Goal: Task Accomplishment & Management: Use online tool/utility

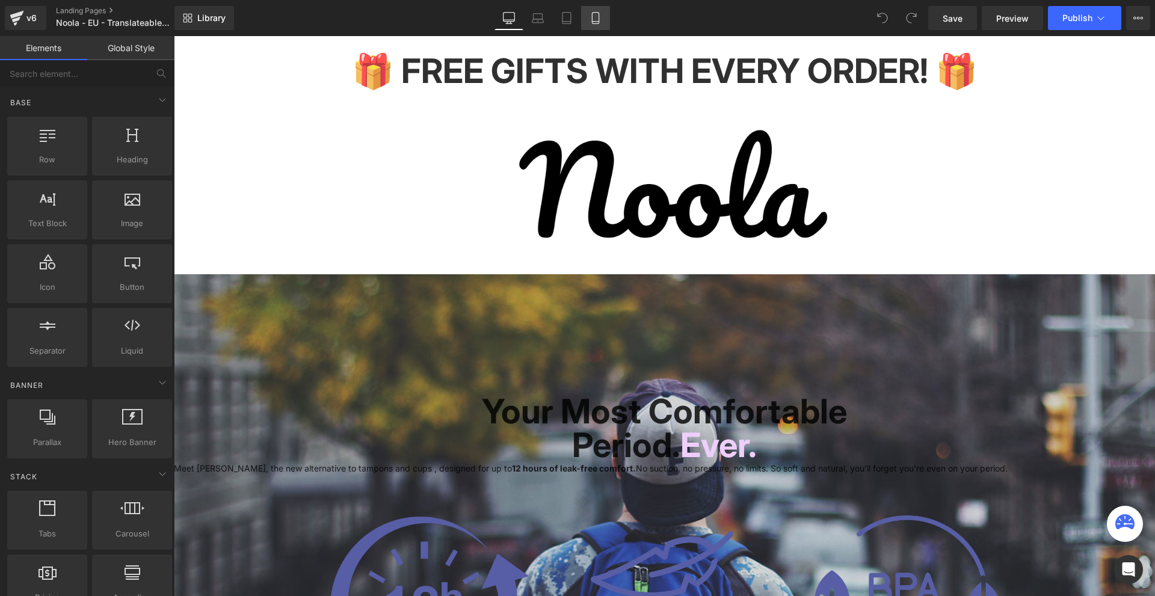
click at [597, 16] on icon at bounding box center [595, 18] width 12 height 12
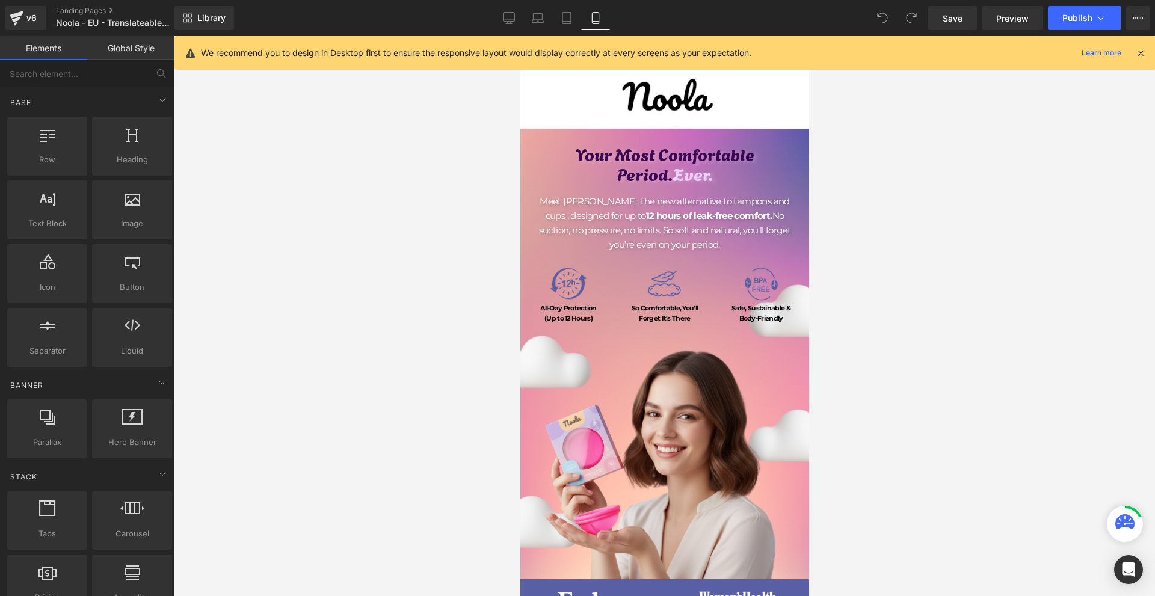
click at [1143, 51] on icon at bounding box center [1140, 53] width 11 height 11
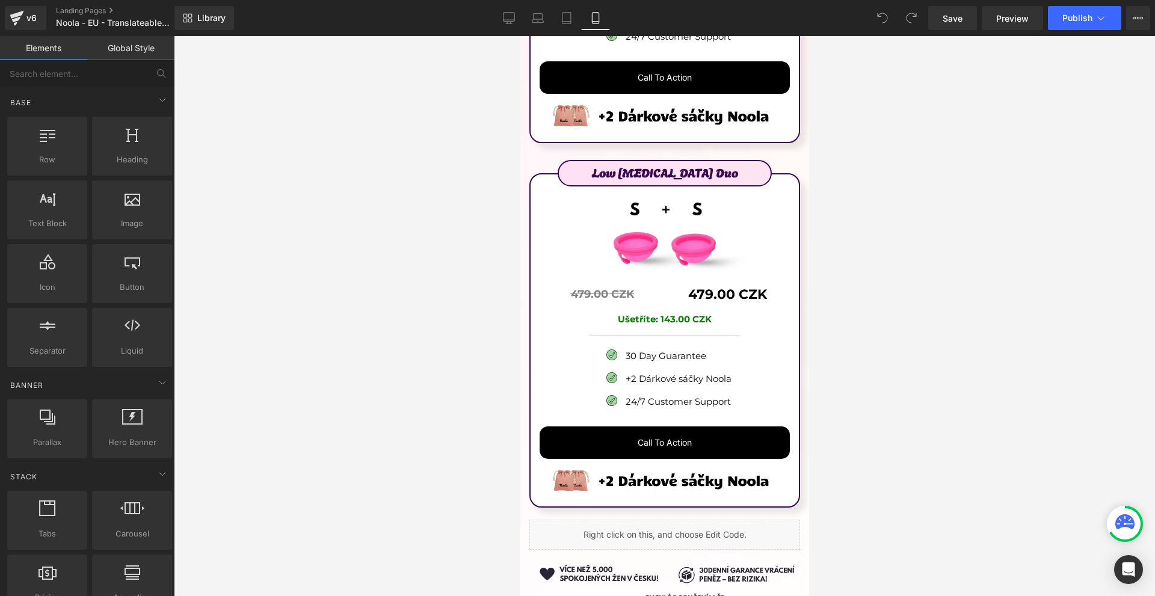
scroll to position [7519, 0]
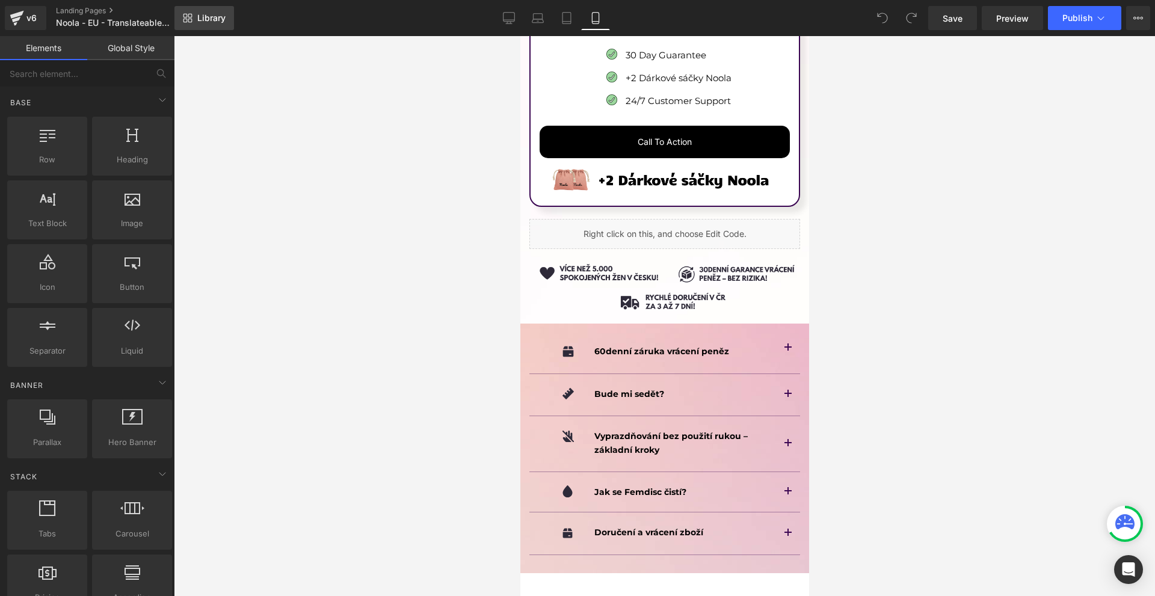
click at [221, 20] on span "Library" at bounding box center [211, 18] width 28 height 11
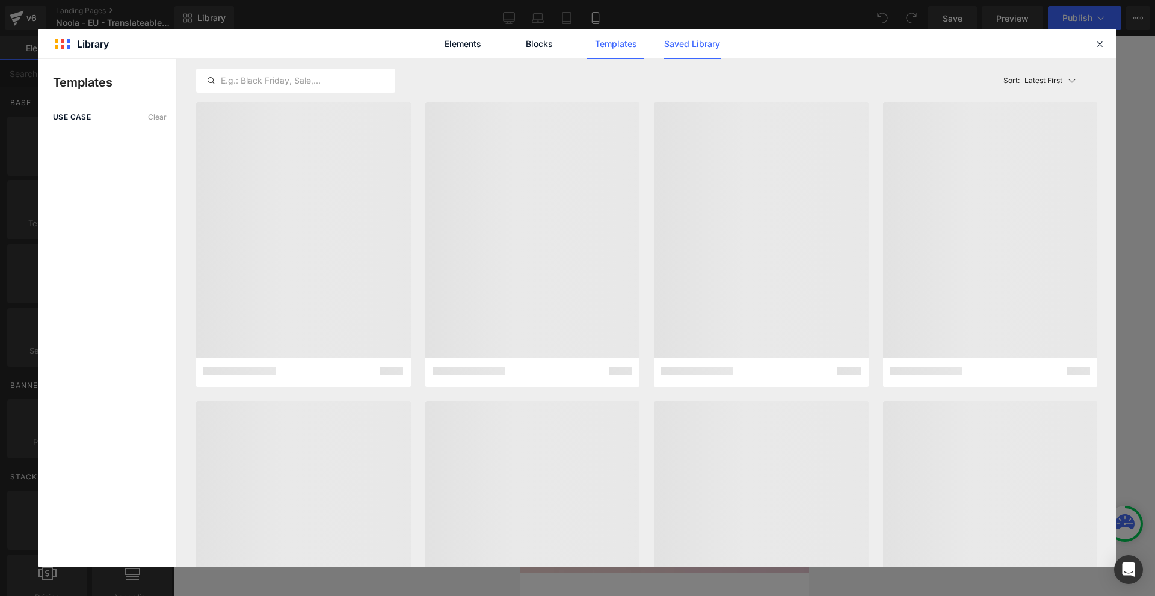
click at [671, 30] on link "Saved Library" at bounding box center [691, 44] width 57 height 30
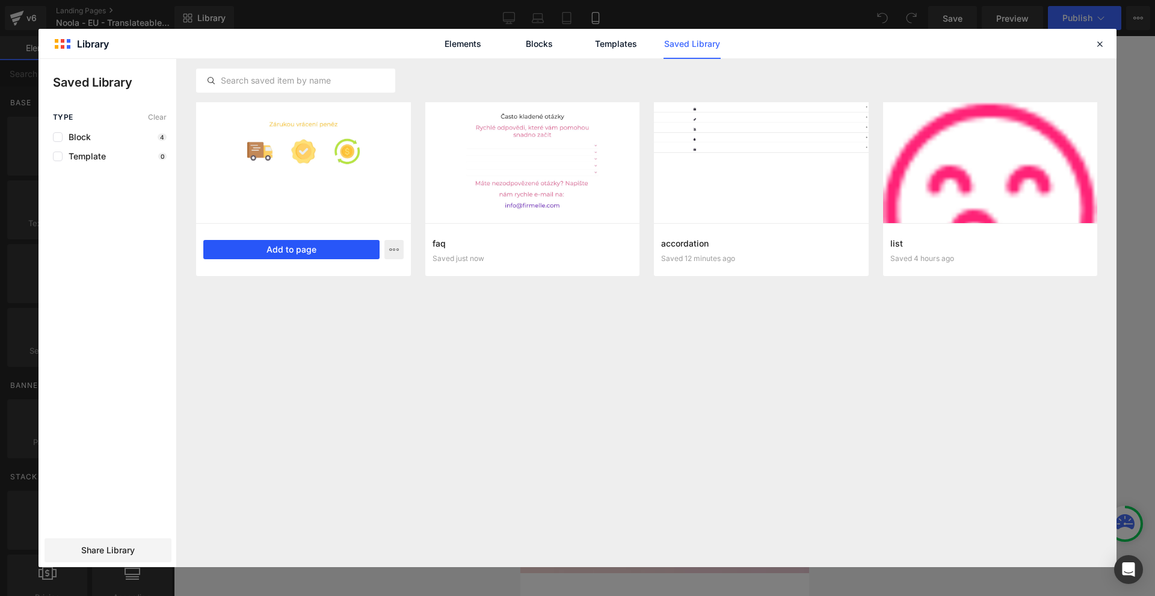
click at [324, 248] on button "Add to page" at bounding box center [291, 249] width 176 height 19
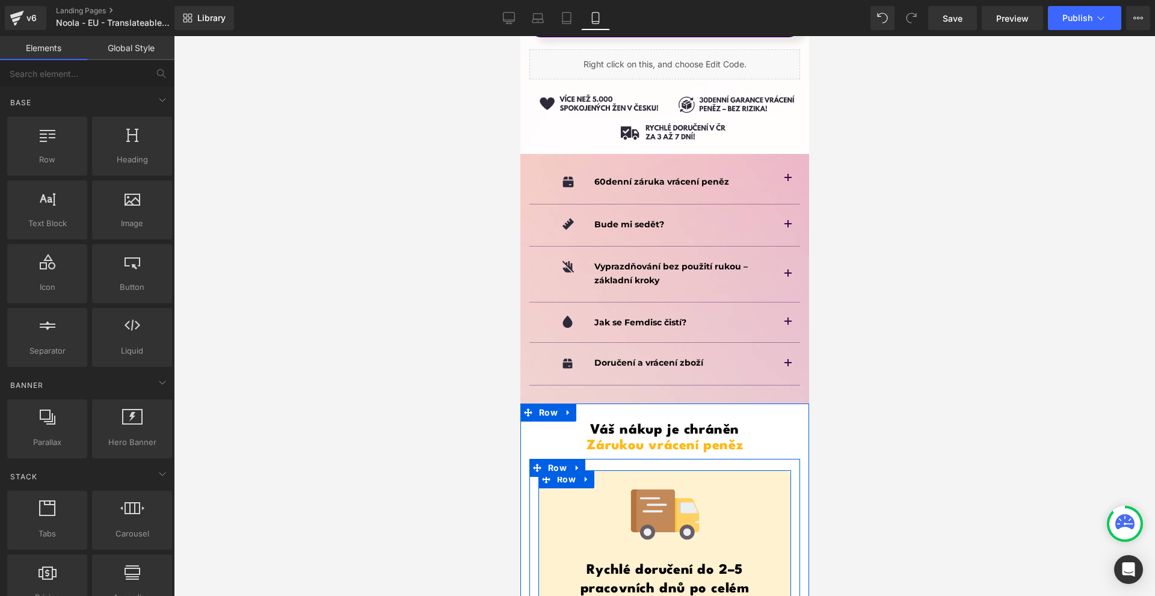
scroll to position [7749, 0]
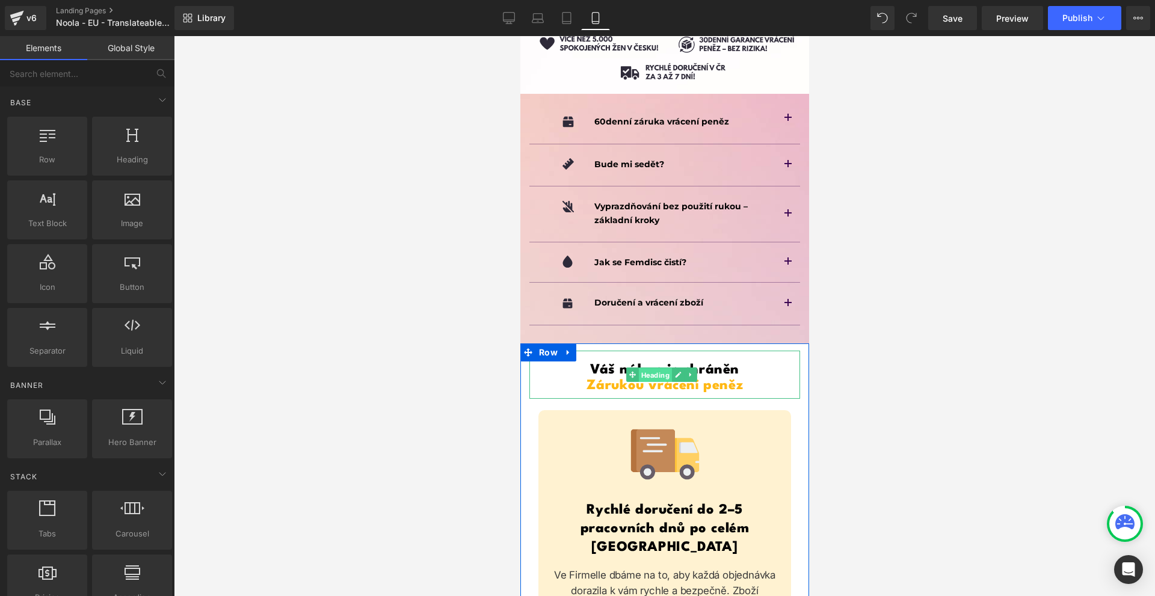
click at [656, 368] on span "Heading" at bounding box center [654, 375] width 33 height 14
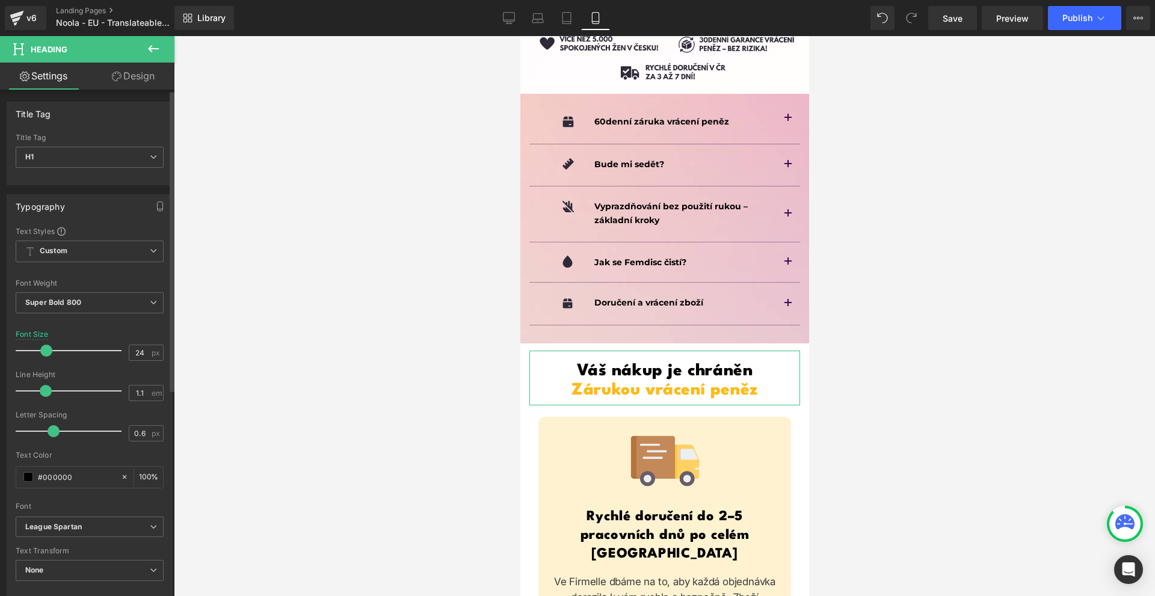
click at [40, 354] on span at bounding box center [46, 351] width 12 height 12
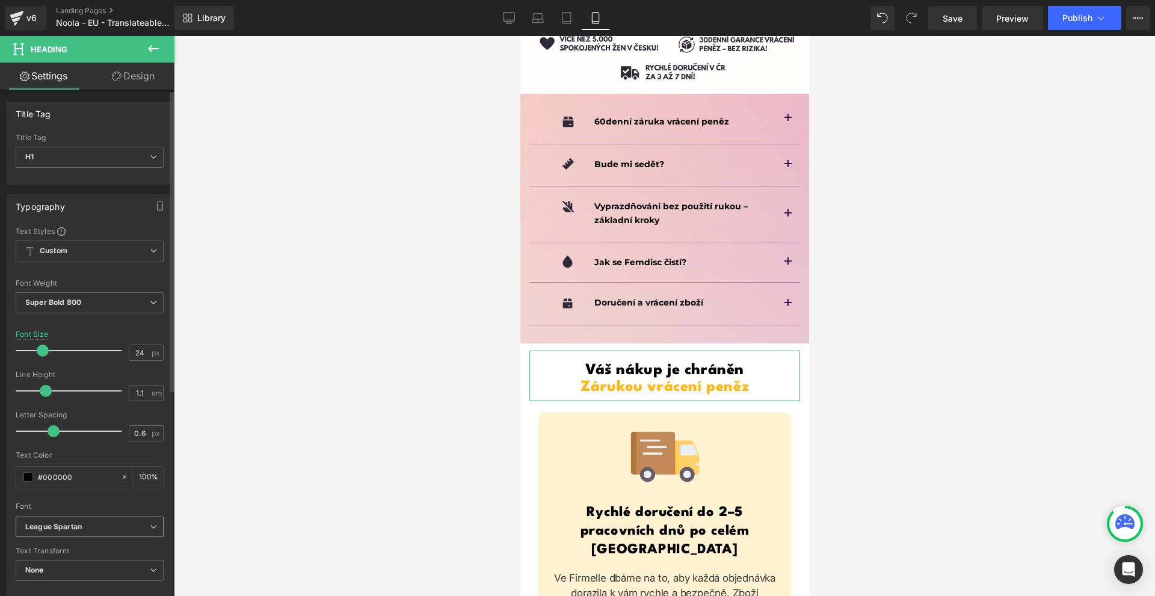
click at [81, 520] on span "League Spartan" at bounding box center [90, 527] width 148 height 21
click at [83, 578] on li "Agbalumo" at bounding box center [90, 582] width 149 height 19
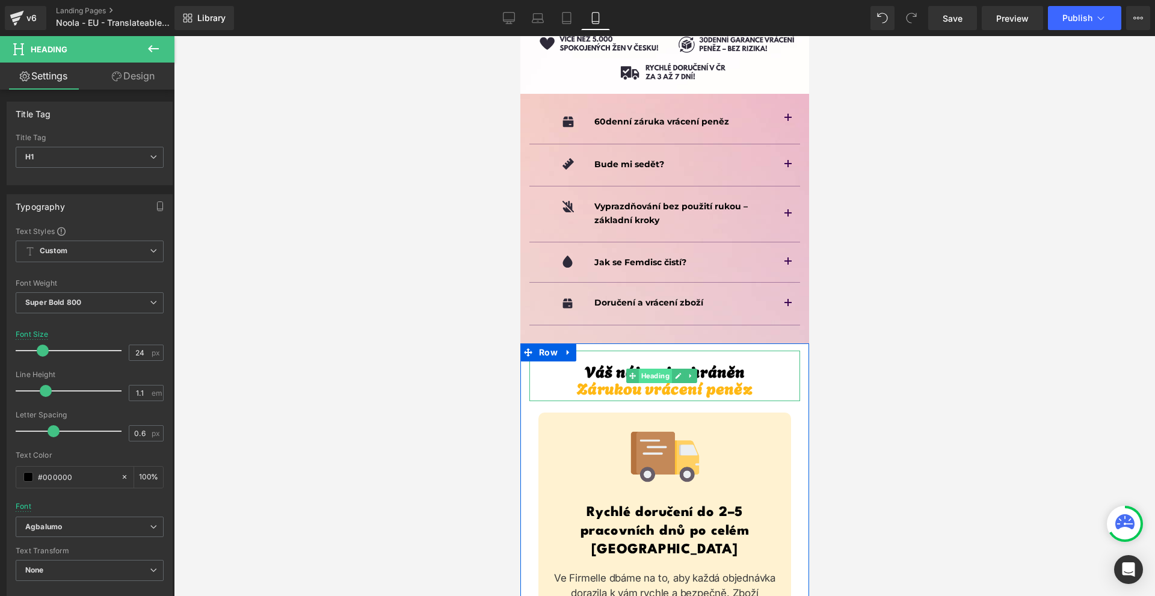
click at [647, 369] on span "Heading" at bounding box center [654, 376] width 33 height 14
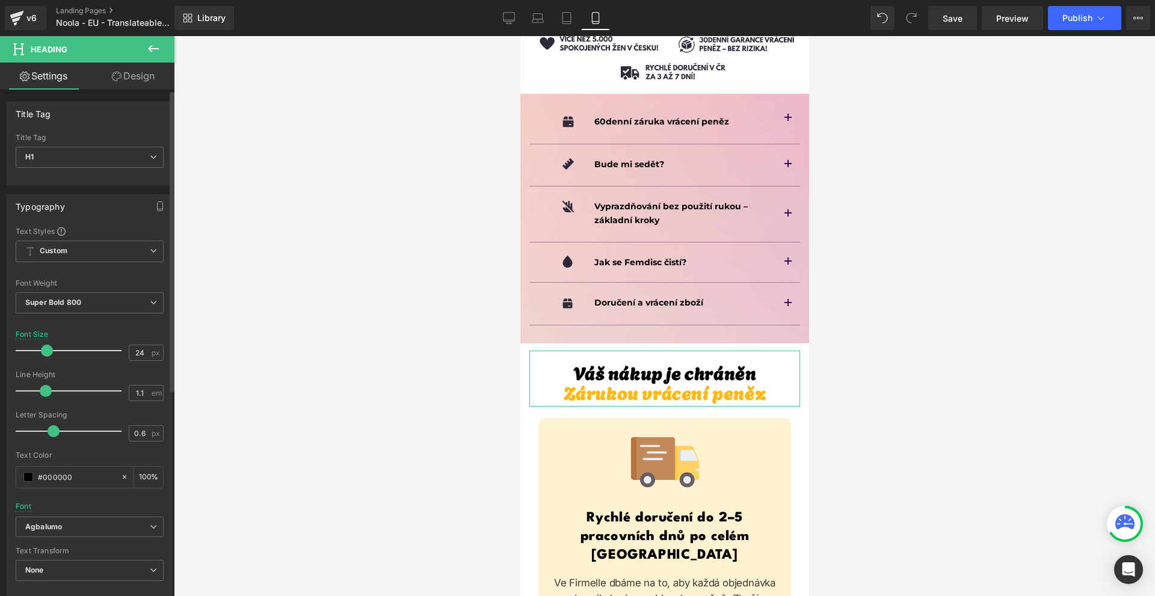
click at [49, 349] on span at bounding box center [47, 351] width 12 height 12
drag, startPoint x: 54, startPoint y: 433, endPoint x: 64, endPoint y: 431, distance: 10.4
click at [64, 431] on span at bounding box center [66, 431] width 12 height 12
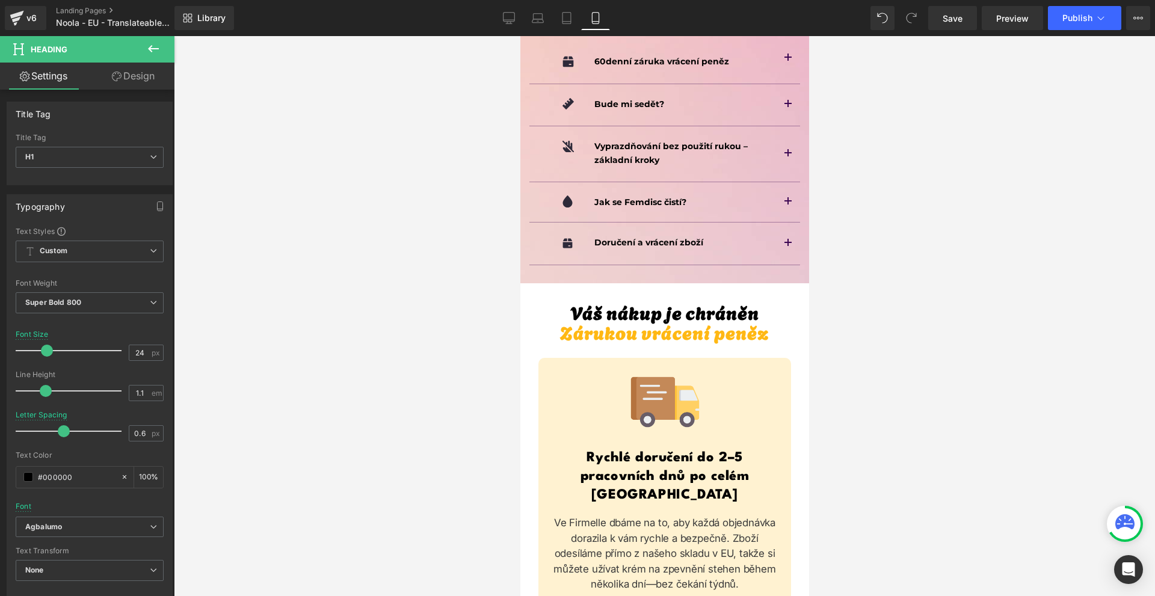
scroll to position [7929, 0]
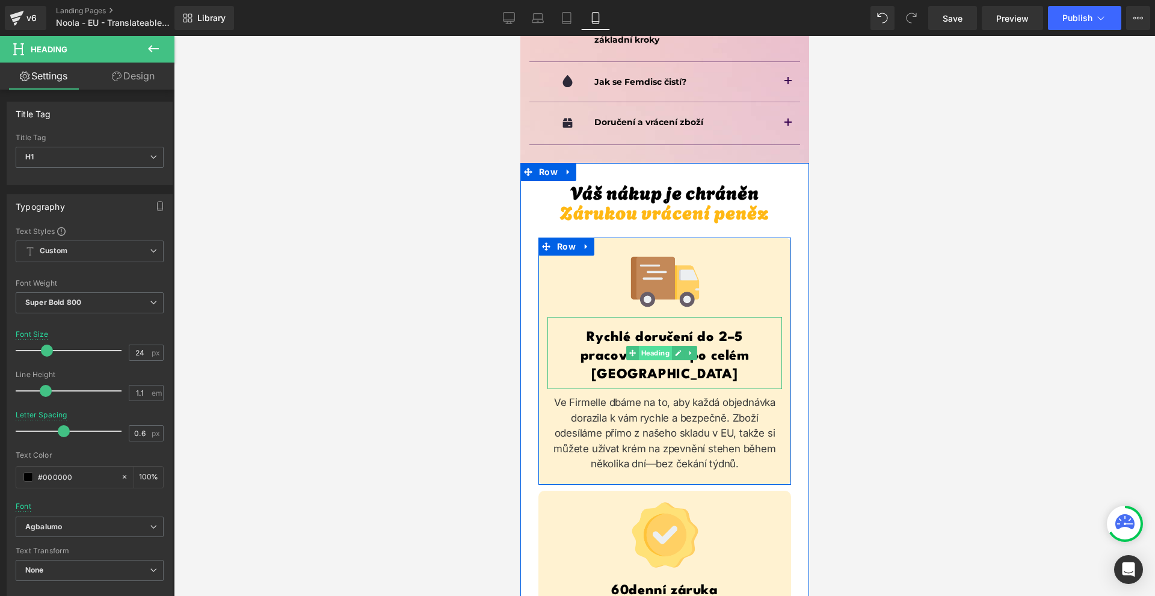
click at [658, 346] on span "Heading" at bounding box center [654, 353] width 33 height 14
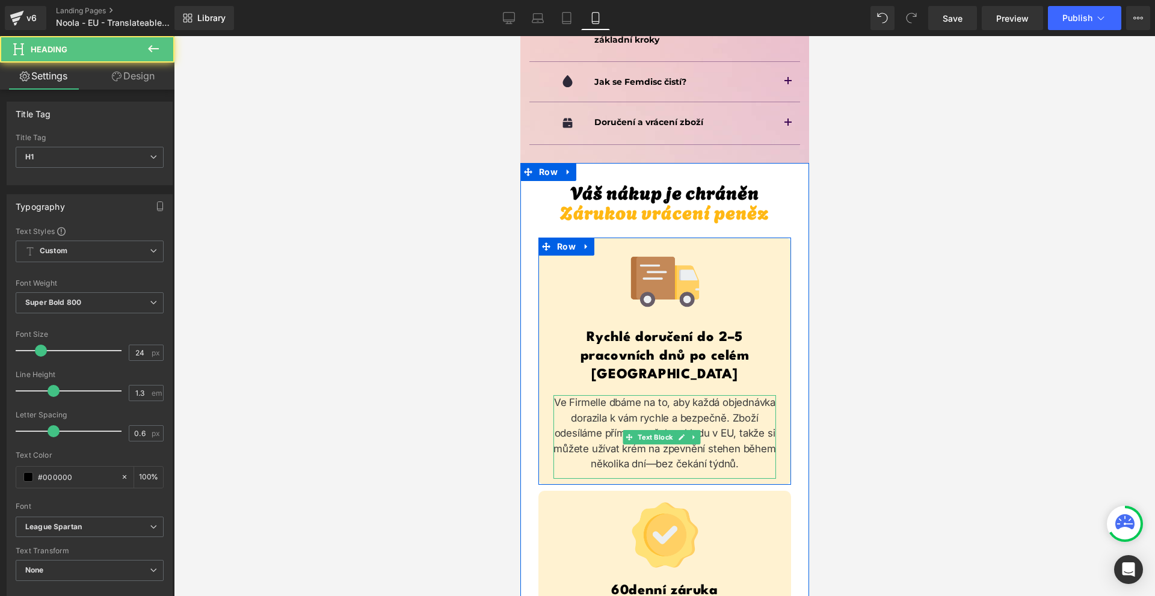
click at [647, 430] on span "Text Block" at bounding box center [655, 437] width 40 height 14
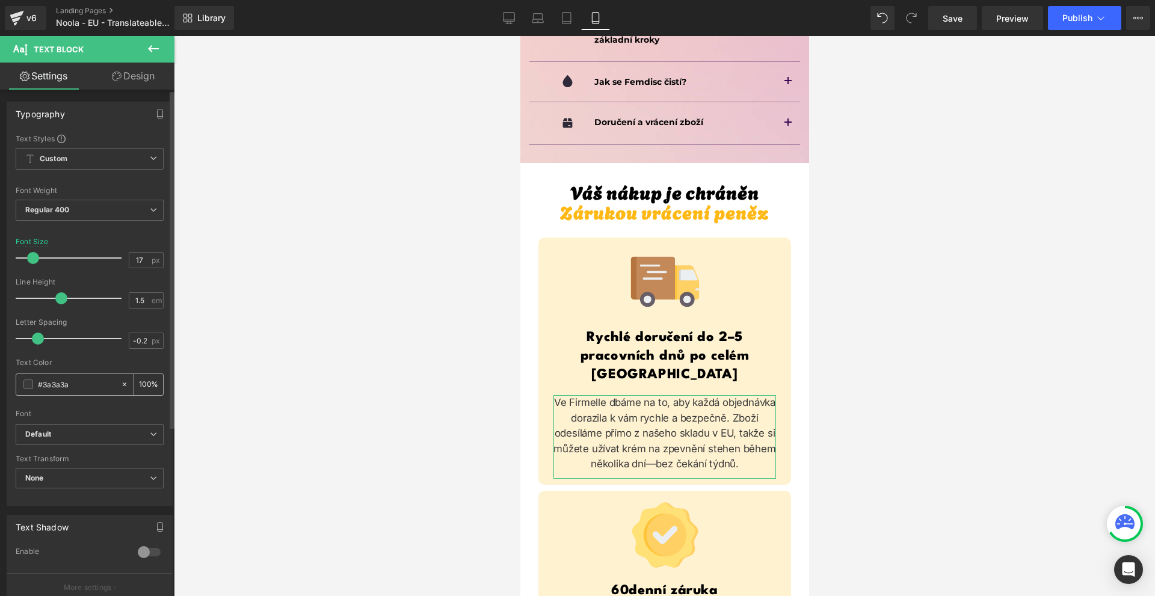
click at [25, 385] on span at bounding box center [28, 385] width 10 height 10
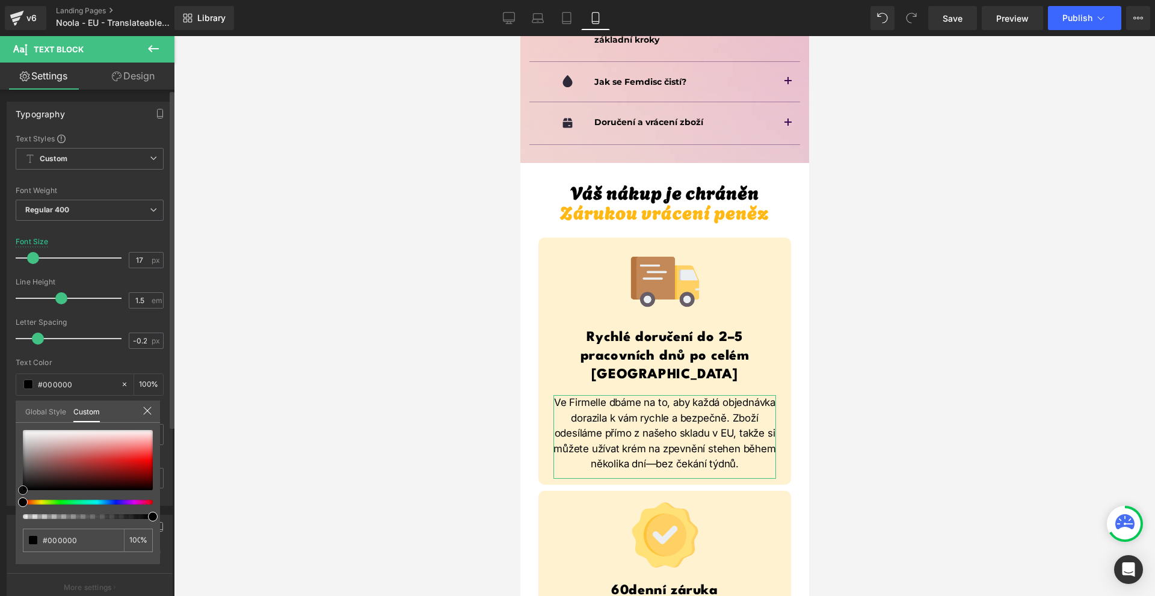
drag, startPoint x: 15, startPoint y: 490, endPoint x: 0, endPoint y: 549, distance: 61.4
click at [0, 506] on div "Typography Text Styles Custom Custom Setup Global Style Custom Setup Global Sty…" at bounding box center [90, 299] width 180 height 413
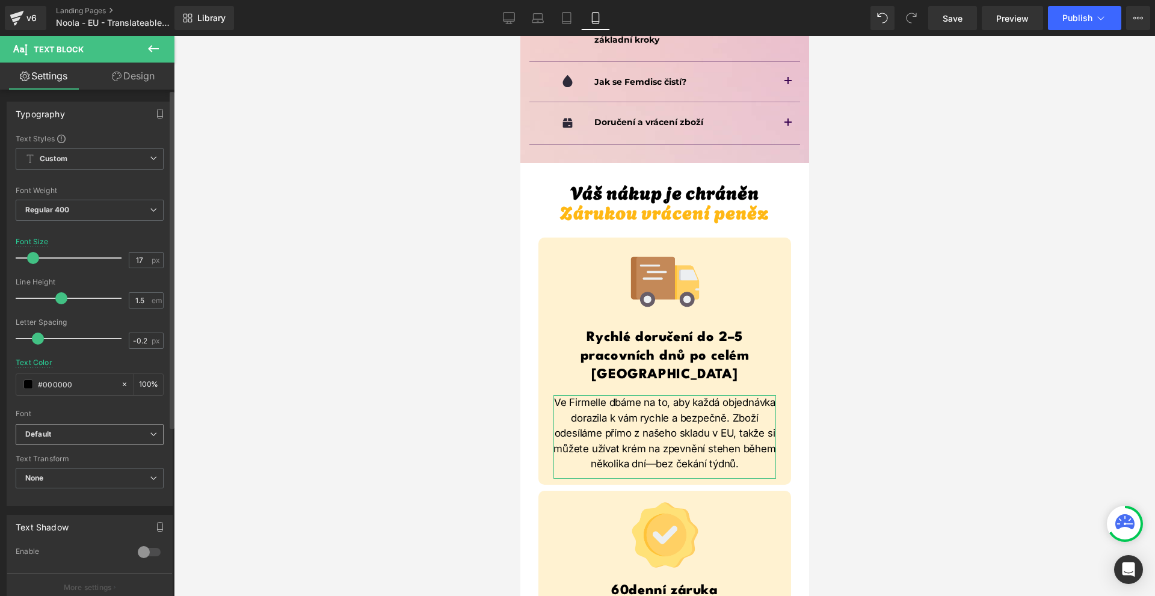
click at [61, 438] on b "Default" at bounding box center [87, 434] width 125 height 10
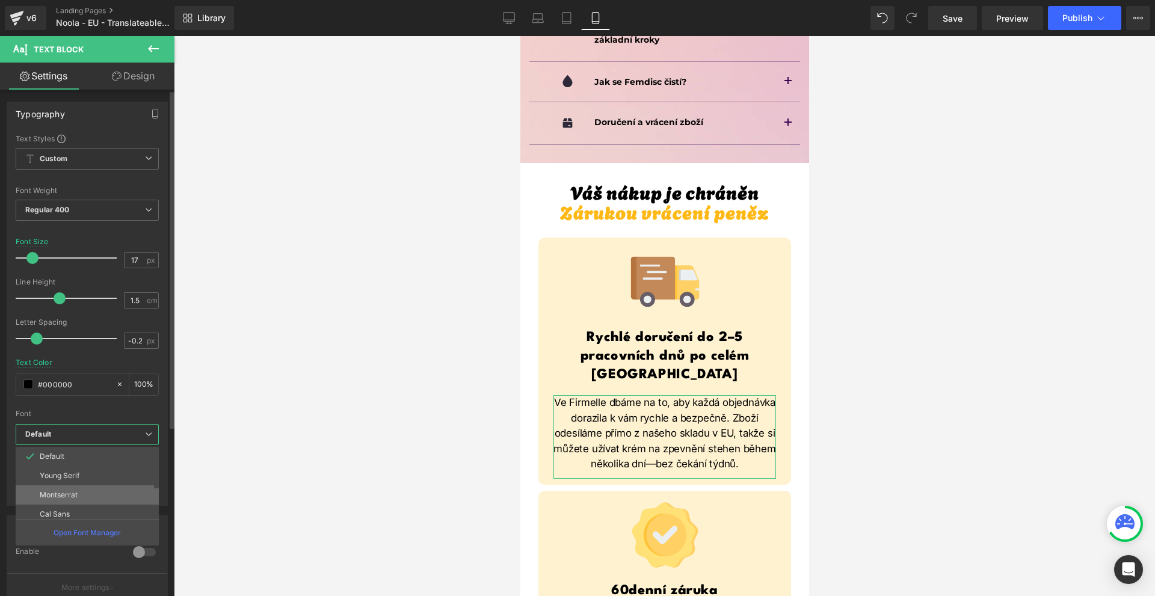
click at [69, 491] on p "Montserrat" at bounding box center [59, 495] width 38 height 8
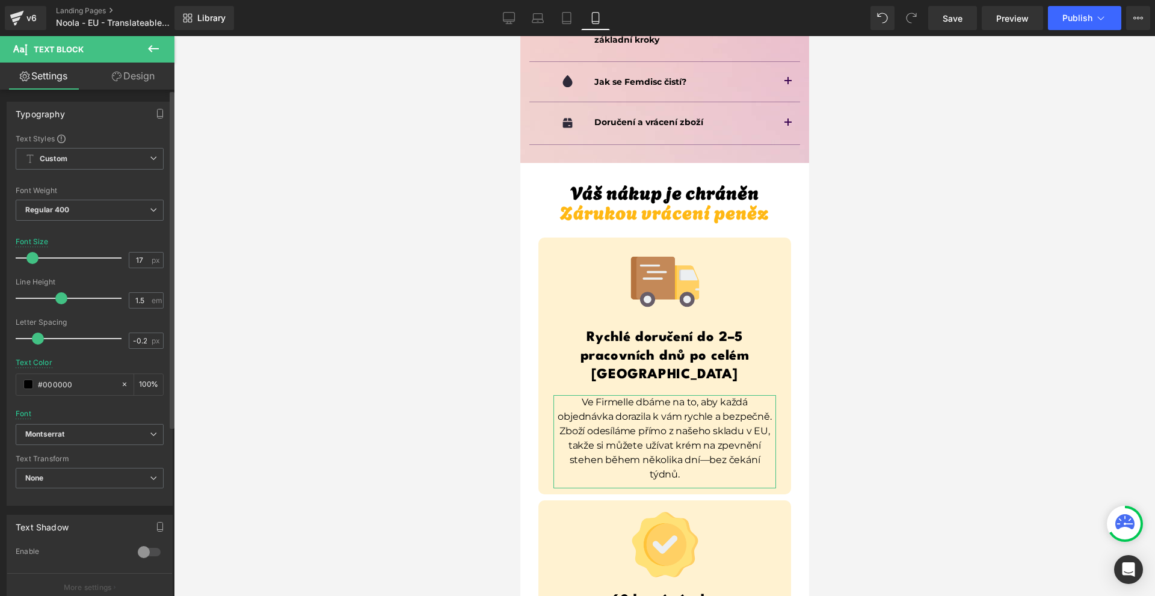
click at [30, 257] on span at bounding box center [32, 258] width 12 height 12
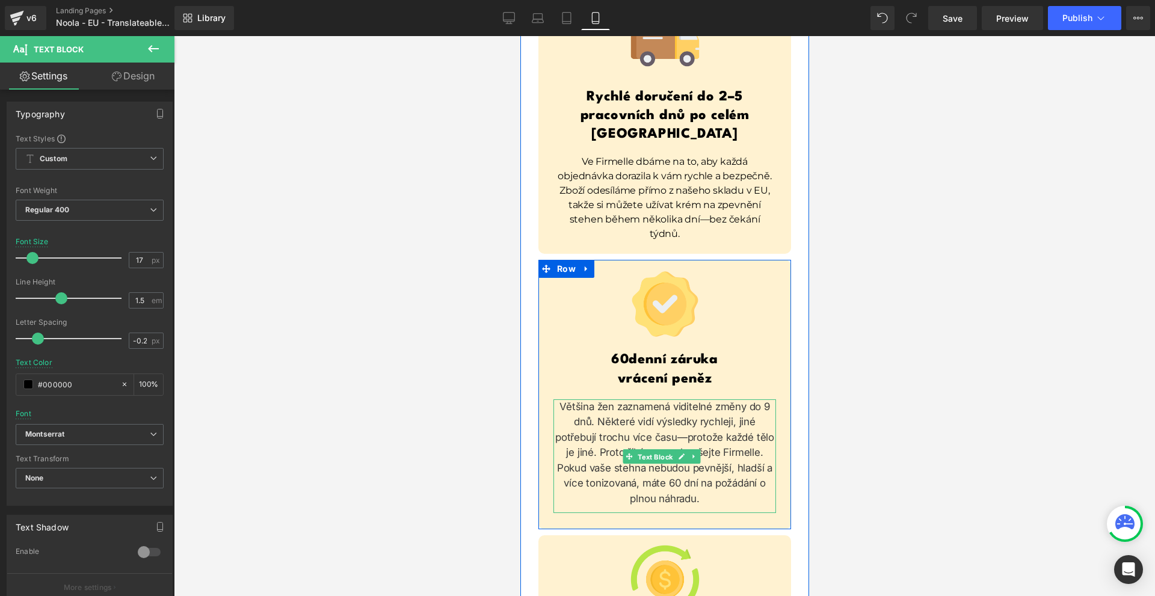
click at [656, 449] on span "Text Block" at bounding box center [655, 456] width 40 height 14
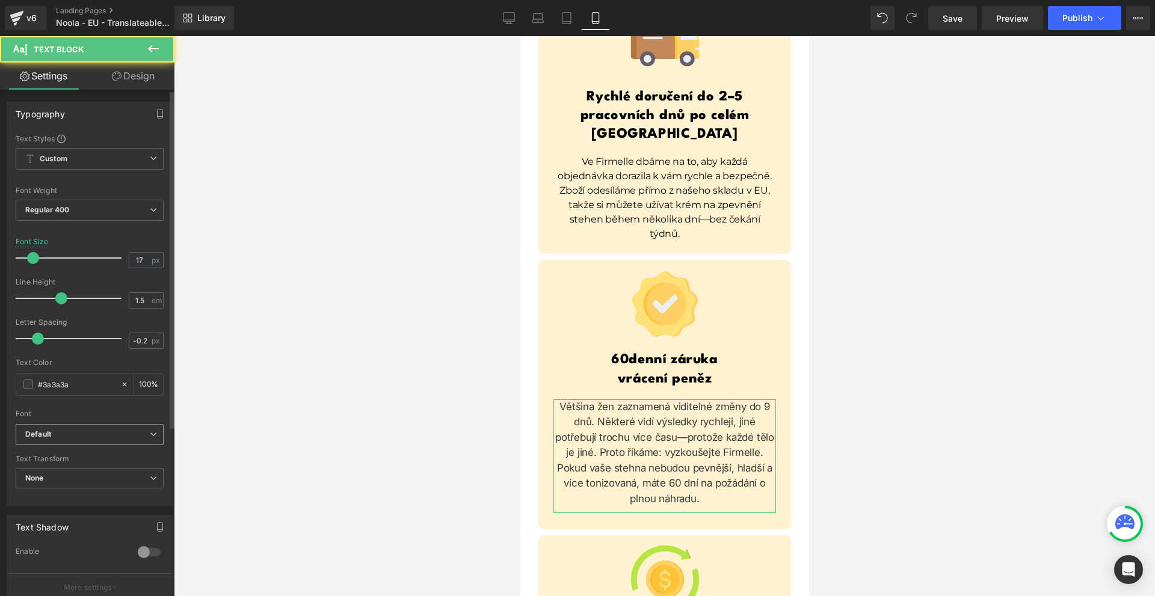
drag, startPoint x: 40, startPoint y: 427, endPoint x: 38, endPoint y: 433, distance: 6.3
click at [40, 428] on span "Default" at bounding box center [90, 434] width 148 height 21
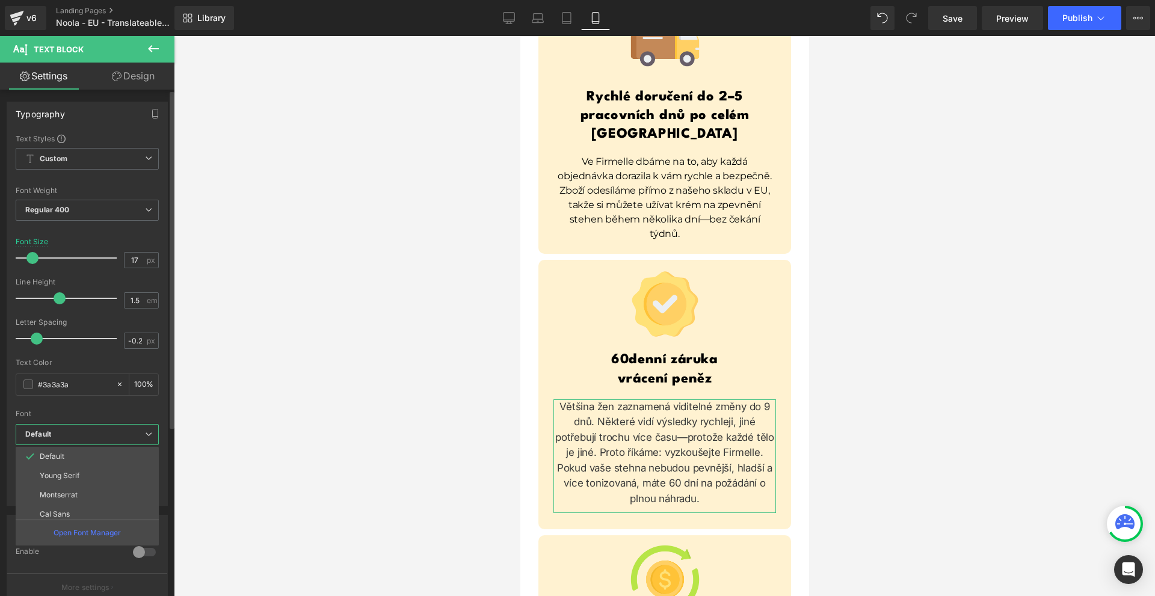
click at [54, 490] on li "Montserrat" at bounding box center [90, 494] width 149 height 19
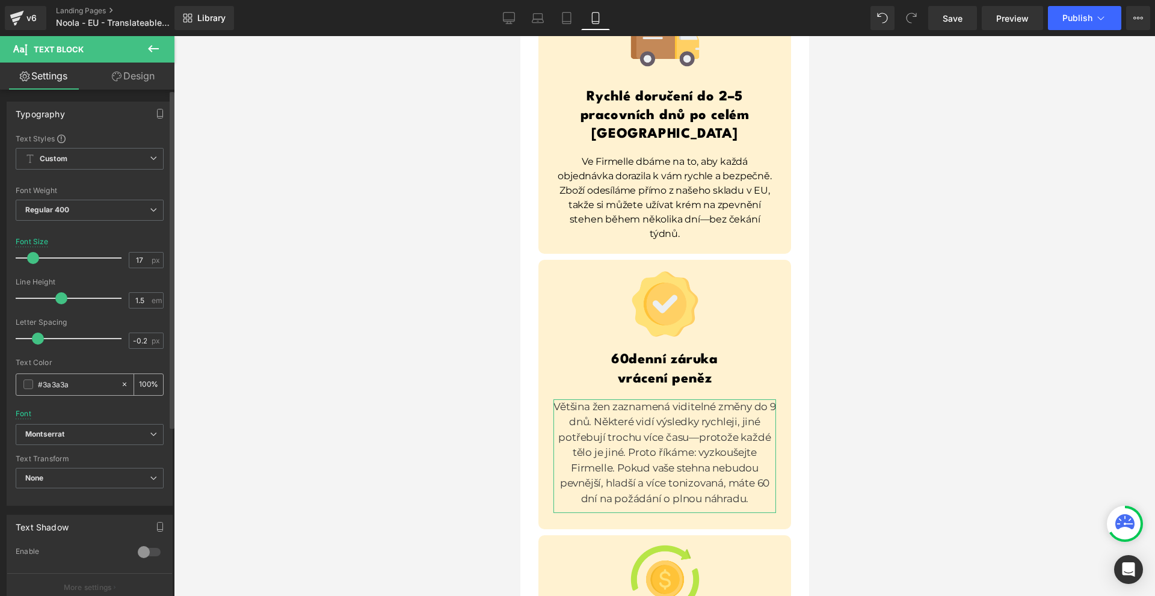
click at [26, 387] on span at bounding box center [28, 385] width 10 height 10
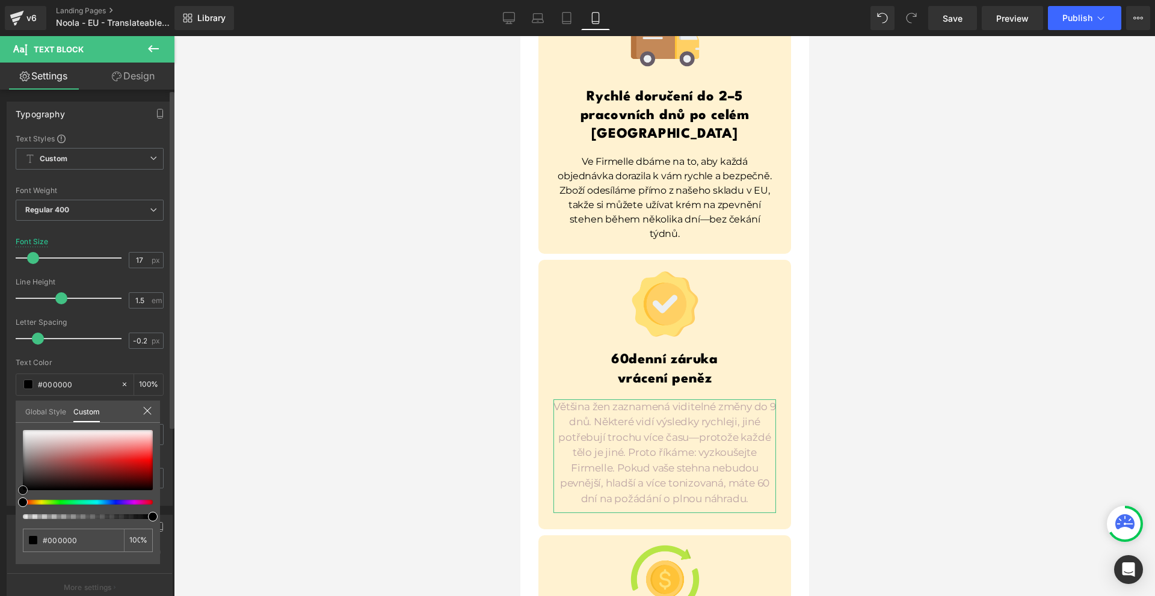
drag, startPoint x: 29, startPoint y: 472, endPoint x: 28, endPoint y: 439, distance: 33.7
click at [2, 506] on div "Typography Text Styles Custom Custom Setup Global Style Custom Setup Global Sty…" at bounding box center [90, 299] width 180 height 413
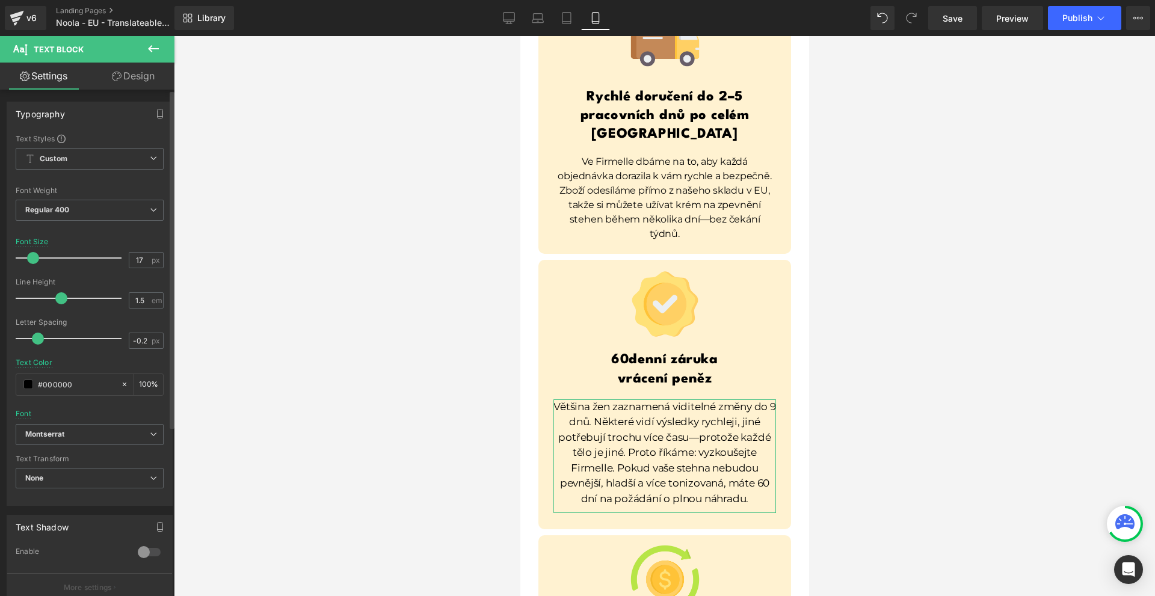
drag, startPoint x: 33, startPoint y: 258, endPoint x: 25, endPoint y: 258, distance: 8.4
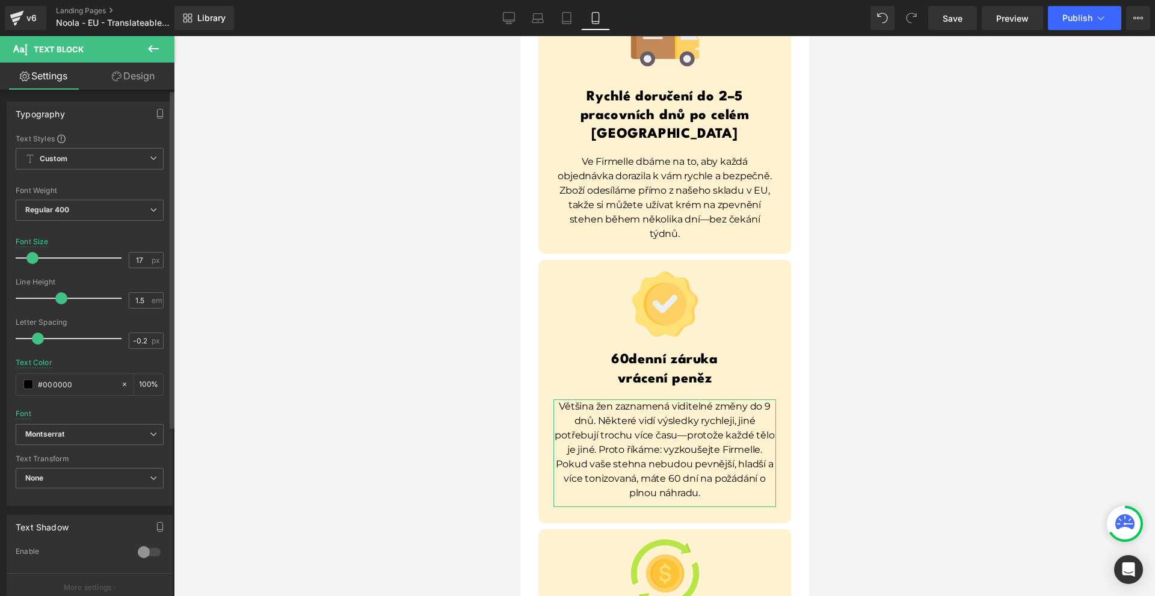
click at [31, 259] on span at bounding box center [32, 258] width 12 height 12
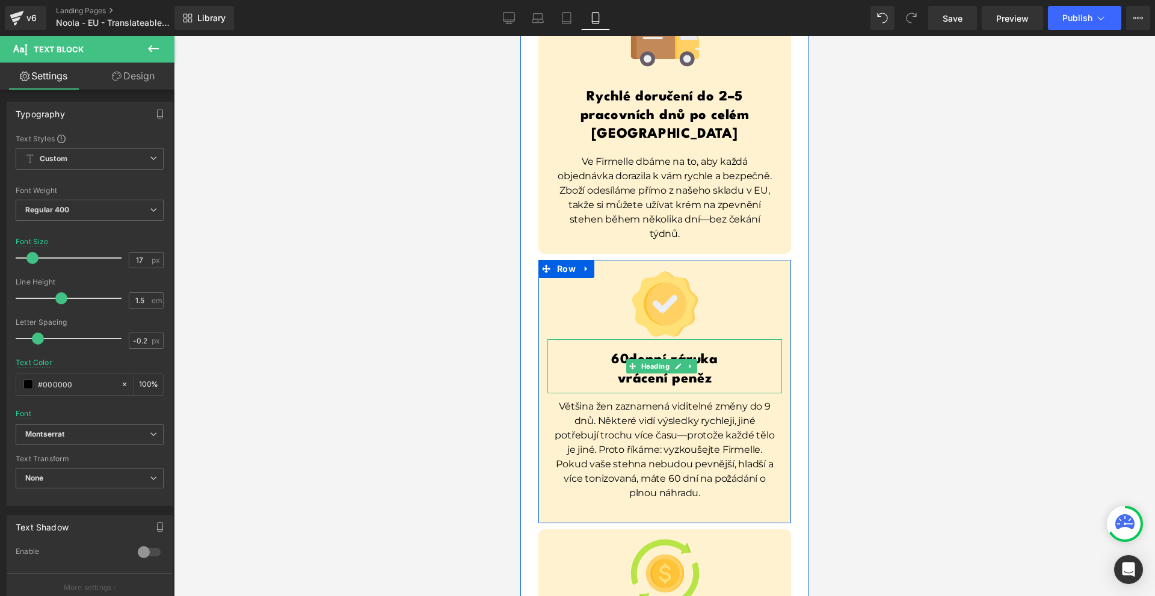
click at [618, 351] on h1 "60denní záruka" at bounding box center [664, 360] width 235 height 19
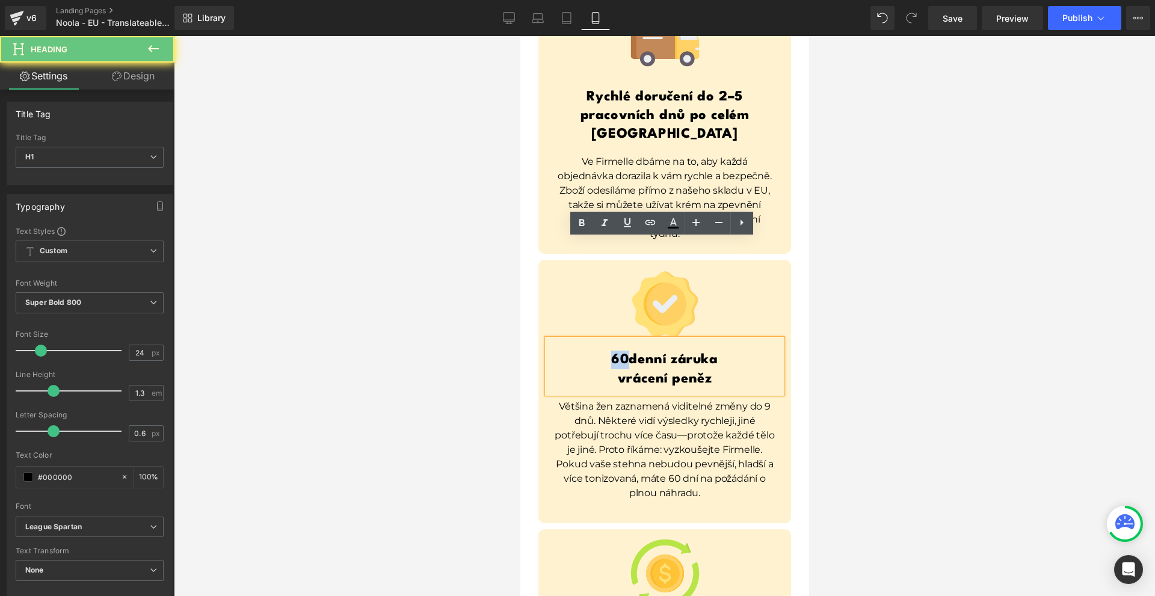
drag, startPoint x: 621, startPoint y: 262, endPoint x: 602, endPoint y: 259, distance: 20.1
click at [602, 351] on h1 "60denní záruka" at bounding box center [664, 360] width 235 height 19
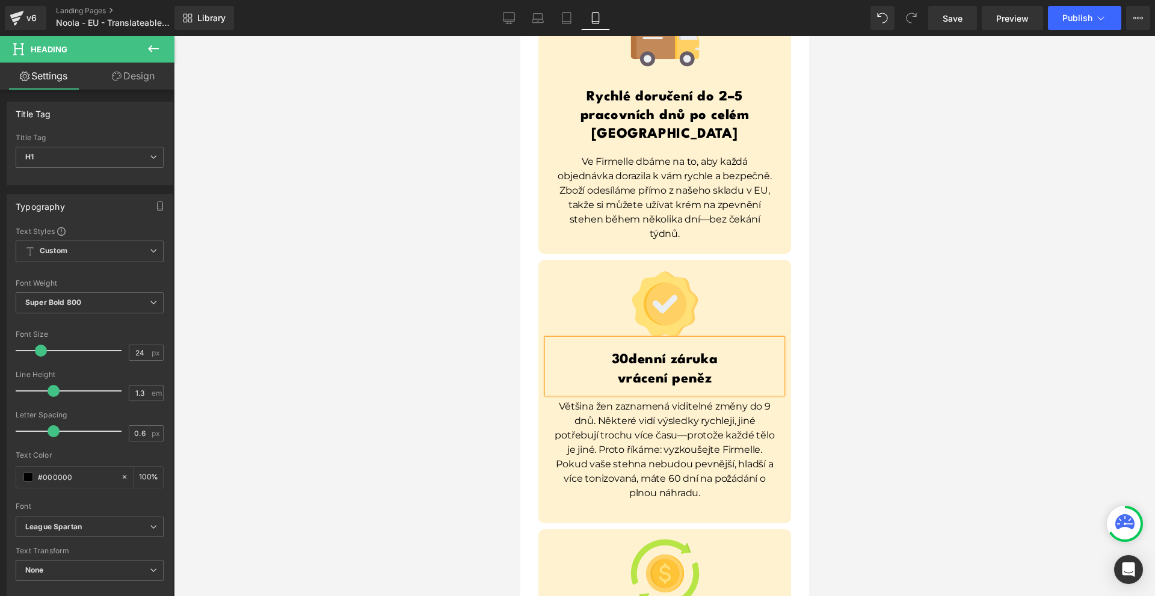
click at [908, 293] on div at bounding box center [664, 316] width 981 height 560
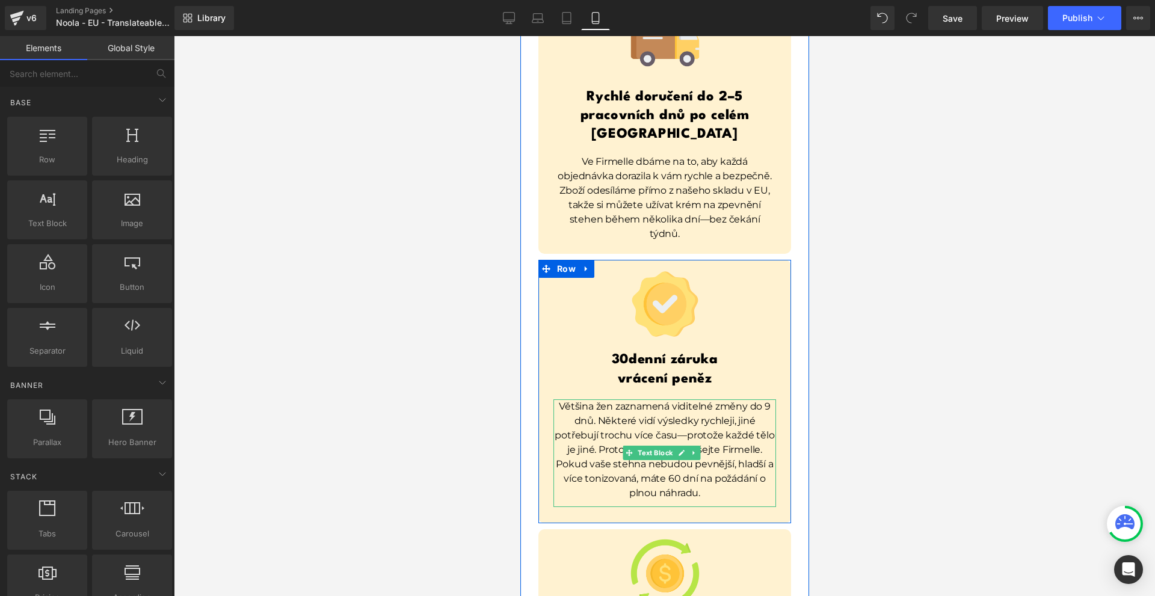
click at [675, 399] on p "Většina žen zaznamená viditelné změny do 9 dnů. Některé vidí výsledky rychleji,…" at bounding box center [664, 449] width 223 height 101
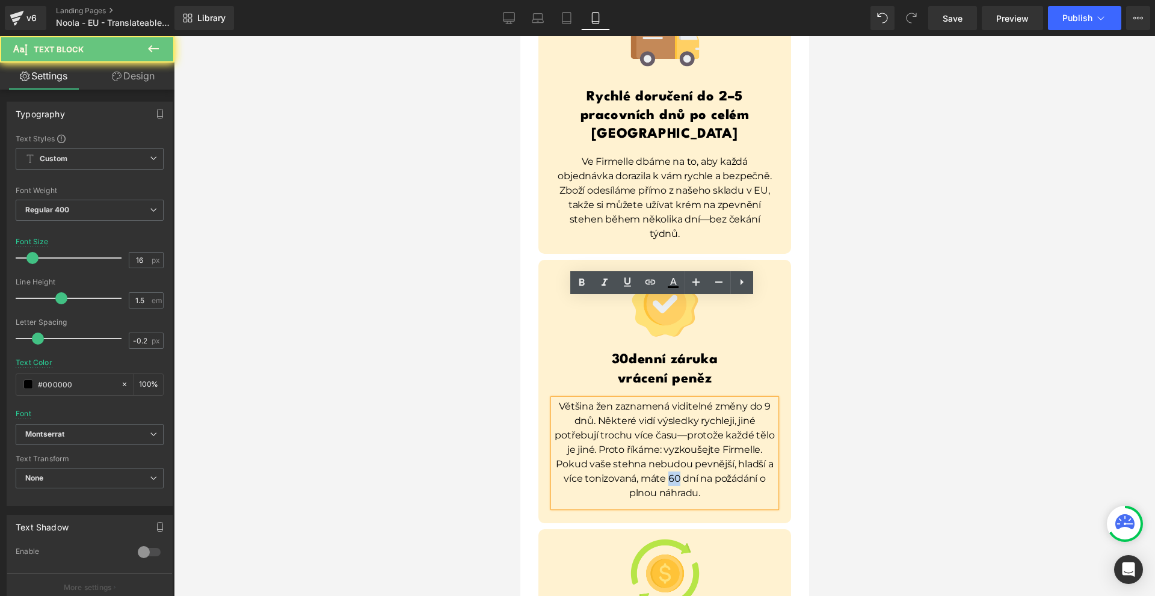
drag, startPoint x: 672, startPoint y: 378, endPoint x: 665, endPoint y: 379, distance: 7.3
click at [665, 399] on p "Většina žen zaznamená viditelné změny do 9 dnů. Některé vidí výsledky rychleji,…" at bounding box center [664, 449] width 223 height 101
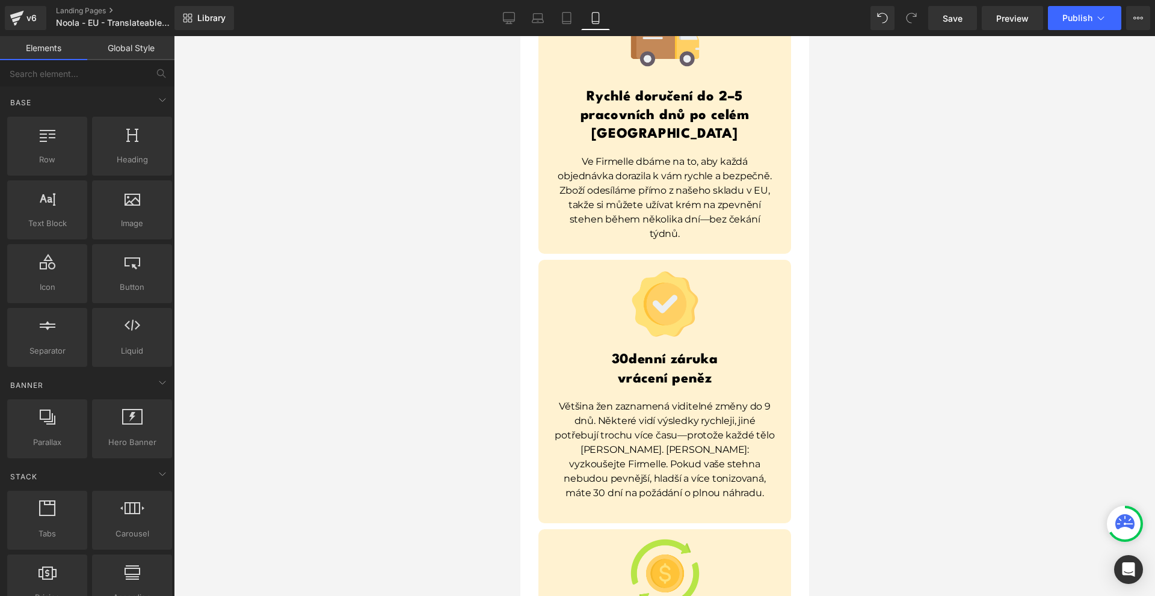
click at [875, 348] on div at bounding box center [664, 316] width 981 height 560
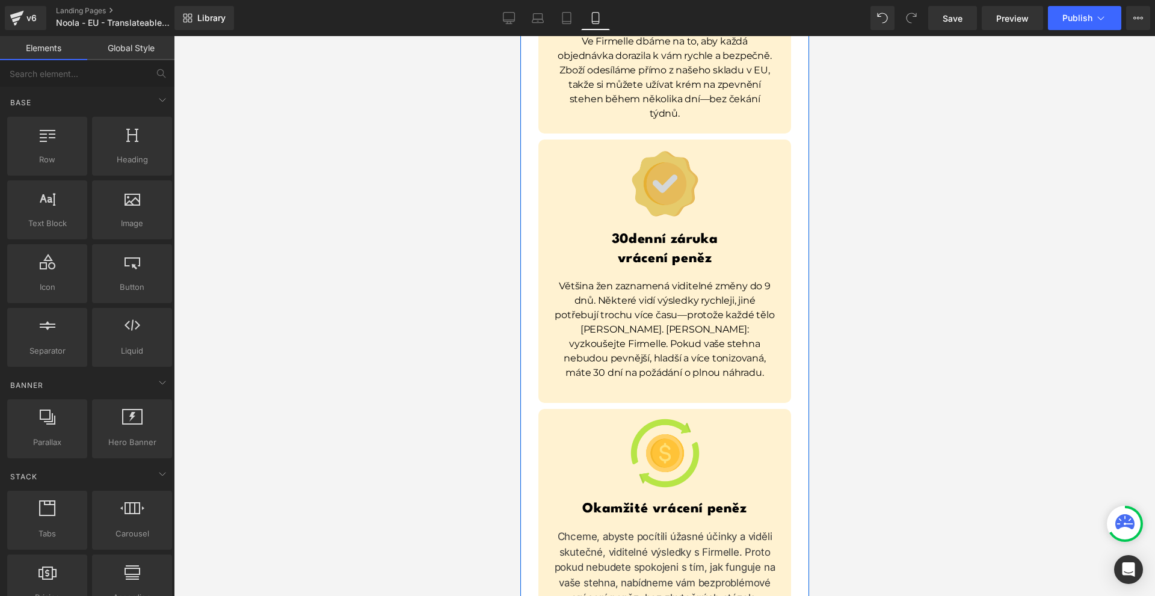
scroll to position [8050, 0]
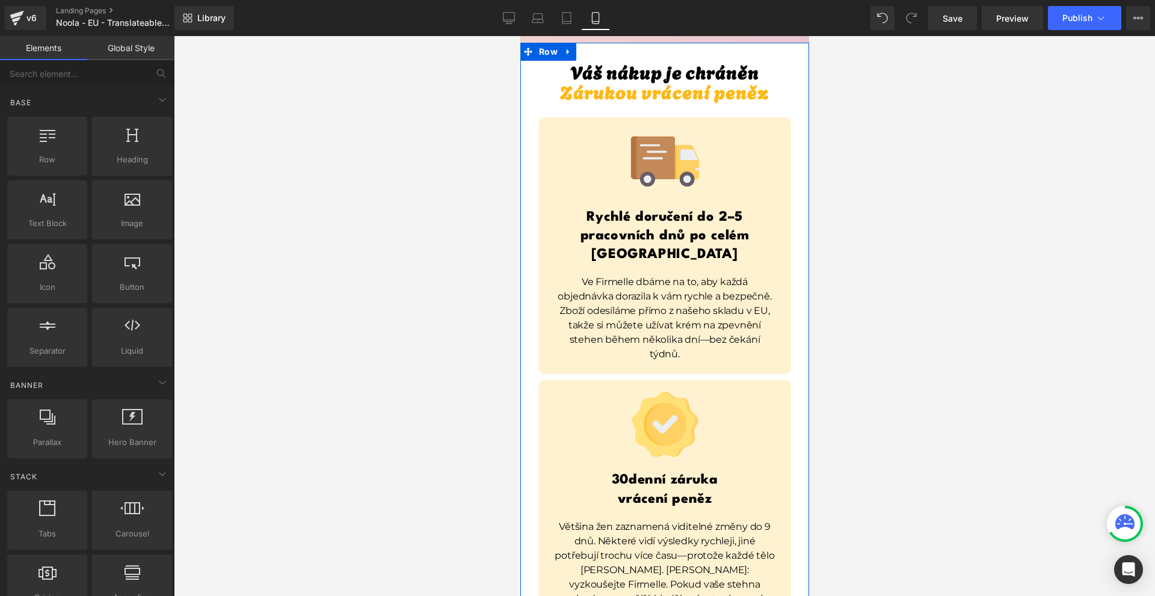
click at [660, 275] on p "Ve Firmelle dbáme na to, aby každá objednávka dorazila k vám rychle a bezpečně.…" at bounding box center [664, 318] width 223 height 87
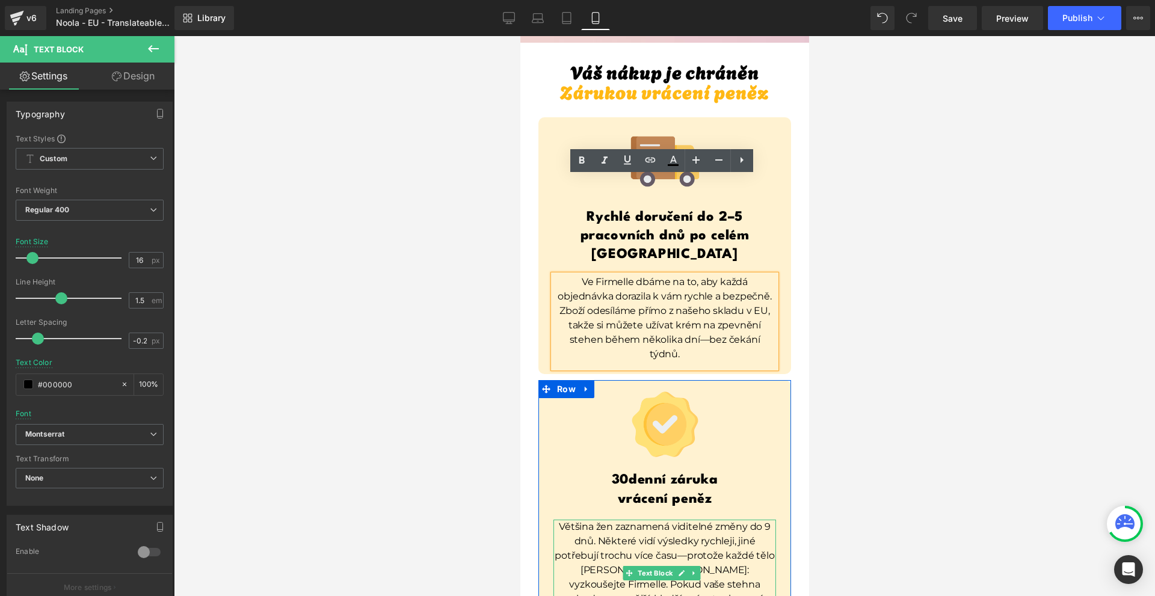
click at [630, 520] on p "Většina žen zaznamená viditelné změny do 9 dnů. Některé vidí výsledky rychleji,…" at bounding box center [664, 570] width 223 height 101
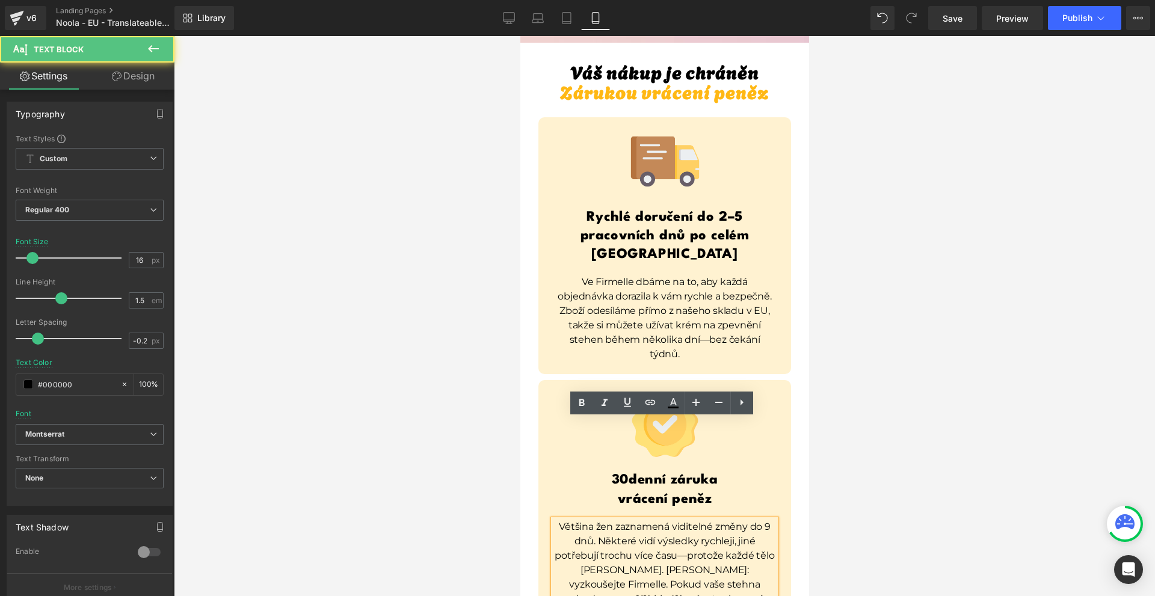
scroll to position [8350, 0]
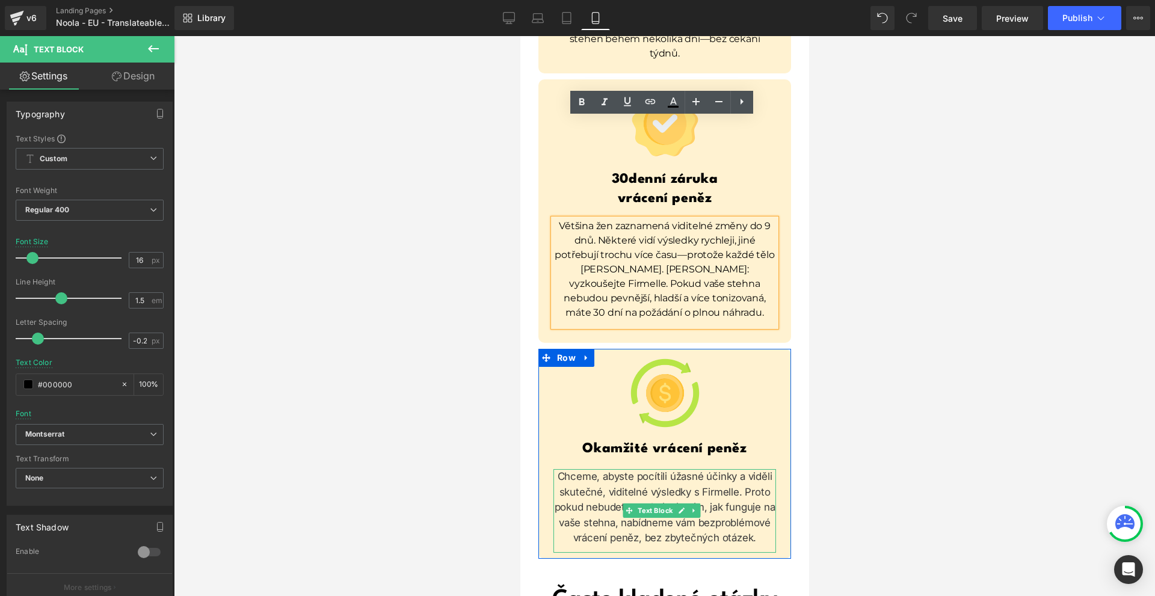
click at [629, 469] on p "Chceme, abyste pocítili úžasné účinky a viděli skutečné, viditelné výsledky s F…" at bounding box center [664, 507] width 223 height 77
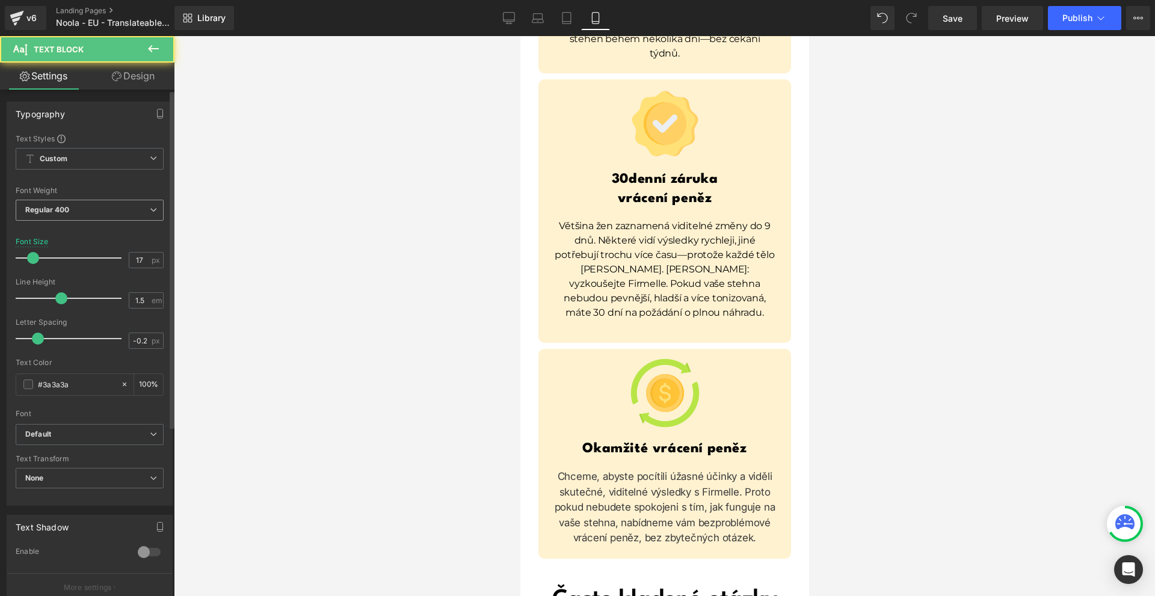
click at [65, 214] on b "Regular 400" at bounding box center [47, 209] width 45 height 9
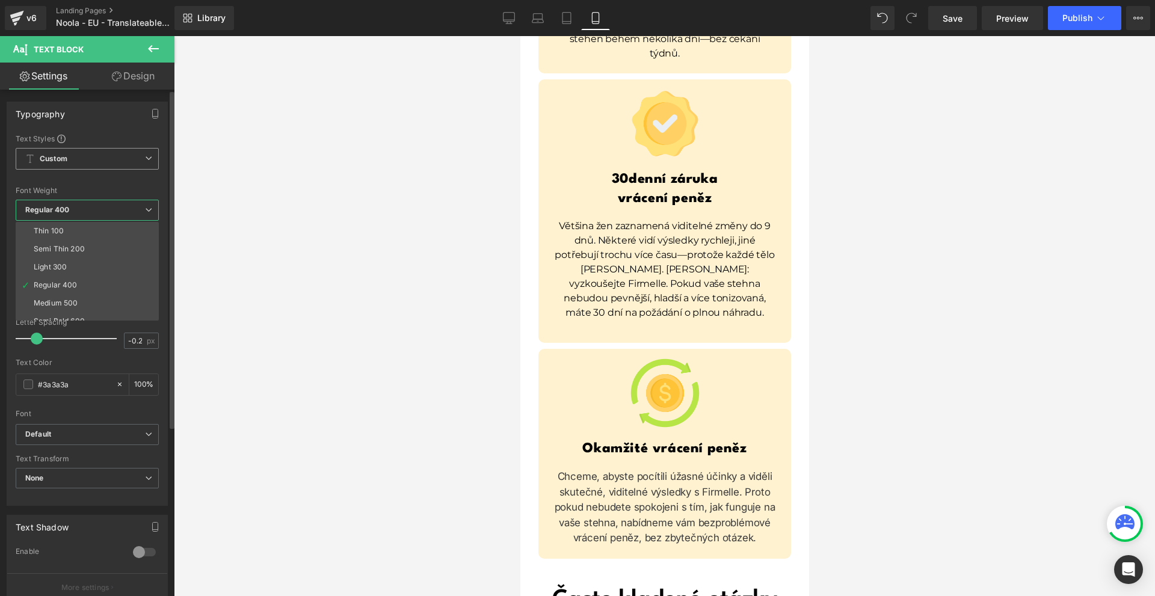
click at [96, 174] on div "Custom Setup Global Style Custom Setup Global Style" at bounding box center [87, 162] width 143 height 28
click at [98, 182] on div at bounding box center [87, 180] width 143 height 8
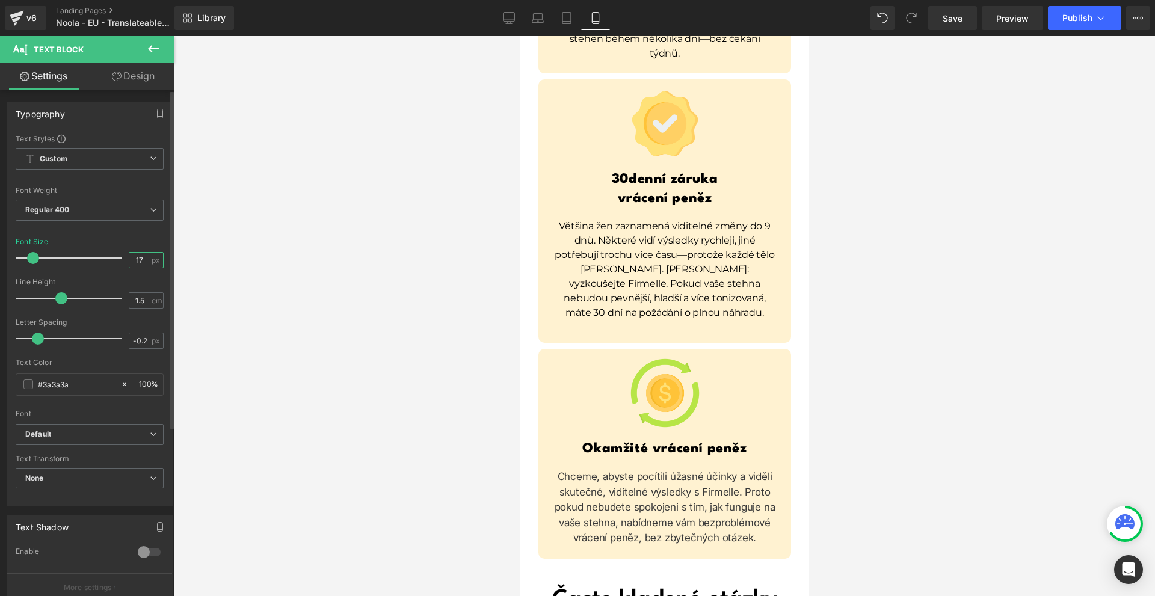
click at [143, 263] on input "17" at bounding box center [139, 260] width 21 height 15
click at [31, 257] on span at bounding box center [32, 258] width 12 height 12
click at [54, 432] on b "Default" at bounding box center [87, 434] width 125 height 10
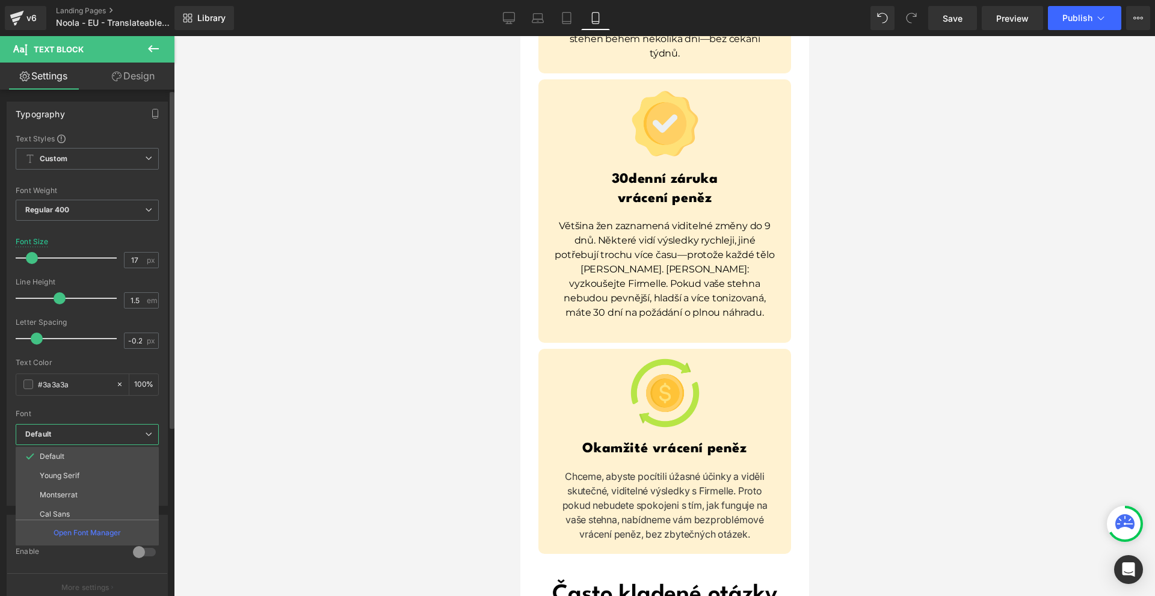
click at [82, 497] on li "Montserrat" at bounding box center [90, 494] width 149 height 19
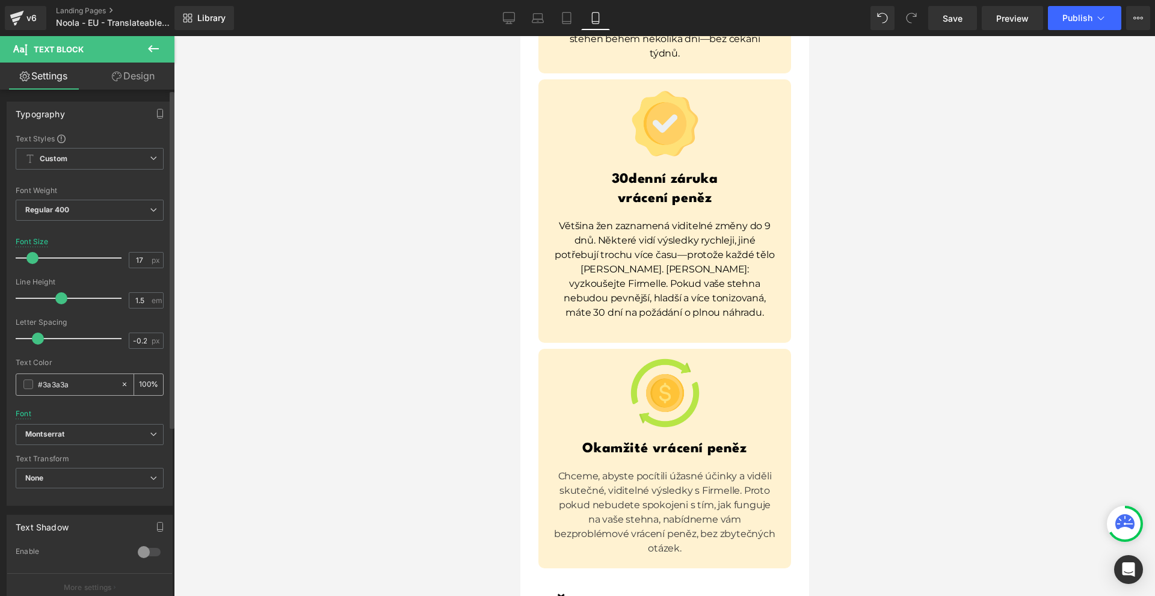
click at [30, 383] on span at bounding box center [28, 385] width 10 height 10
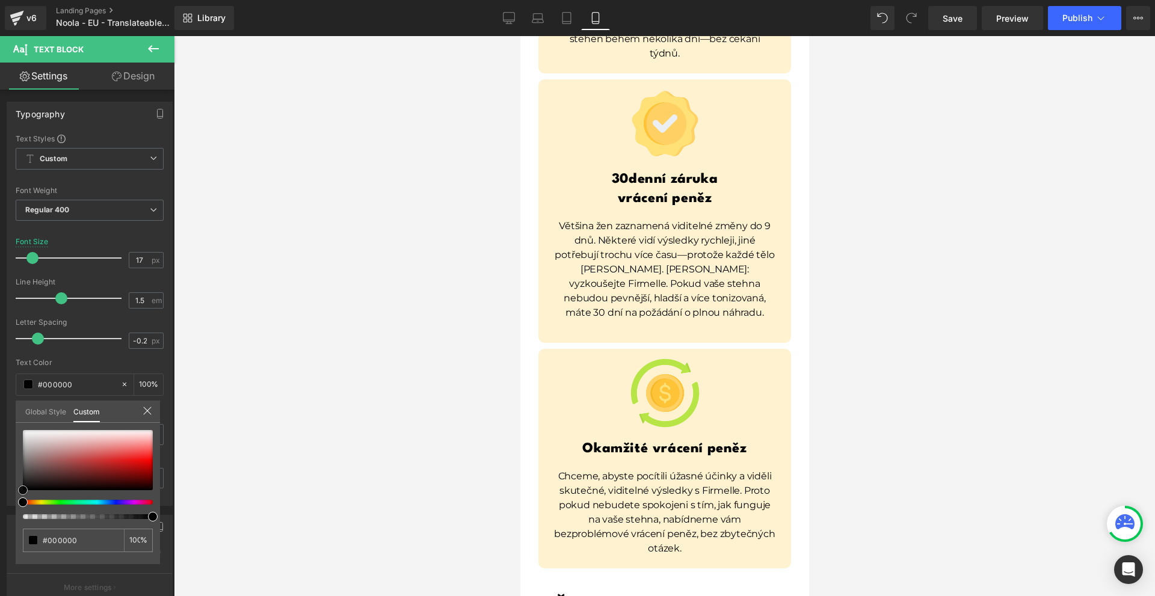
drag, startPoint x: 26, startPoint y: 490, endPoint x: 490, endPoint y: 470, distance: 464.8
click at [0, 506] on div "Typography Text Styles Custom Custom Setup Global Style Custom Setup Global Sty…" at bounding box center [90, 299] width 180 height 413
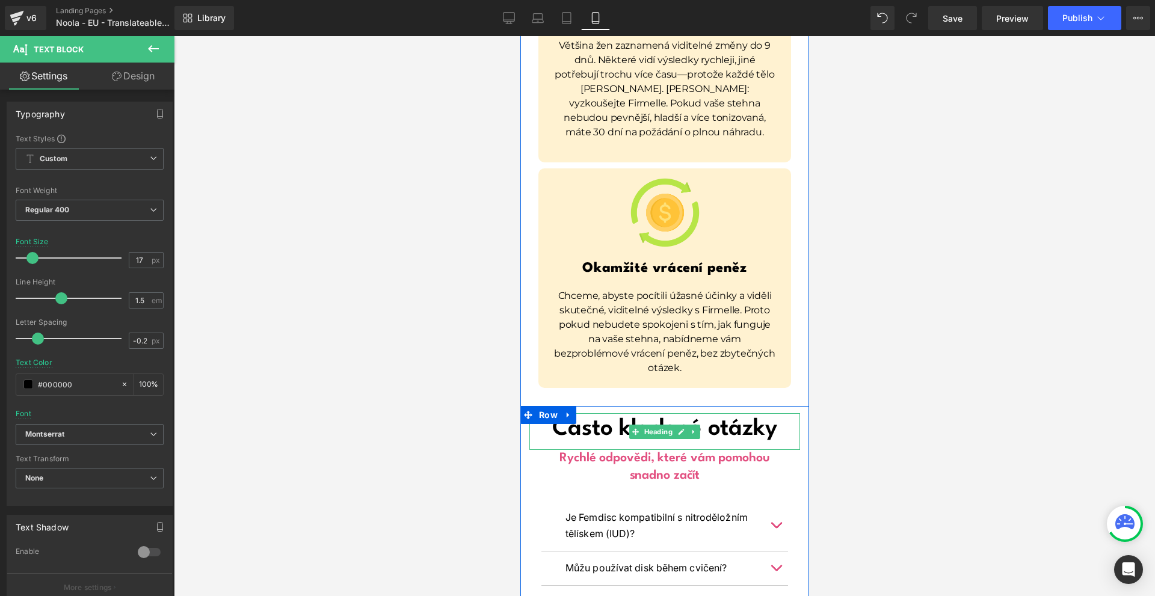
click at [644, 425] on span "Heading" at bounding box center [657, 432] width 33 height 14
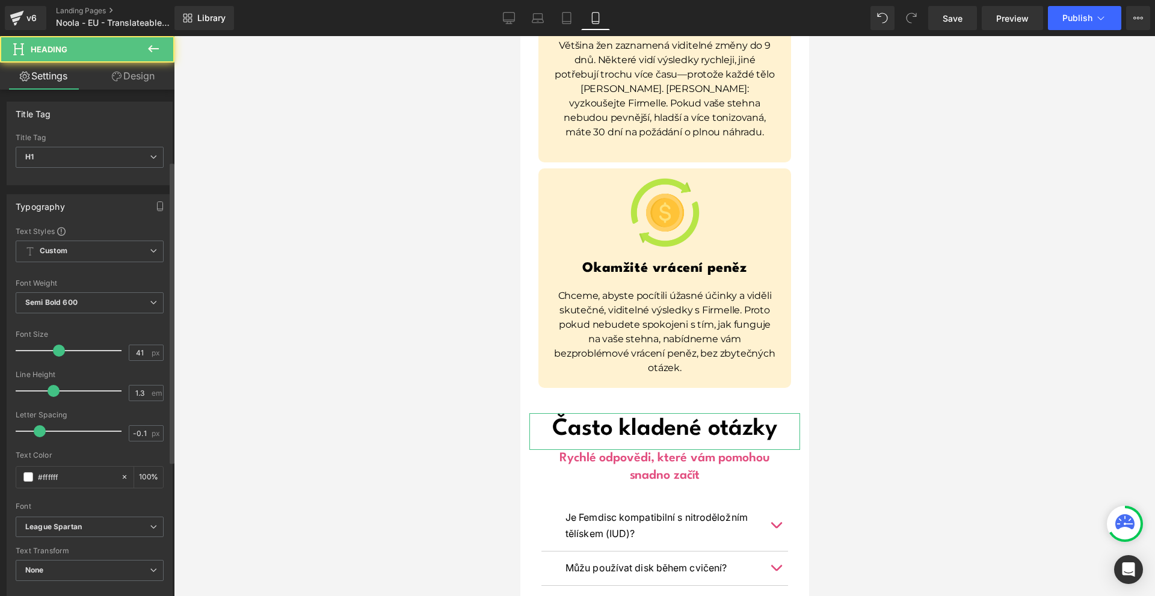
scroll to position [180, 0]
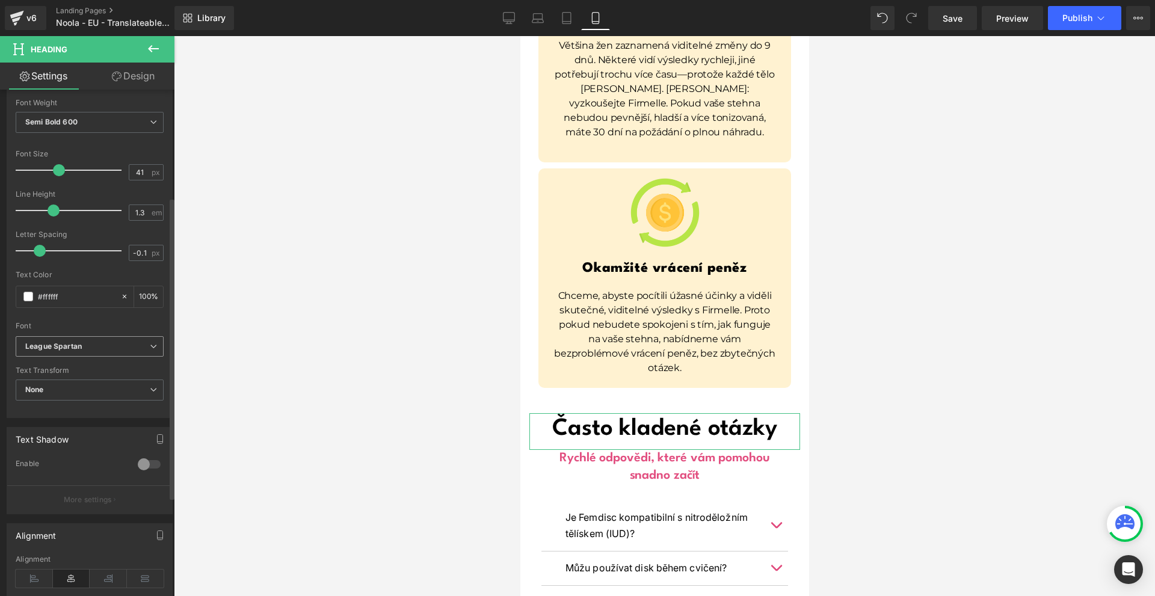
click at [51, 346] on icon "League Spartan" at bounding box center [53, 347] width 57 height 10
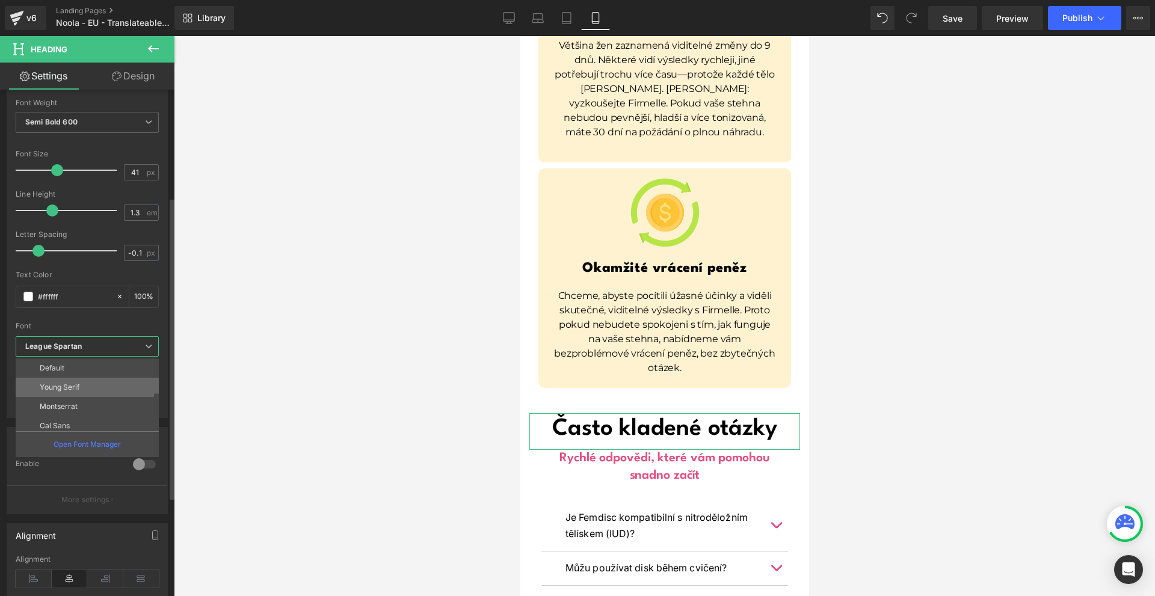
scroll to position [60, 0]
click at [81, 420] on li "Lobster" at bounding box center [90, 423] width 149 height 19
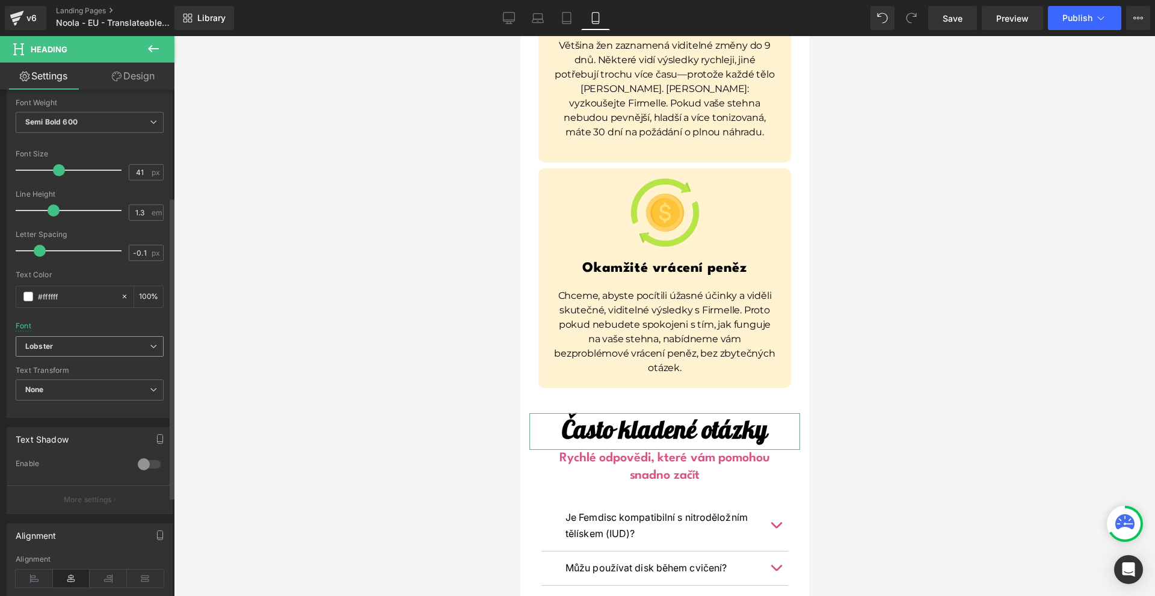
click at [76, 349] on b "Lobster" at bounding box center [87, 347] width 125 height 10
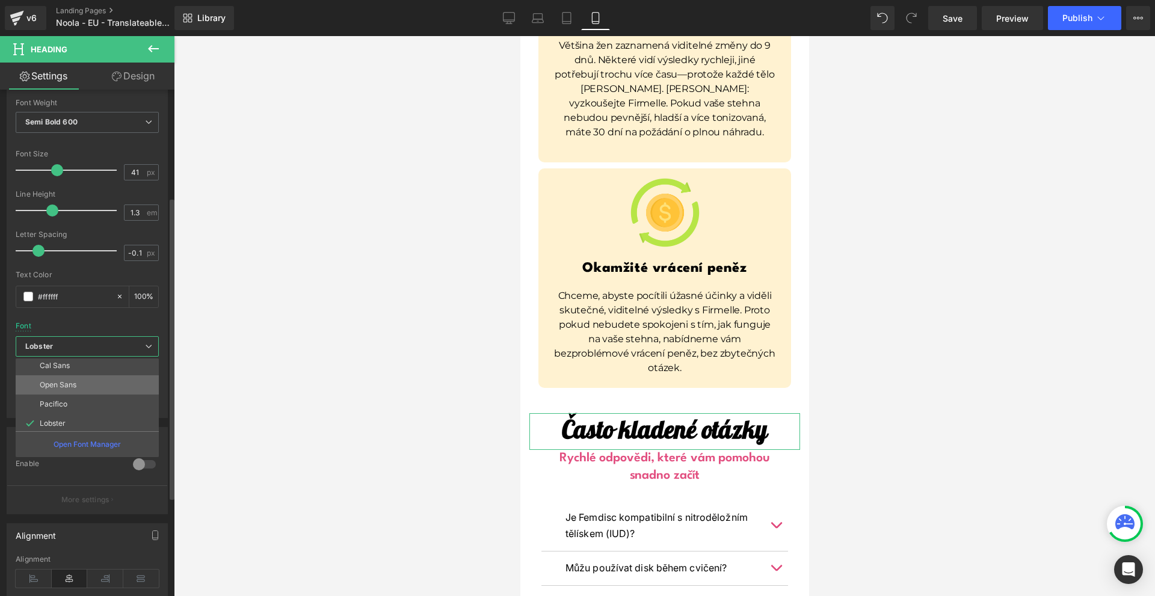
scroll to position [101, 0]
click at [92, 401] on li "Agbalumo" at bounding box center [90, 401] width 149 height 19
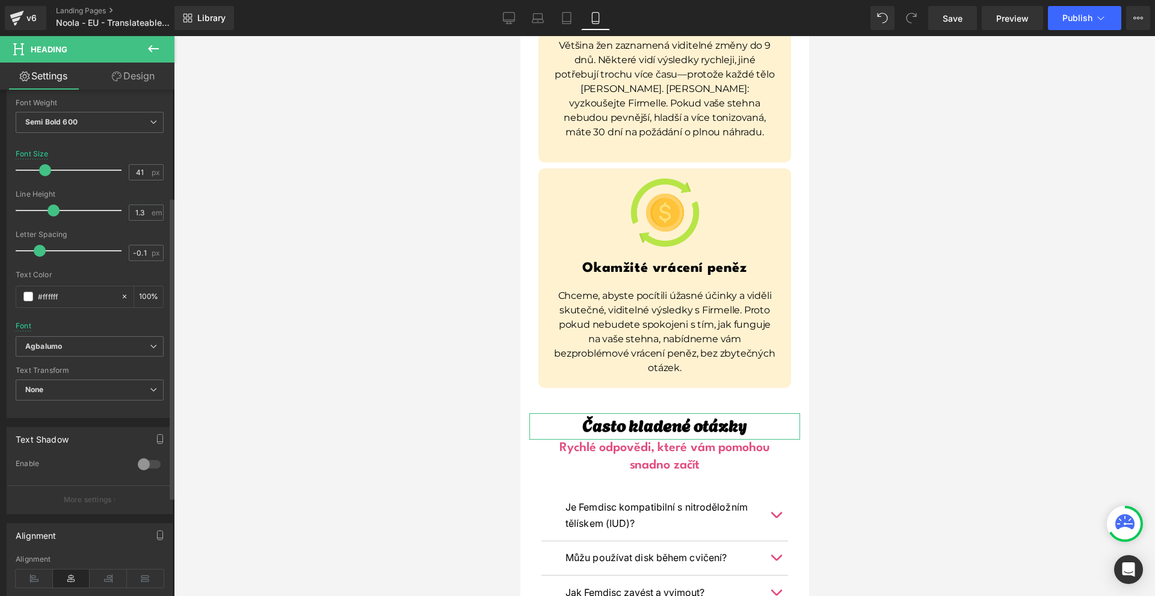
drag, startPoint x: 56, startPoint y: 168, endPoint x: 43, endPoint y: 170, distance: 13.5
click at [43, 170] on span at bounding box center [45, 170] width 12 height 12
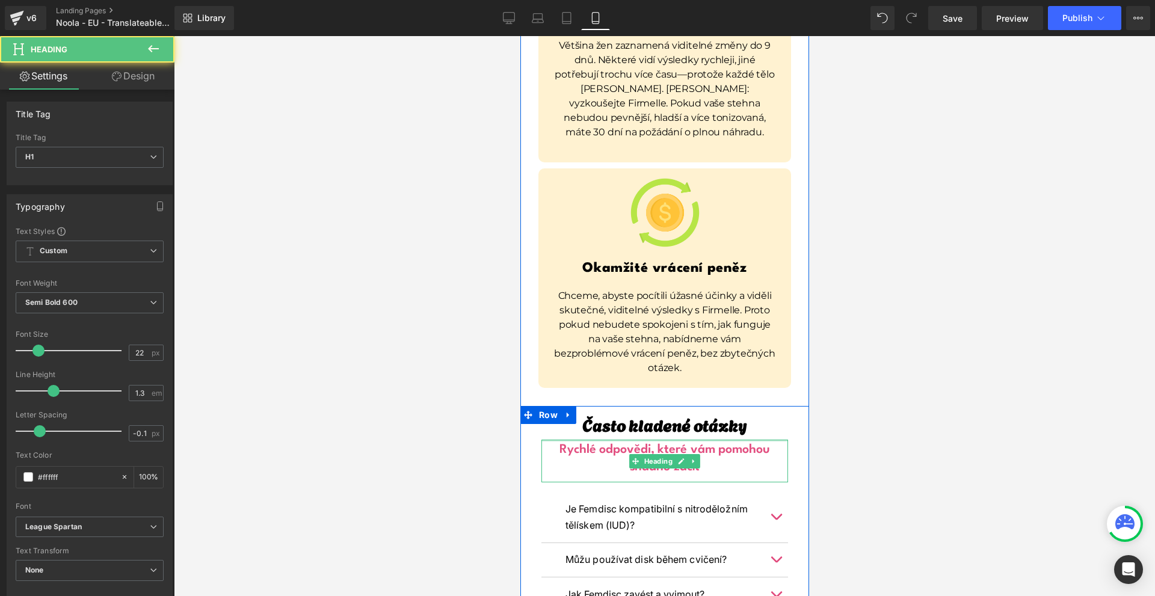
drag, startPoint x: 709, startPoint y: 337, endPoint x: 1427, endPoint y: 401, distance: 721.6
click at [709, 440] on div at bounding box center [664, 441] width 247 height 2
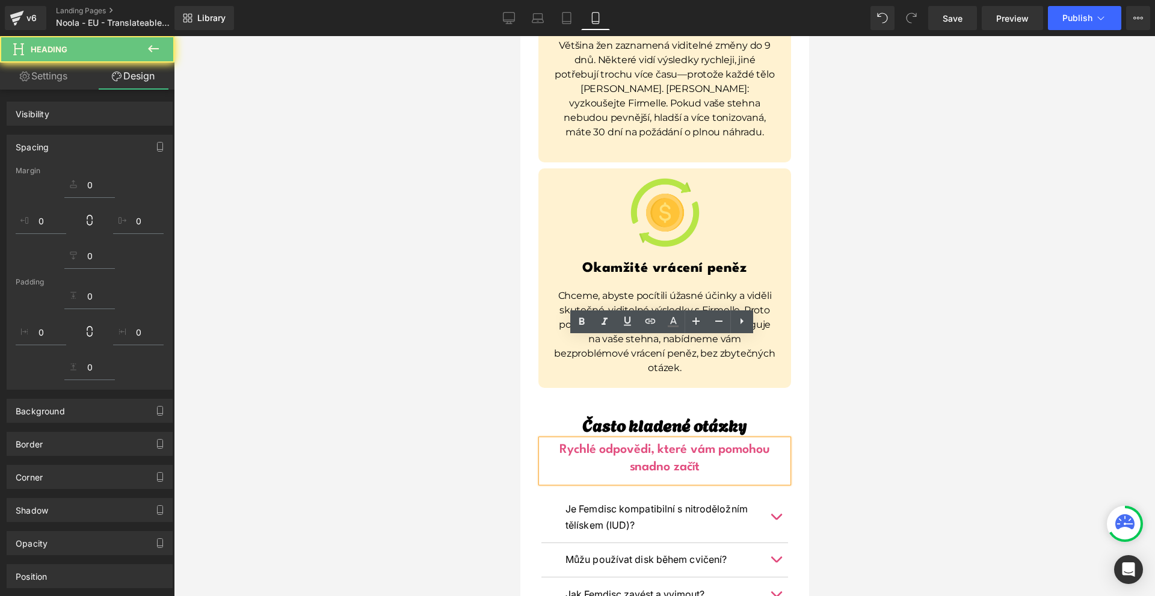
click at [908, 365] on div at bounding box center [664, 316] width 981 height 560
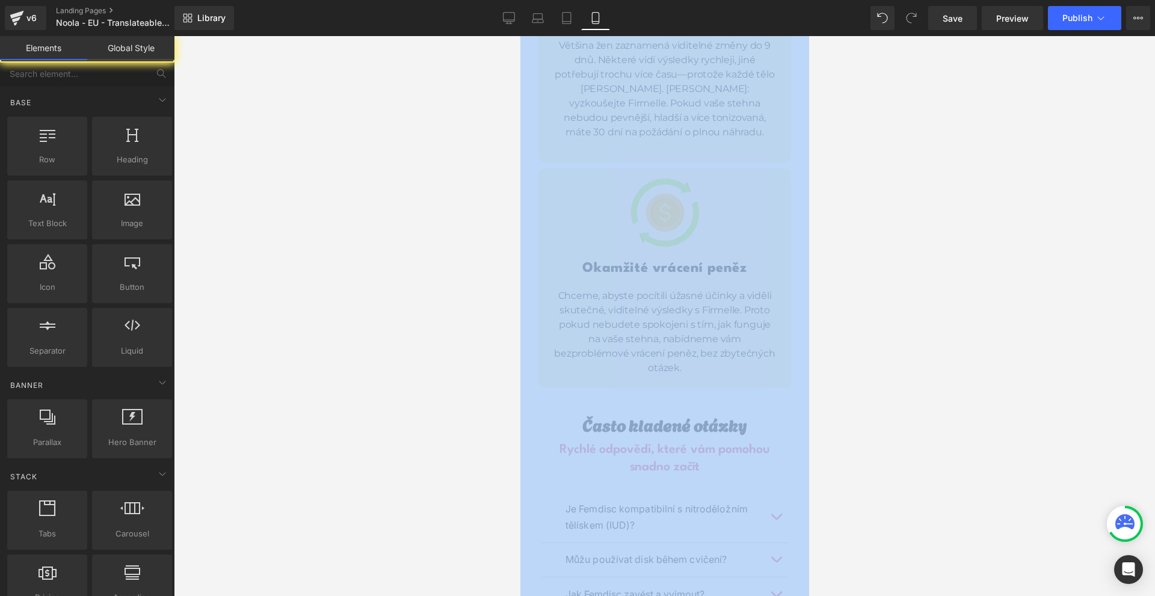
click at [912, 366] on div at bounding box center [664, 316] width 981 height 560
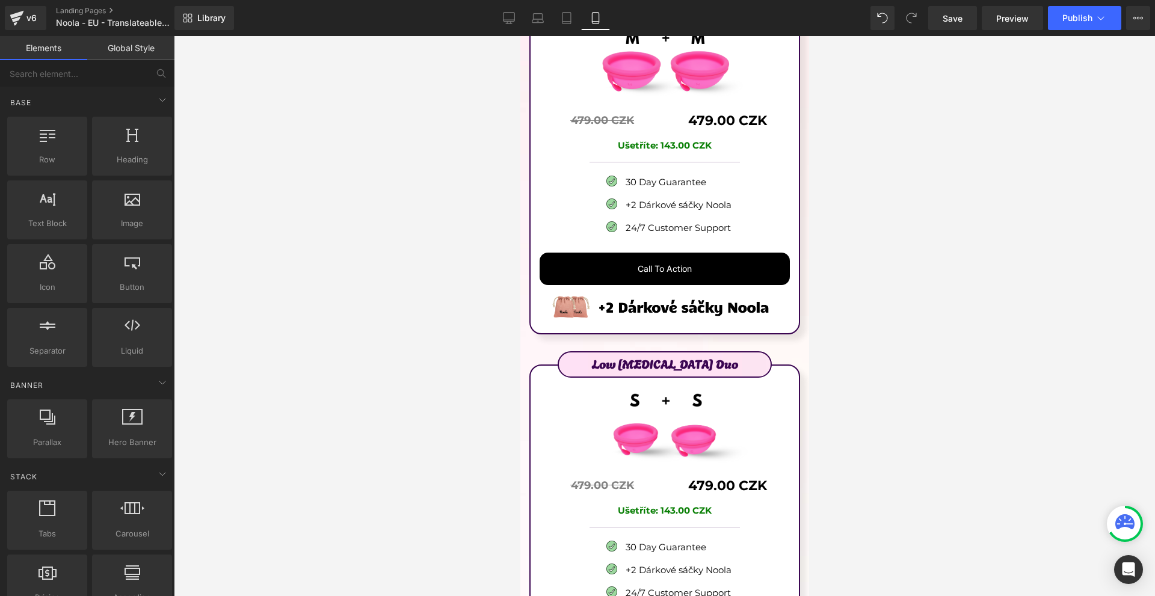
scroll to position [6786, 0]
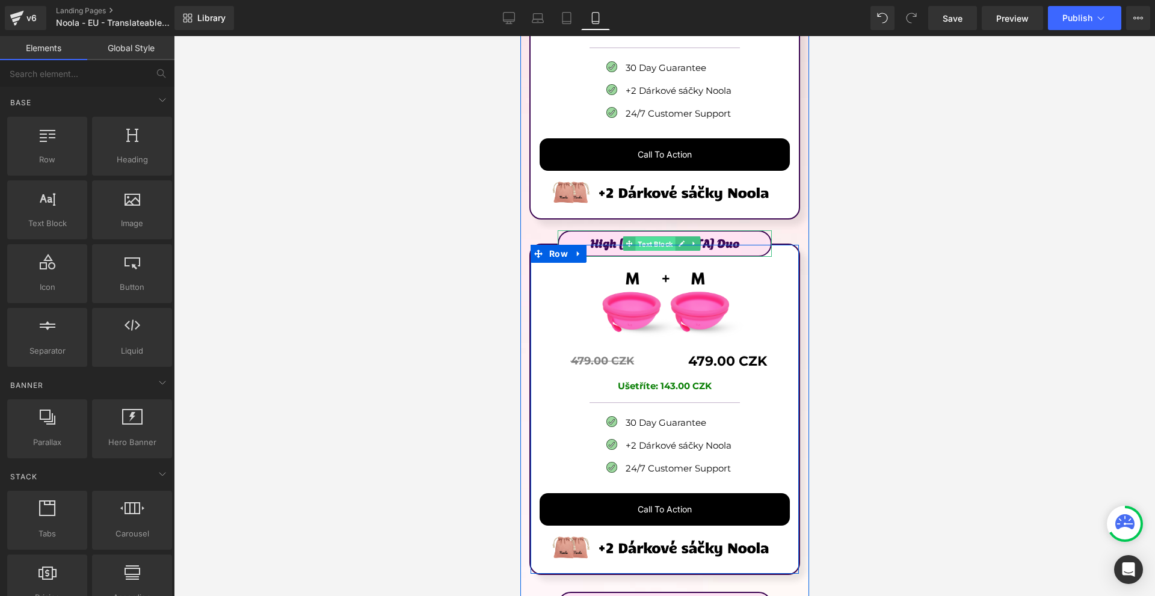
click at [652, 237] on span "Text Block" at bounding box center [655, 244] width 40 height 14
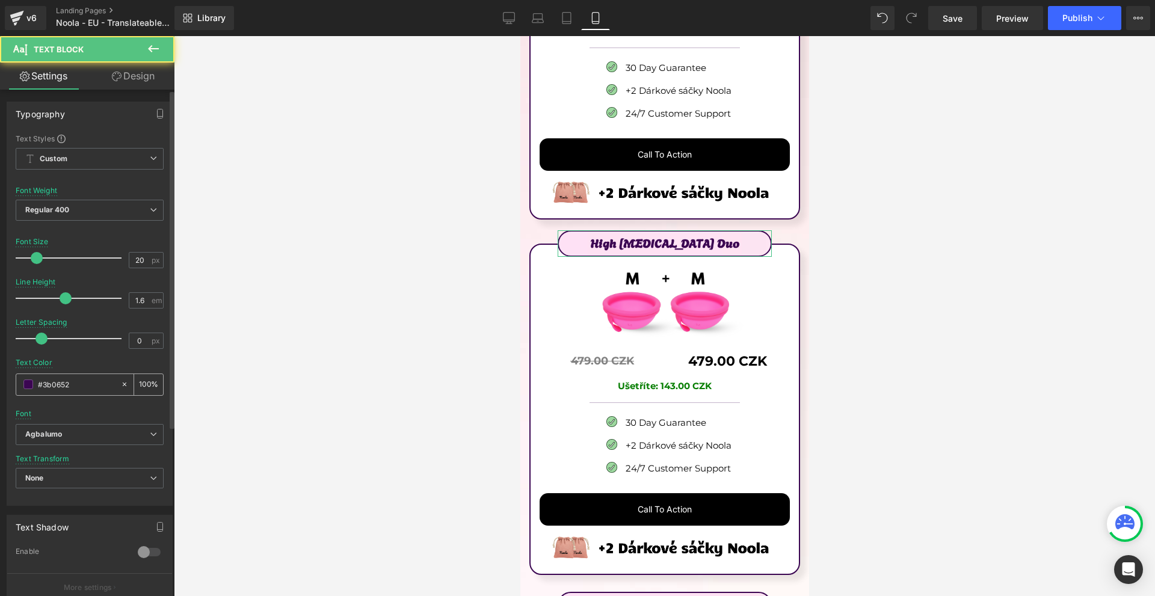
click at [76, 386] on input "#3b0652" at bounding box center [76, 384] width 77 height 13
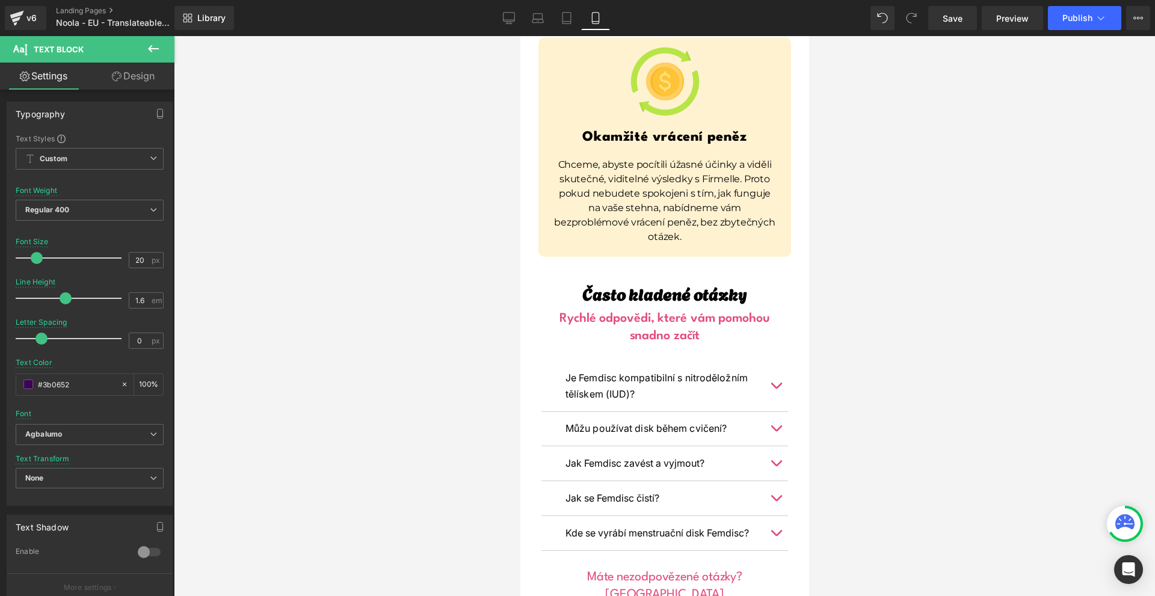
scroll to position [8722, 0]
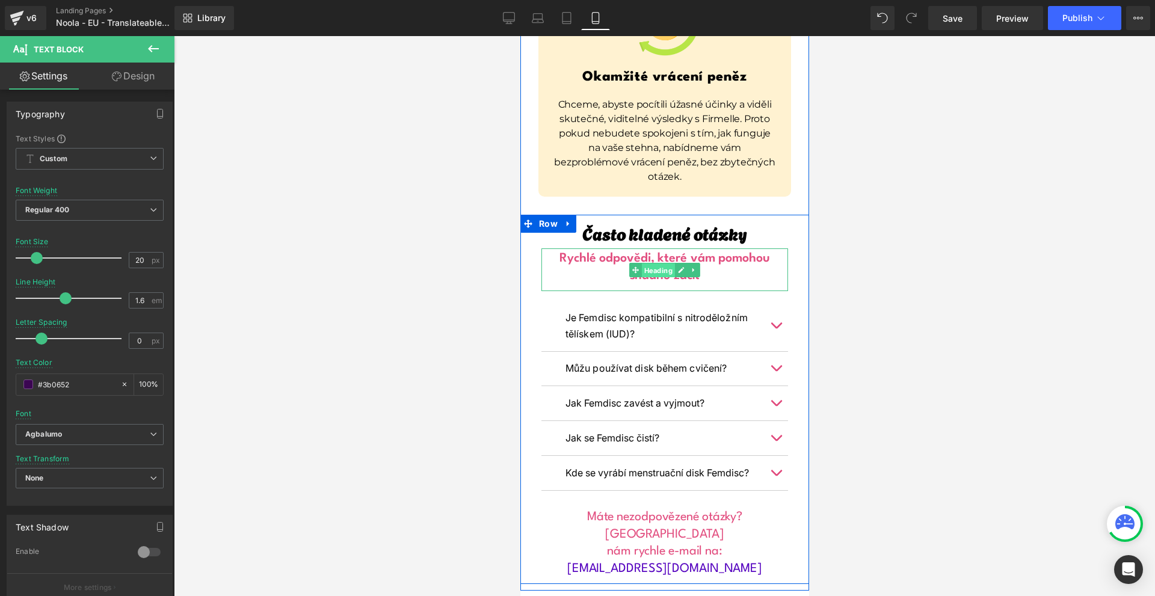
click at [647, 263] on span "Heading" at bounding box center [657, 270] width 33 height 14
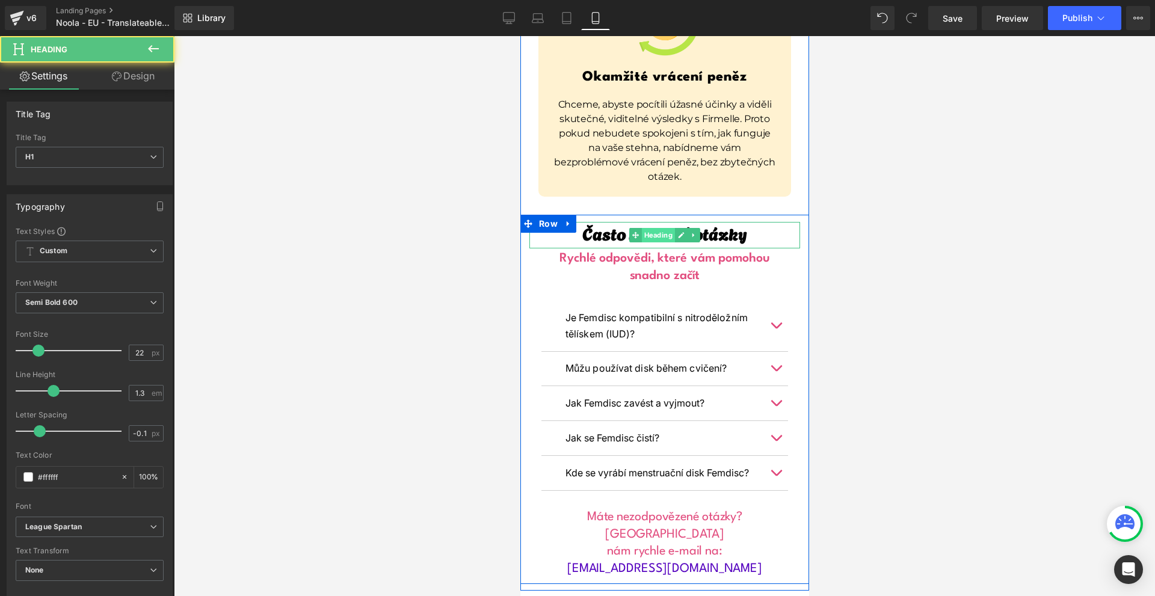
click at [644, 228] on span "Heading" at bounding box center [657, 235] width 33 height 14
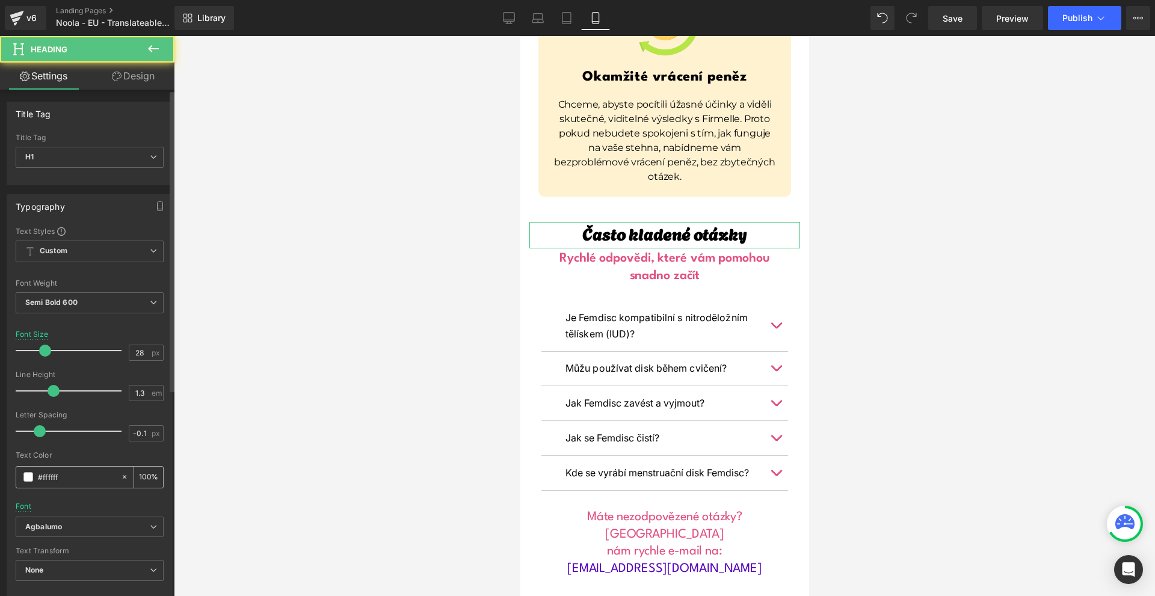
click at [64, 476] on input "#ffffff" at bounding box center [76, 476] width 77 height 13
paste input "3b0652"
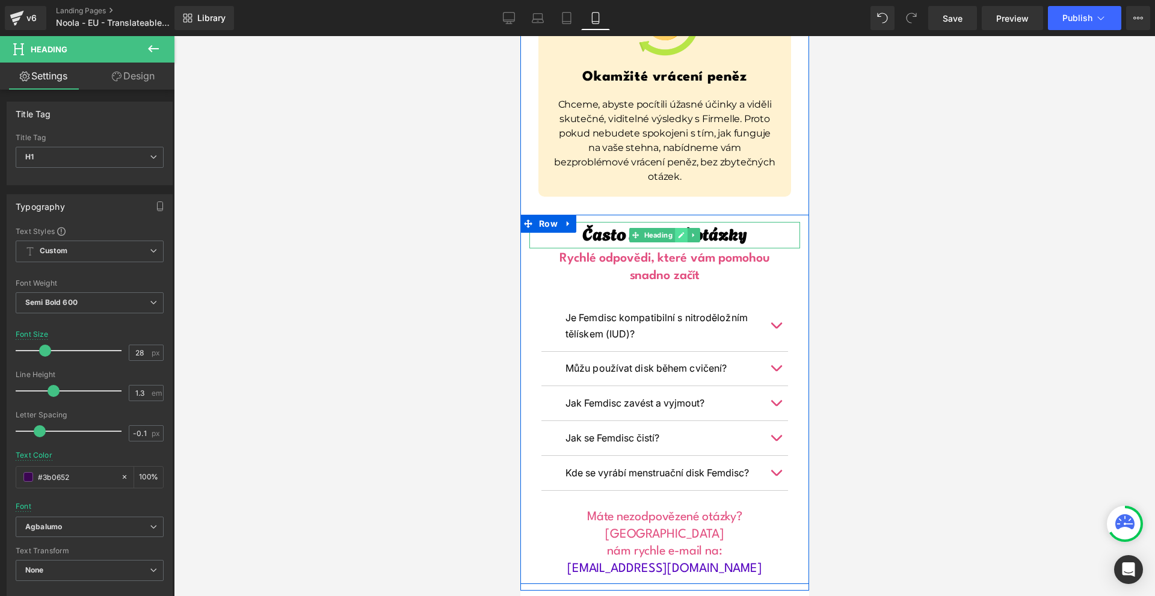
type input "#3b0652"
click at [677, 232] on icon at bounding box center [680, 235] width 7 height 7
click at [674, 220] on span "Často kladené otázky" at bounding box center [664, 232] width 165 height 25
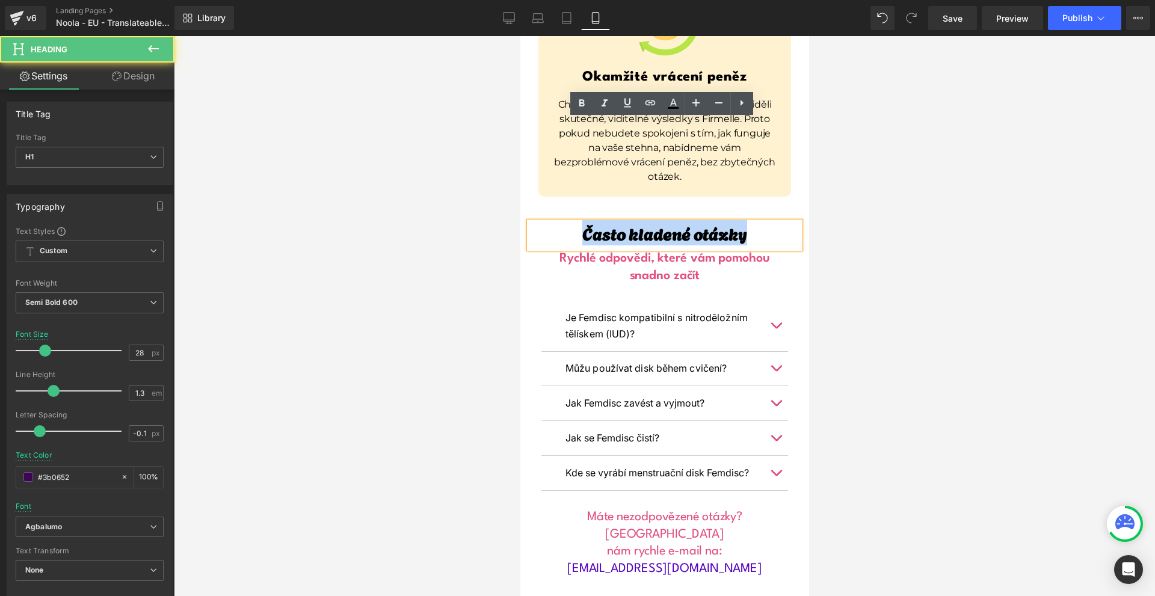
click at [674, 220] on span "Často kladené otázky" at bounding box center [664, 232] width 165 height 25
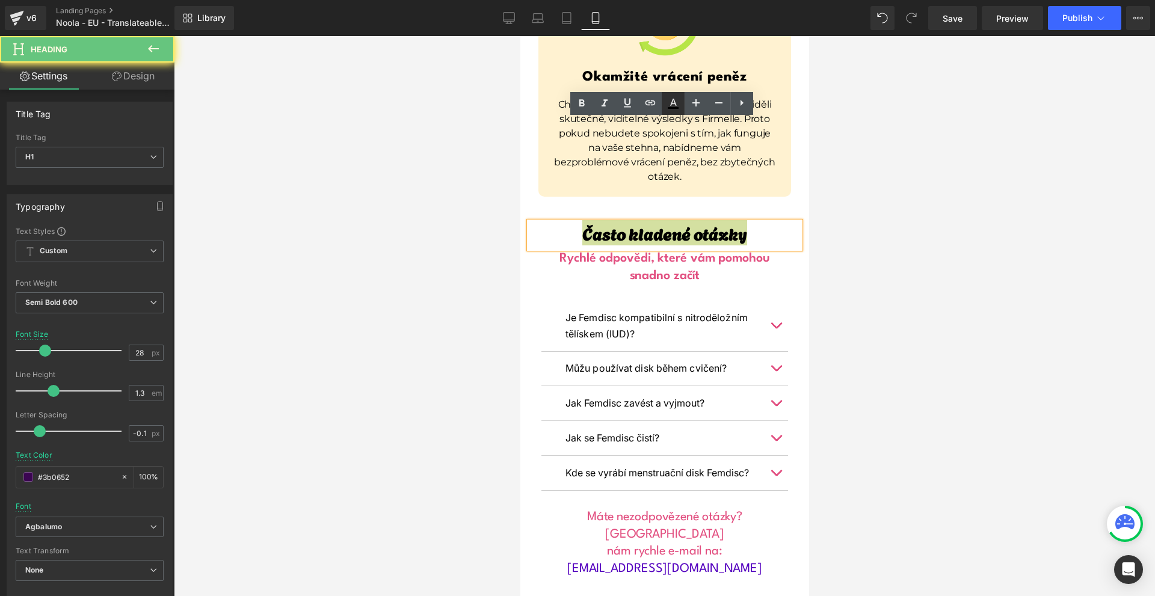
click at [676, 104] on icon at bounding box center [673, 102] width 7 height 7
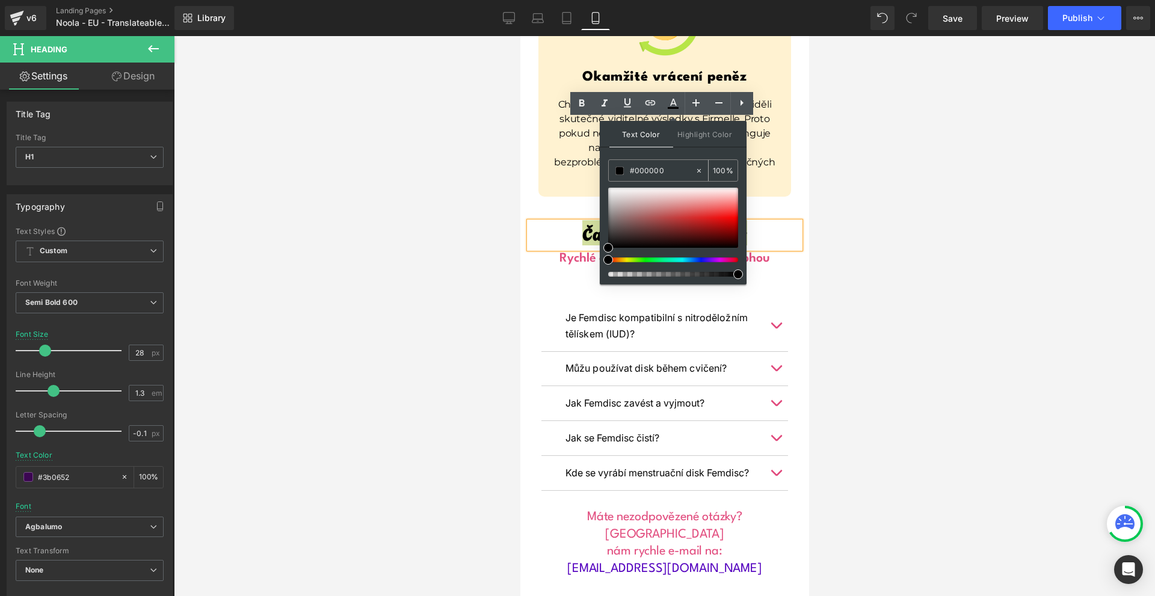
click at [630, 176] on input "#000000" at bounding box center [662, 170] width 65 height 13
paste input "3b0652"
type input "#3b0652"
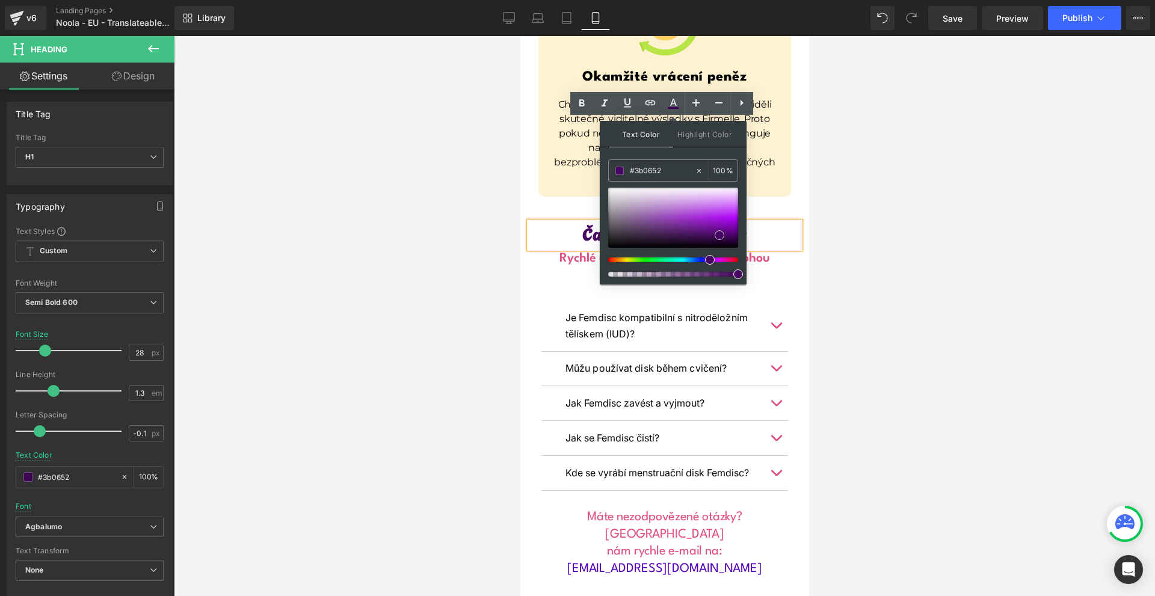
click at [719, 235] on span at bounding box center [720, 235] width 10 height 10
click at [582, 220] on span "Často kladené otázky" at bounding box center [664, 232] width 165 height 25
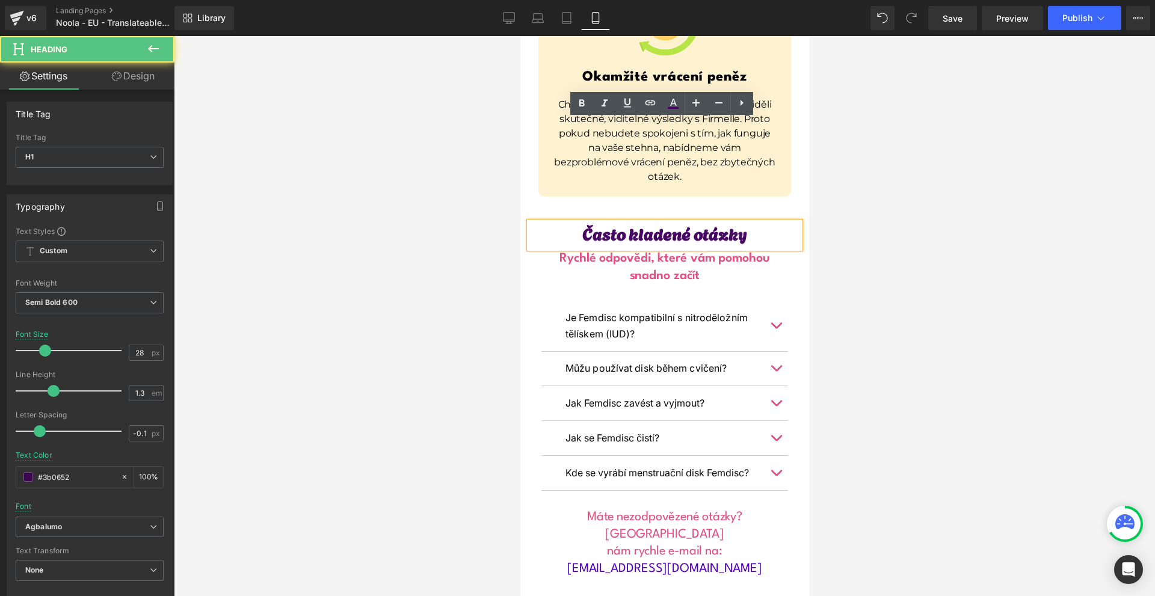
click at [915, 179] on div at bounding box center [664, 316] width 981 height 560
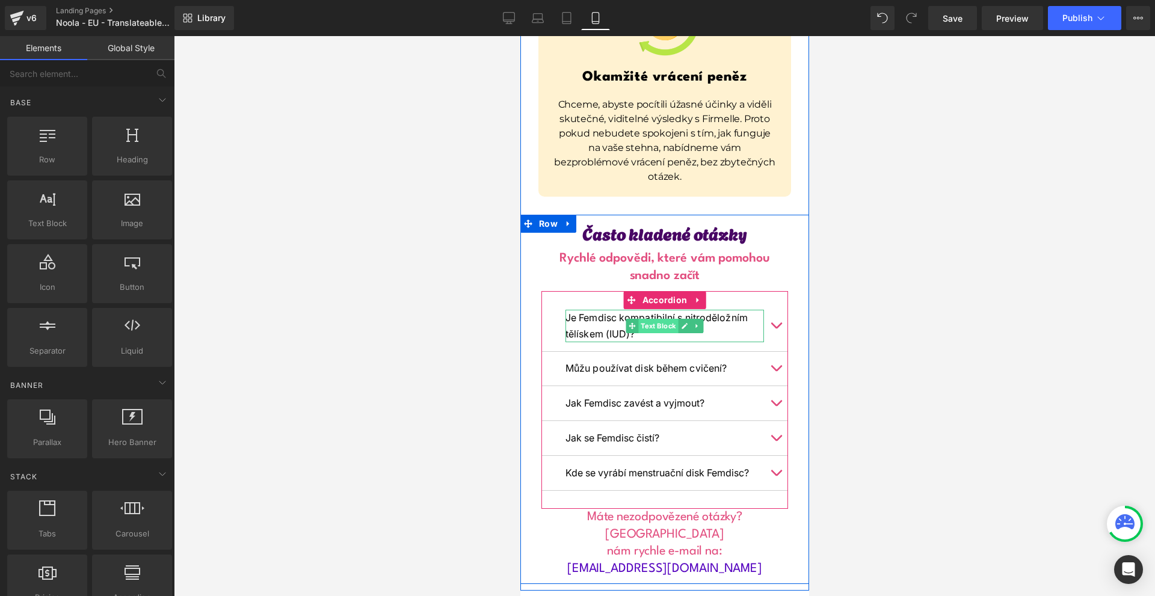
click at [639, 319] on span "Text Block" at bounding box center [658, 326] width 40 height 14
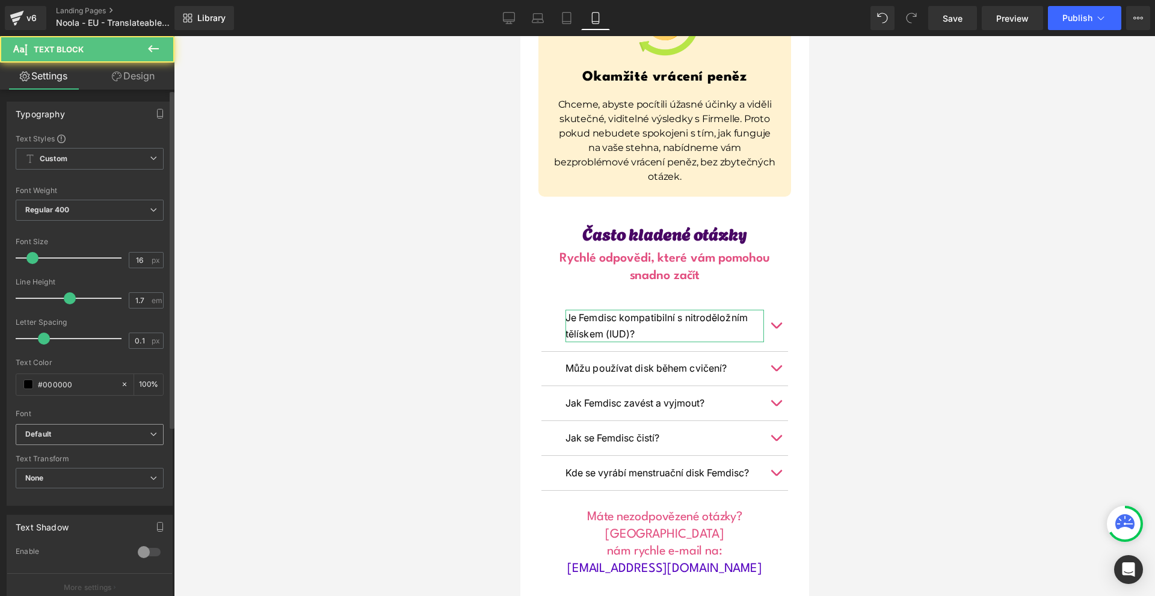
click at [48, 428] on span "Default" at bounding box center [90, 434] width 148 height 21
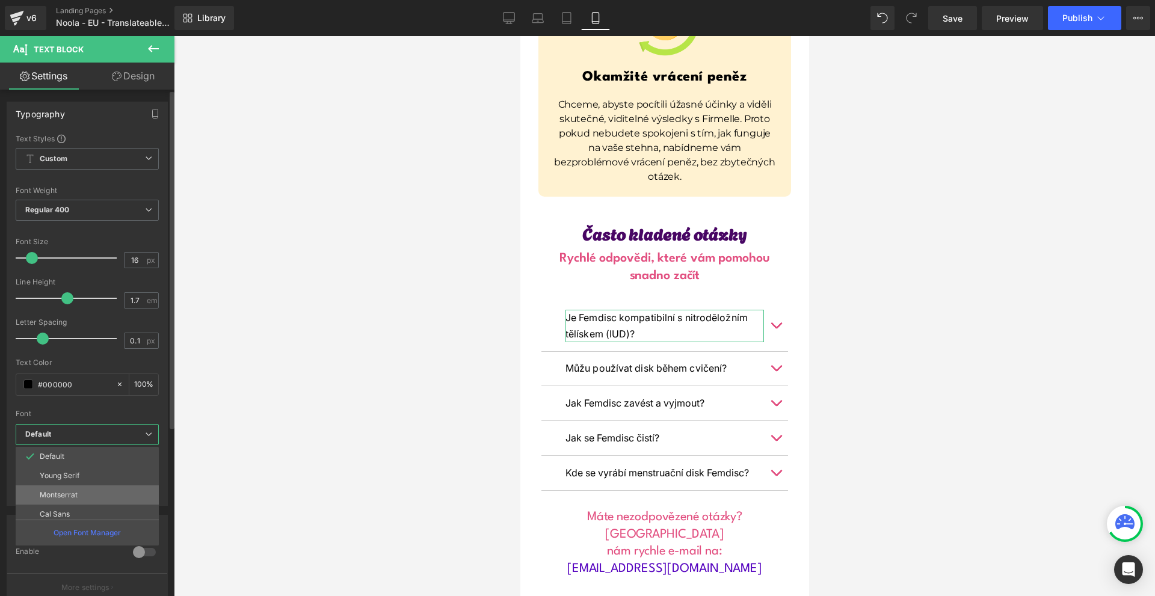
click at [60, 488] on li "Montserrat" at bounding box center [90, 494] width 149 height 19
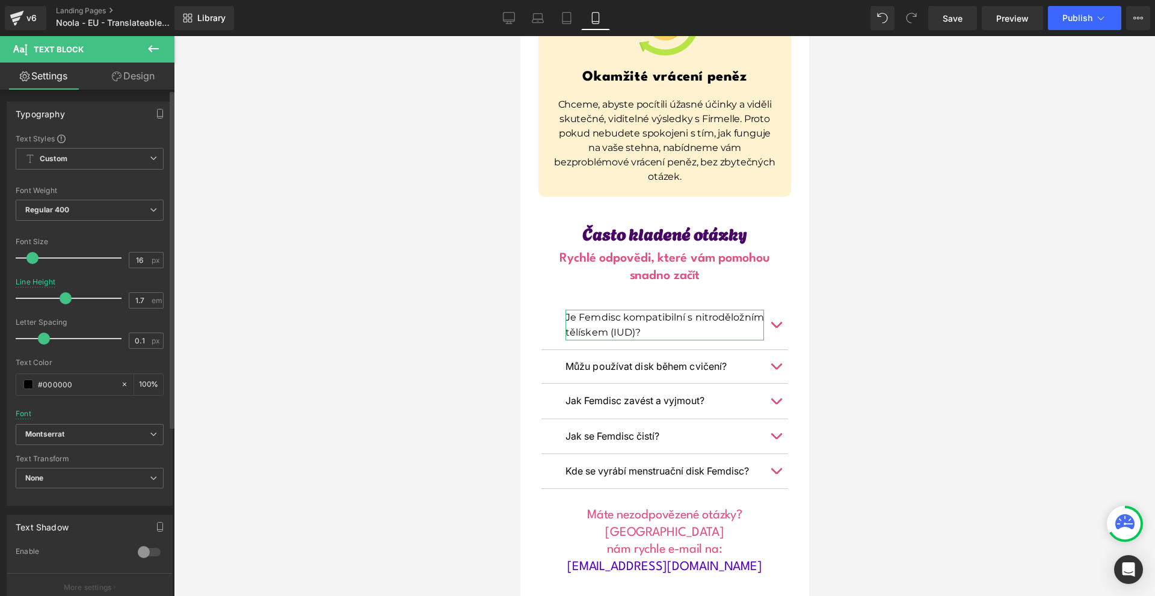
click at [67, 298] on span at bounding box center [66, 298] width 12 height 12
drag, startPoint x: 44, startPoint y: 342, endPoint x: 36, endPoint y: 342, distance: 7.8
click at [36, 342] on span at bounding box center [35, 339] width 12 height 12
click at [66, 206] on b "Regular 400" at bounding box center [47, 209] width 45 height 9
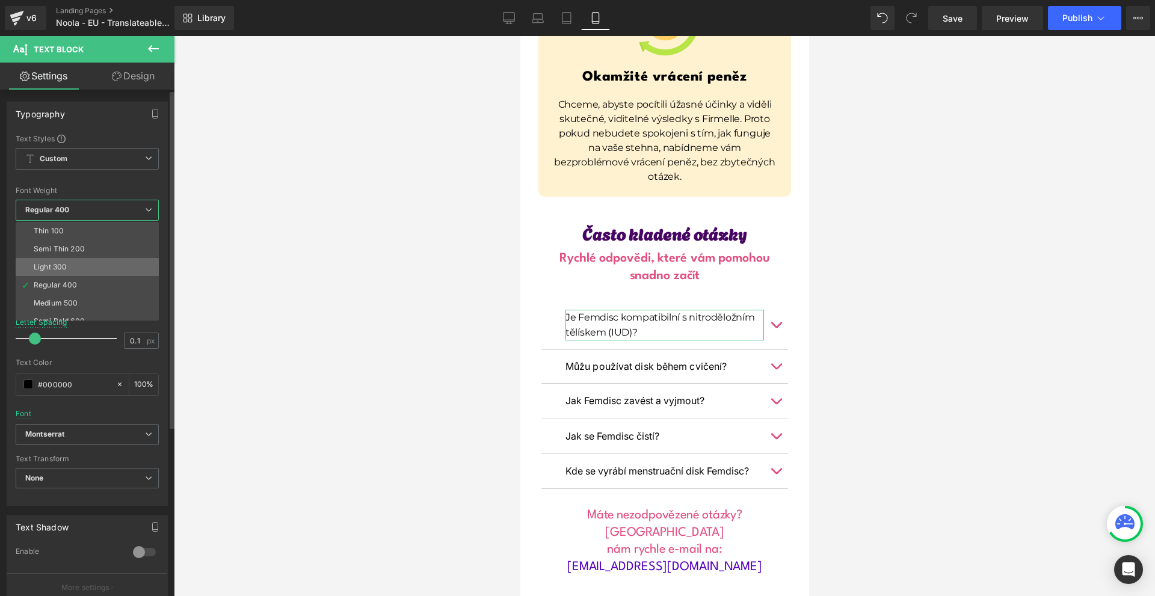
scroll to position [60, 0]
click at [85, 262] on li "Semi Bold 600" at bounding box center [90, 261] width 149 height 18
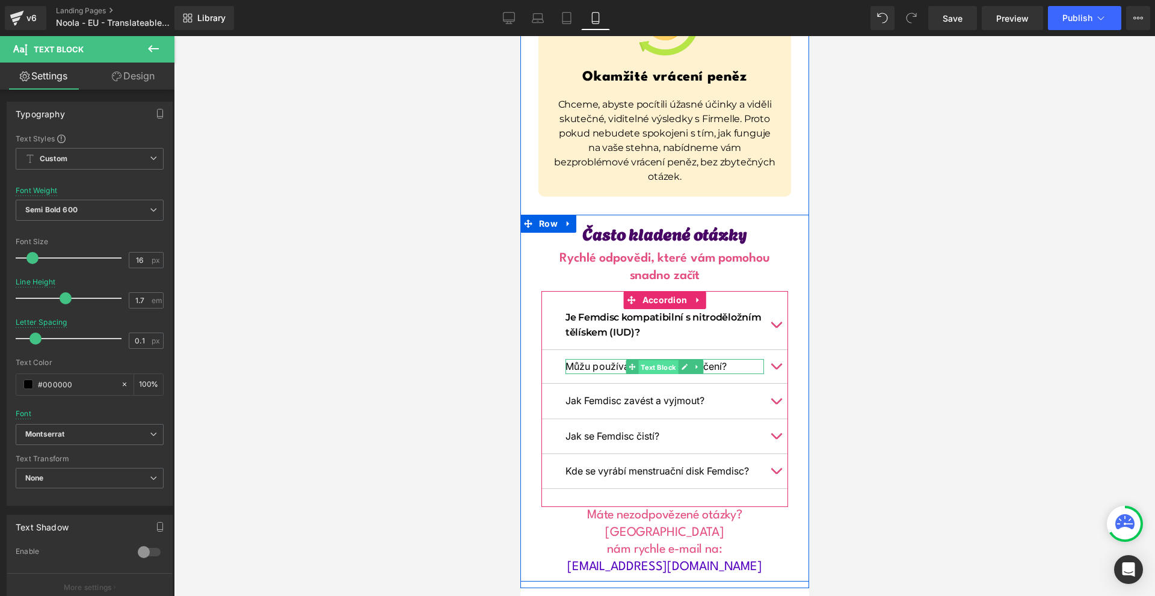
click at [662, 360] on span "Text Block" at bounding box center [658, 367] width 40 height 14
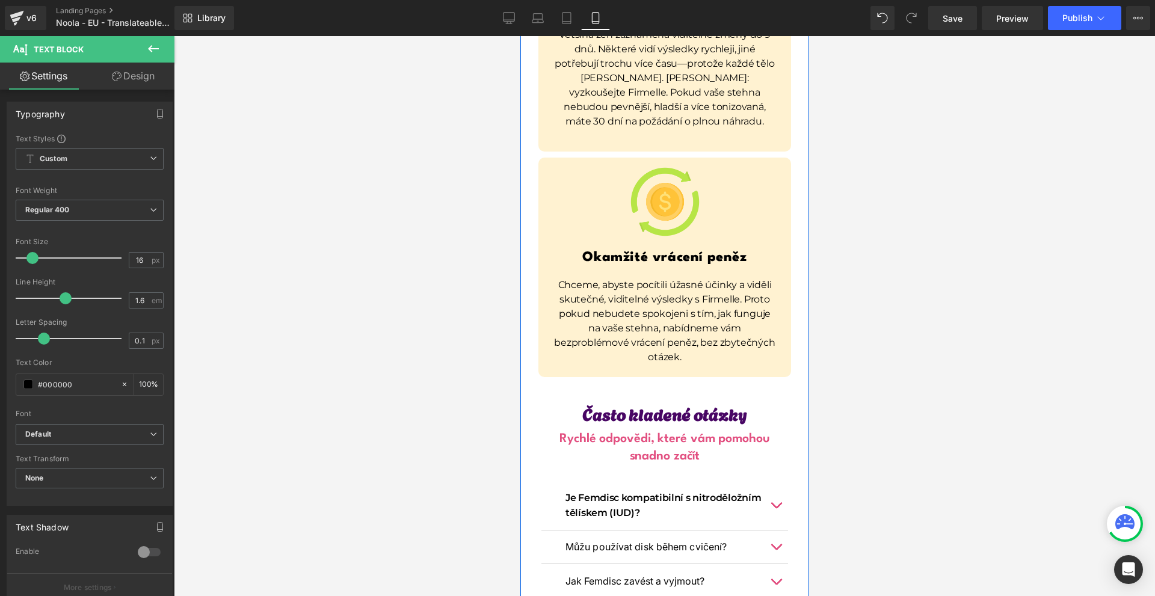
scroll to position [8602, 0]
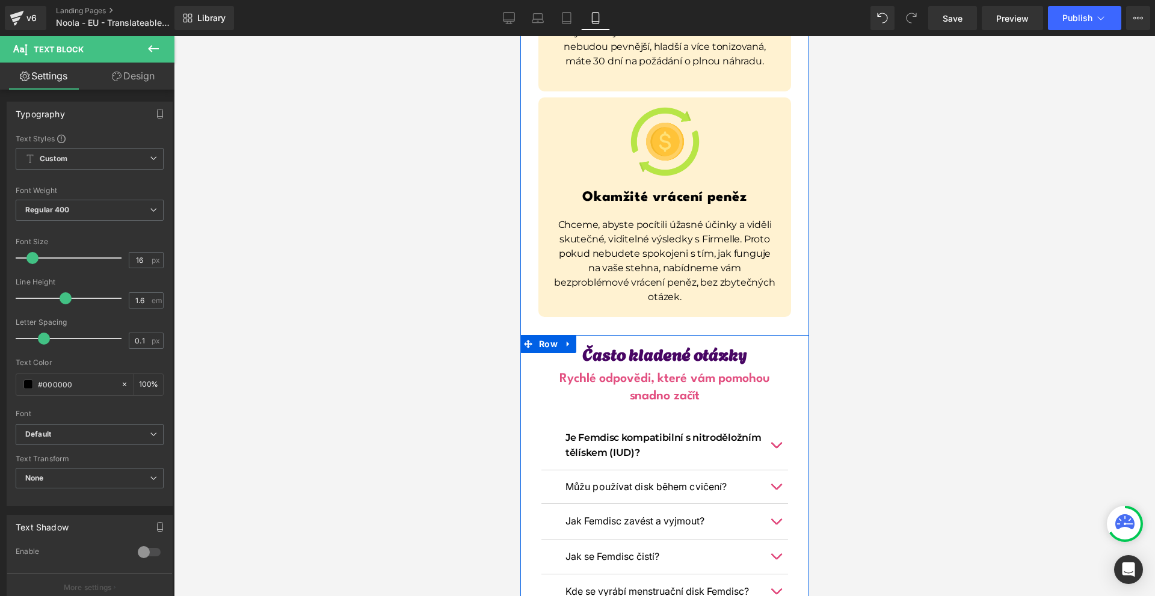
click at [614, 479] on p "Můžu používat disk během cvičení?" at bounding box center [664, 487] width 199 height 16
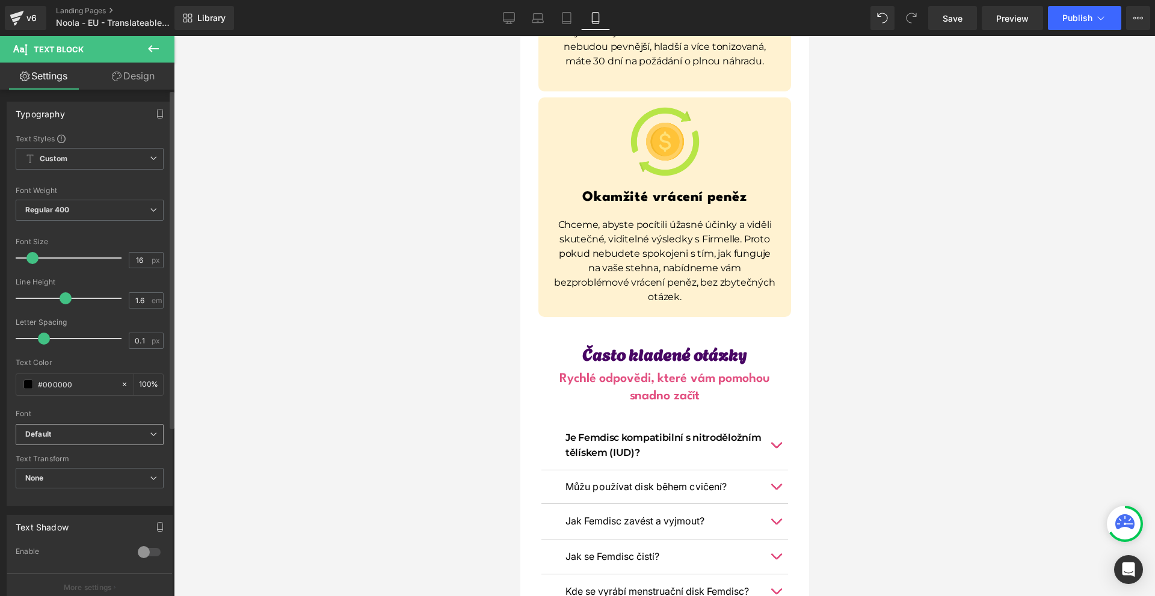
click at [59, 434] on b "Default" at bounding box center [87, 434] width 125 height 10
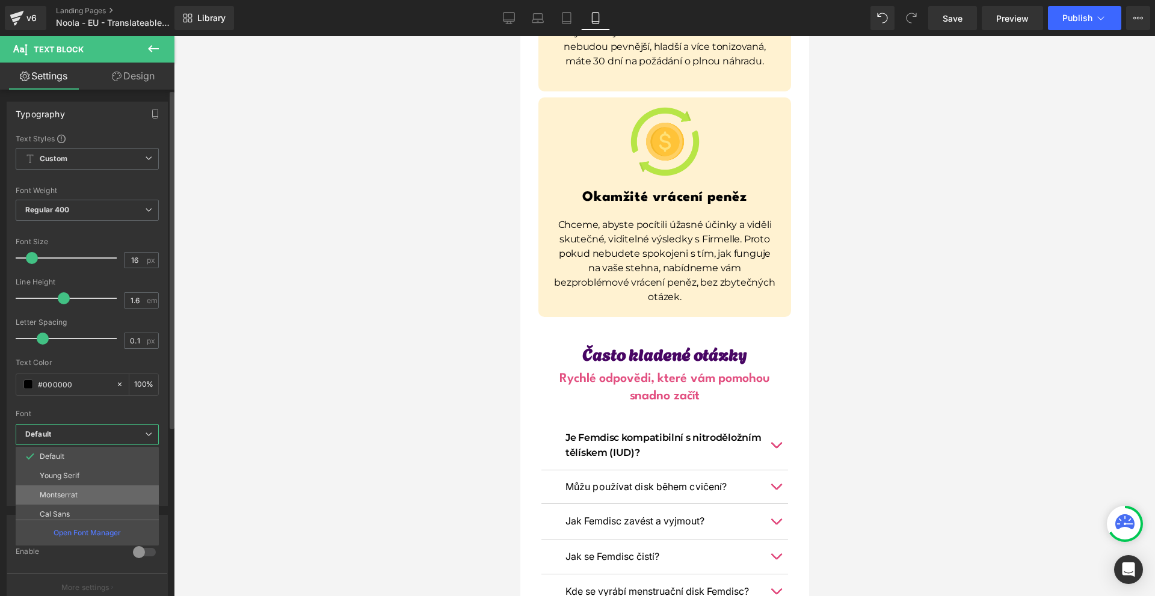
click at [72, 488] on li "Montserrat" at bounding box center [90, 494] width 149 height 19
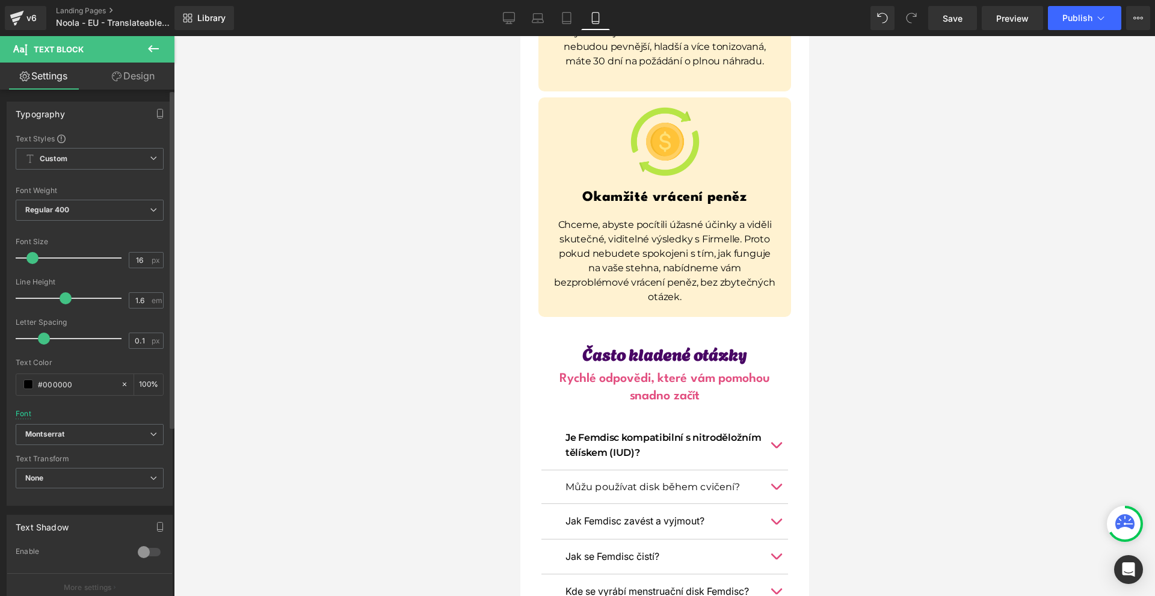
click at [73, 199] on div "Font Weight Regular 400 Thin 100 Semi Thin 200 Light 300 Regular 400 Medium 500…" at bounding box center [90, 210] width 148 height 48
click at [97, 207] on span "Regular 400" at bounding box center [90, 210] width 148 height 21
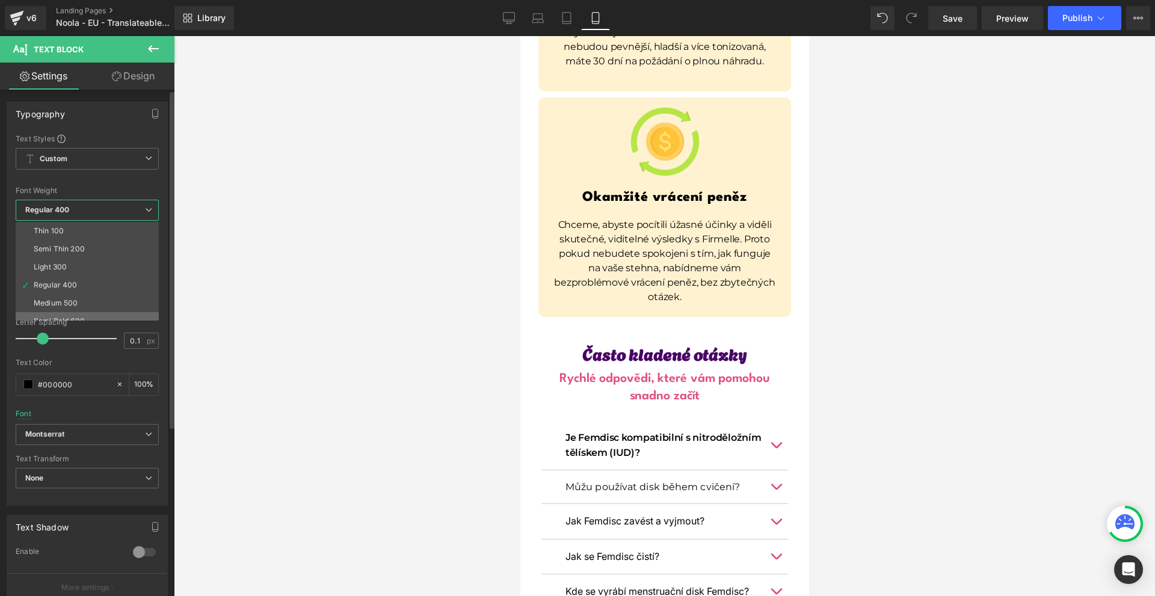
scroll to position [60, 0]
click at [98, 260] on li "Semi Bold 600" at bounding box center [90, 261] width 149 height 18
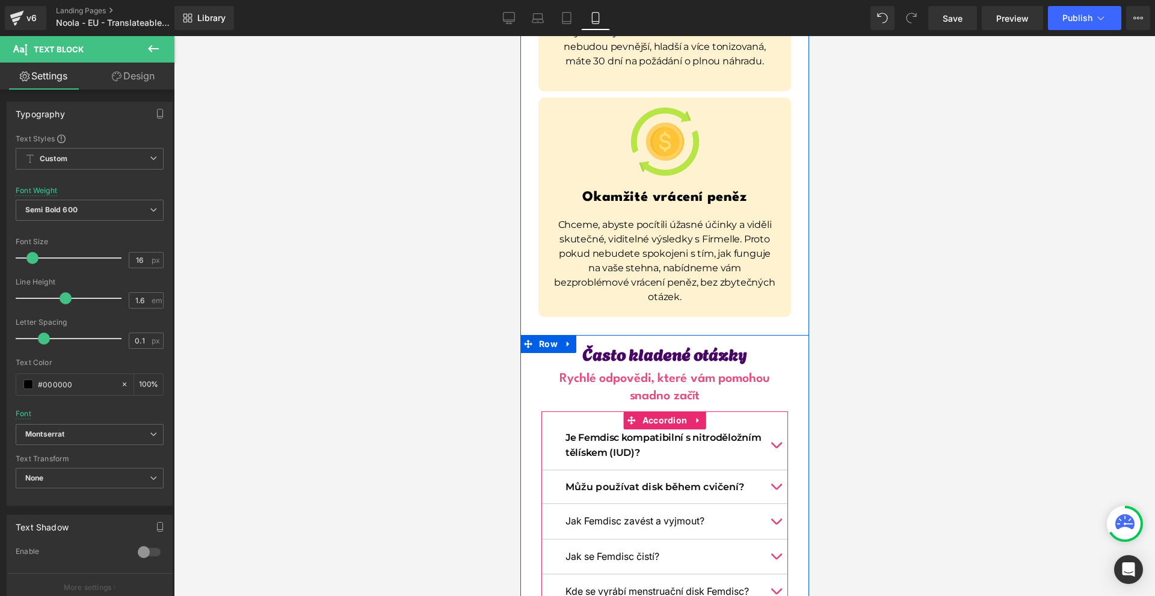
click at [520, 36] on div at bounding box center [520, 36] width 0 height 0
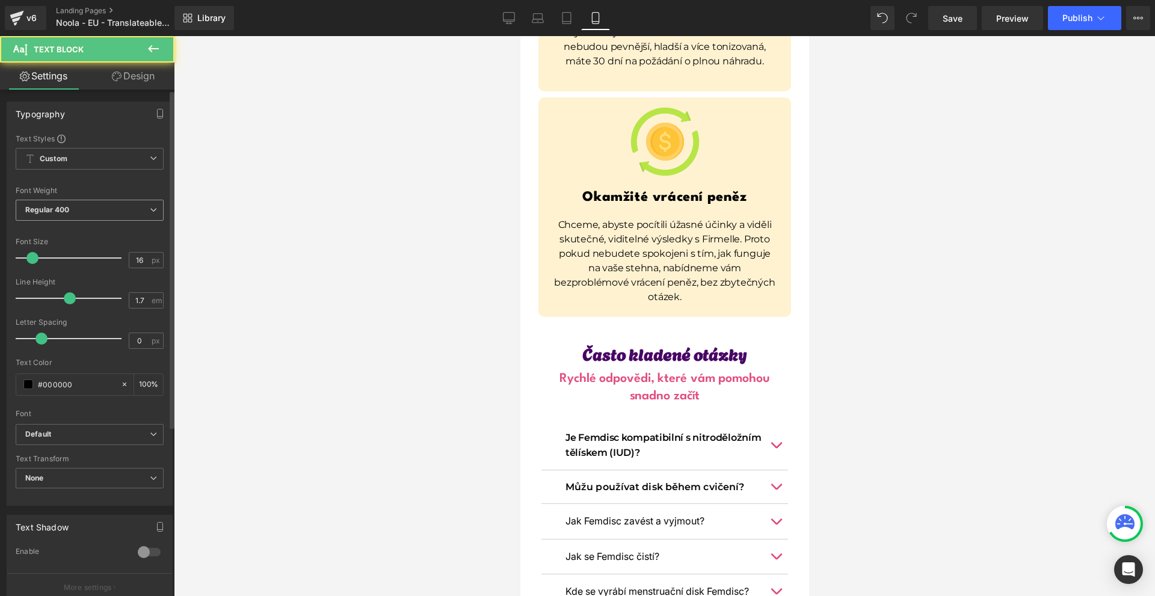
click at [23, 208] on span "Regular 400" at bounding box center [90, 210] width 148 height 21
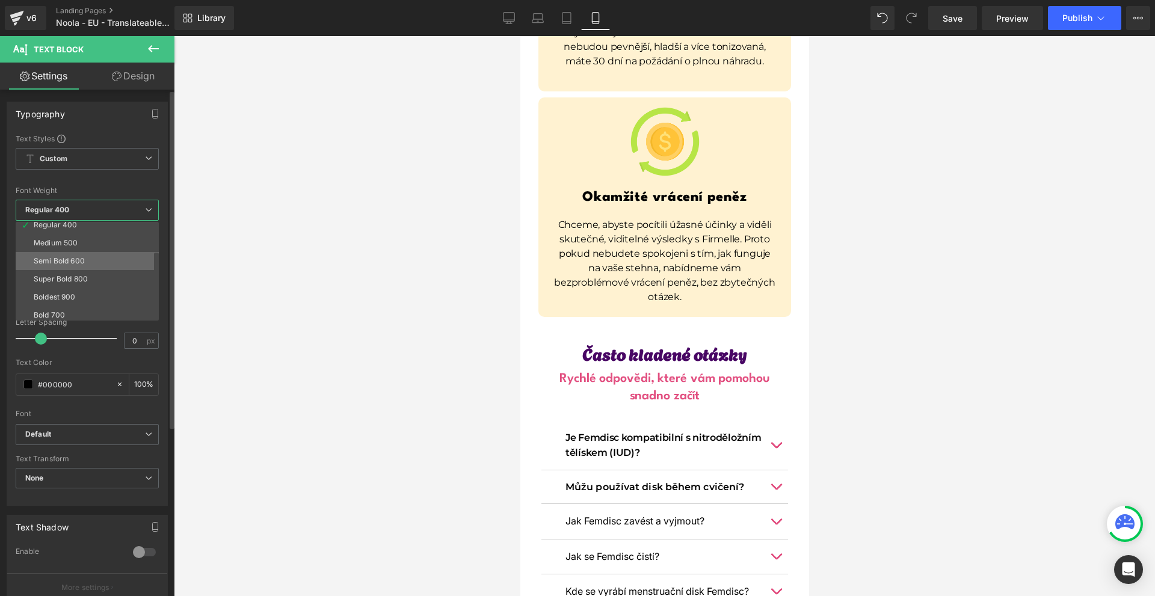
click at [96, 260] on li "Semi Bold 600" at bounding box center [90, 261] width 149 height 18
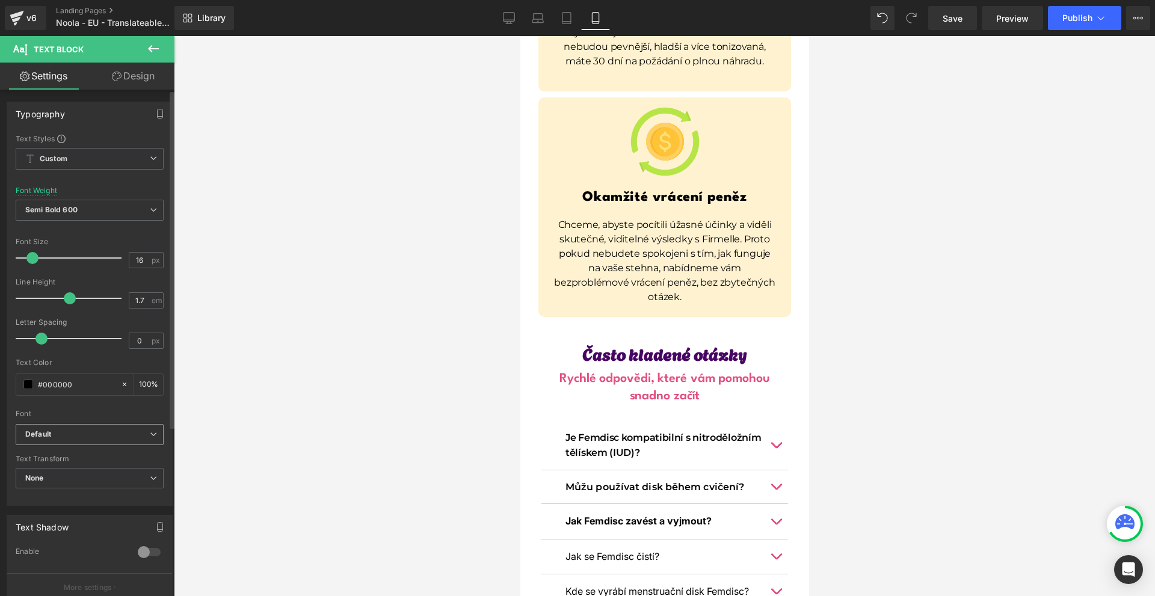
click at [88, 436] on b "Default" at bounding box center [87, 434] width 125 height 10
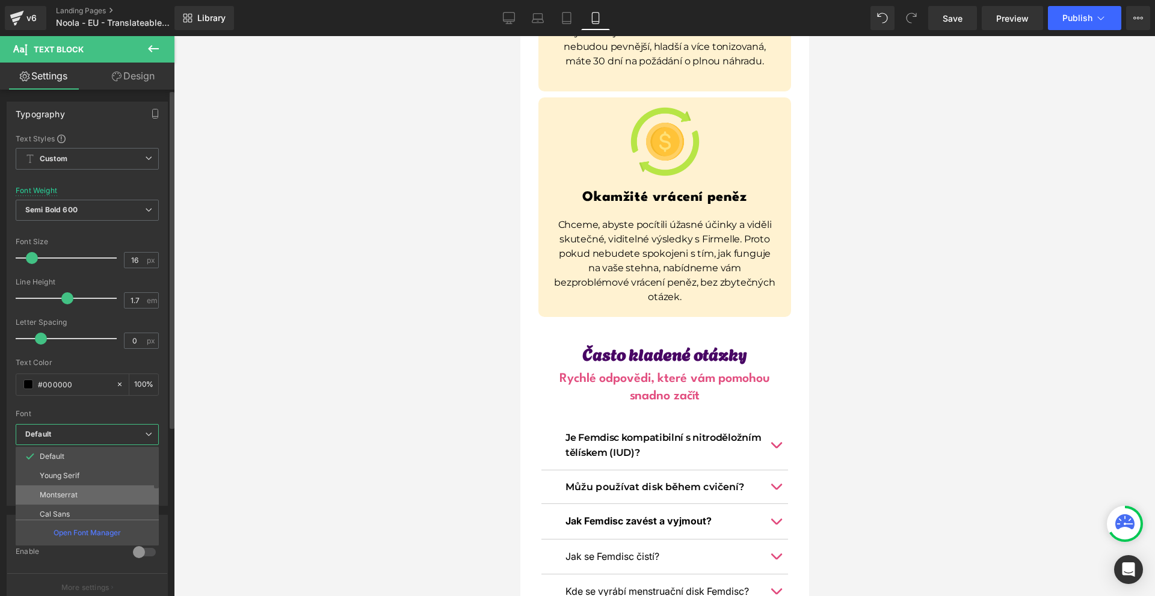
click at [85, 490] on li "Montserrat" at bounding box center [90, 494] width 149 height 19
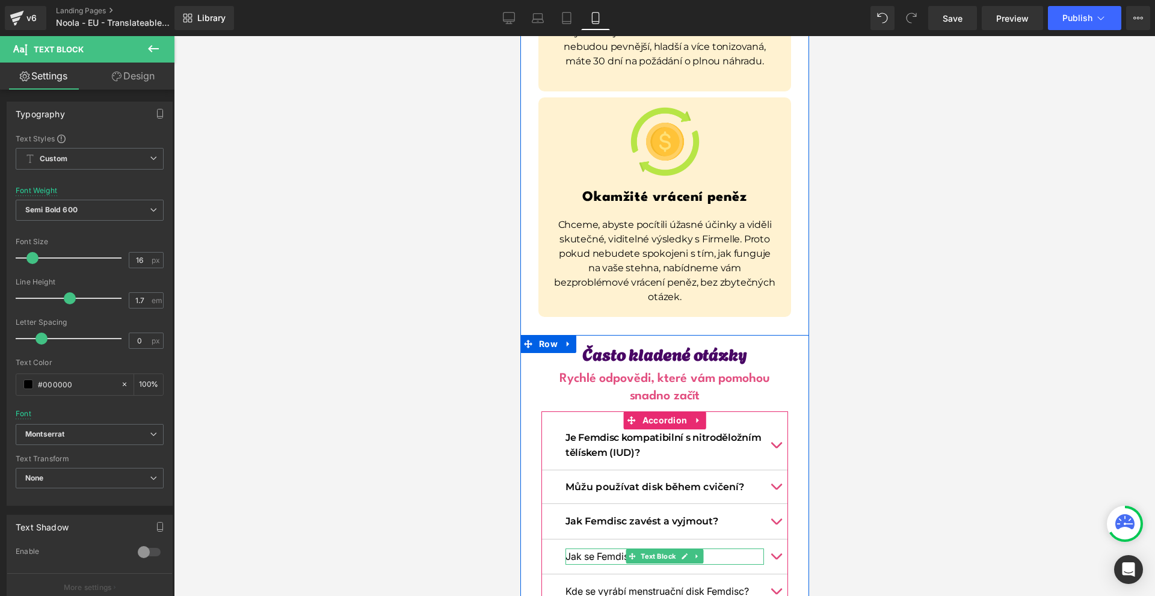
click at [612, 549] on p "Jak se Femdisc čistí?" at bounding box center [664, 557] width 199 height 16
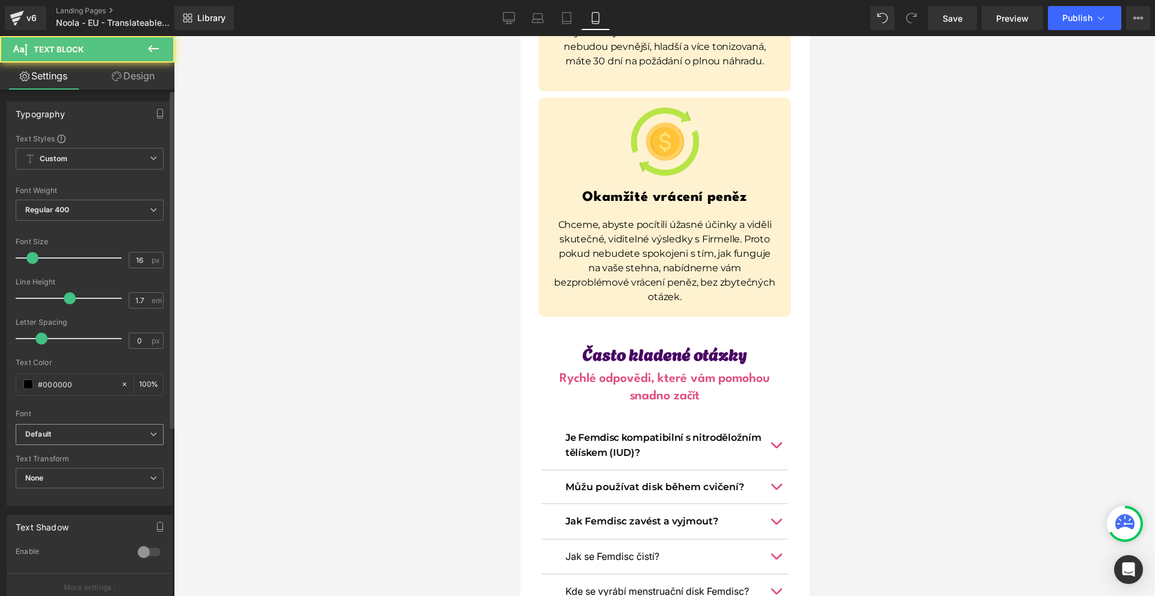
click at [93, 432] on b "Default" at bounding box center [87, 434] width 125 height 10
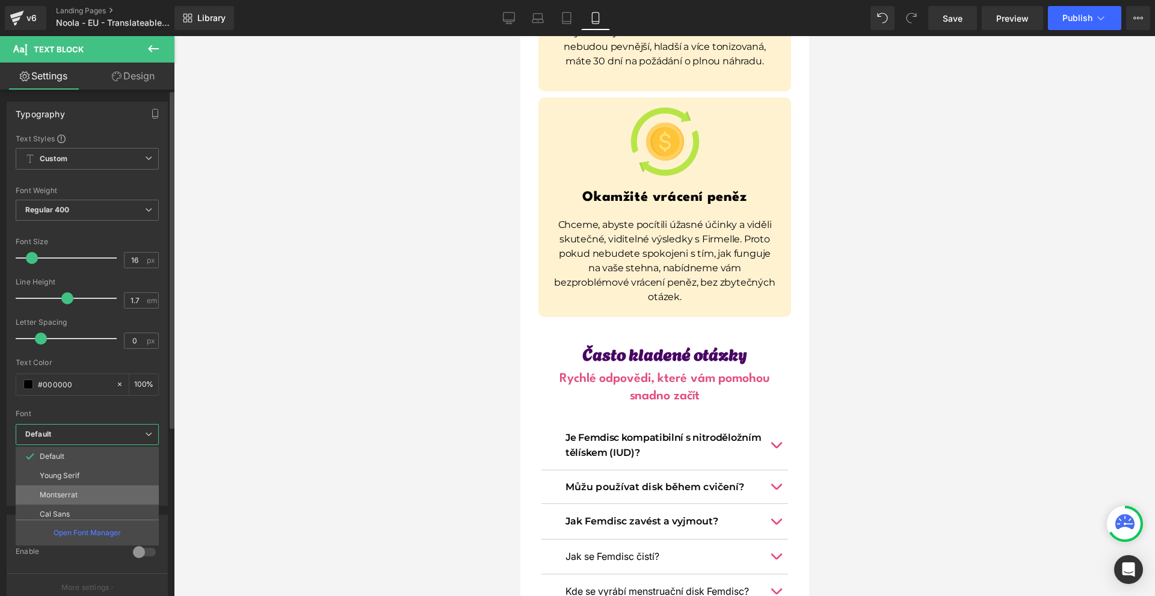
click at [90, 489] on li "Montserrat" at bounding box center [90, 494] width 149 height 19
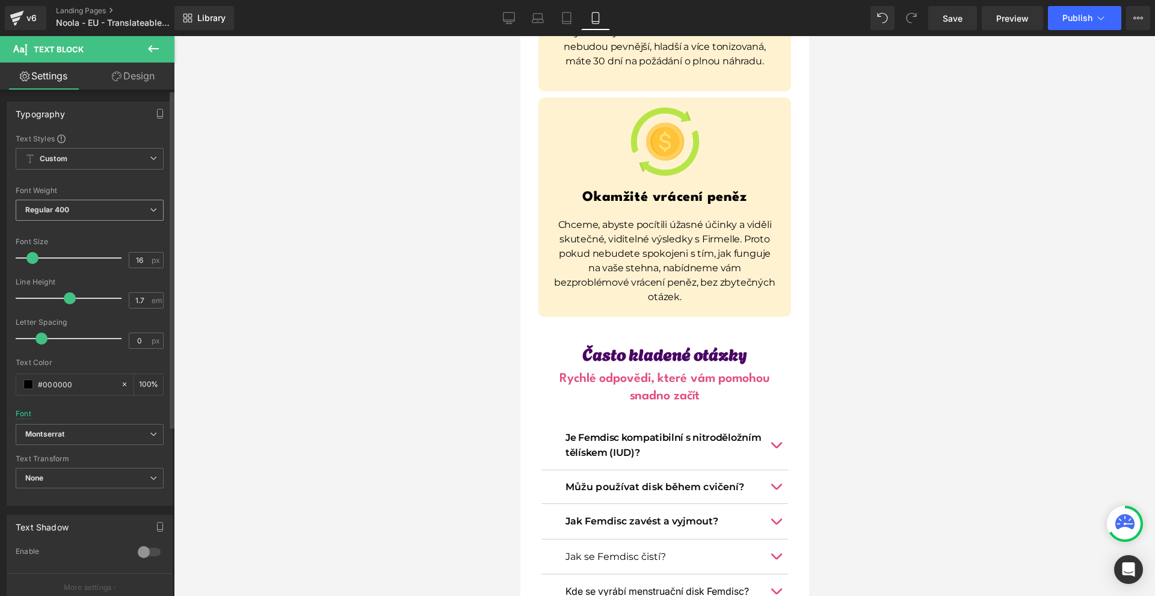
click at [70, 218] on span "Regular 400" at bounding box center [90, 210] width 148 height 21
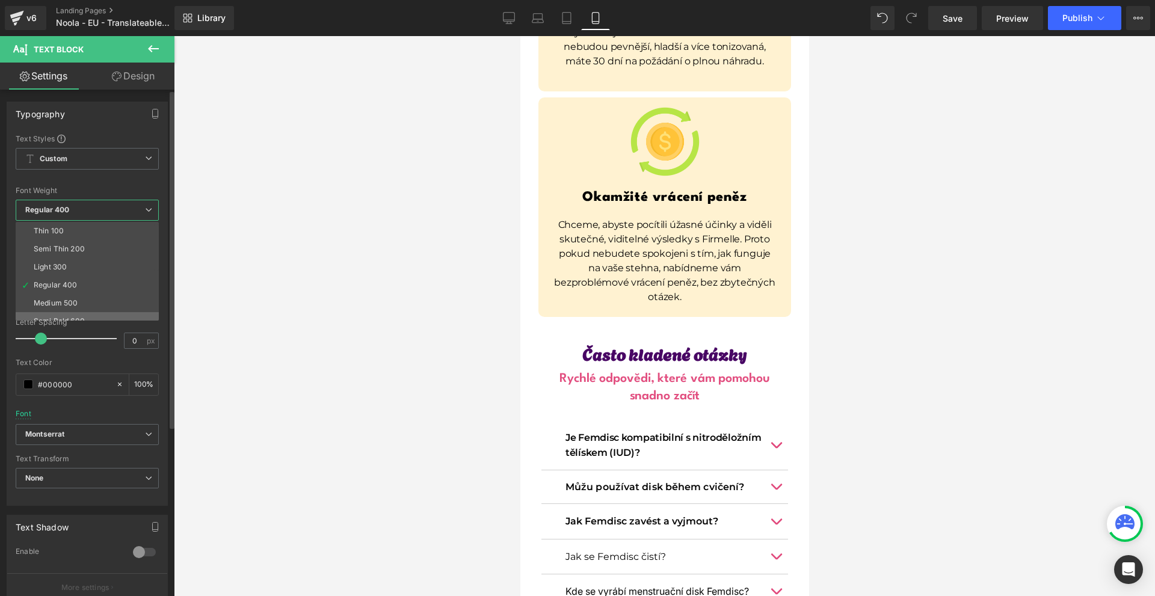
click at [85, 313] on li "Semi Bold 600" at bounding box center [90, 321] width 149 height 18
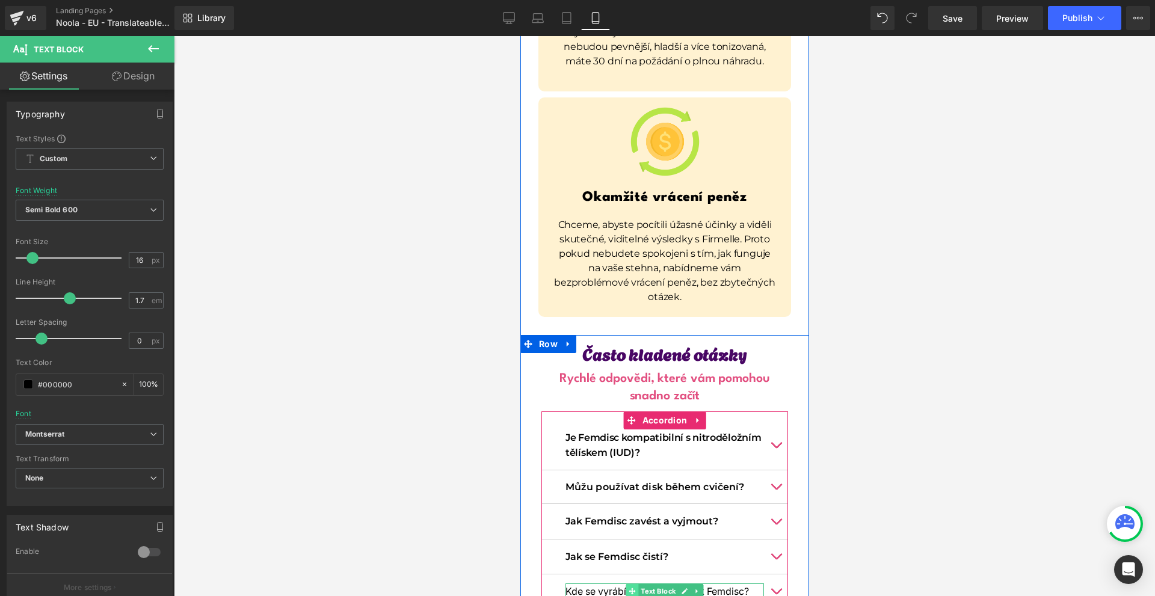
click at [630, 588] on icon at bounding box center [631, 591] width 7 height 7
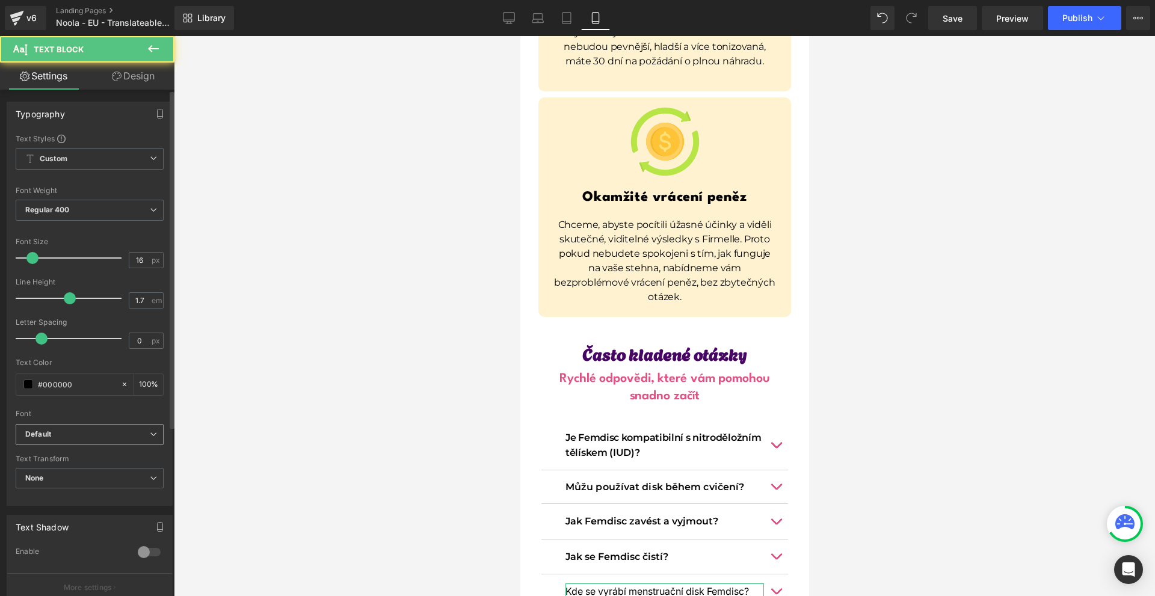
click at [57, 429] on b "Default" at bounding box center [87, 434] width 125 height 10
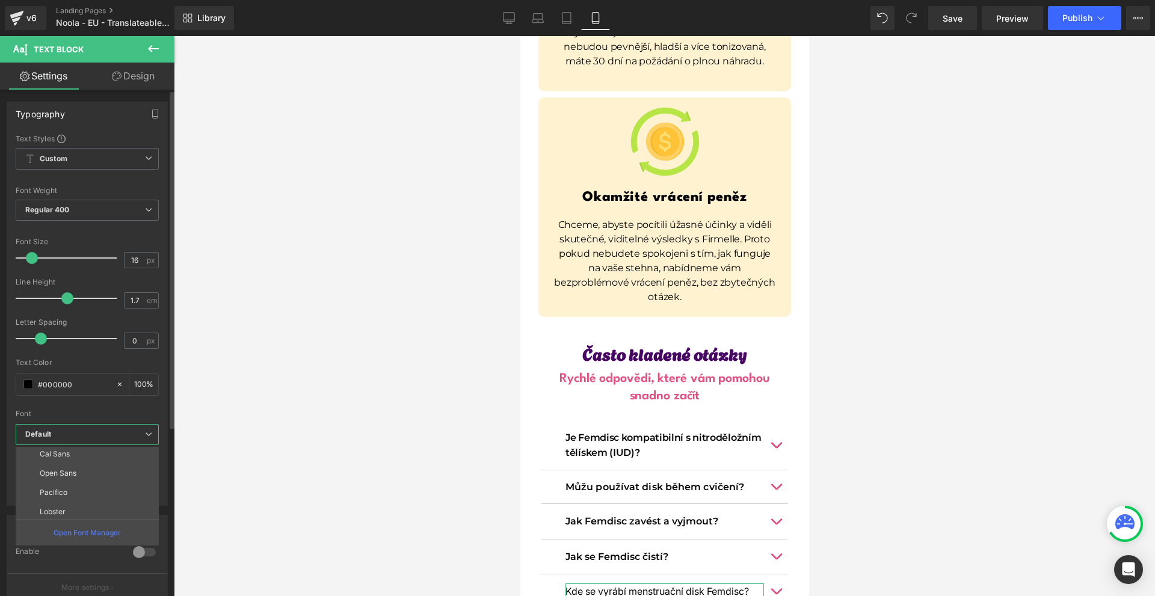
scroll to position [0, 0]
click at [81, 488] on li "Montserrat" at bounding box center [90, 494] width 149 height 19
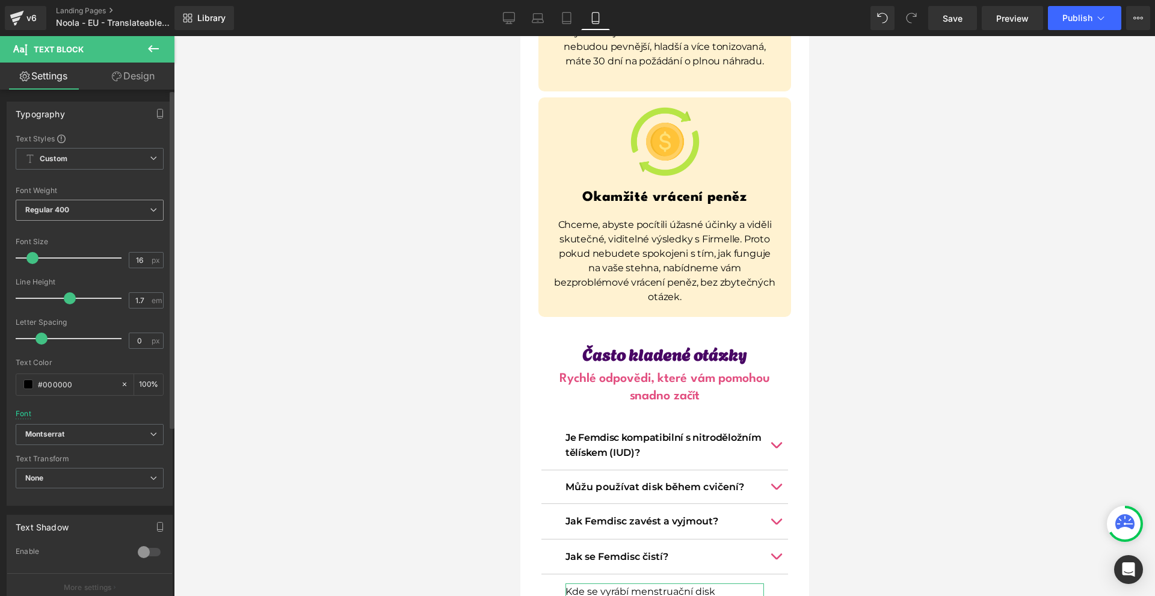
click at [70, 218] on span "Regular 400" at bounding box center [90, 210] width 148 height 21
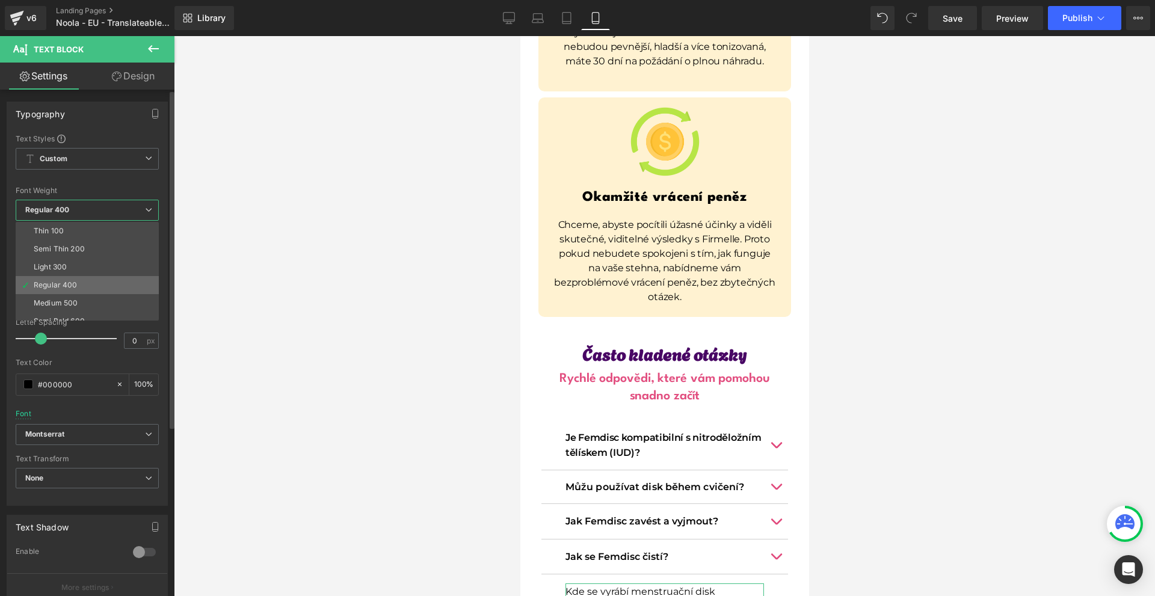
scroll to position [60, 0]
click at [91, 265] on li "Semi Bold 600" at bounding box center [90, 261] width 149 height 18
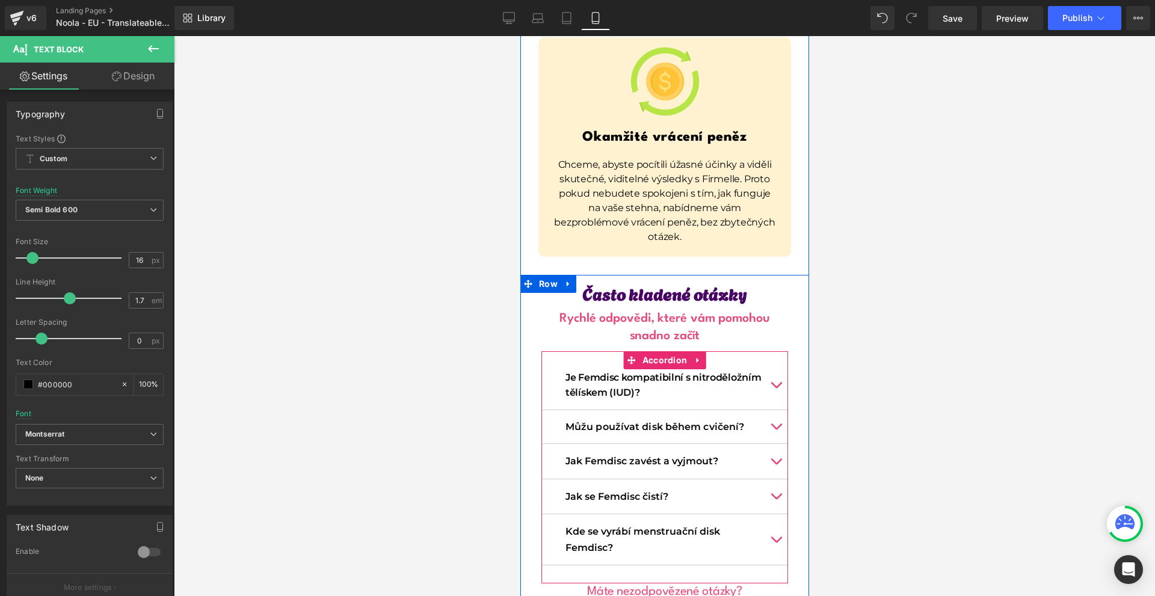
scroll to position [8722, 0]
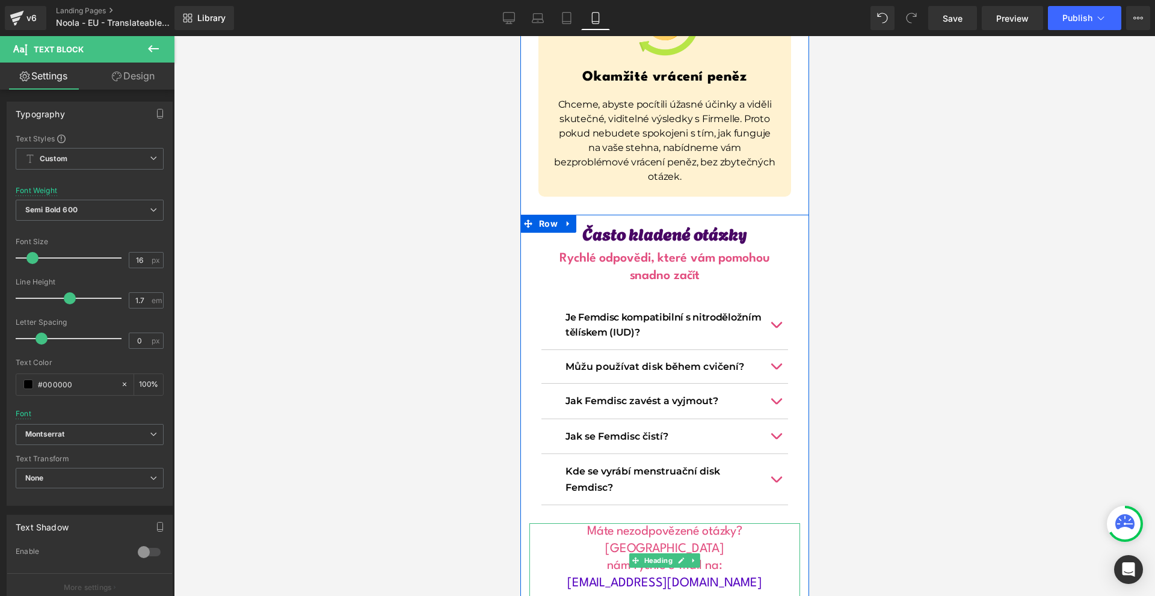
click at [716, 575] on h1 "[EMAIL_ADDRESS][DOMAIN_NAME]" at bounding box center [664, 583] width 271 height 17
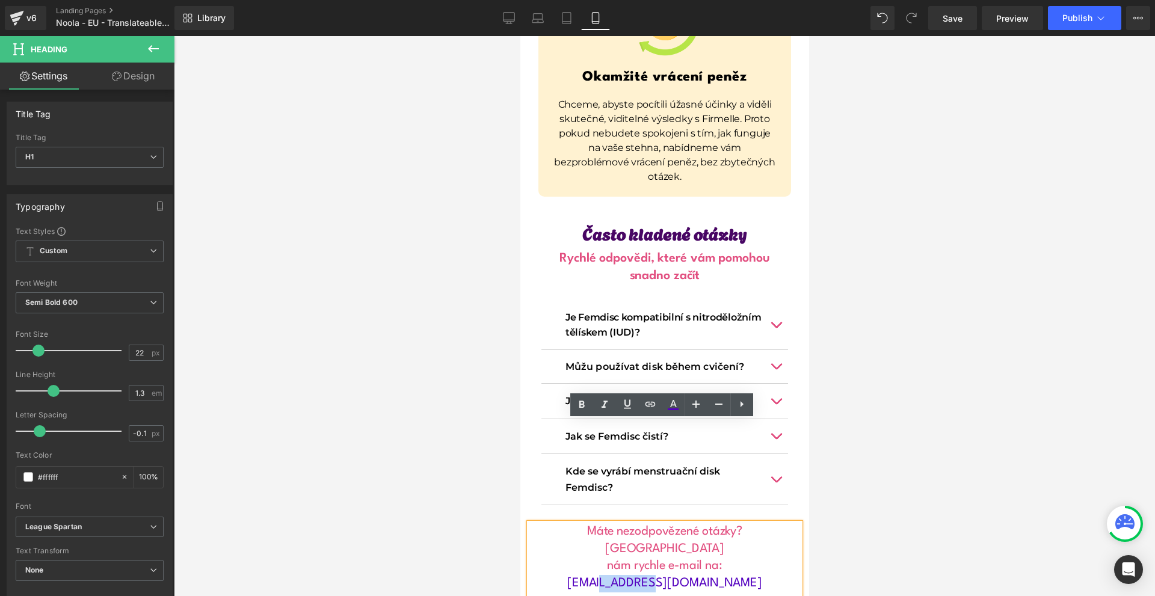
drag, startPoint x: 682, startPoint y: 461, endPoint x: 644, endPoint y: 465, distance: 38.1
click at [644, 577] on span "[EMAIL_ADDRESS][DOMAIN_NAME]" at bounding box center [664, 583] width 195 height 12
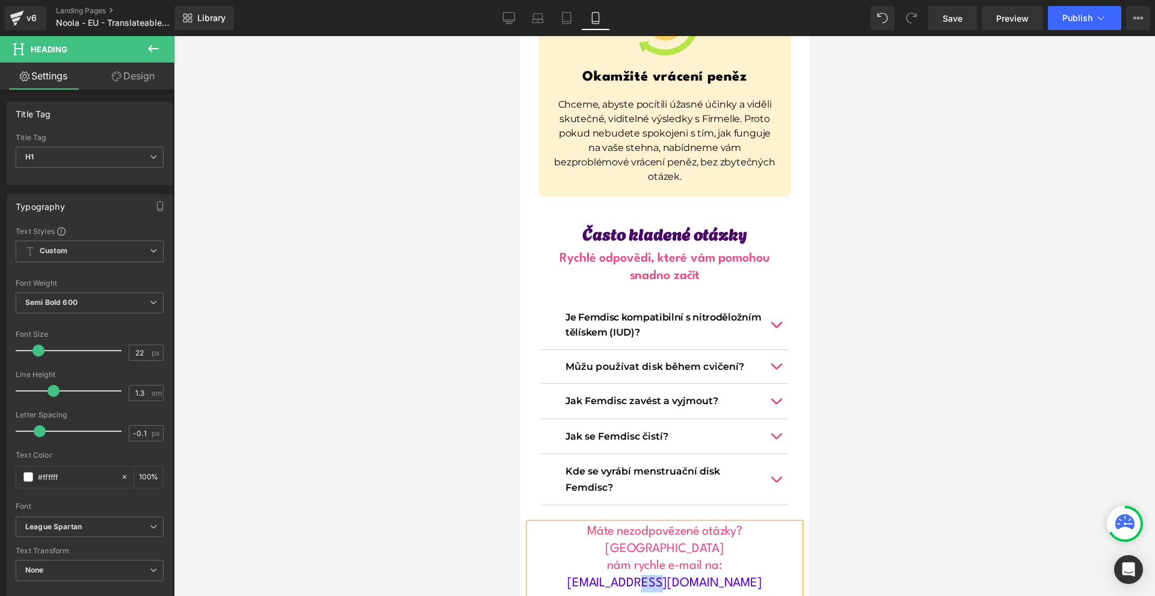
drag, startPoint x: 706, startPoint y: 472, endPoint x: 683, endPoint y: 472, distance: 22.3
click at [683, 575] on h1 "[EMAIL_ADDRESS][DOMAIN_NAME]" at bounding box center [664, 583] width 271 height 17
click at [867, 496] on div at bounding box center [664, 316] width 981 height 560
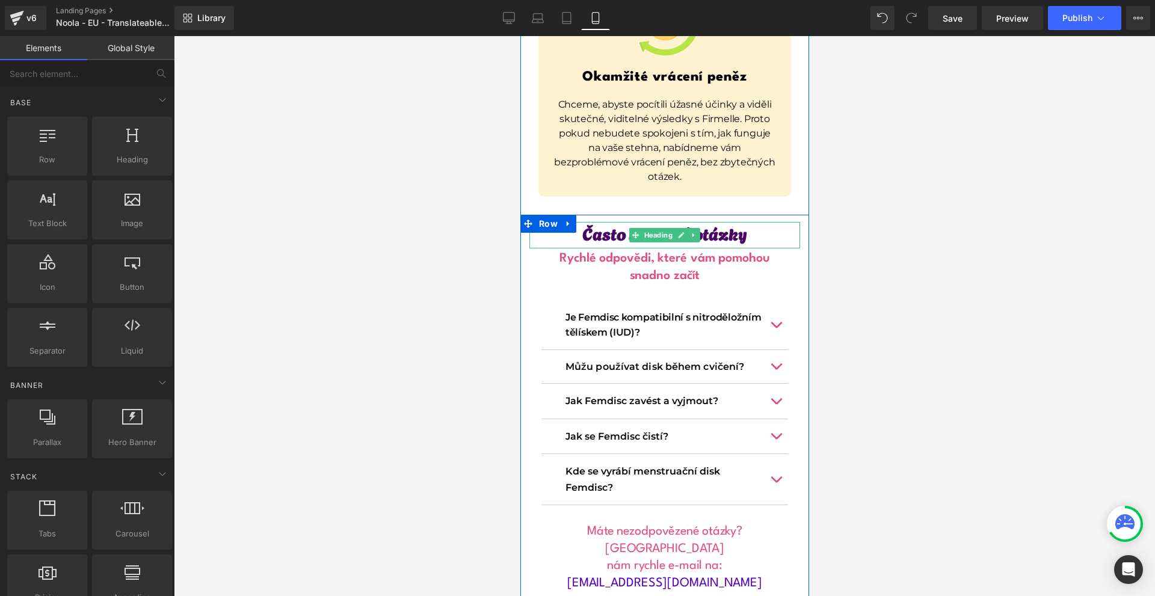
click at [733, 220] on span "Často kladené otázky" at bounding box center [664, 232] width 165 height 25
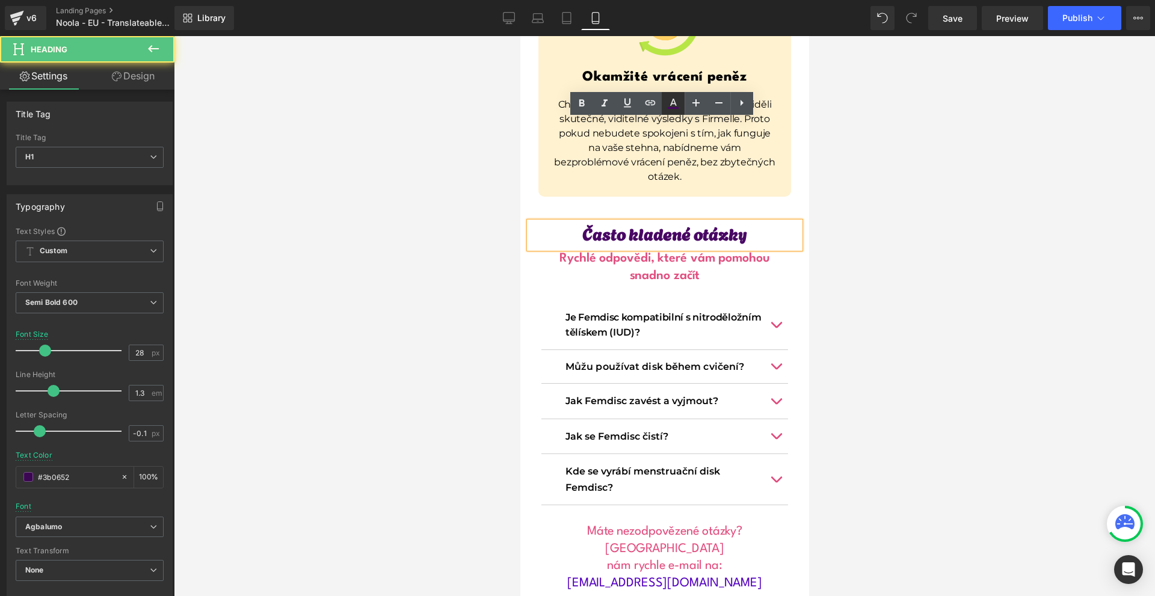
click at [671, 99] on icon at bounding box center [673, 103] width 14 height 14
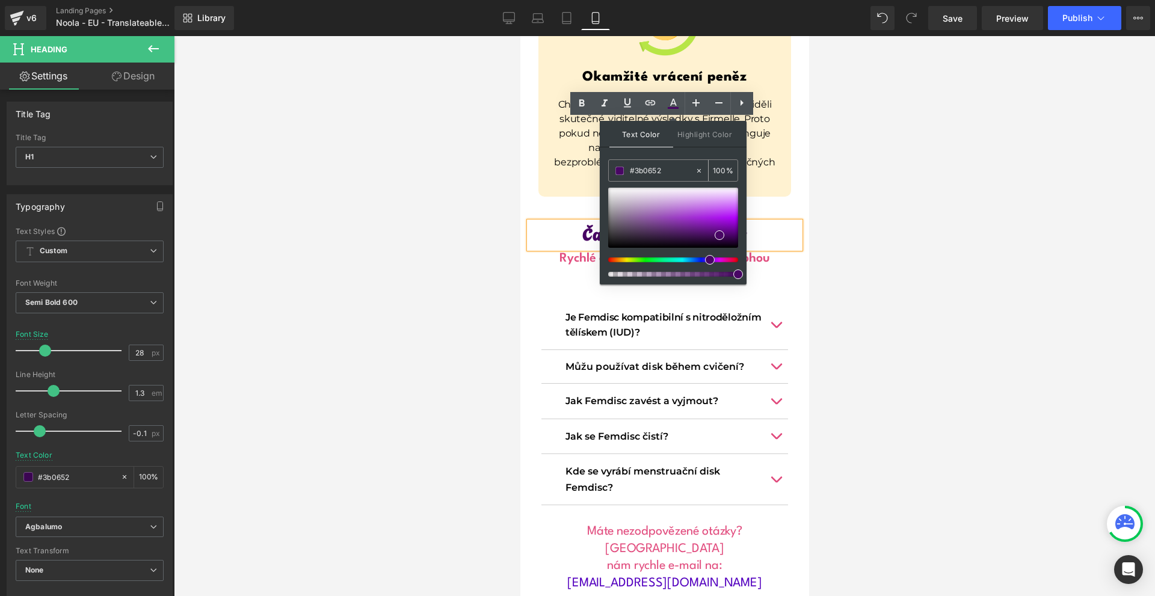
click at [663, 159] on div "Text Color Highlight Color #333333 #3b0652 100 % none 0 %" at bounding box center [673, 203] width 147 height 164
click at [663, 171] on input "#3b0652" at bounding box center [662, 170] width 65 height 13
click at [716, 575] on h1 "[EMAIL_ADDRESS][DOMAIN_NAME]" at bounding box center [664, 583] width 271 height 17
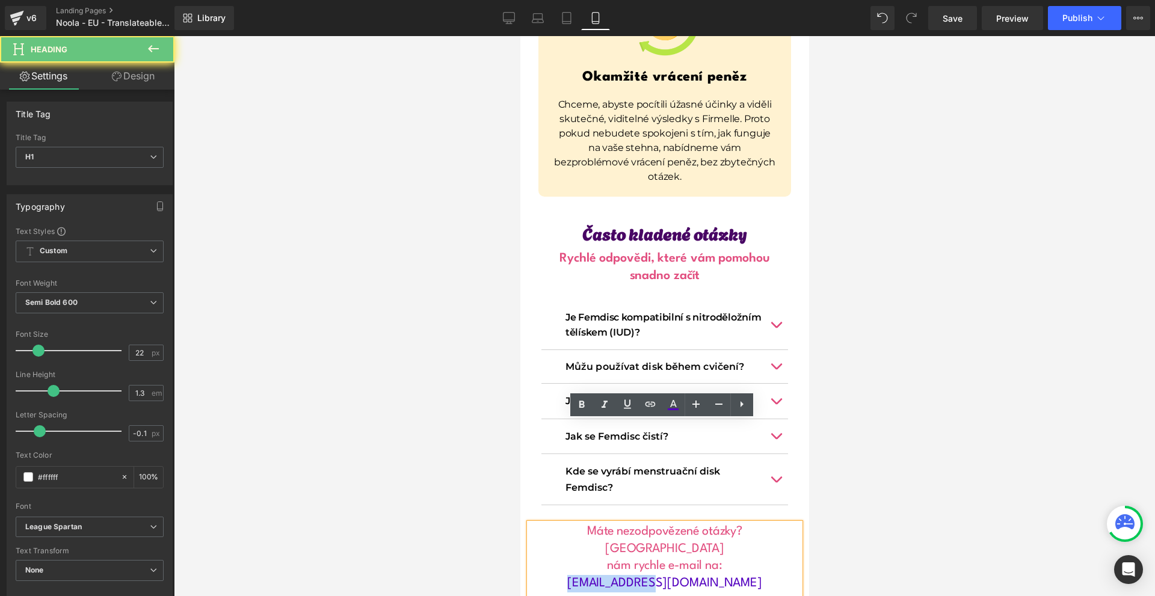
drag, startPoint x: 711, startPoint y: 466, endPoint x: 618, endPoint y: 455, distance: 93.9
click at [616, 575] on h1 "[EMAIL_ADDRESS][DOMAIN_NAME]" at bounding box center [664, 583] width 271 height 17
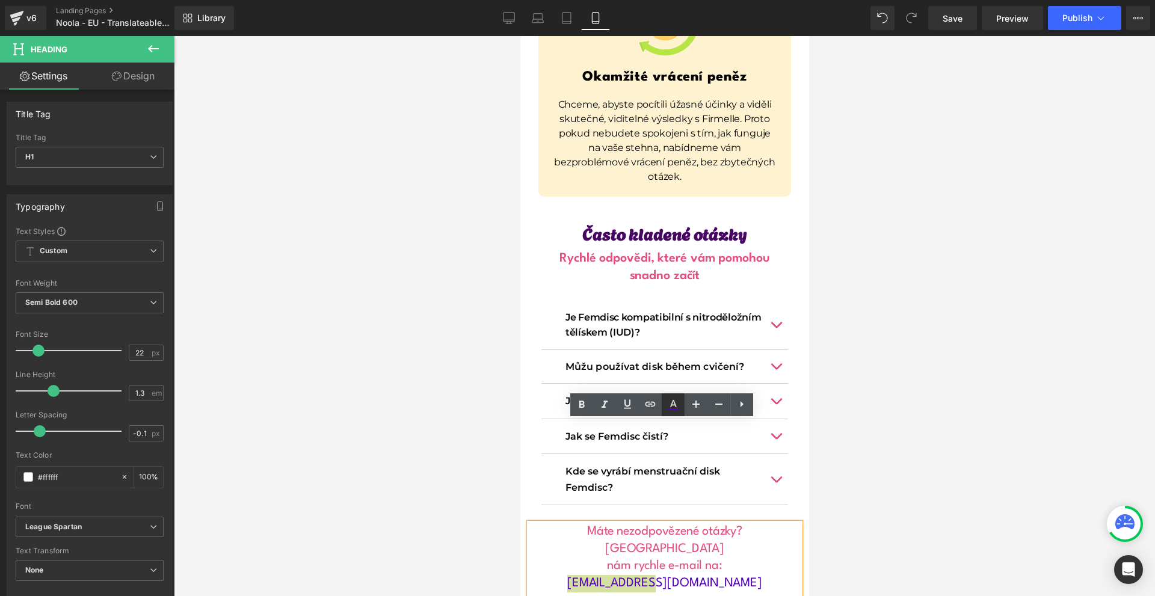
click at [667, 399] on icon at bounding box center [673, 405] width 14 height 14
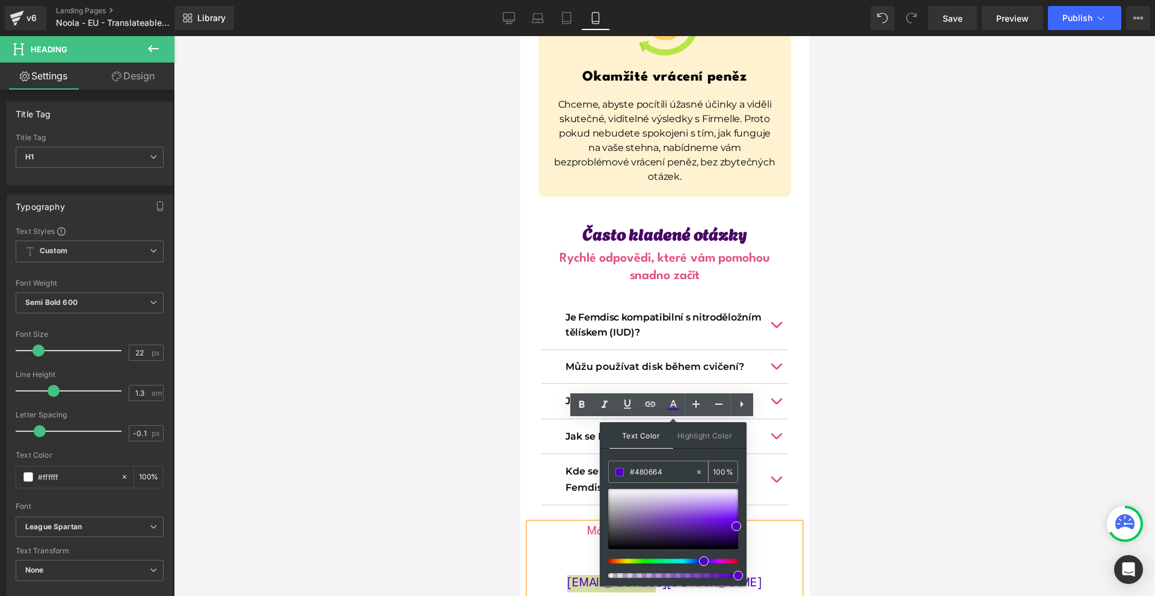
click at [659, 476] on input "#480664" at bounding box center [662, 472] width 65 height 13
click at [657, 476] on input "#5401bf" at bounding box center [662, 472] width 65 height 13
paste input "480664"
type input "#480664"
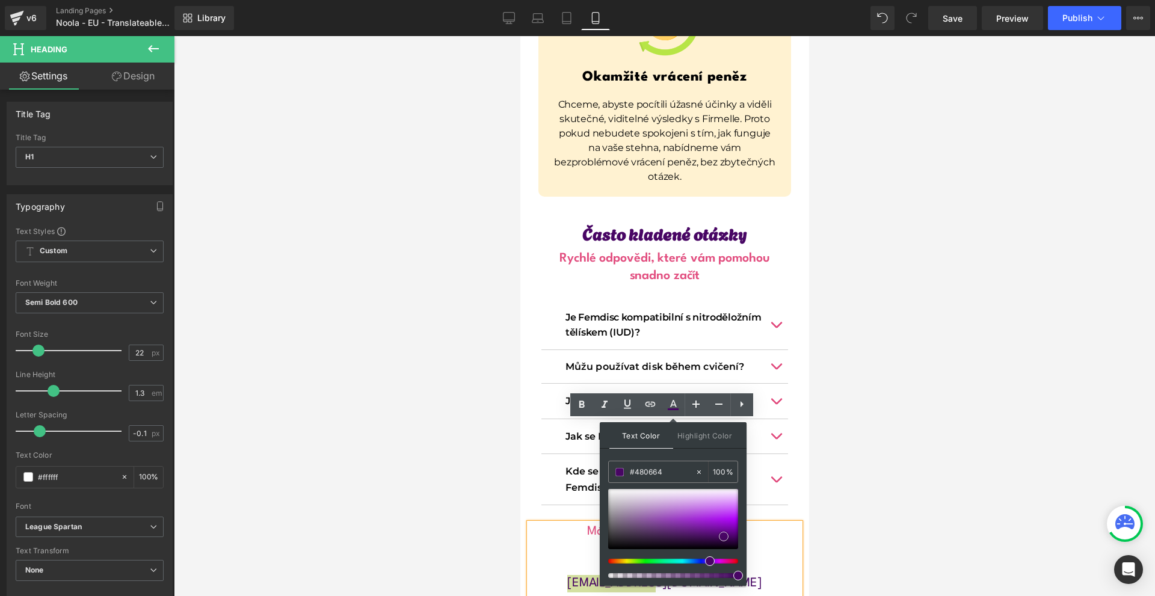
click at [725, 537] on span at bounding box center [724, 537] width 10 height 10
click at [576, 523] on div "Máte nezodpovězené otázky? Napište nám rychle e-mail na: [EMAIL_ADDRESS][DOMAIN…" at bounding box center [664, 560] width 271 height 75
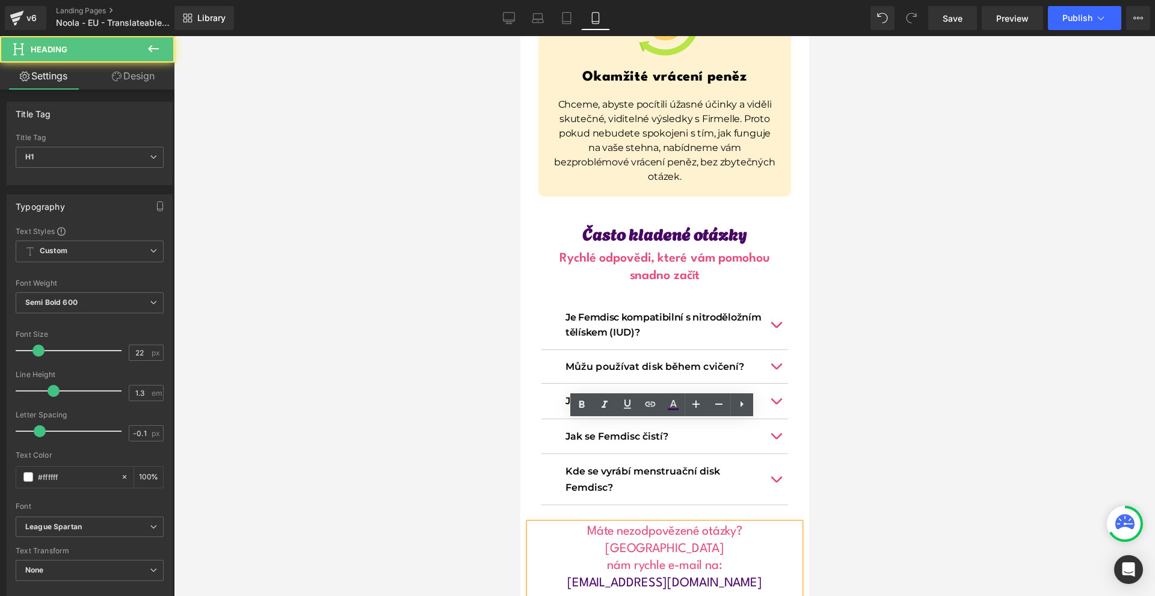
click at [925, 474] on div at bounding box center [664, 316] width 981 height 560
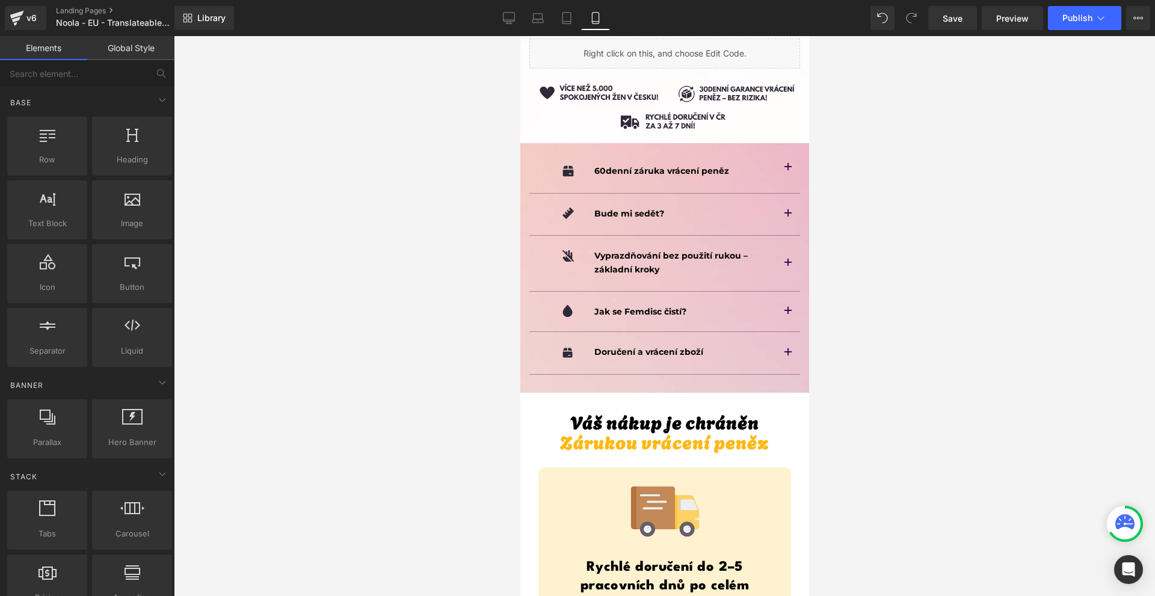
scroll to position [7639, 0]
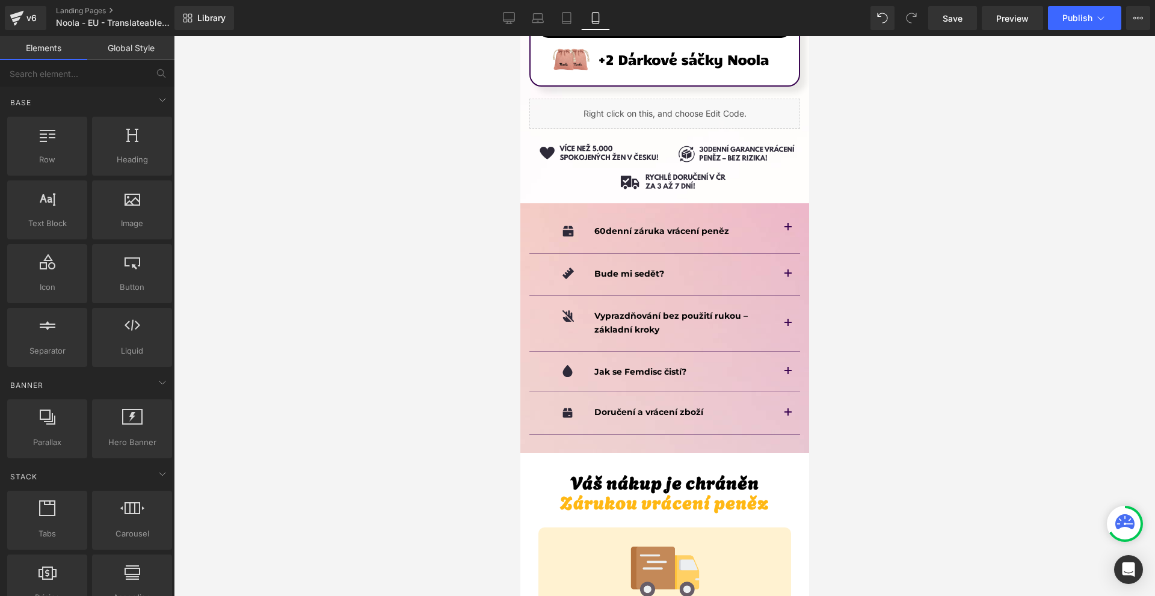
click at [658, 204] on span "Accordion" at bounding box center [661, 211] width 41 height 14
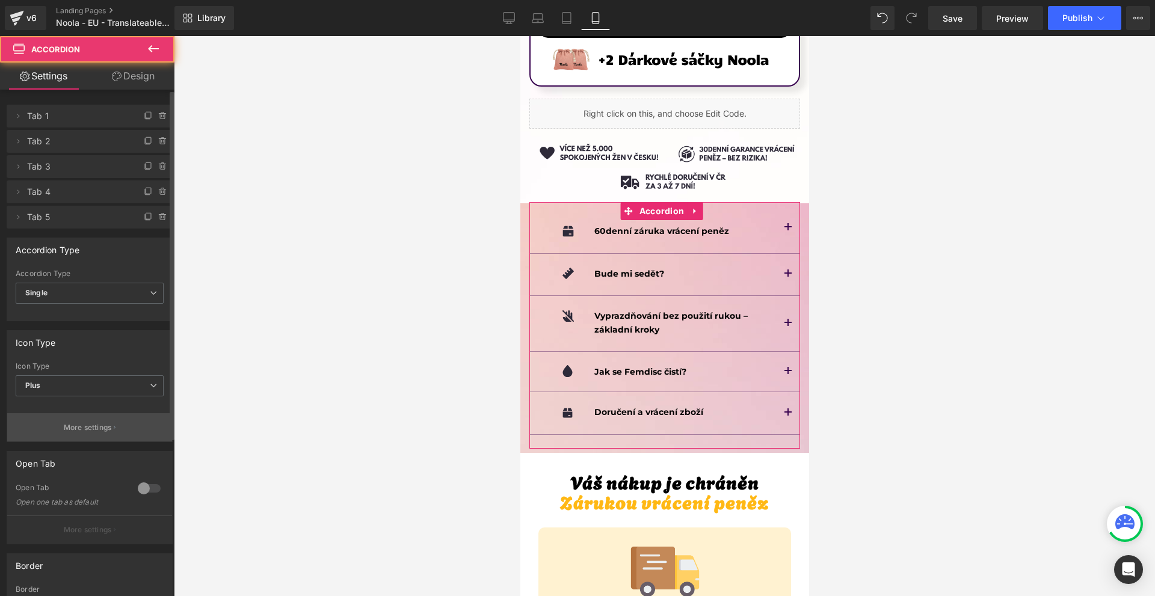
click at [100, 423] on p "More settings" at bounding box center [88, 427] width 48 height 11
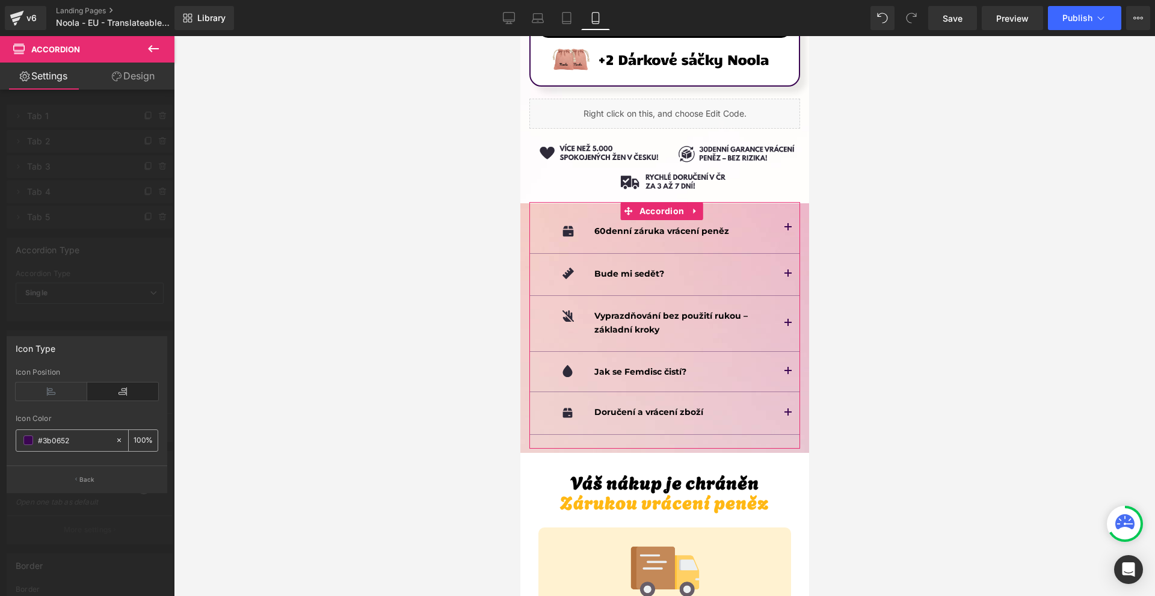
click at [80, 438] on input "#3b0652" at bounding box center [74, 440] width 72 height 13
click at [79, 438] on input "#3b0652" at bounding box center [74, 440] width 72 height 13
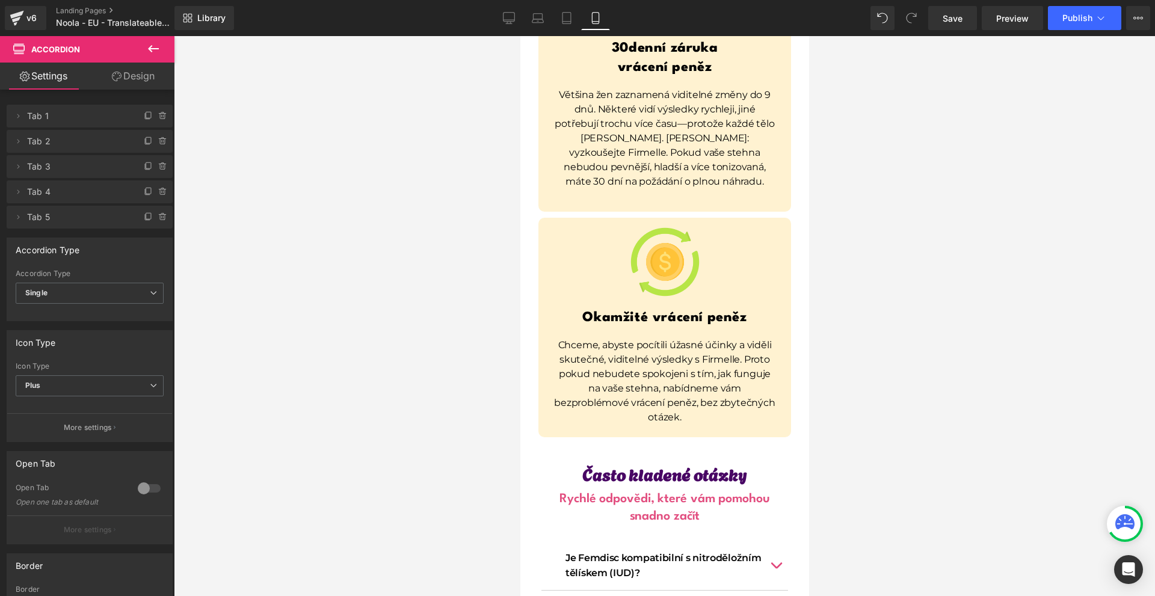
scroll to position [8662, 0]
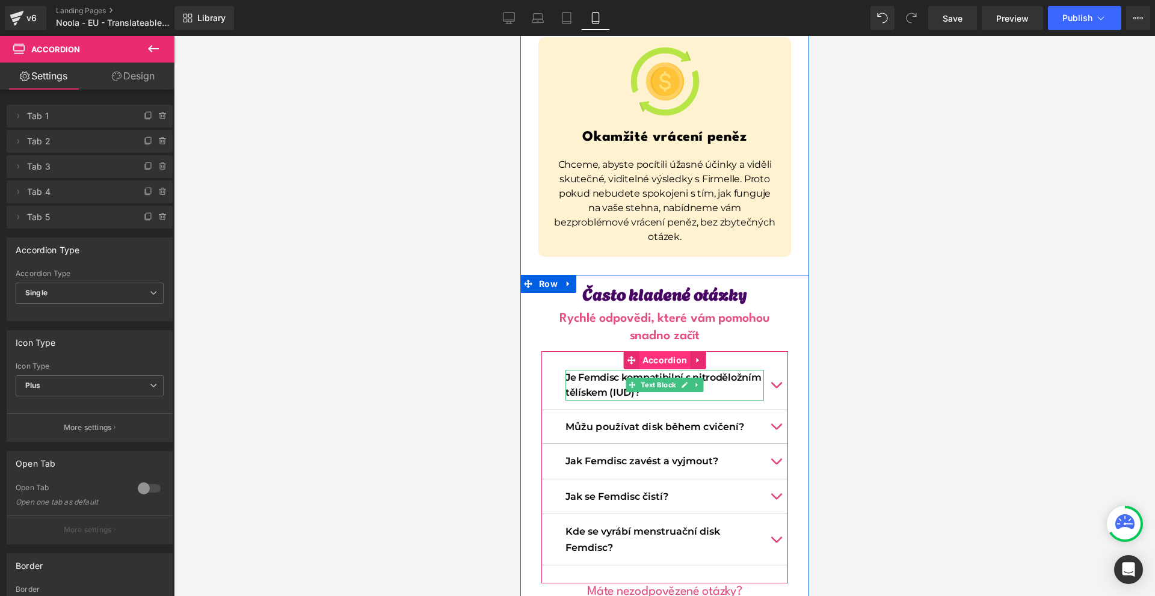
click at [653, 351] on span "Accordion" at bounding box center [664, 360] width 51 height 18
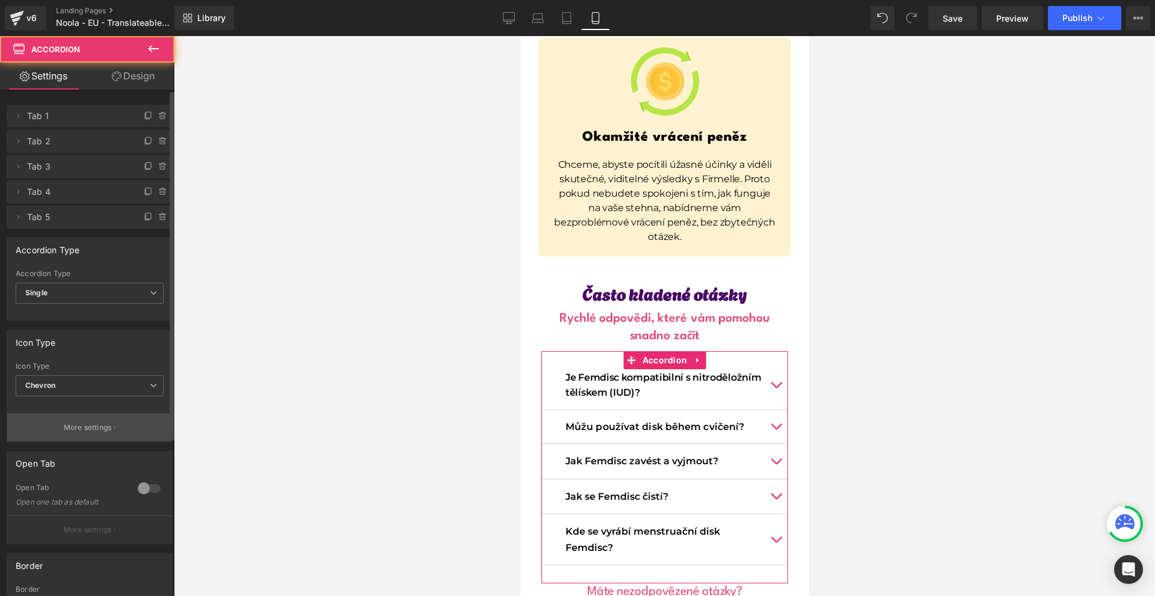
click at [103, 418] on button "More settings" at bounding box center [89, 427] width 165 height 28
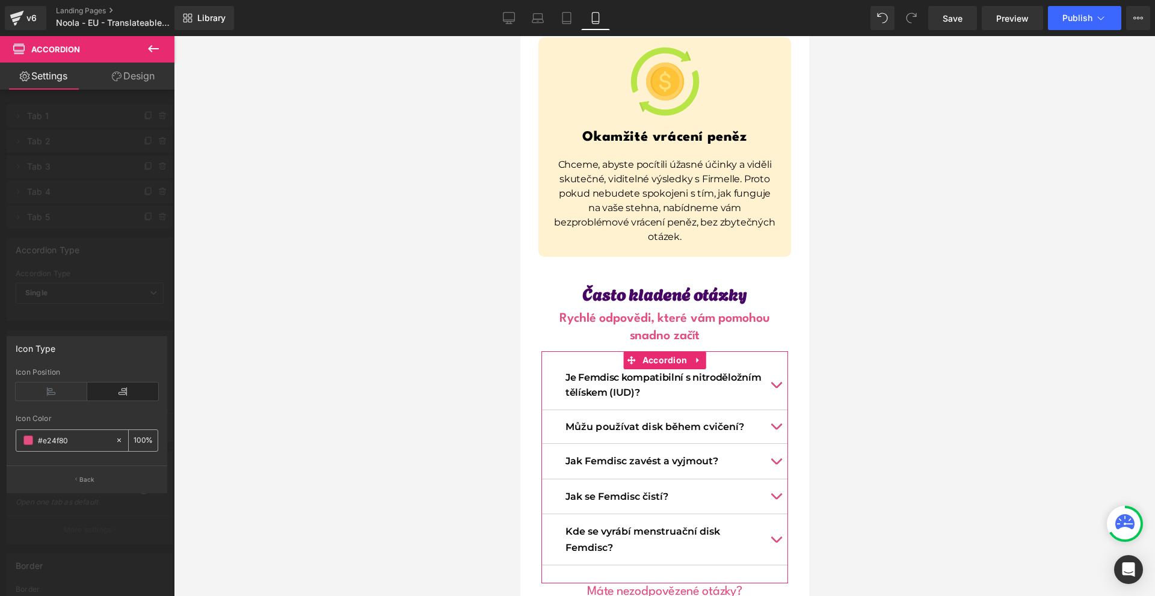
click at [90, 438] on input "#e24f80" at bounding box center [74, 440] width 72 height 13
paste input "3b0652"
type input "#3b0652"
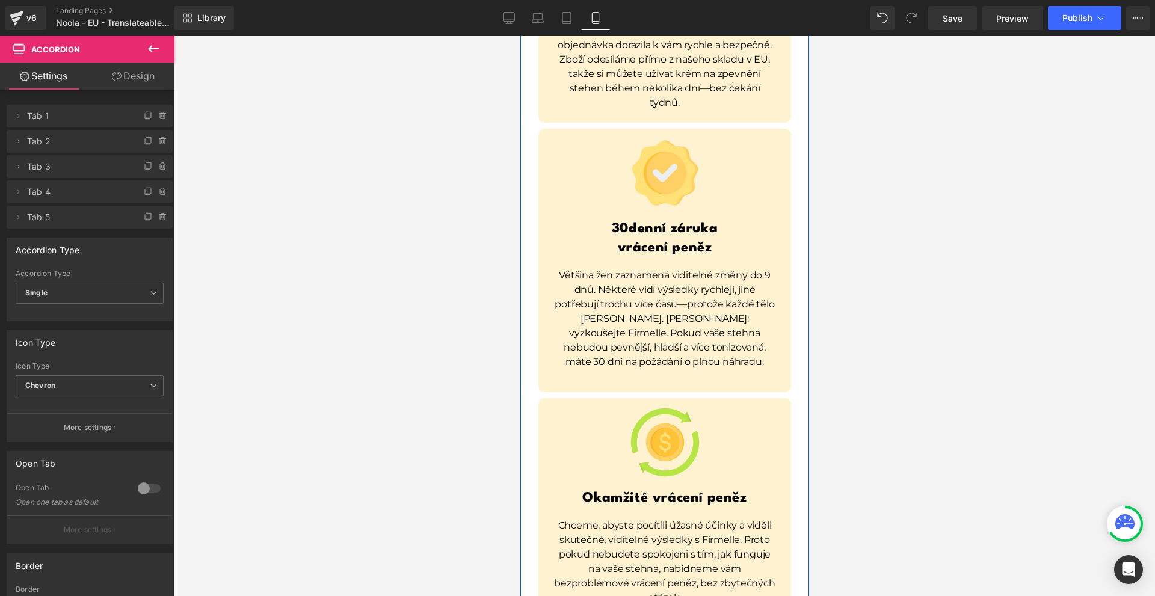
scroll to position [8481, 0]
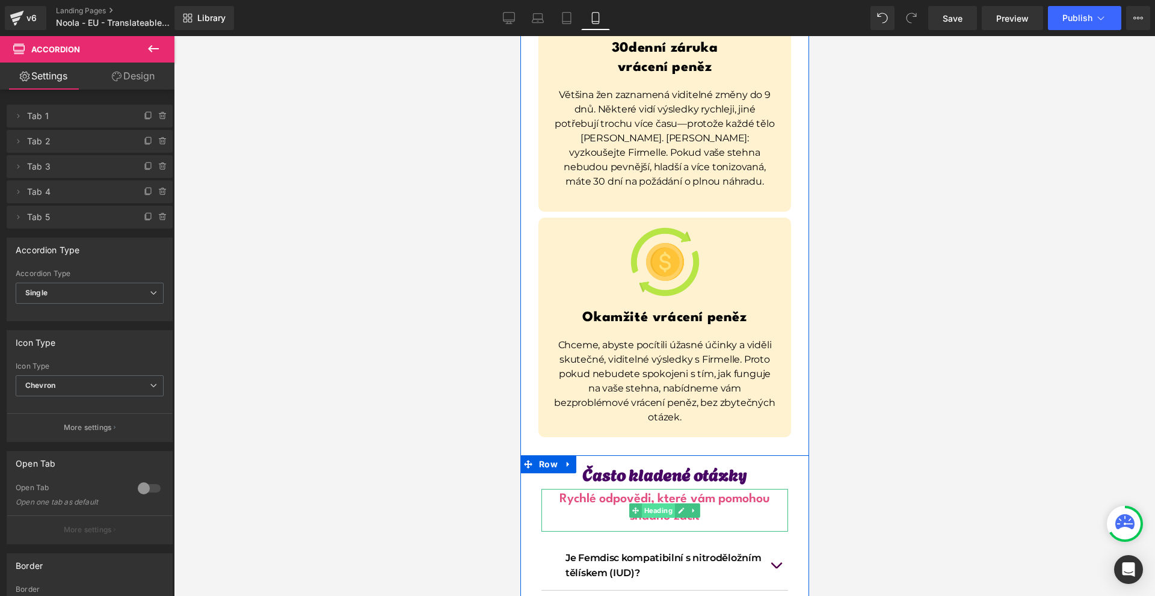
click at [648, 503] on span "Heading" at bounding box center [657, 510] width 33 height 14
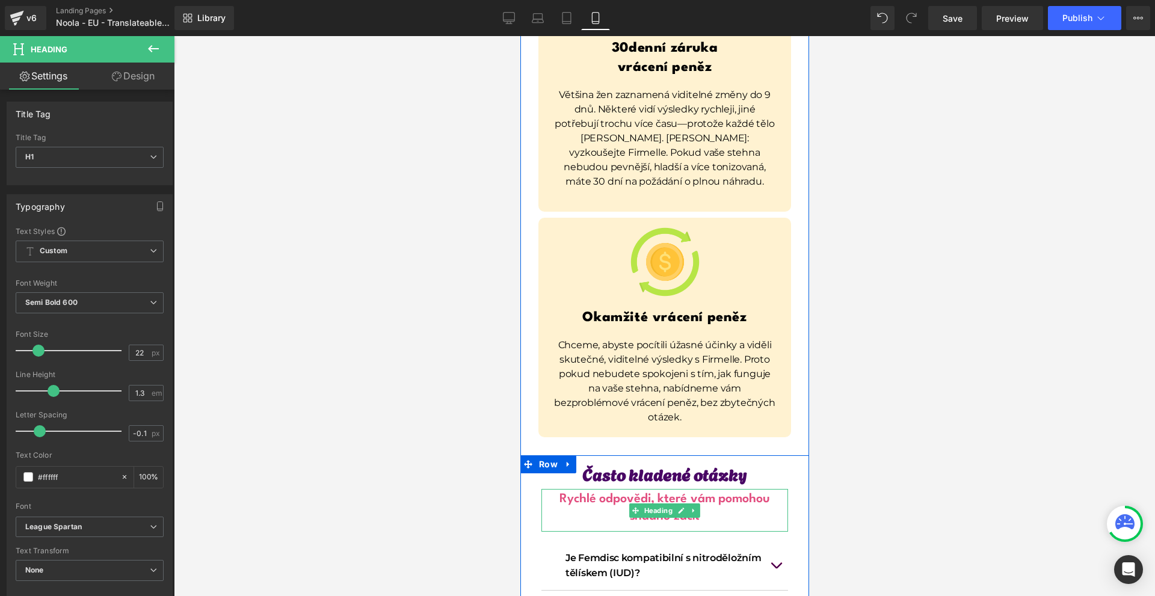
click at [608, 491] on h1 "Rychlé odpovědi, které vám pomohou snadno začít" at bounding box center [664, 508] width 247 height 34
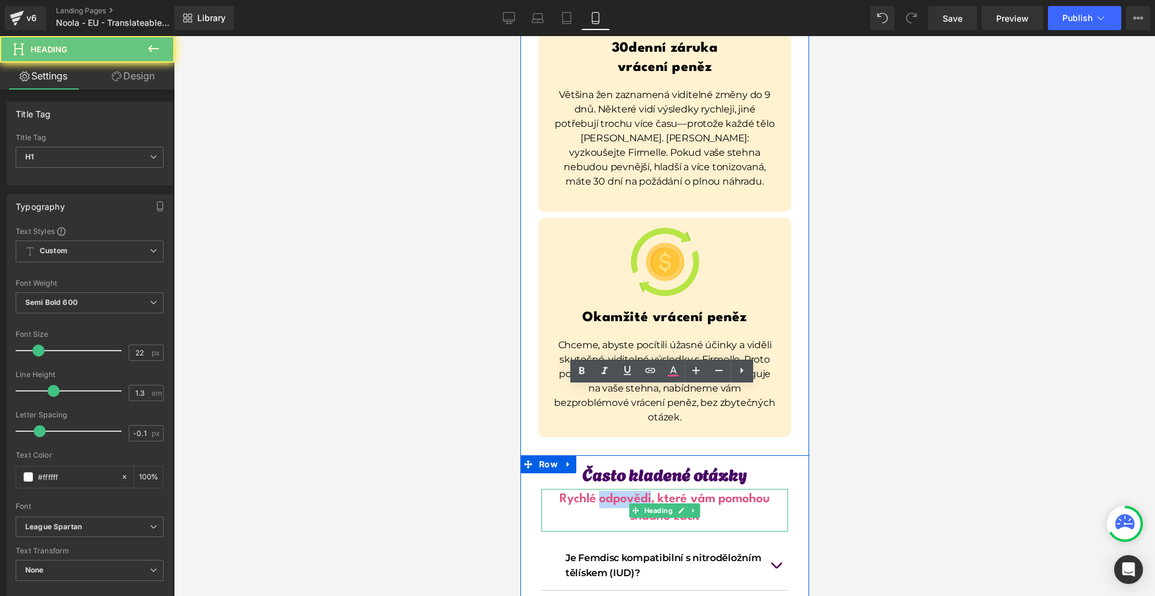
click at [608, 491] on h1 "Rychlé odpovědi, které vám pomohou snadno začít" at bounding box center [664, 508] width 247 height 34
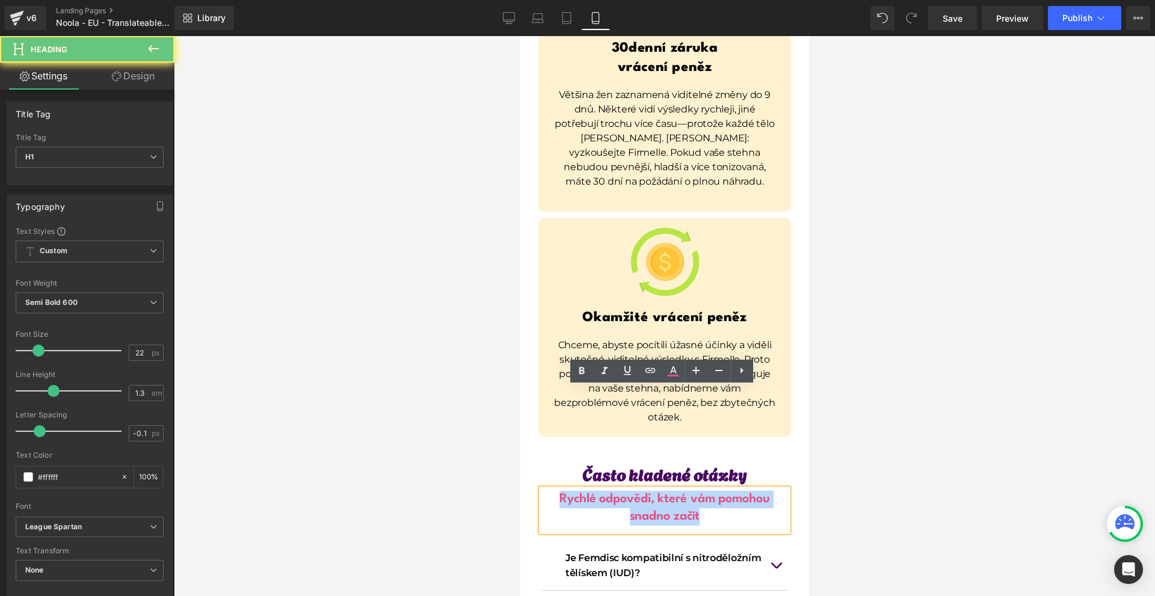
click at [608, 491] on h1 "Rychlé odpovědi, které vám pomohou snadno začít" at bounding box center [664, 508] width 247 height 34
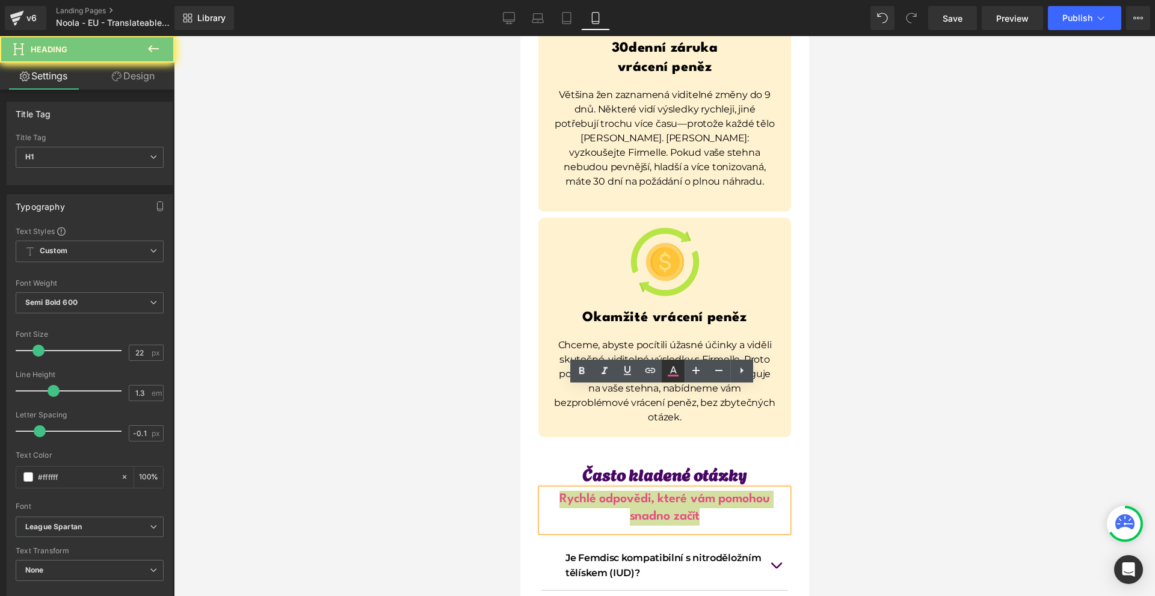
click at [668, 377] on icon at bounding box center [673, 371] width 14 height 14
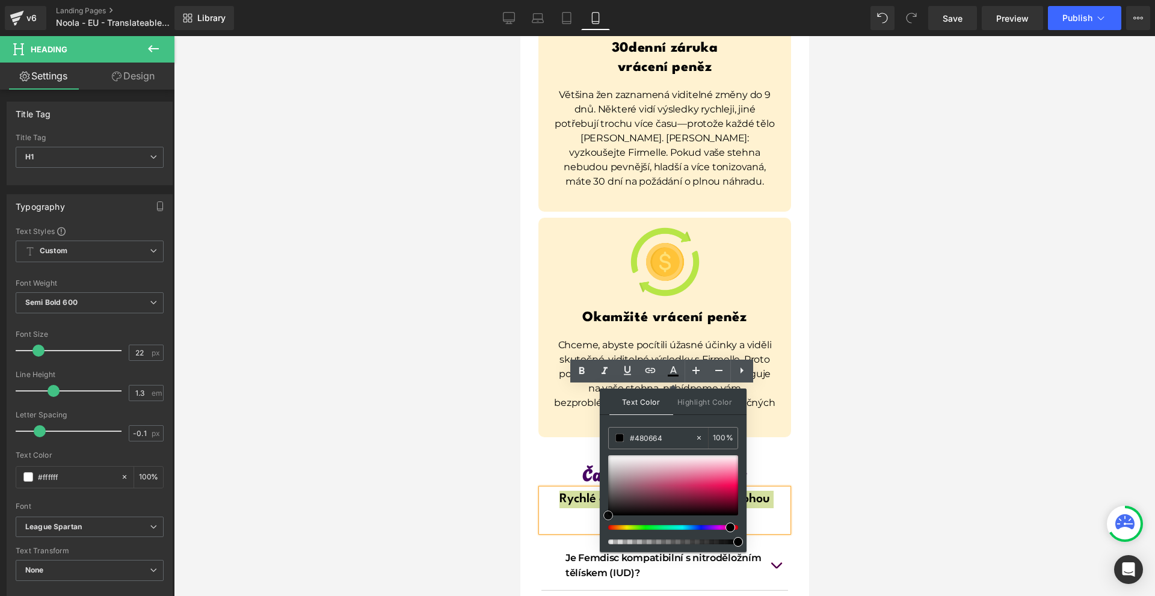
drag, startPoint x: 1140, startPoint y: 541, endPoint x: 583, endPoint y: 443, distance: 565.5
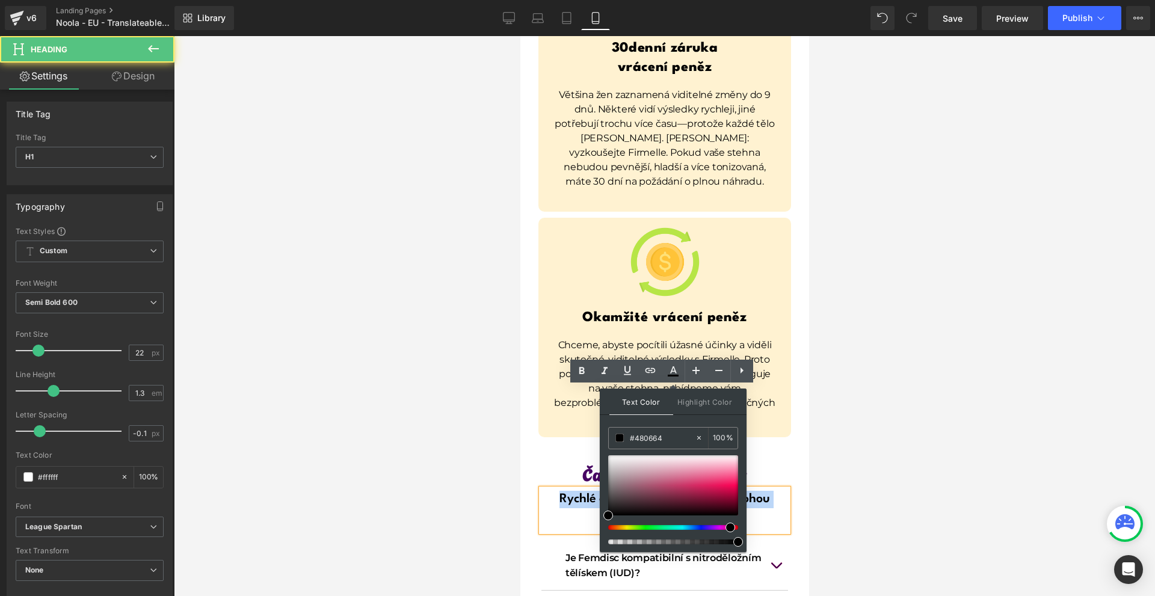
click at [571, 491] on h1 "Rychlé odpovědi, které vám pomohou snadno začít" at bounding box center [664, 508] width 247 height 34
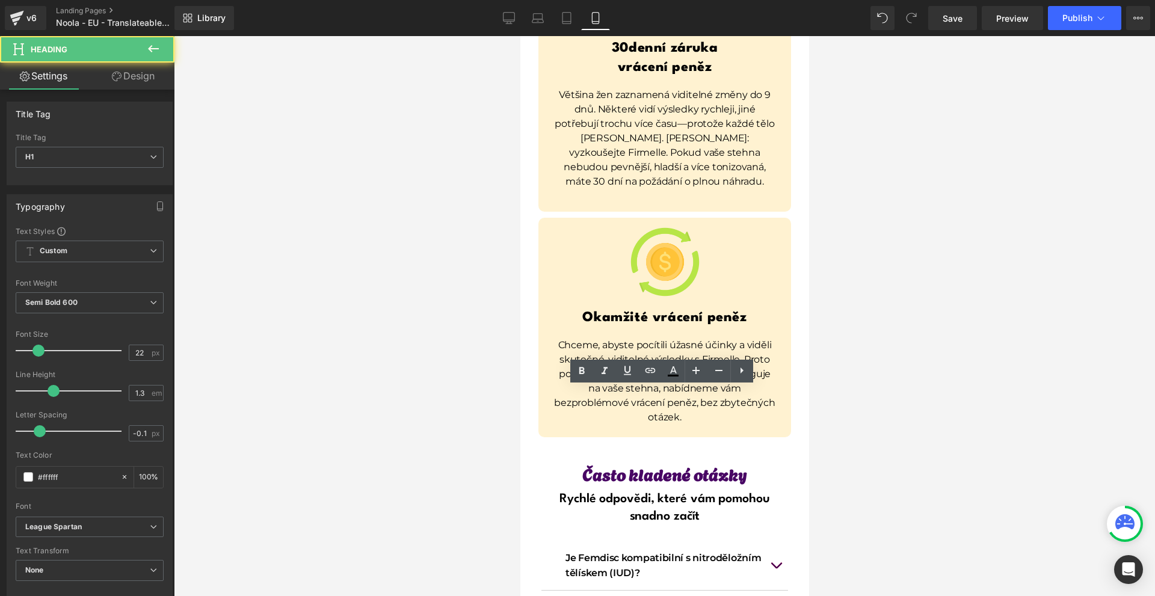
click at [971, 422] on div at bounding box center [664, 316] width 981 height 560
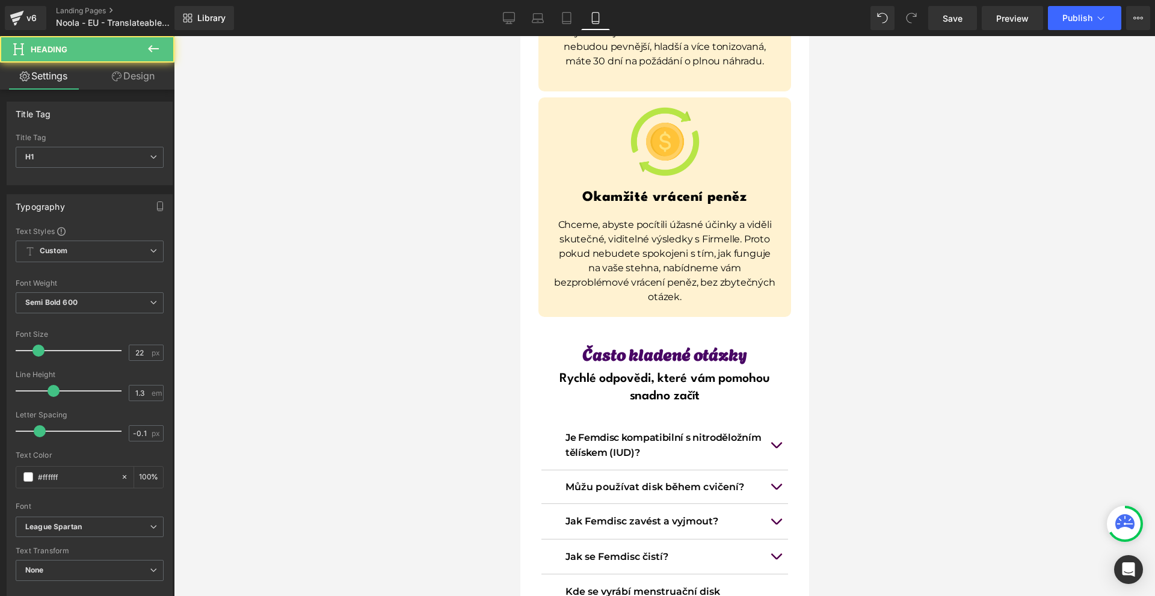
scroll to position [8662, 0]
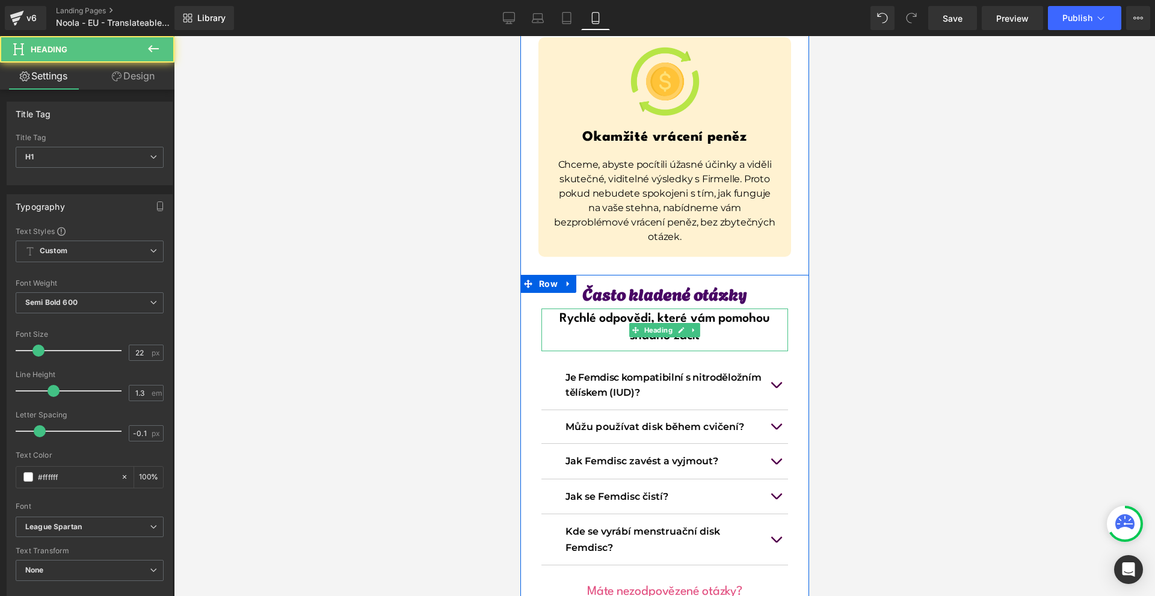
click at [699, 310] on h1 "Rychlé odpovědi, které vám pomohou snadno začít" at bounding box center [664, 327] width 247 height 34
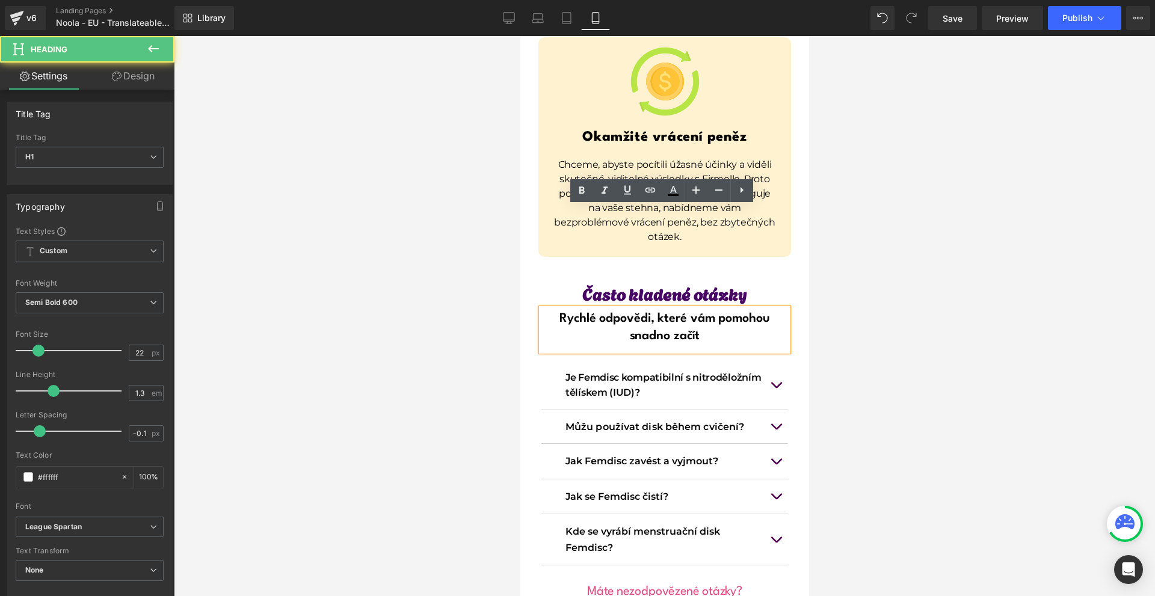
click at [820, 241] on div at bounding box center [664, 316] width 981 height 560
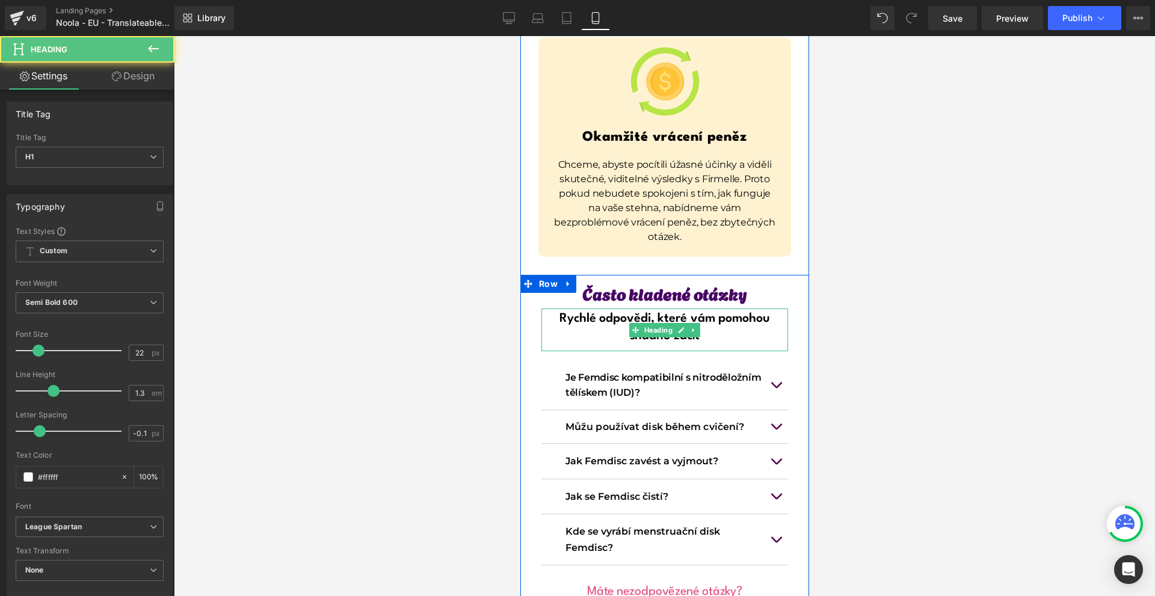
click at [777, 310] on h1 "Rychlé odpovědi, které vám pomohou snadno začít" at bounding box center [664, 327] width 247 height 34
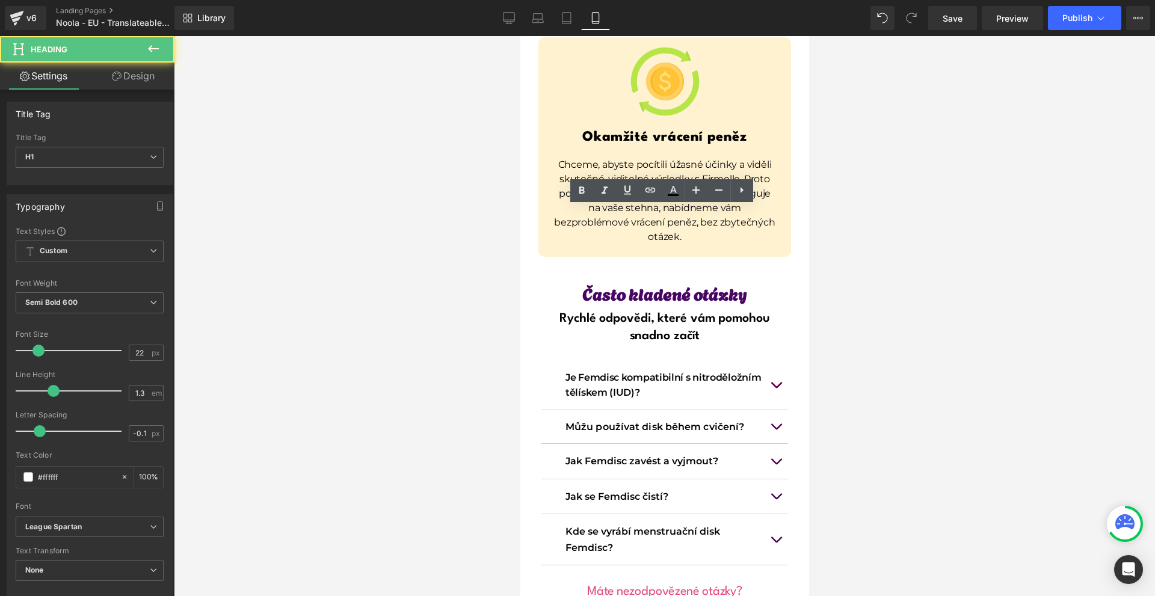
click at [880, 236] on div at bounding box center [664, 316] width 981 height 560
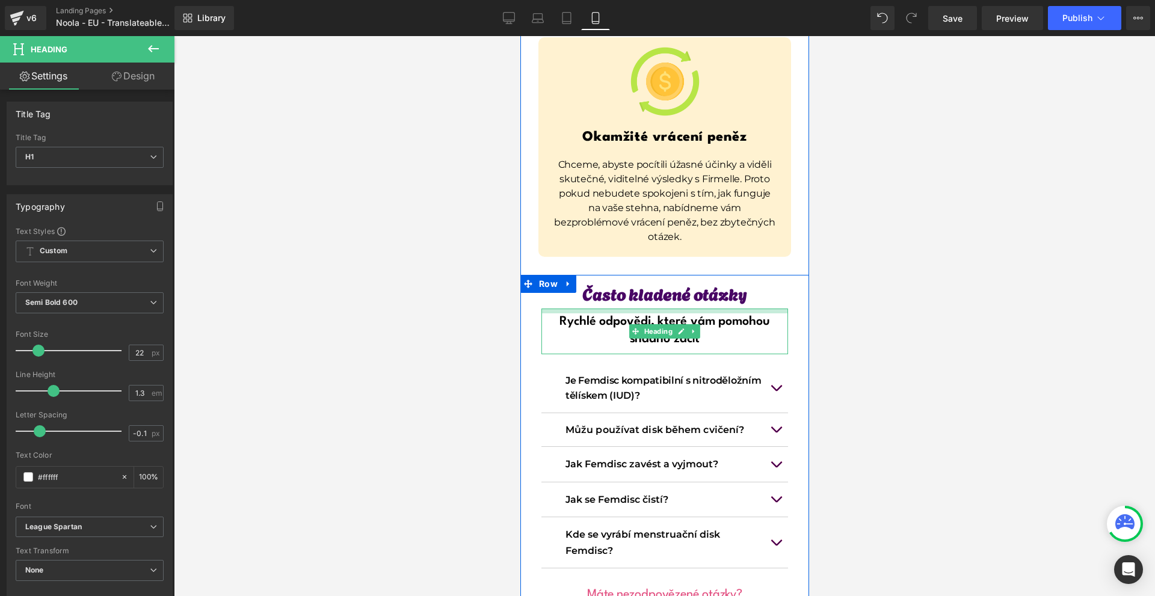
click at [776, 309] on div at bounding box center [664, 311] width 247 height 5
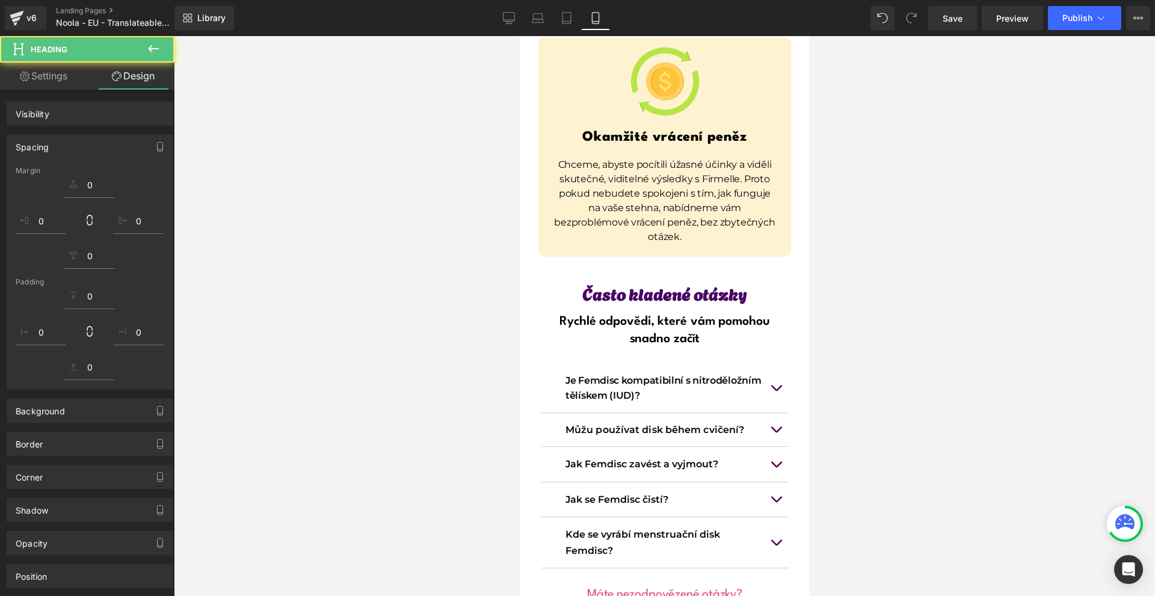
click at [916, 253] on div at bounding box center [664, 316] width 981 height 560
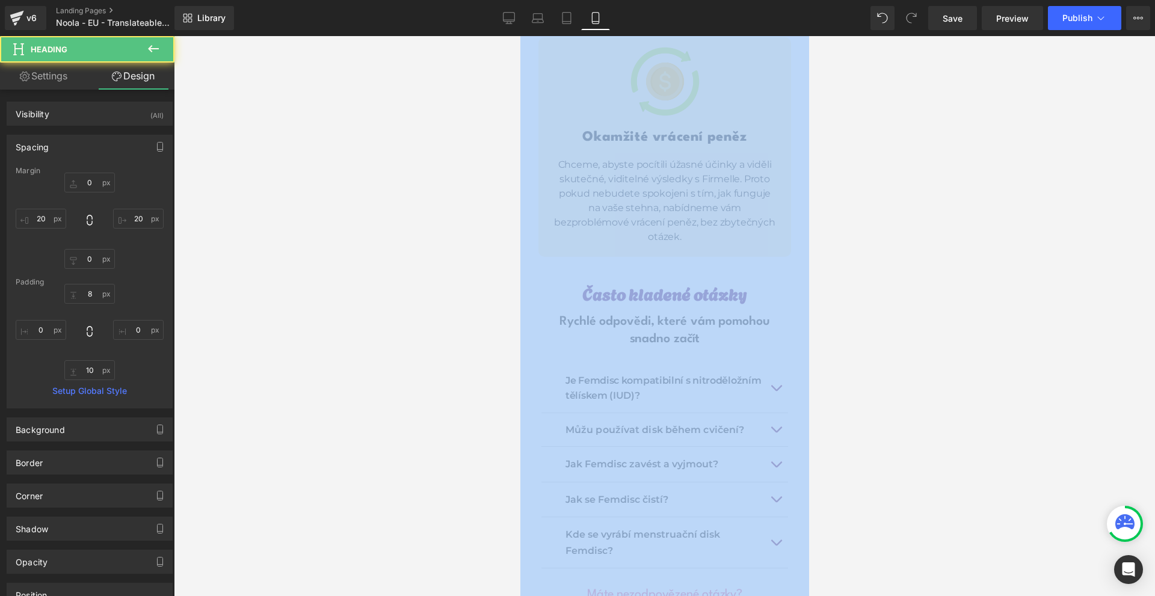
scroll to position [8722, 0]
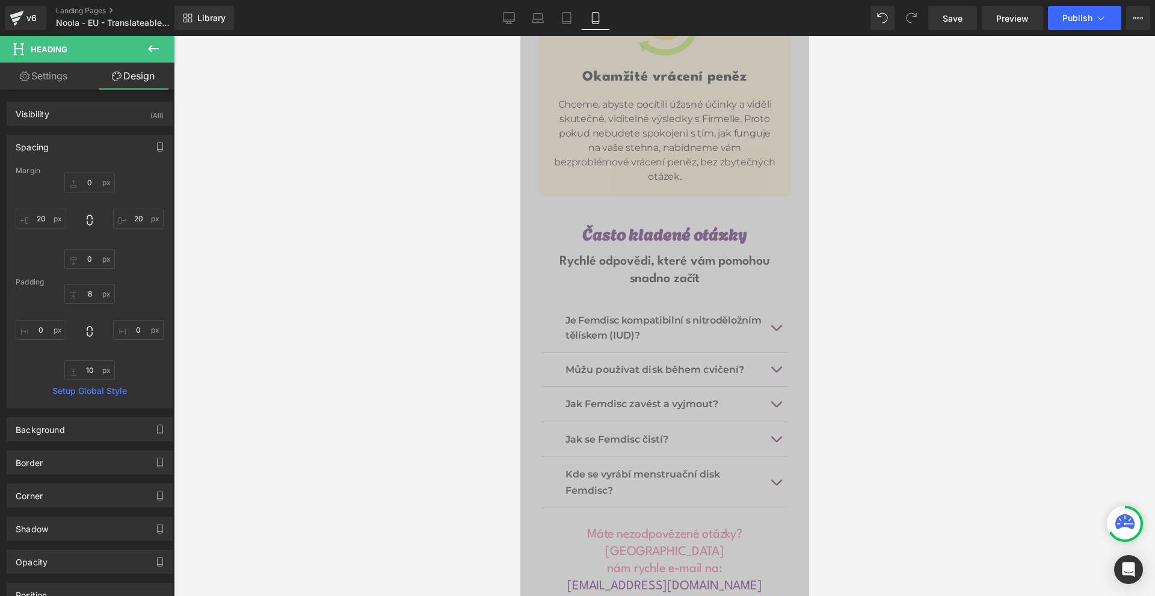
click at [754, 561] on h1 "nám rychle e-mail na:" at bounding box center [664, 569] width 271 height 17
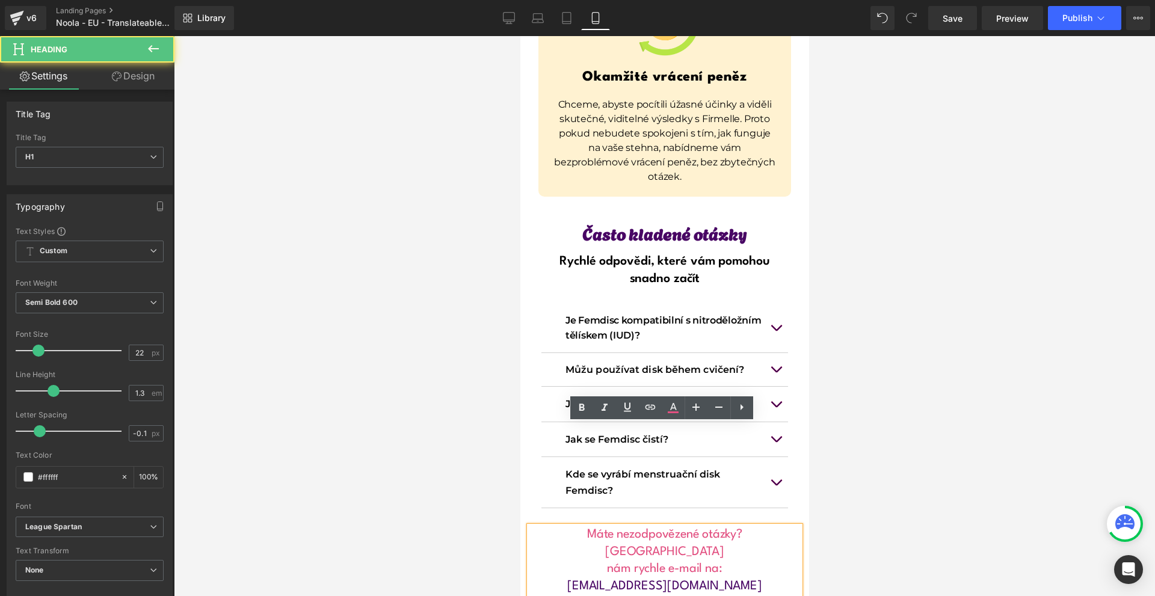
drag, startPoint x: 709, startPoint y: 453, endPoint x: 552, endPoint y: 437, distance: 157.8
click at [552, 526] on div "Máte nezodpovězené otázky? Napište nám rychle e-mail na: [EMAIL_ADDRESS][DOMAIN…" at bounding box center [664, 563] width 271 height 75
click at [671, 410] on icon at bounding box center [673, 406] width 7 height 7
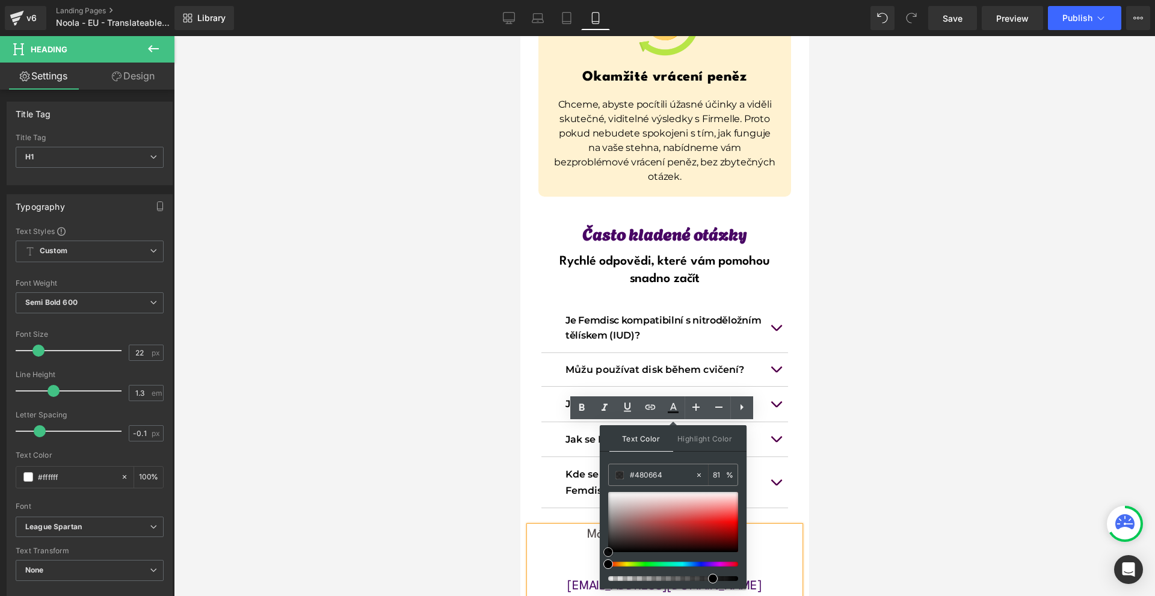
drag, startPoint x: 657, startPoint y: 522, endPoint x: 58, endPoint y: 536, distance: 599.9
click at [564, 596] on html "Heading You are previewing how the will restyle your page. You can not edit Ele…" at bounding box center [577, 298] width 1155 height 596
click at [715, 478] on input "100" at bounding box center [719, 474] width 13 height 13
type input "100"
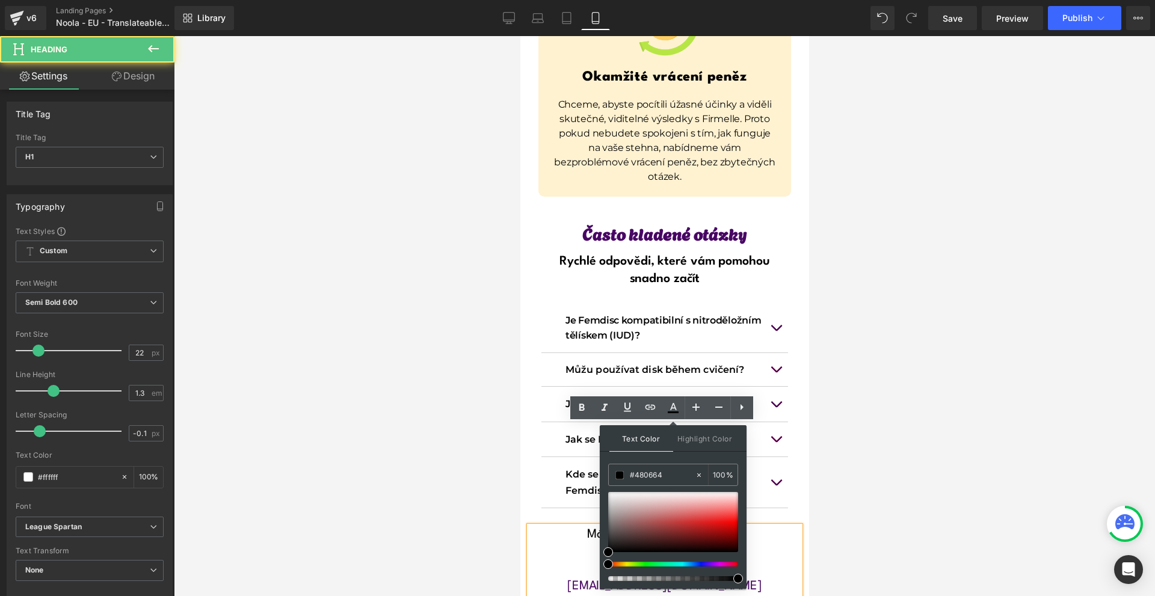
click at [777, 578] on h1 "[EMAIL_ADDRESS][DOMAIN_NAME]" at bounding box center [664, 586] width 271 height 17
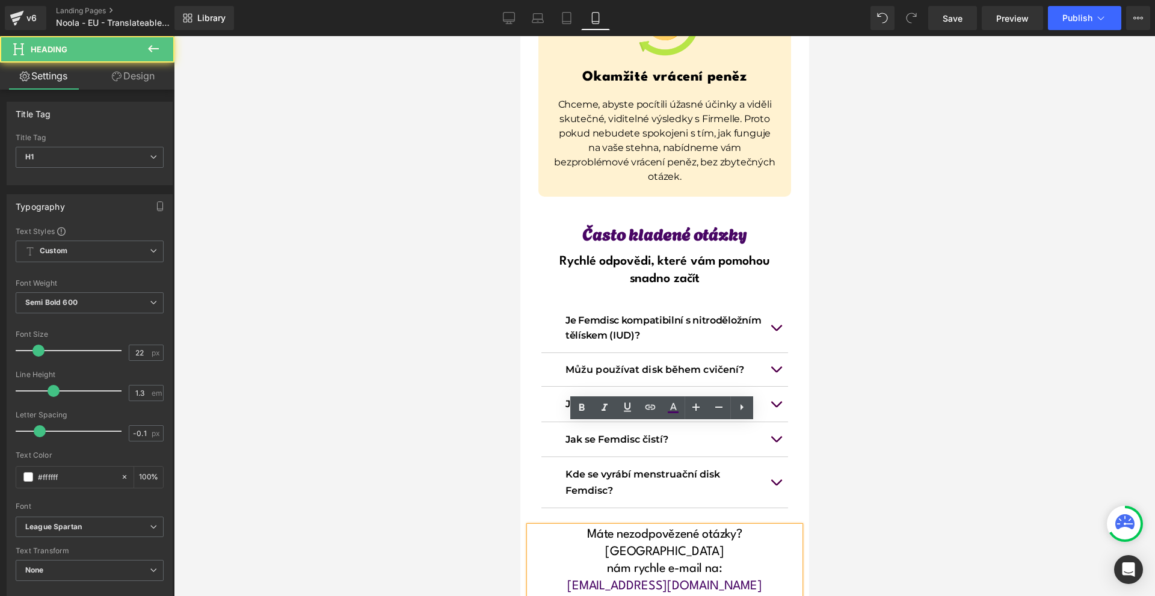
click at [896, 453] on div at bounding box center [664, 316] width 981 height 560
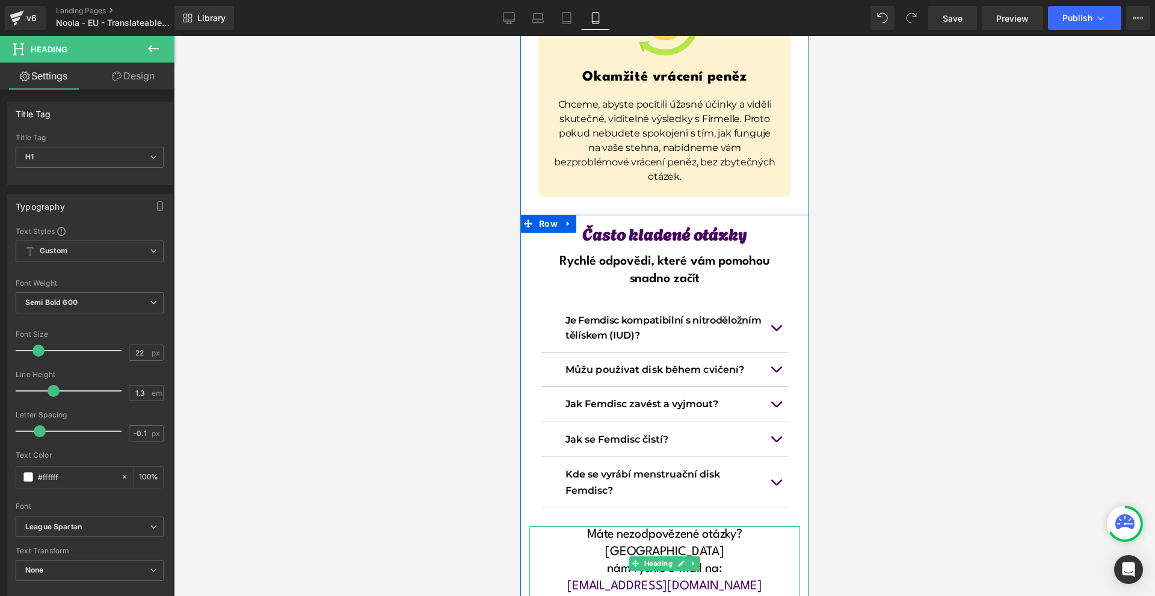
click at [753, 578] on h1 "[EMAIL_ADDRESS][DOMAIN_NAME]" at bounding box center [664, 586] width 271 height 17
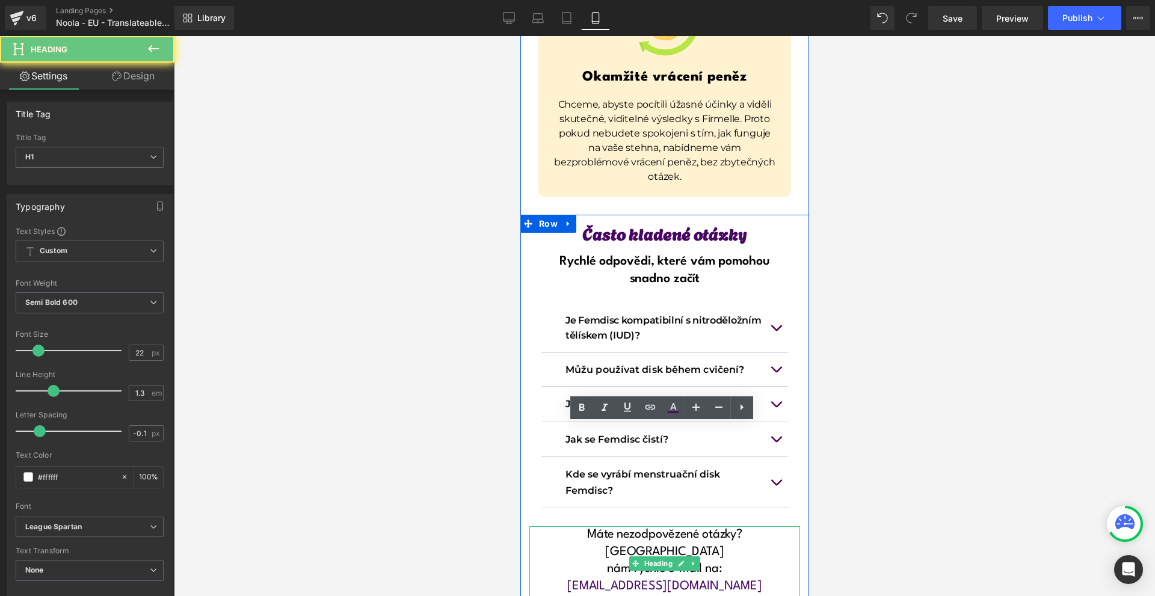
click at [753, 578] on h1 "[EMAIL_ADDRESS][DOMAIN_NAME]" at bounding box center [664, 586] width 271 height 17
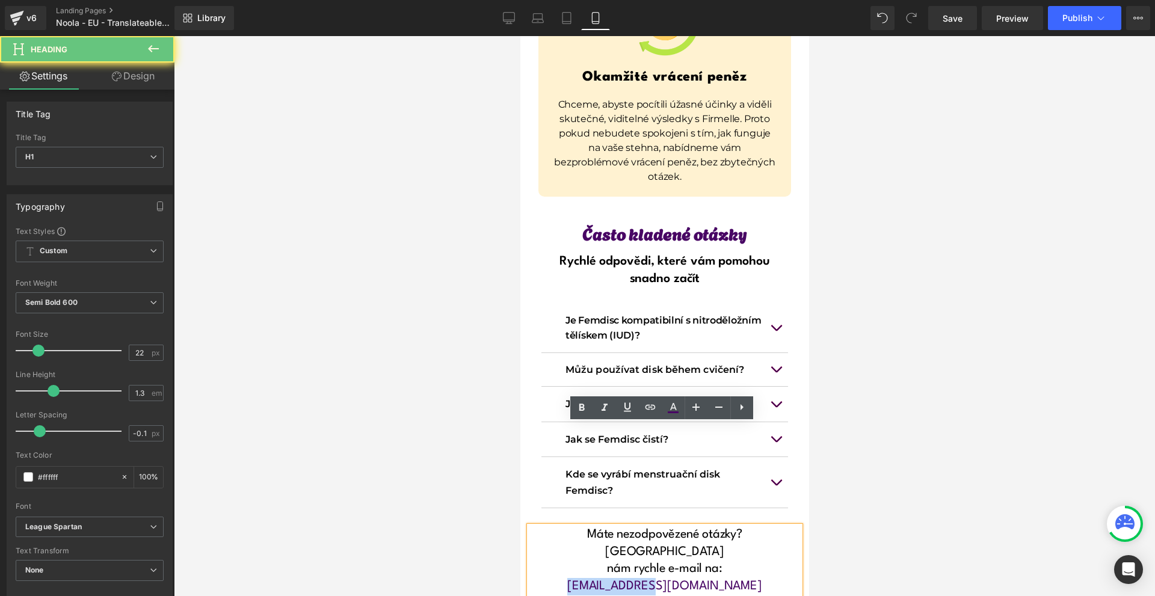
click at [753, 578] on h1 "[EMAIL_ADDRESS][DOMAIN_NAME]" at bounding box center [664, 586] width 271 height 17
click at [580, 408] on icon at bounding box center [581, 407] width 5 height 7
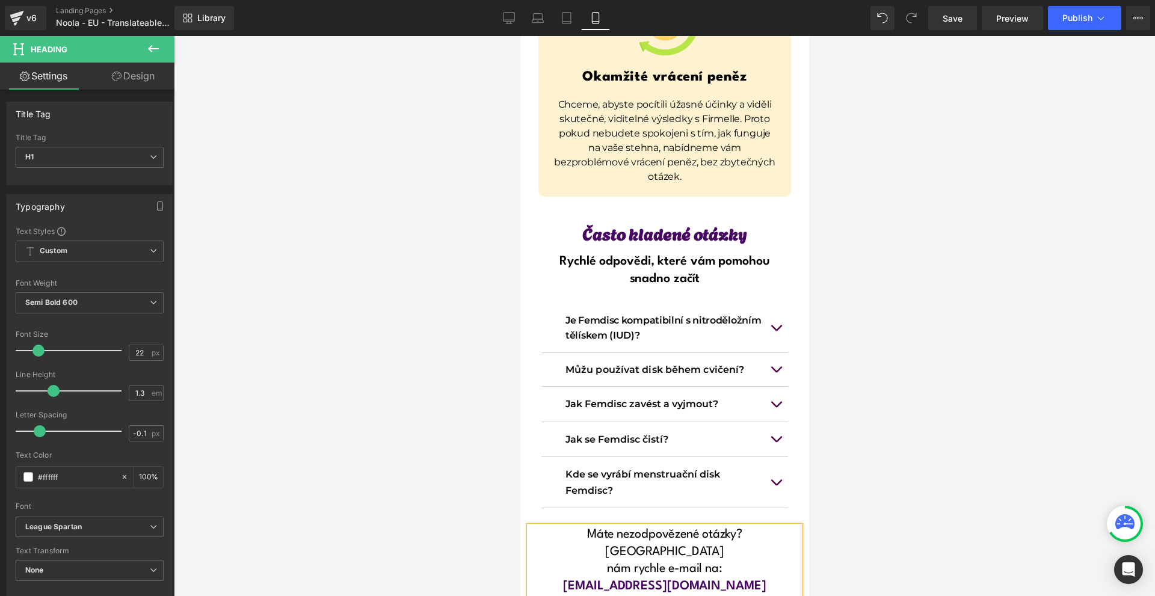
drag, startPoint x: 900, startPoint y: 425, endPoint x: 283, endPoint y: 381, distance: 618.7
click at [900, 425] on div at bounding box center [664, 316] width 981 height 560
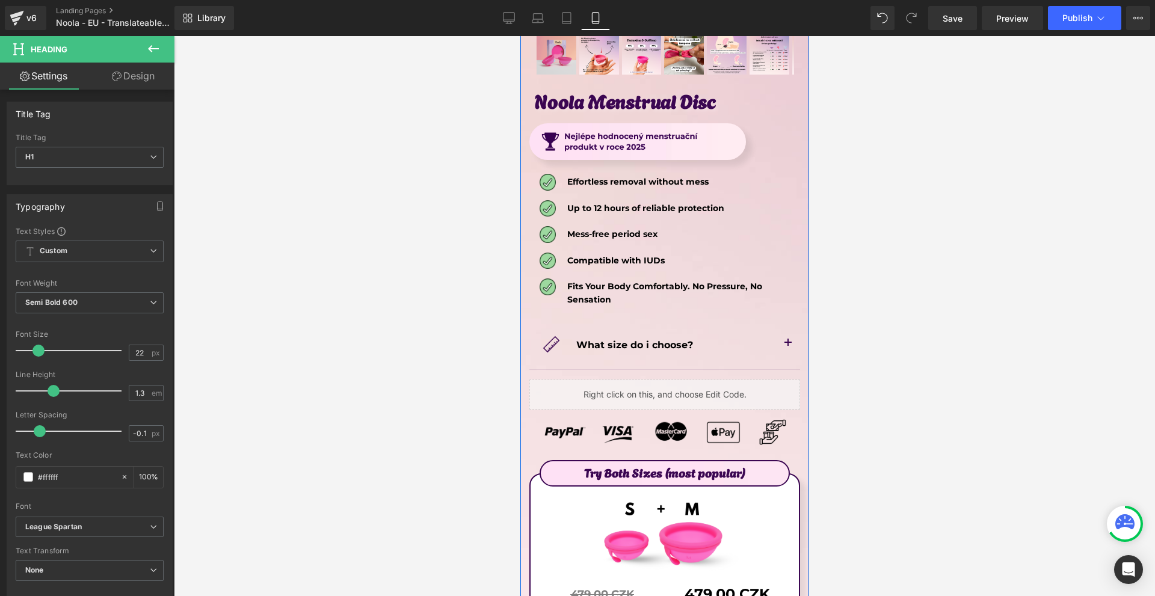
scroll to position [6376, 0]
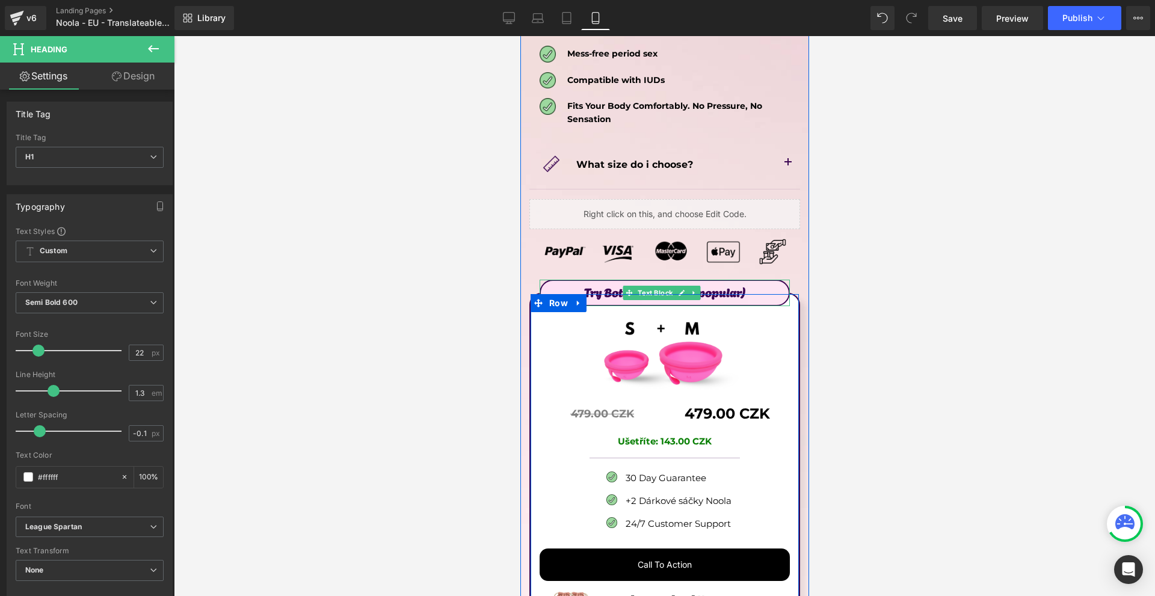
click at [614, 283] on b "Try Both Sizes (most popular)" at bounding box center [664, 292] width 162 height 18
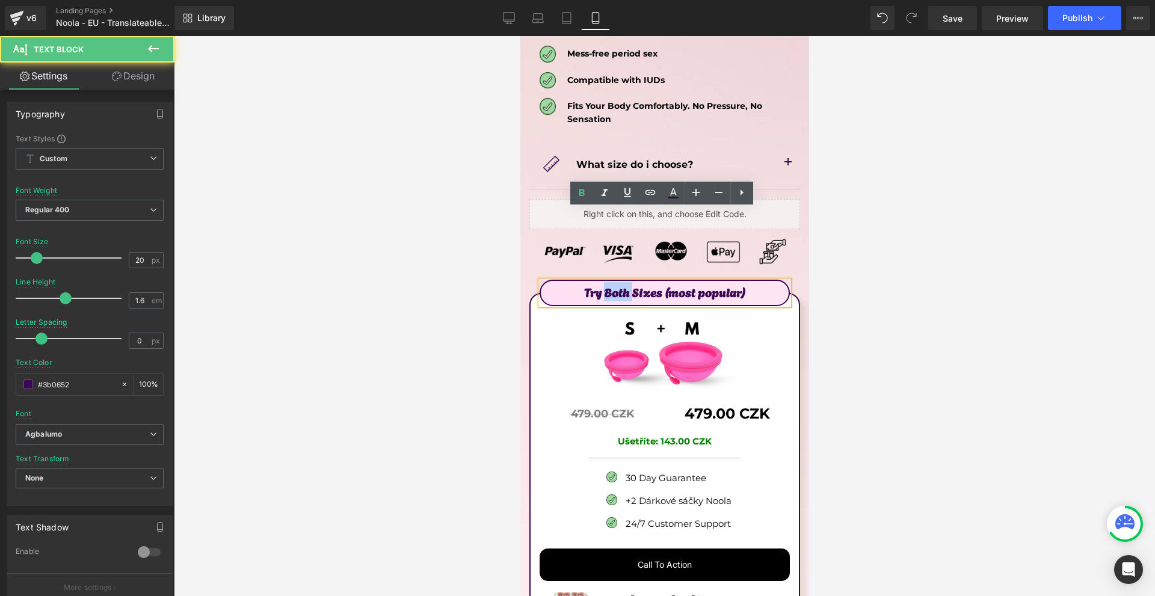
click at [614, 283] on b "Try Both Sizes (most popular)" at bounding box center [664, 292] width 162 height 18
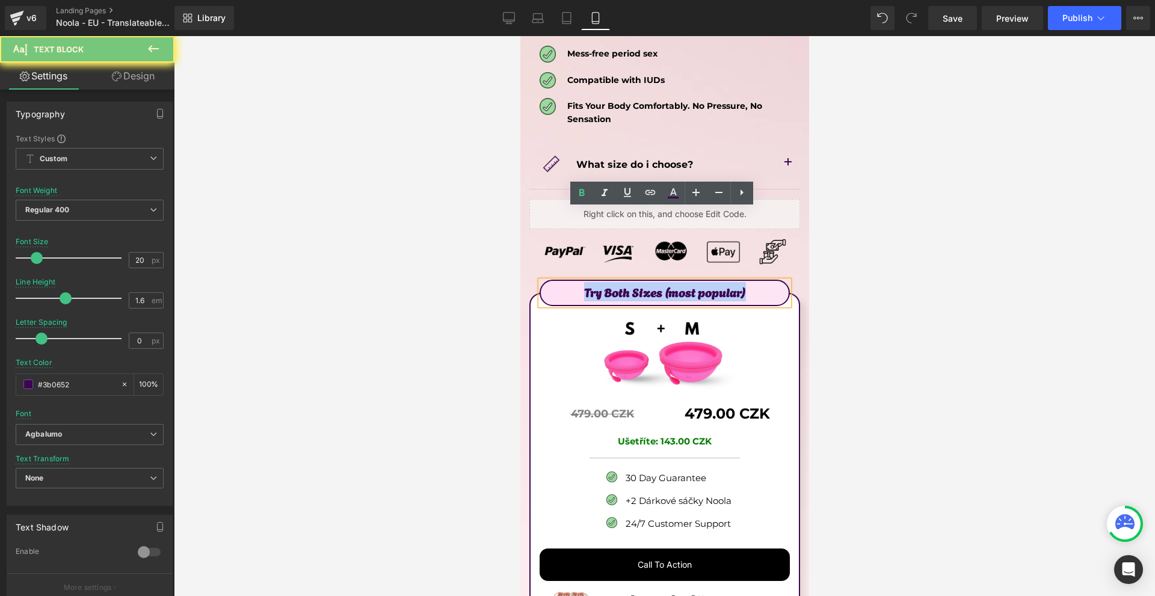
drag, startPoint x: 614, startPoint y: 215, endPoint x: 1104, endPoint y: 240, distance: 490.9
click at [614, 283] on b "Try Both Sizes (most popular)" at bounding box center [664, 292] width 162 height 18
click at [579, 193] on icon at bounding box center [581, 193] width 14 height 14
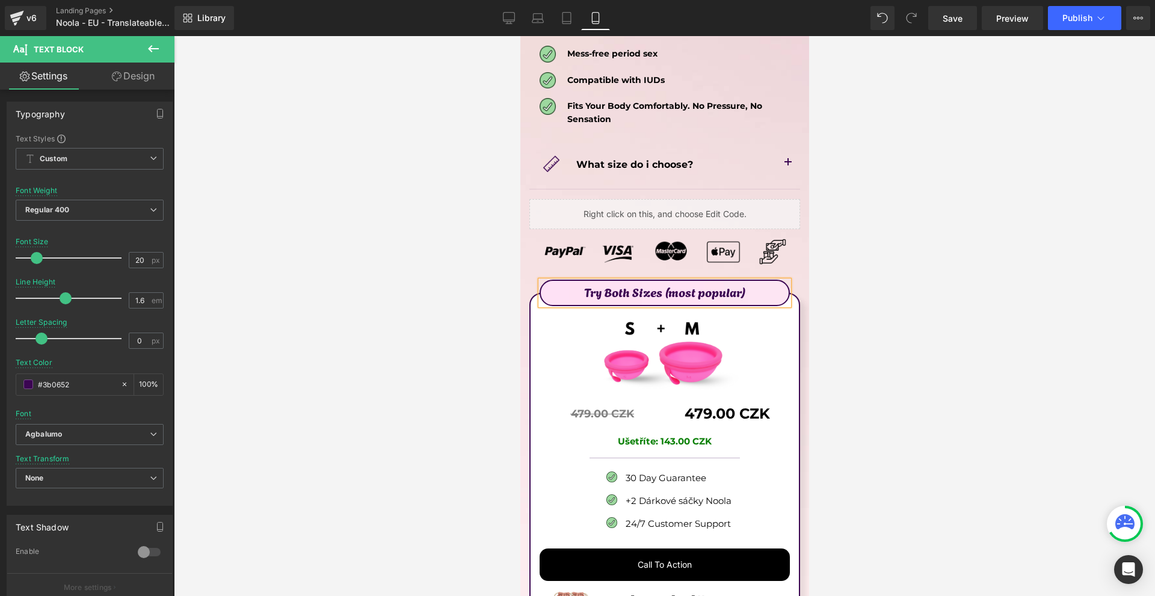
click at [916, 273] on div at bounding box center [664, 316] width 981 height 560
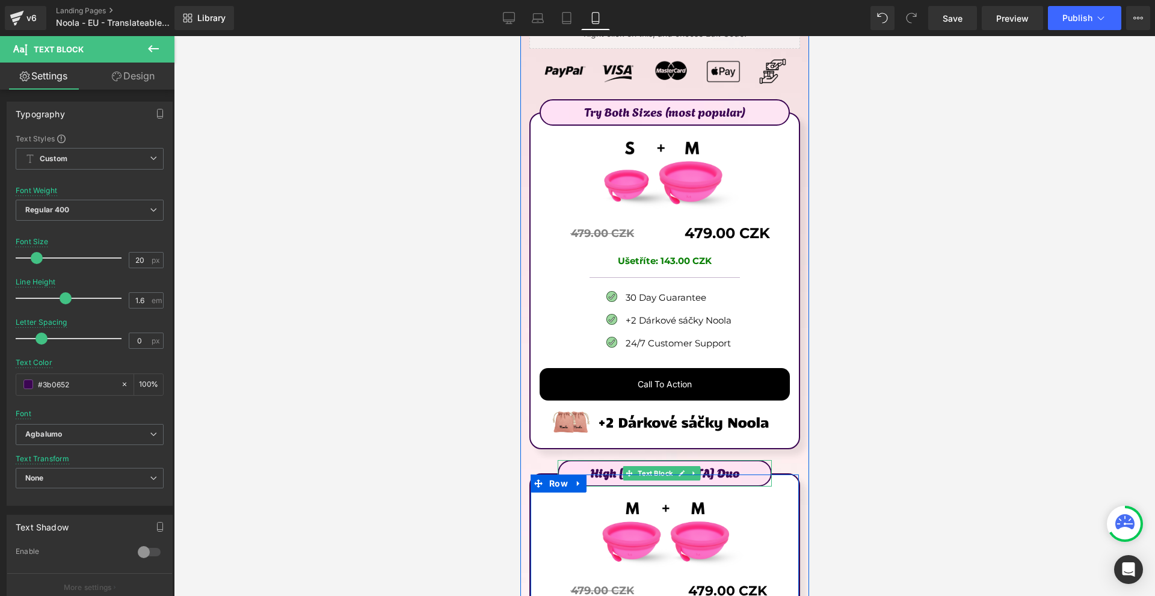
click at [721, 463] on p "High [MEDICAL_DATA] Duo" at bounding box center [664, 472] width 212 height 19
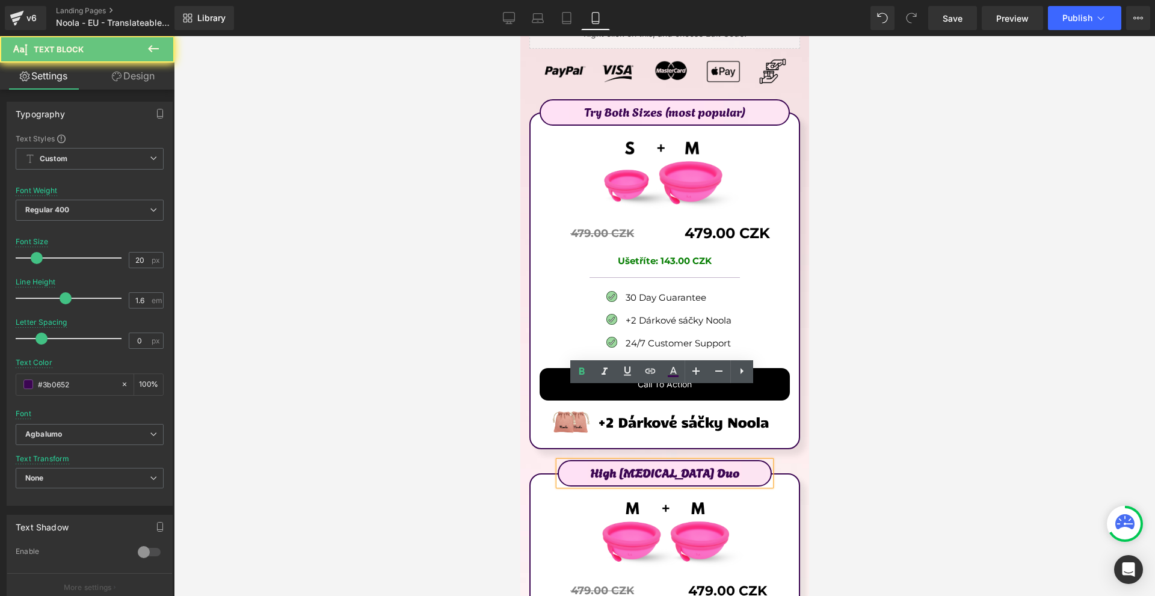
click at [723, 463] on p "High [MEDICAL_DATA] Duo" at bounding box center [664, 472] width 212 height 19
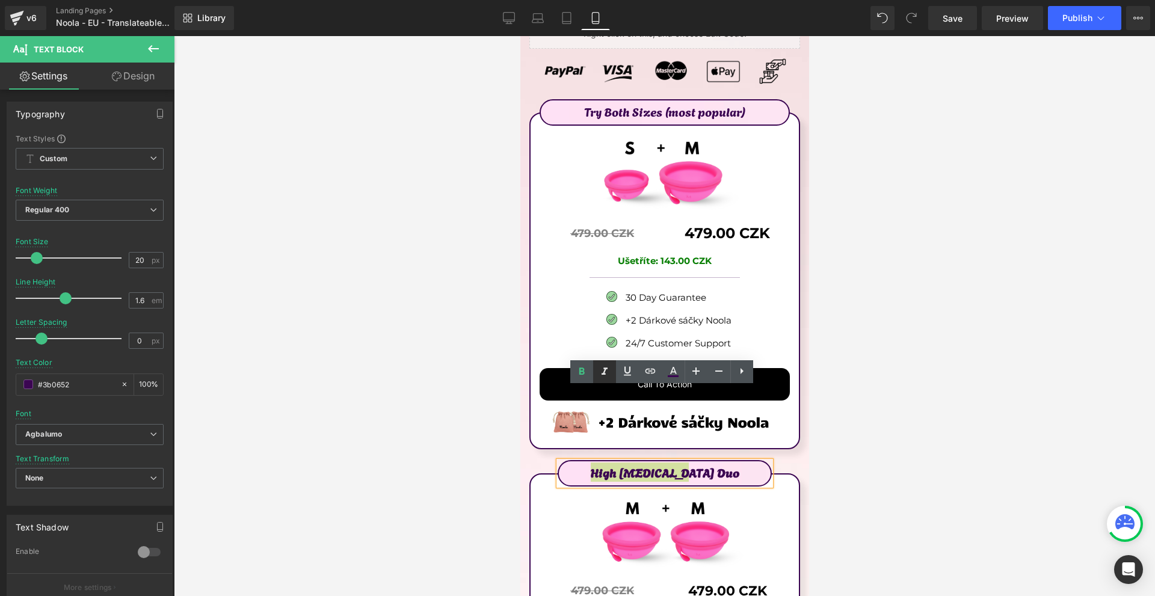
click at [583, 366] on icon at bounding box center [581, 372] width 14 height 14
click at [952, 303] on div at bounding box center [664, 316] width 981 height 560
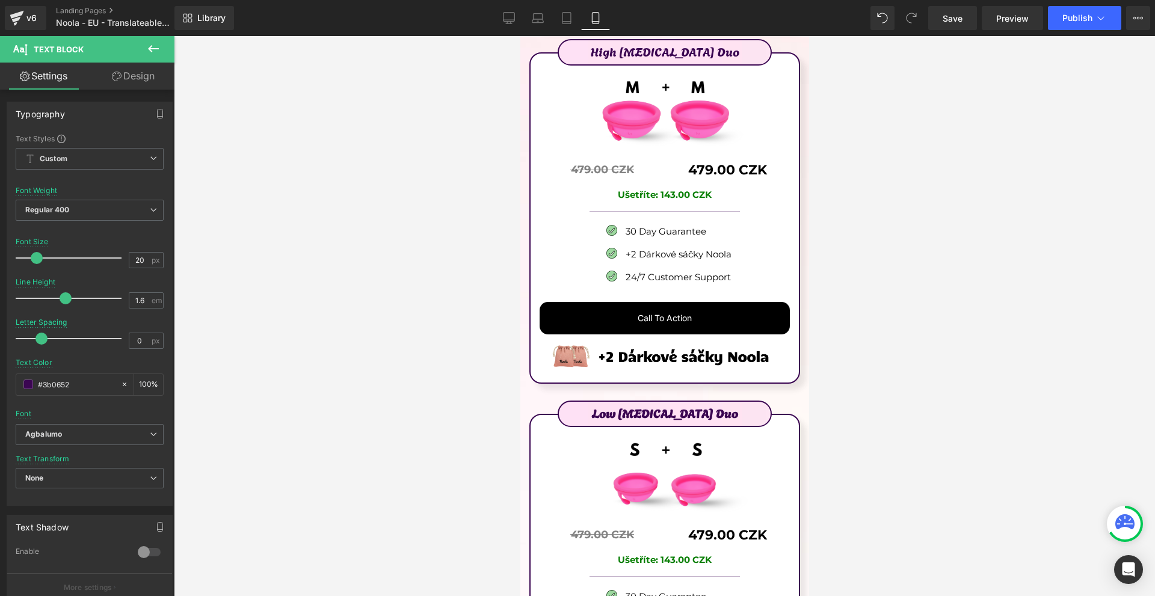
scroll to position [7038, 0]
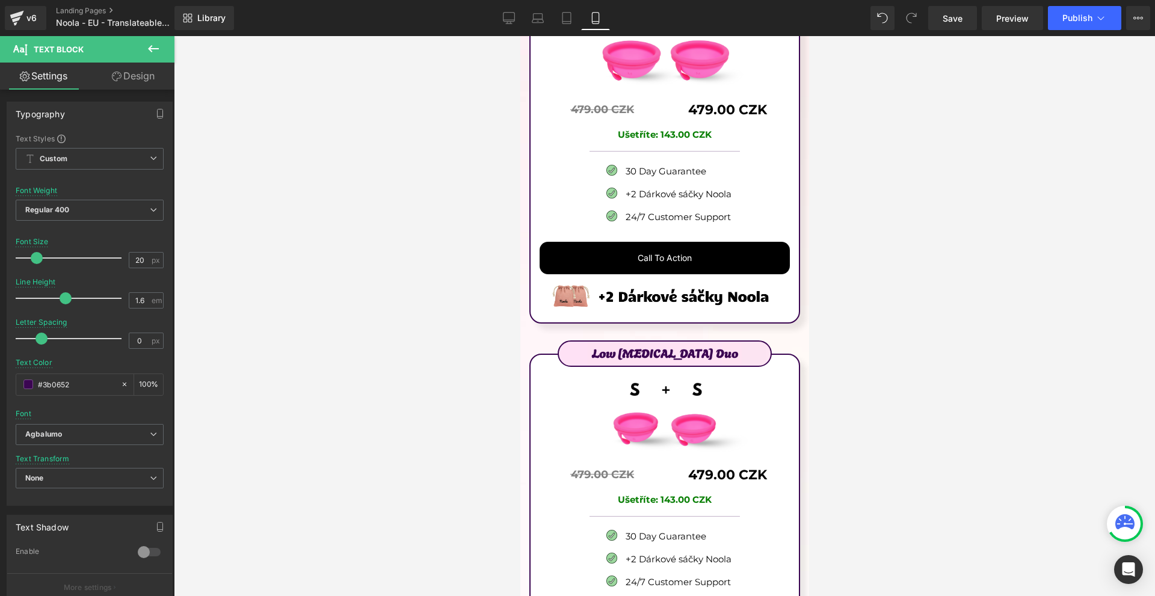
click at [722, 354] on div "Low [MEDICAL_DATA] Duo Text Block Image 479.00 CZK Text Block Separator 479.00 …" at bounding box center [664, 521] width 271 height 335
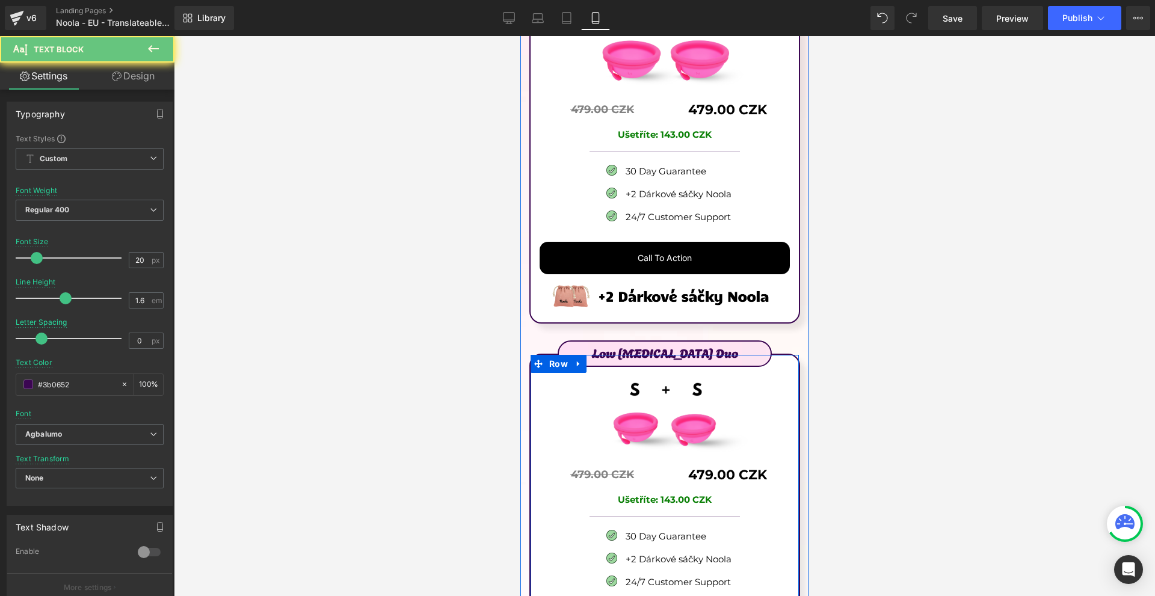
click at [722, 343] on p "Low [MEDICAL_DATA] Duo" at bounding box center [664, 352] width 212 height 19
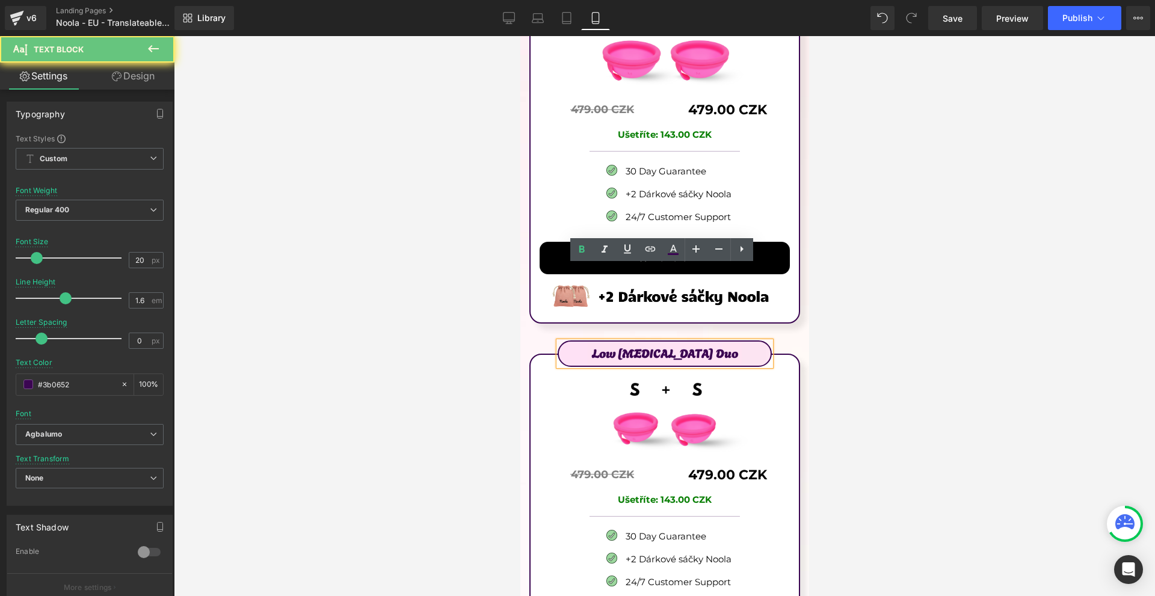
click at [722, 343] on p "Low [MEDICAL_DATA] Duo" at bounding box center [664, 352] width 212 height 19
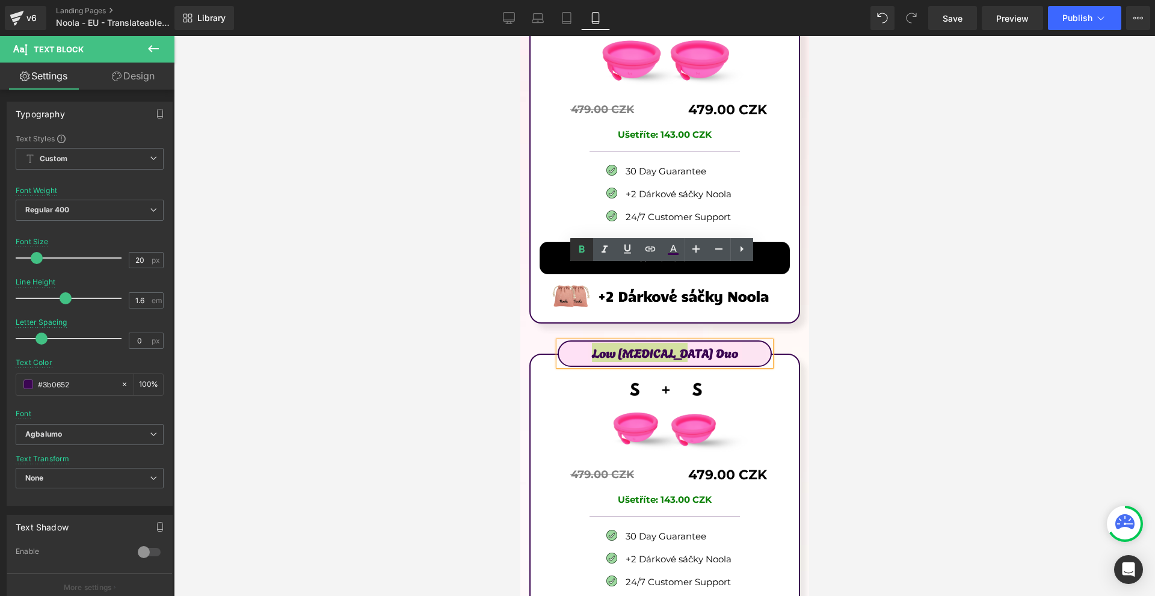
click at [580, 247] on icon at bounding box center [581, 248] width 5 height 7
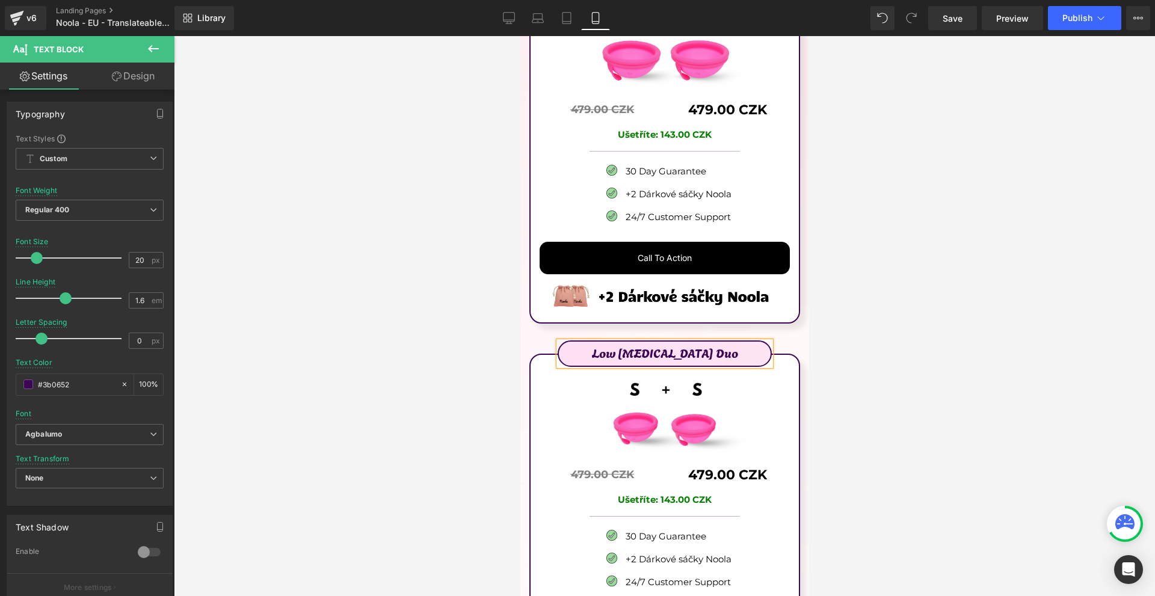
click at [895, 235] on div at bounding box center [664, 316] width 981 height 560
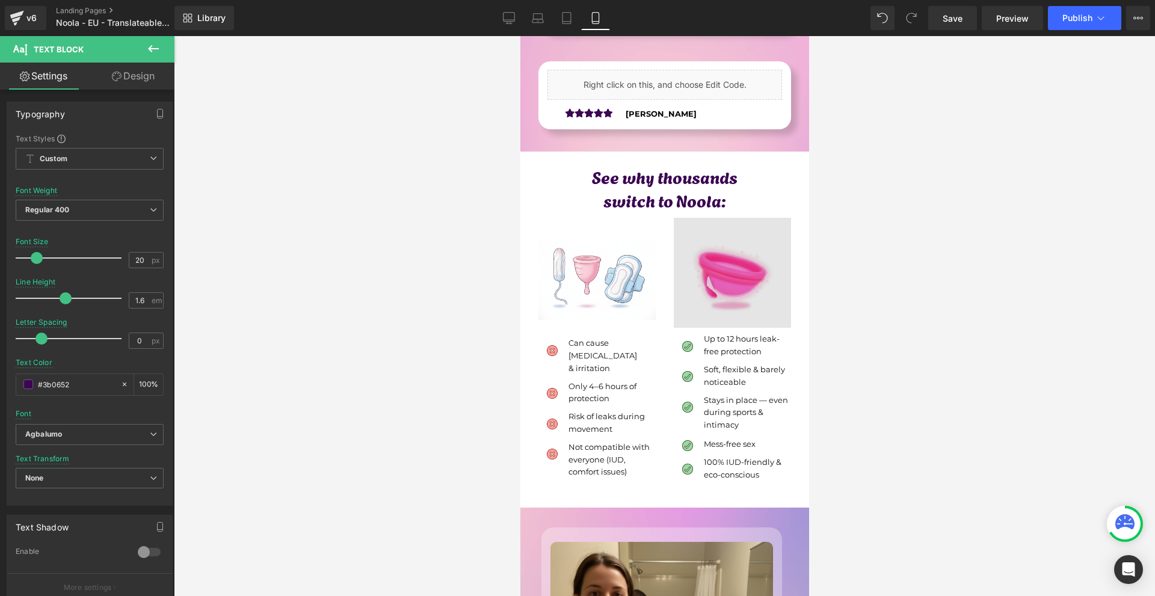
scroll to position [3351, 0]
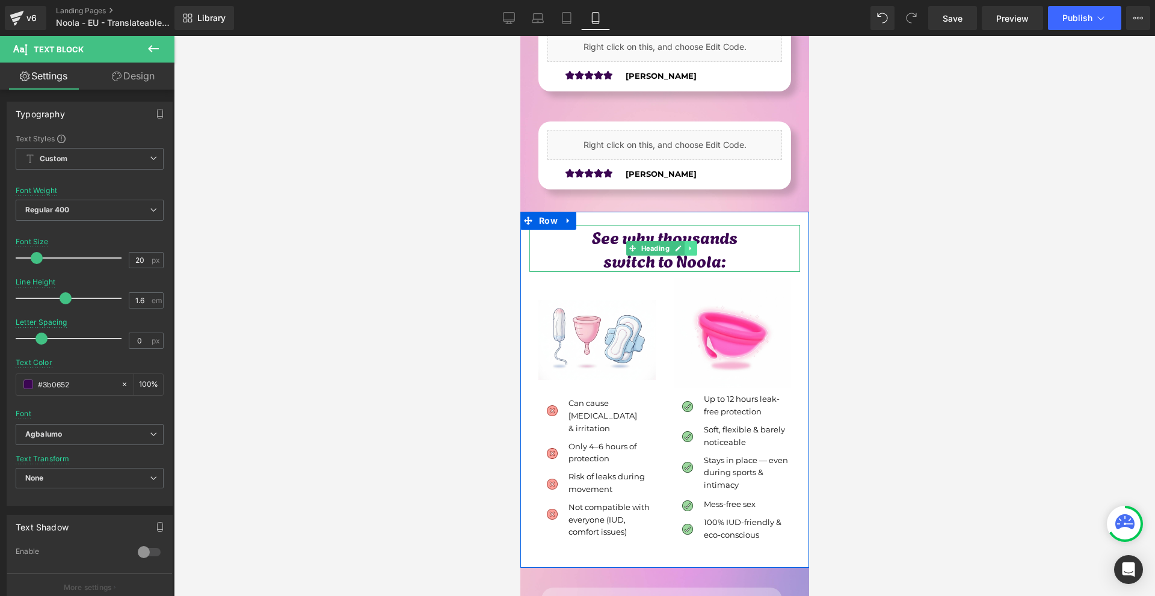
click at [695, 241] on link at bounding box center [690, 248] width 13 height 14
click at [683, 245] on icon at bounding box center [683, 248] width 7 height 7
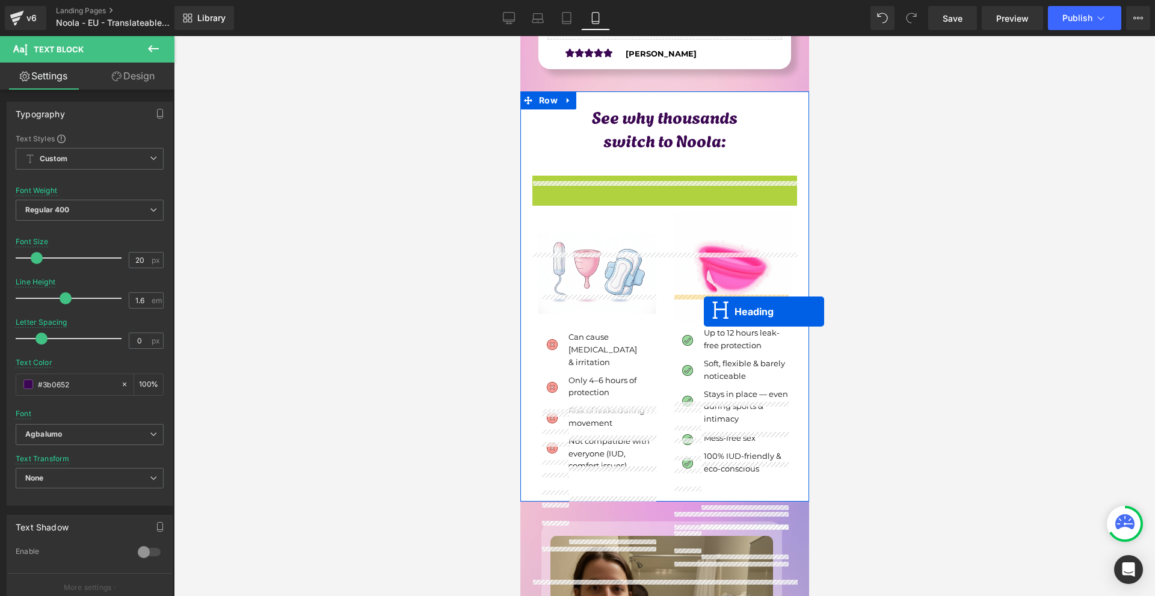
scroll to position [3652, 0]
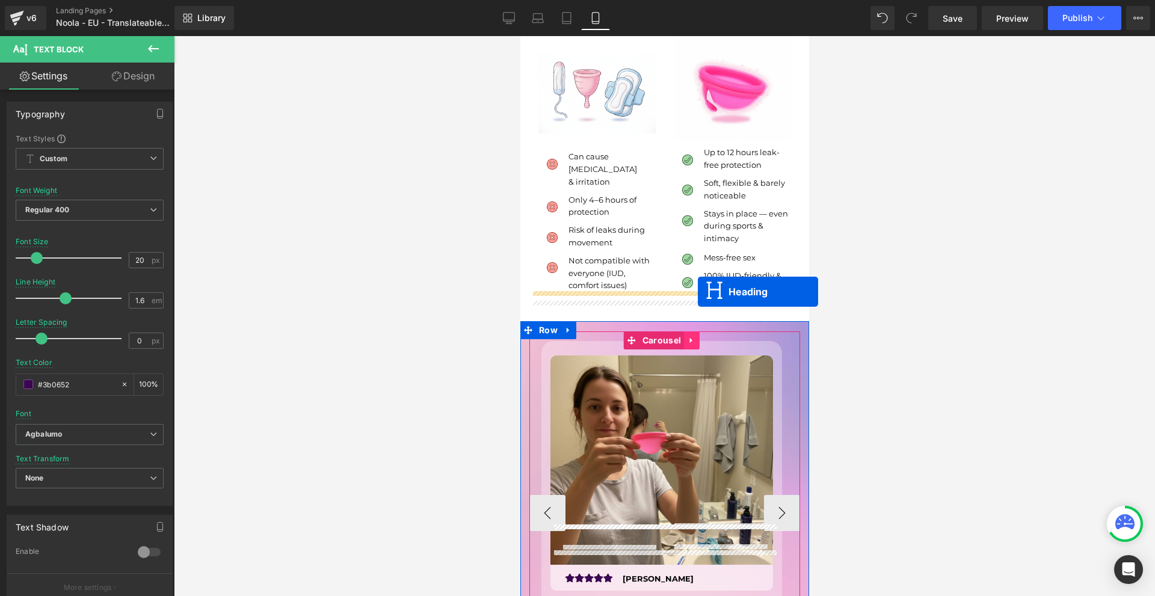
drag, startPoint x: 649, startPoint y: 285, endPoint x: 697, endPoint y: 292, distance: 48.7
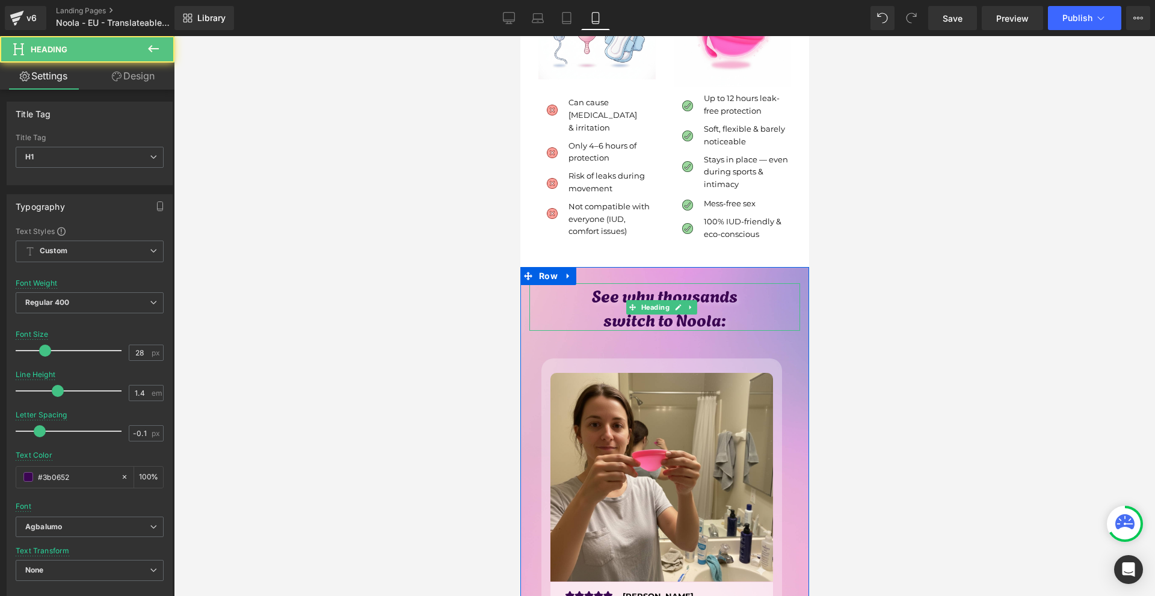
scroll to position [3598, 0]
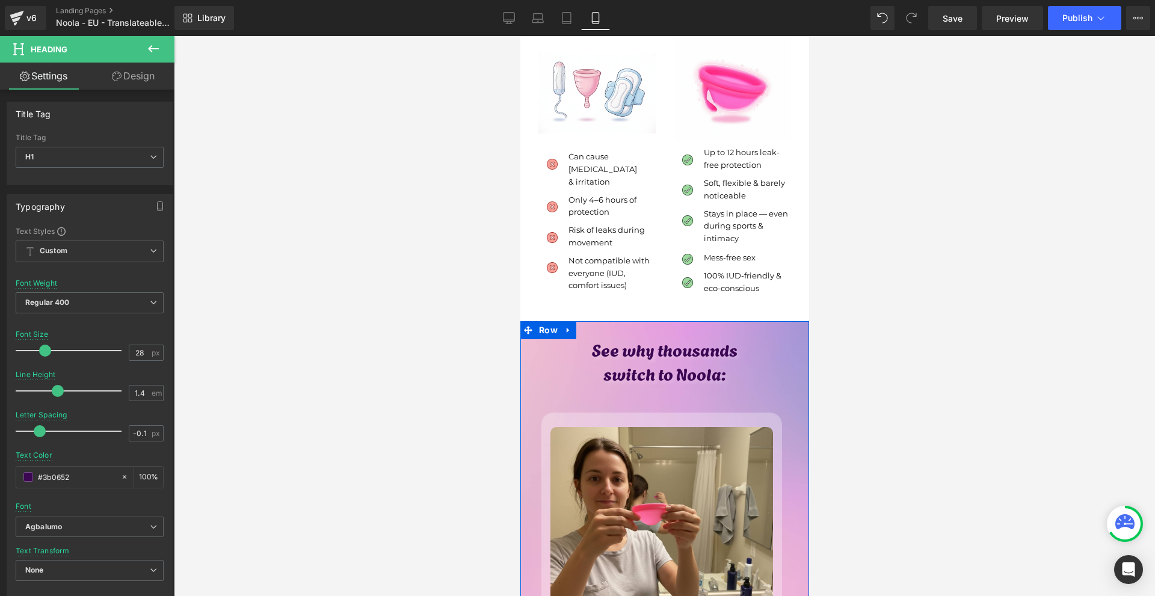
click at [724, 357] on div "See why thousands switch to Noola: Heading Image Image [PERSON_NAME] Text Block…" at bounding box center [664, 543] width 289 height 425
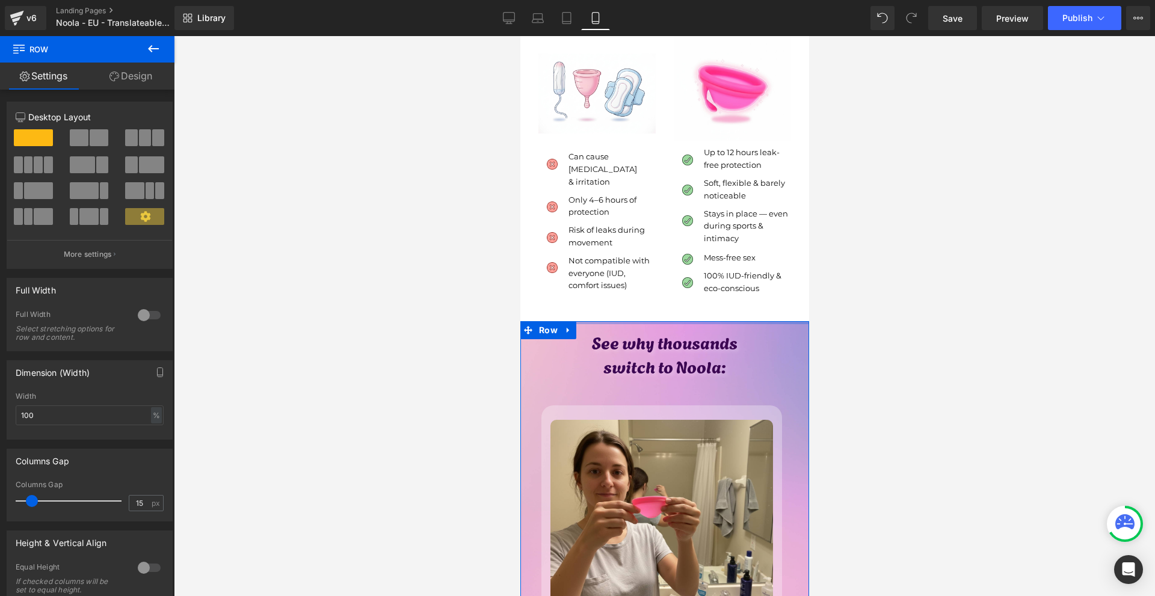
drag, startPoint x: 694, startPoint y: 283, endPoint x: 699, endPoint y: 275, distance: 9.0
click at [731, 351] on div "See why thousands switch to Noola: Heading Image Image [PERSON_NAME] Text Block…" at bounding box center [664, 536] width 289 height 425
click at [745, 354] on div "See why thousands switch to Noola: Heading Image Image [PERSON_NAME] Text Block…" at bounding box center [664, 536] width 289 height 425
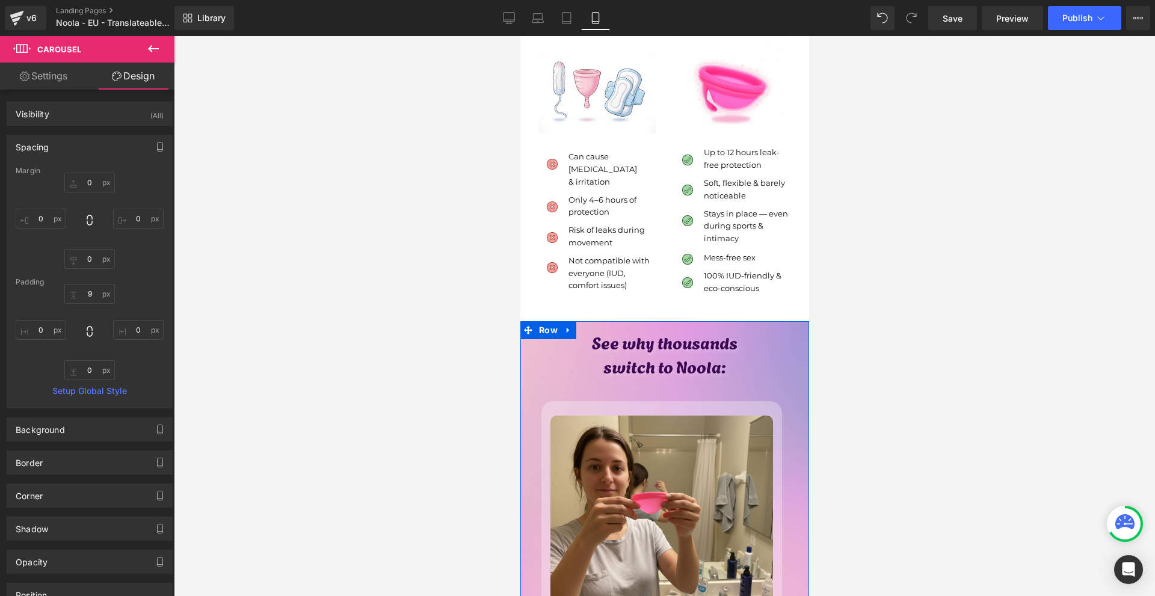
click at [733, 354] on h1 "switch to Noola:" at bounding box center [664, 365] width 271 height 23
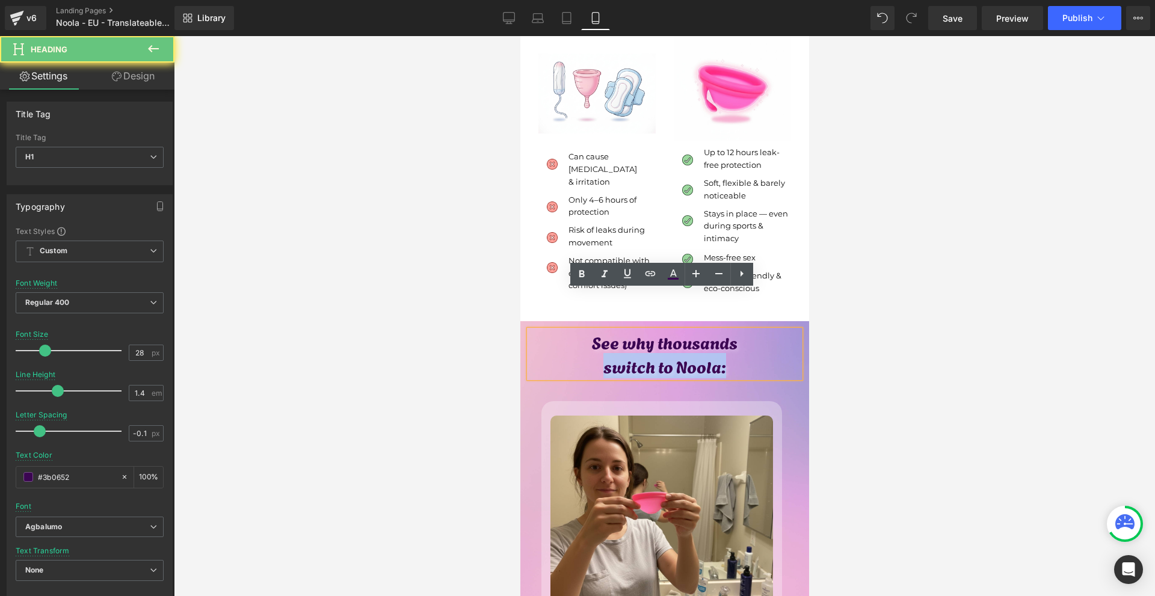
click at [733, 354] on h1 "switch to Noola:" at bounding box center [664, 365] width 271 height 23
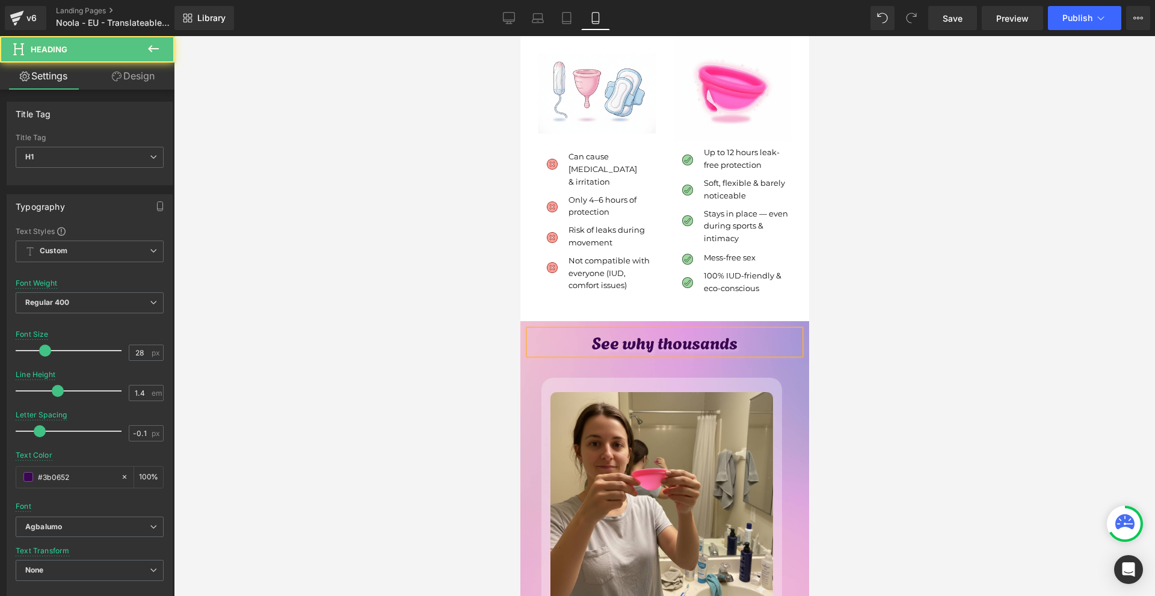
click at [721, 330] on h1 "See why thousands" at bounding box center [664, 341] width 271 height 23
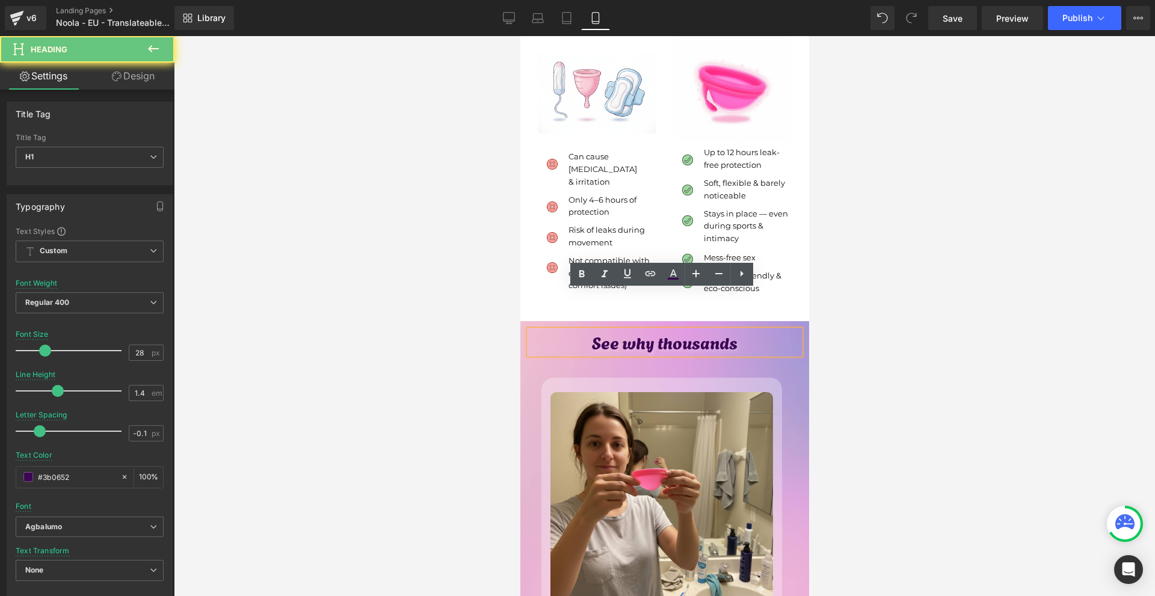
click at [721, 330] on h1 "See why thousands" at bounding box center [664, 341] width 271 height 23
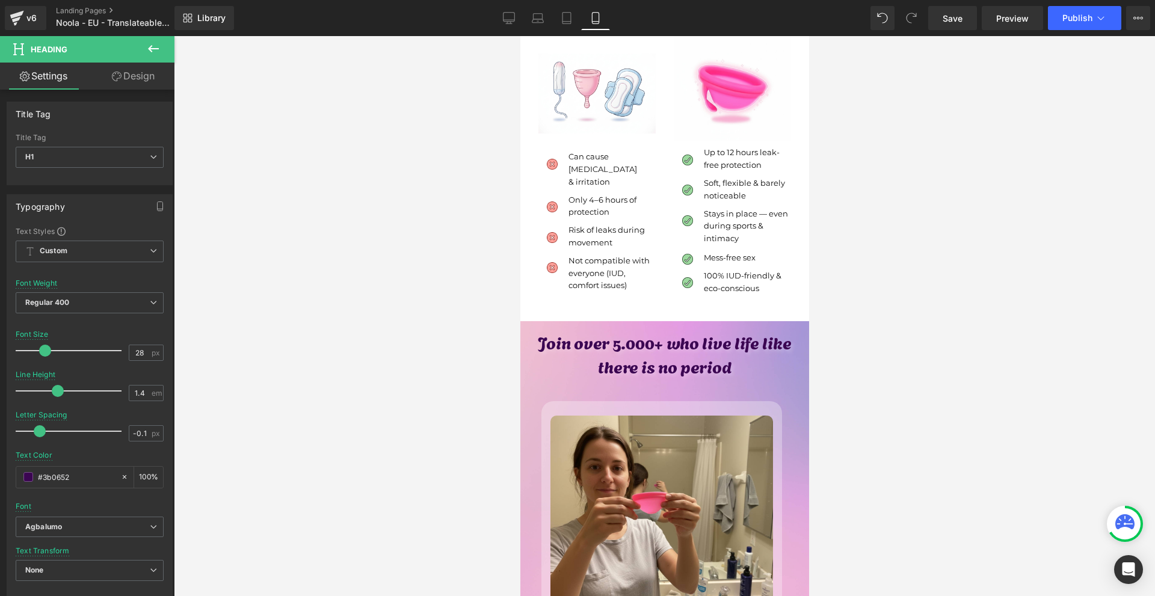
click at [1098, 306] on div at bounding box center [664, 316] width 981 height 560
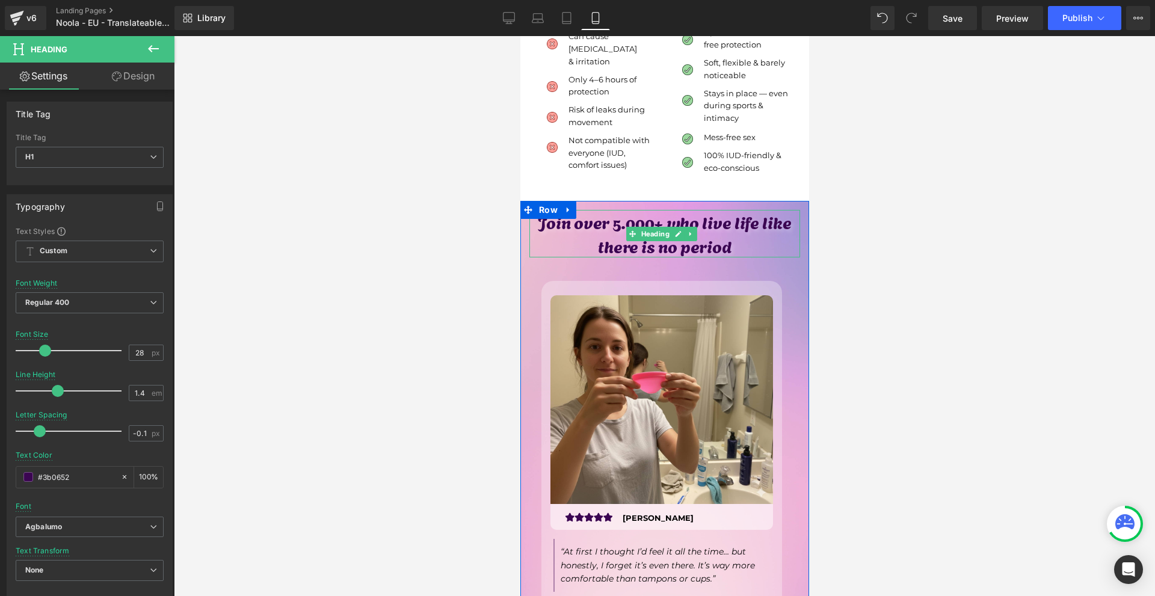
click at [585, 210] on h1 "Join over 5.000+ who live life like there is no period" at bounding box center [664, 233] width 271 height 47
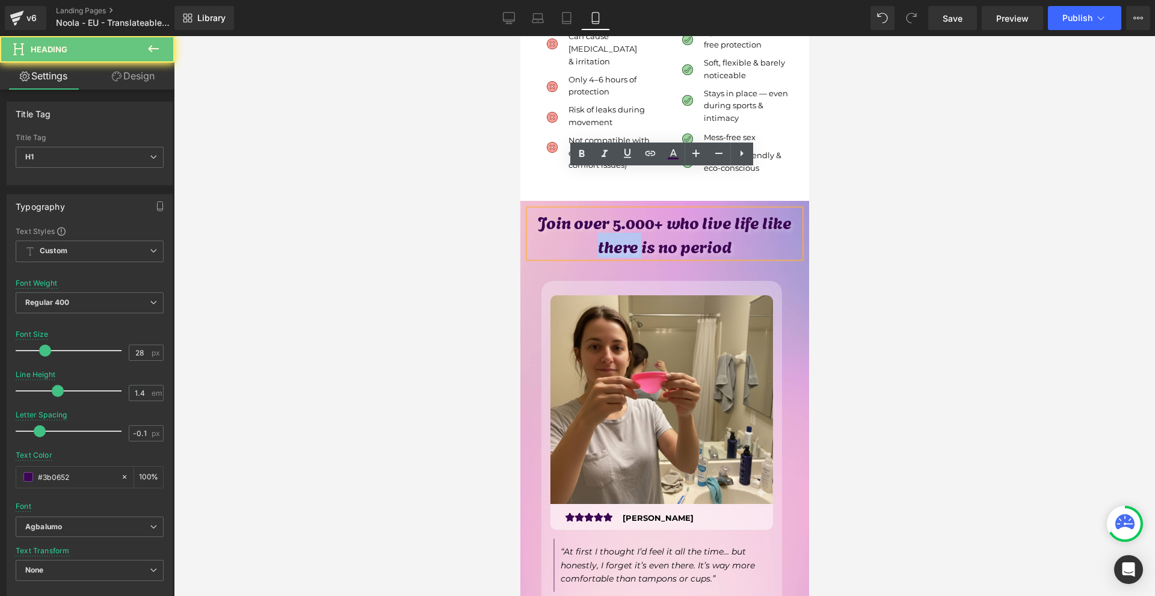
click at [585, 210] on h1 "Join over 5.000+ who live life like there is no period" at bounding box center [664, 233] width 271 height 47
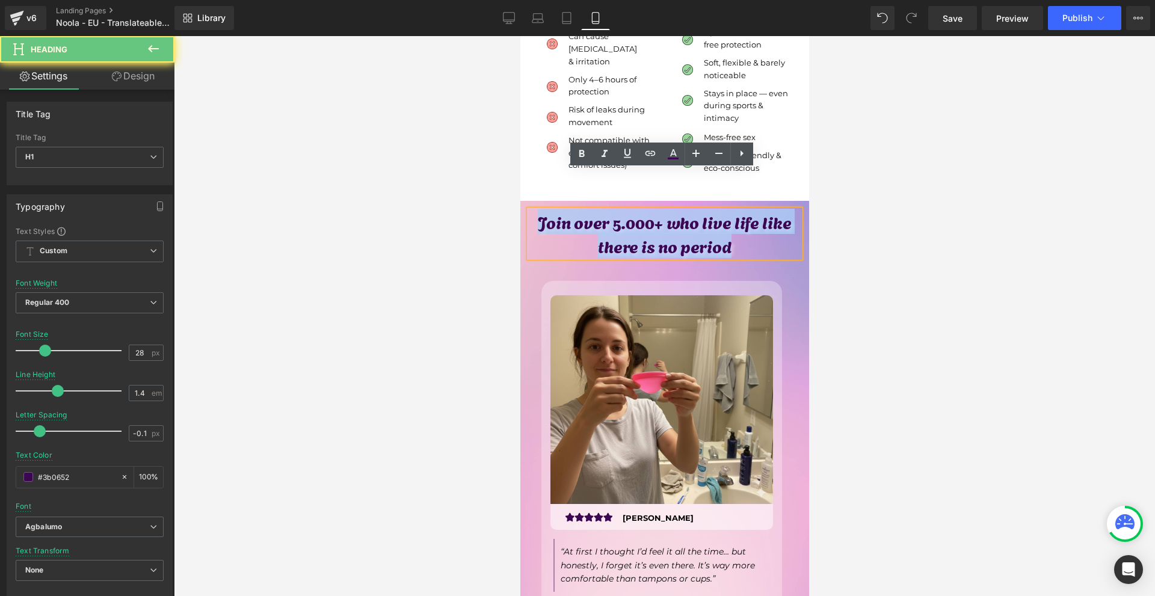
click at [585, 210] on h1 "Join over 5.000+ who live life like there is no period" at bounding box center [664, 233] width 271 height 47
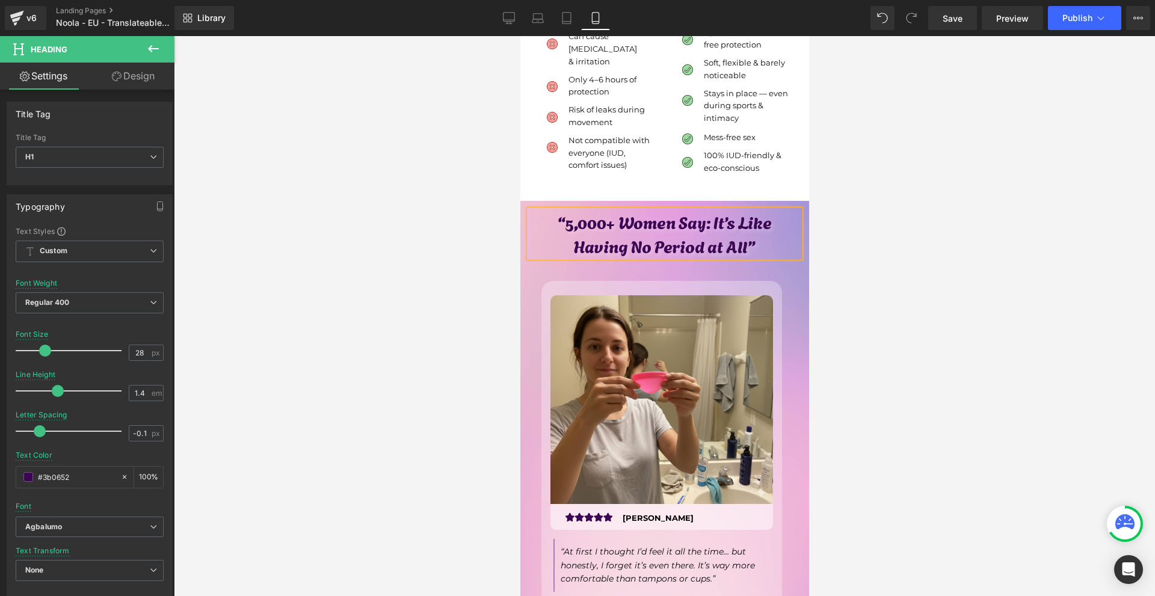
click at [909, 244] on div at bounding box center [664, 316] width 981 height 560
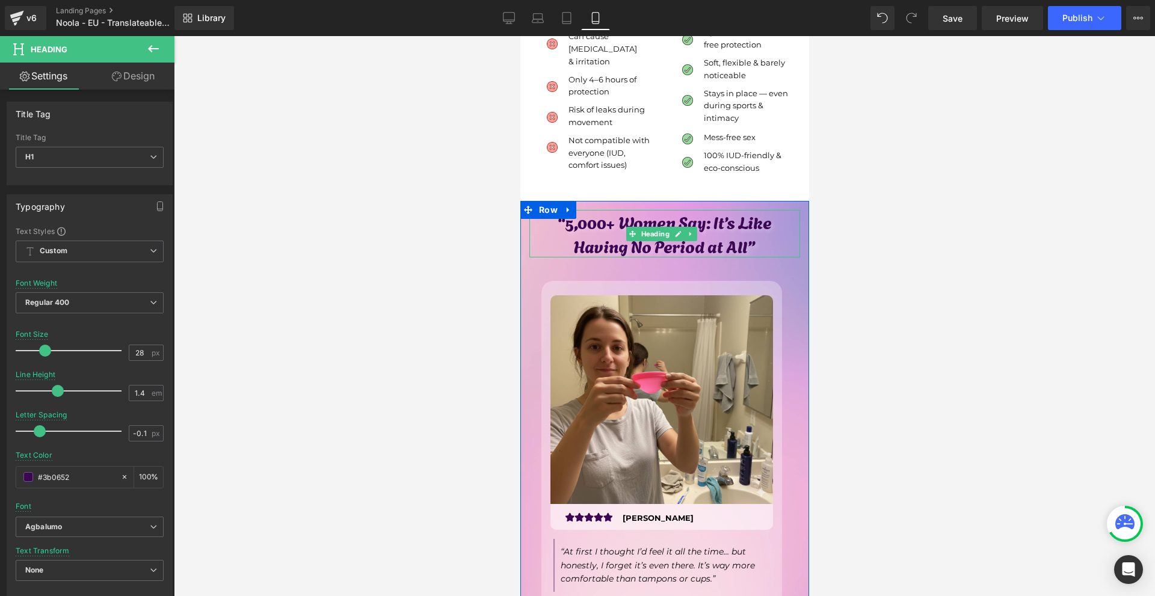
click at [565, 210] on h1 "“5,000+ Women Say: It’s Like Having No Period at All”" at bounding box center [664, 233] width 271 height 47
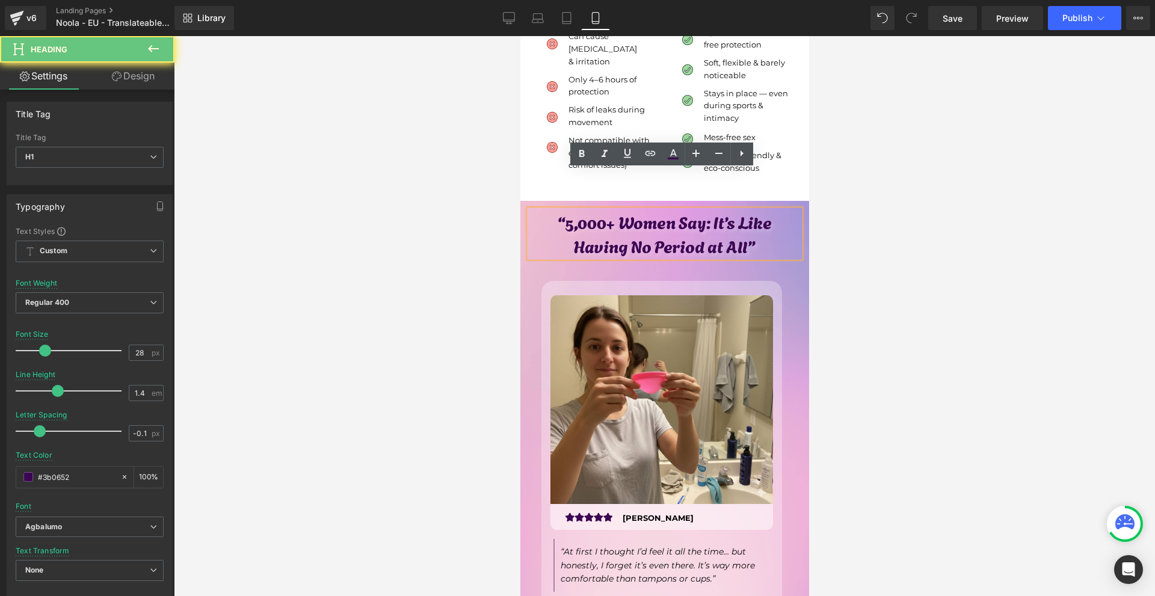
click at [562, 210] on h1 "“5,000+ Women Say: It’s Like Having No Period at All”" at bounding box center [664, 233] width 271 height 47
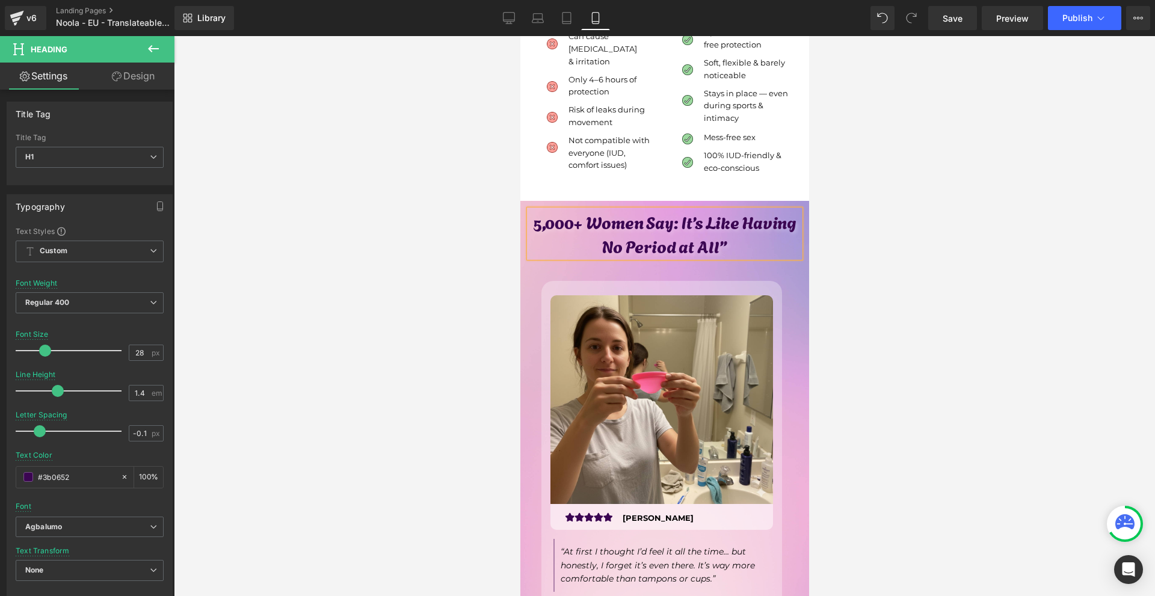
click at [763, 210] on h1 "5,000+ Women Say: It’s Like Having No Period at All”" at bounding box center [664, 233] width 271 height 47
click at [704, 210] on h1 "5,000+ Women Say: It’s Like Having No Period at All" at bounding box center [664, 233] width 271 height 47
click at [738, 210] on h1 "5,000+ Women Say: It’s Like Having No Period at All" at bounding box center [664, 233] width 271 height 47
click at [916, 220] on div at bounding box center [664, 316] width 981 height 560
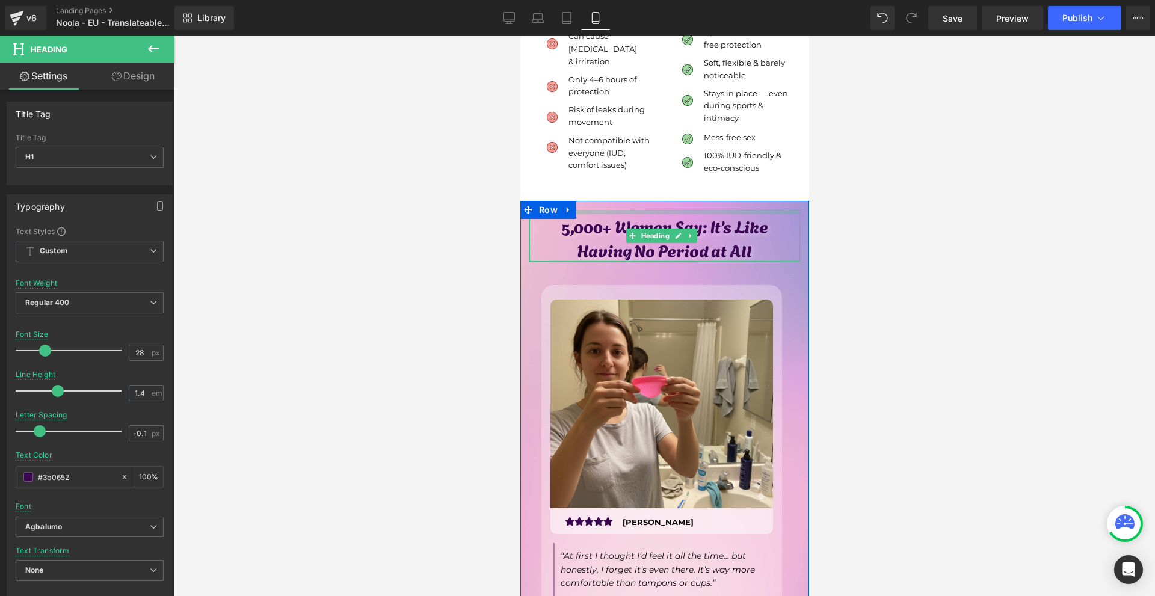
click at [692, 210] on div "5,000+ Women Say: It’s Like Having No Period at All Heading" at bounding box center [664, 235] width 271 height 51
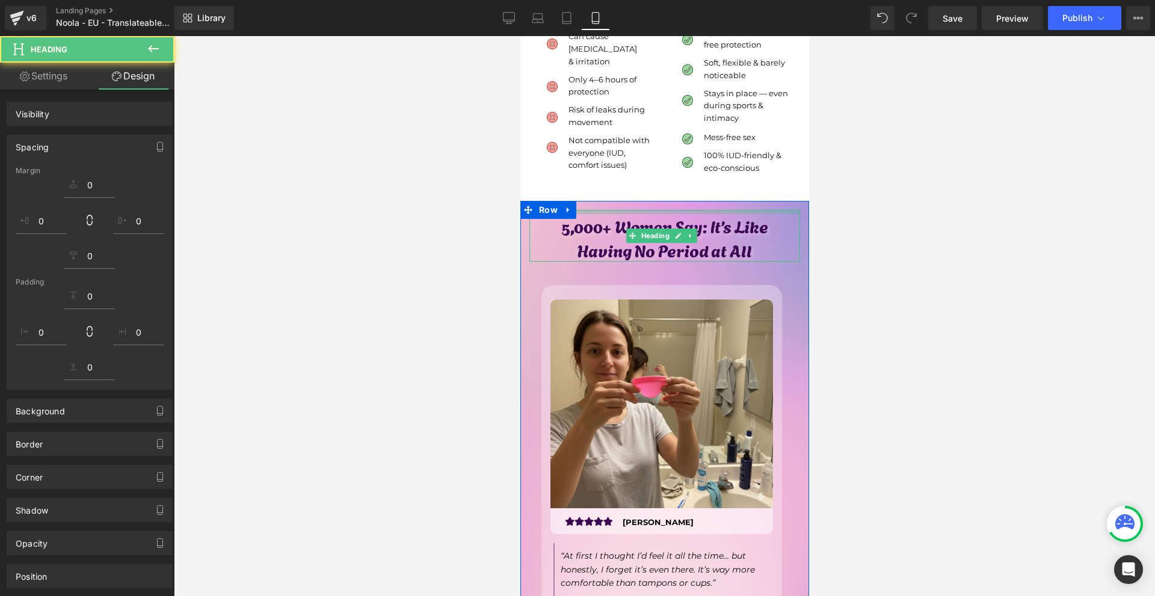
click at [897, 220] on div at bounding box center [664, 316] width 981 height 560
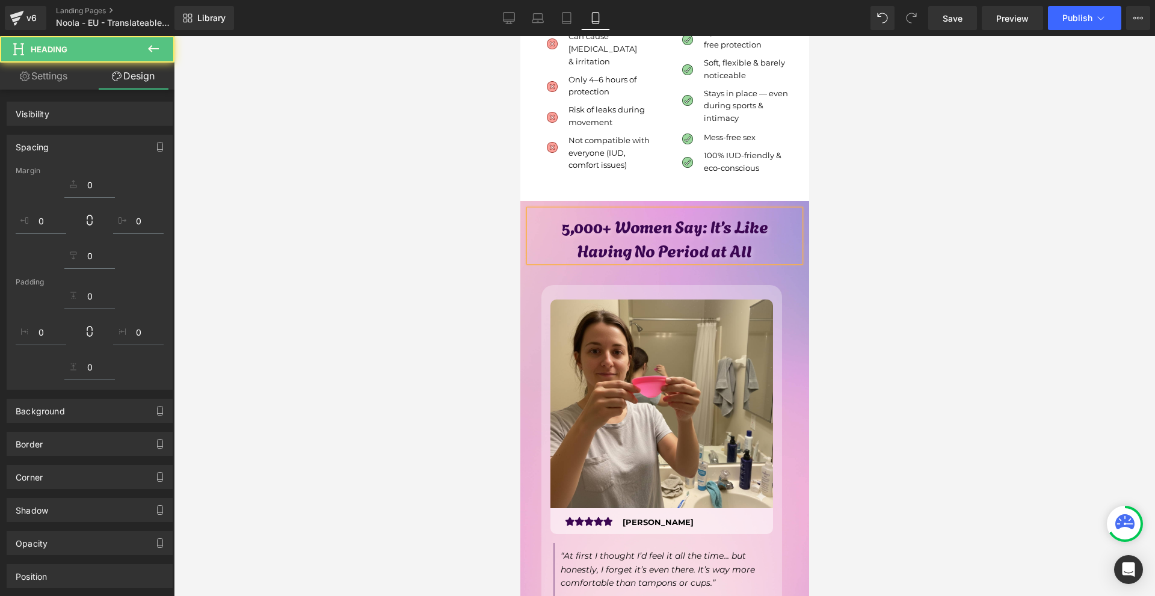
click at [917, 237] on div at bounding box center [664, 316] width 981 height 560
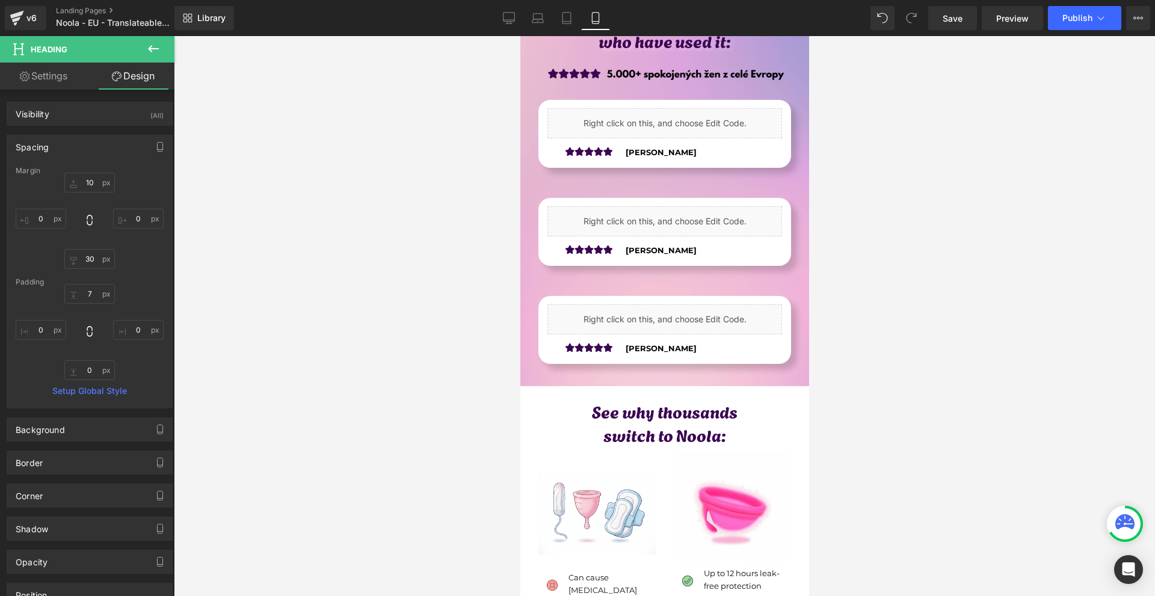
scroll to position [2936, 0]
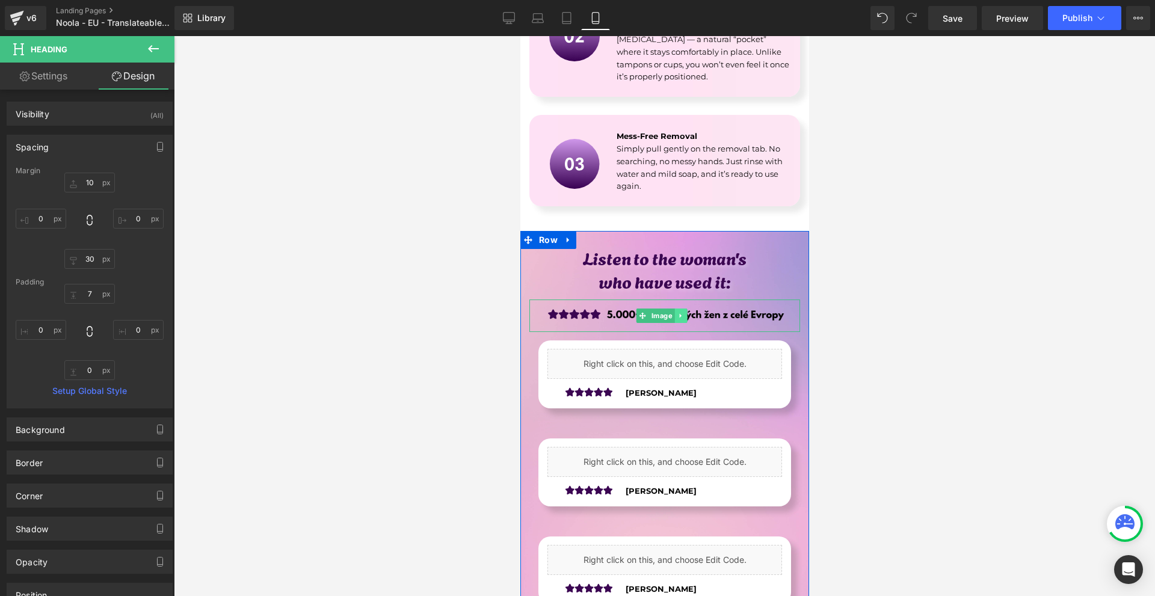
click at [683, 312] on icon at bounding box center [680, 315] width 7 height 7
click at [675, 312] on icon at bounding box center [674, 315] width 7 height 7
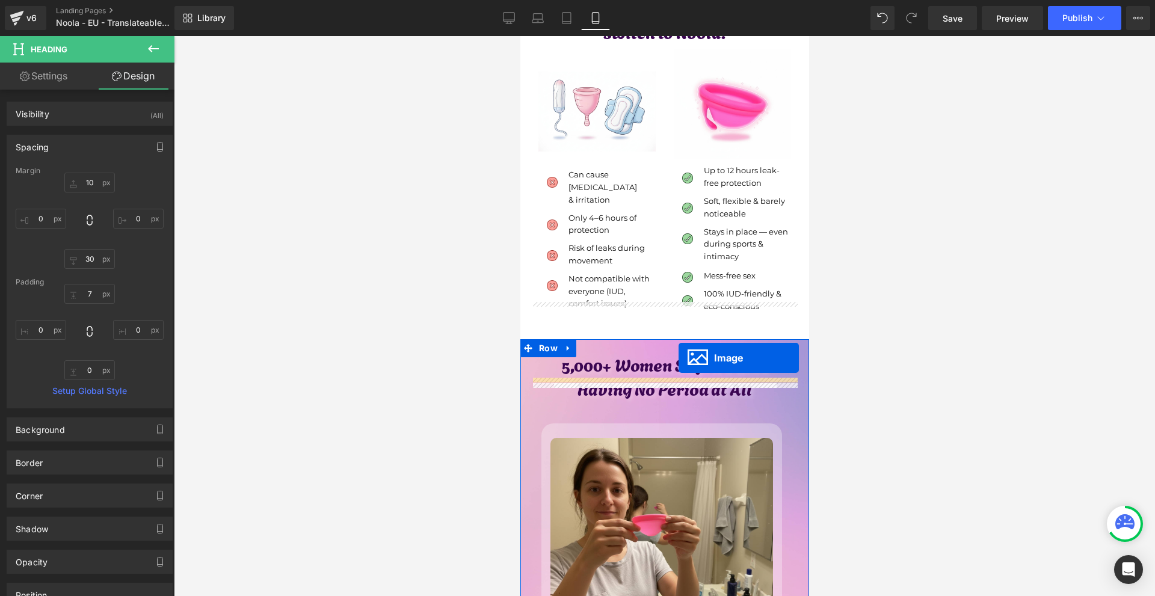
drag, startPoint x: 652, startPoint y: 299, endPoint x: 678, endPoint y: 358, distance: 64.4
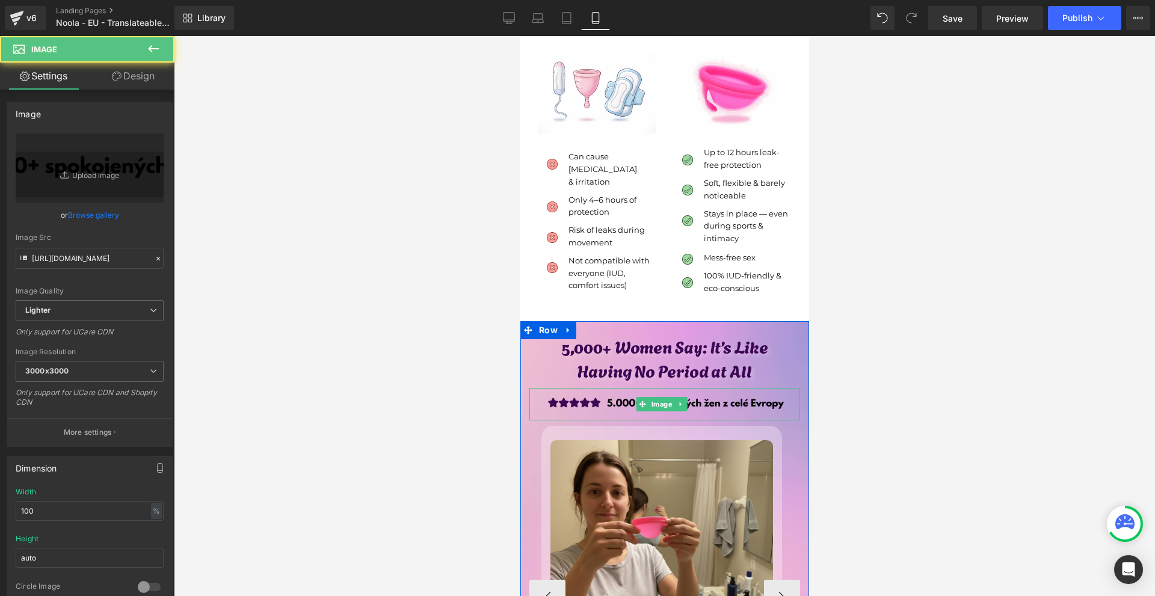
scroll to position [3580, 0]
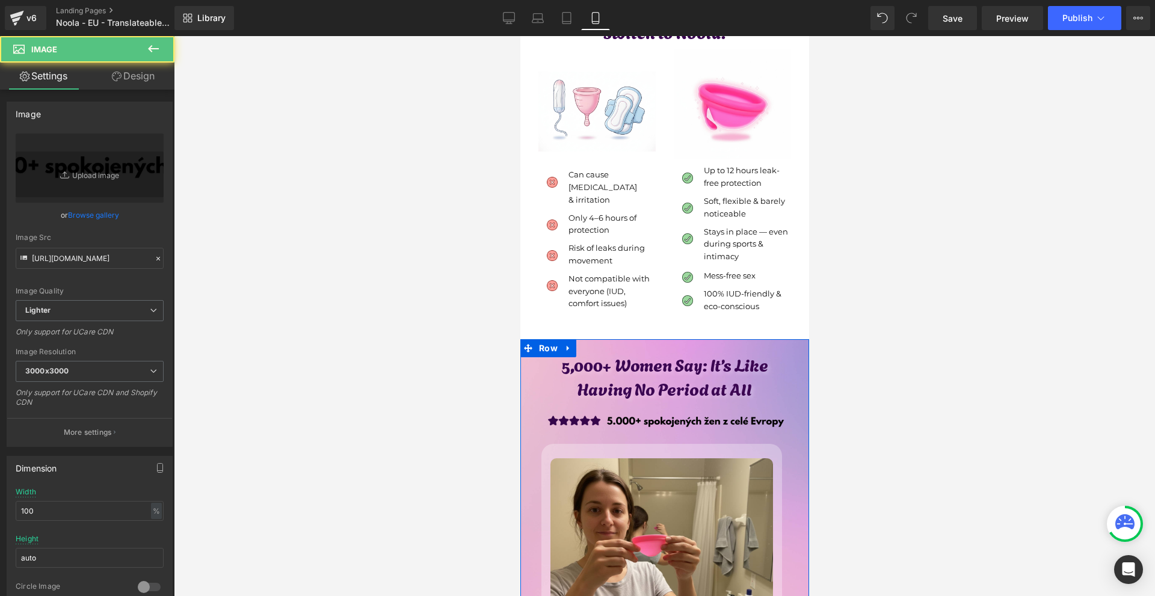
click at [651, 406] on div "Image" at bounding box center [664, 422] width 271 height 32
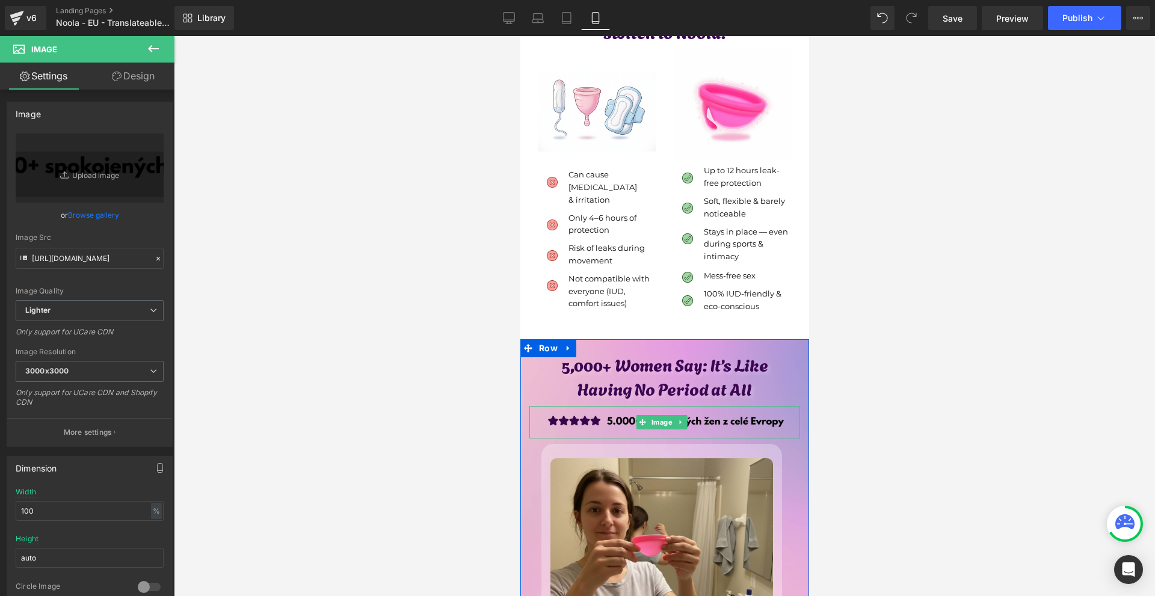
scroll to position [3820, 0]
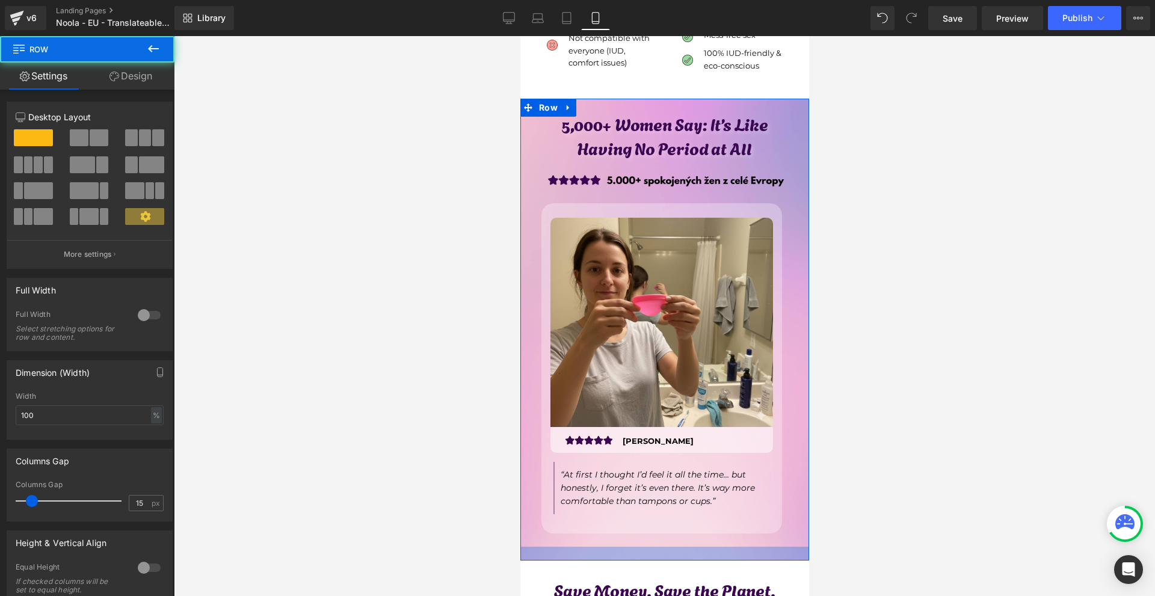
click at [734, 547] on div at bounding box center [664, 554] width 289 height 14
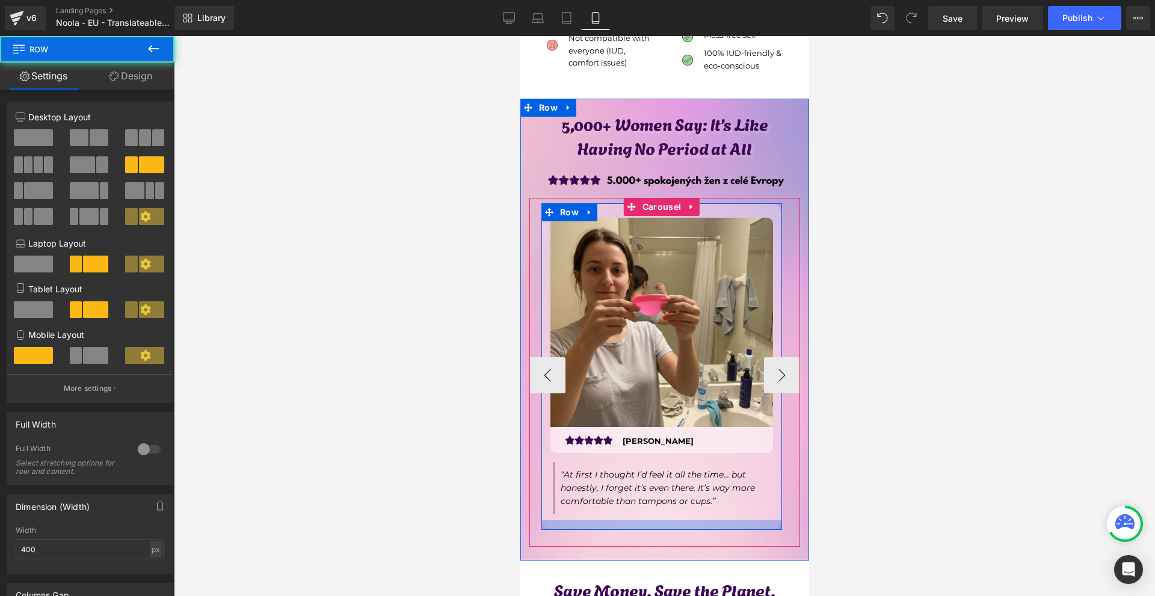
click at [717, 520] on div at bounding box center [661, 525] width 241 height 10
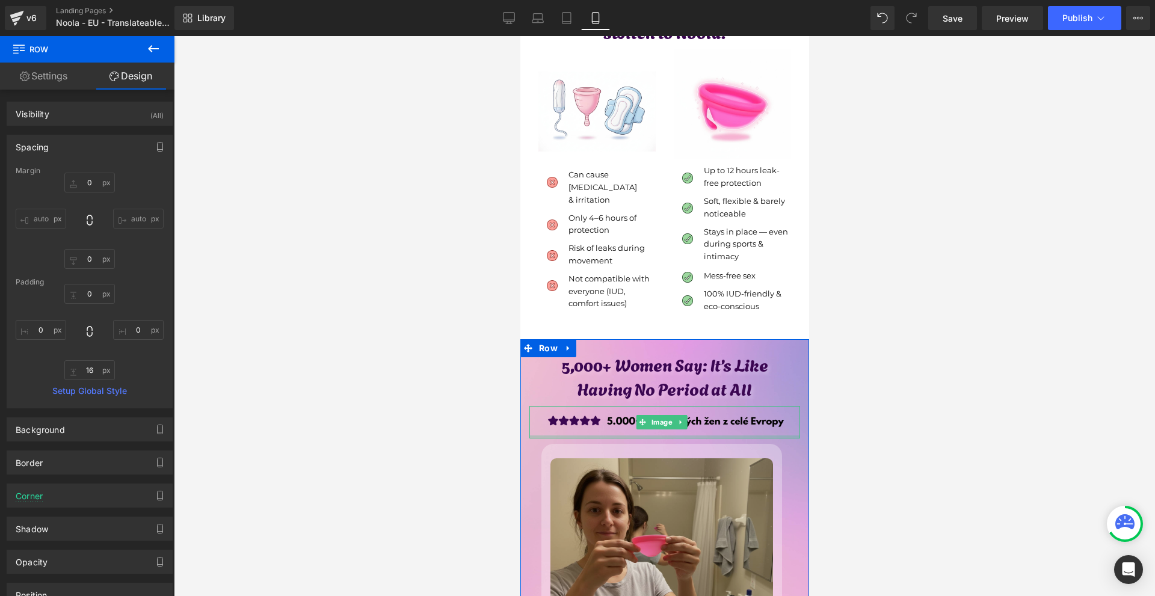
scroll to position [3700, 0]
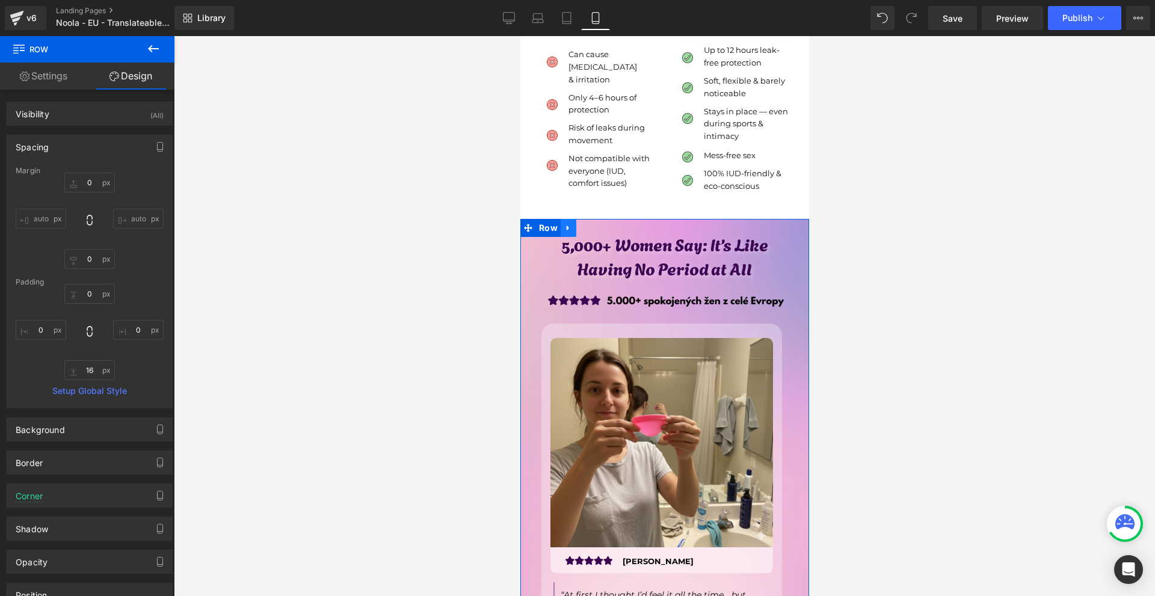
click at [574, 219] on link at bounding box center [568, 228] width 16 height 18
click at [579, 224] on icon at bounding box center [583, 228] width 8 height 9
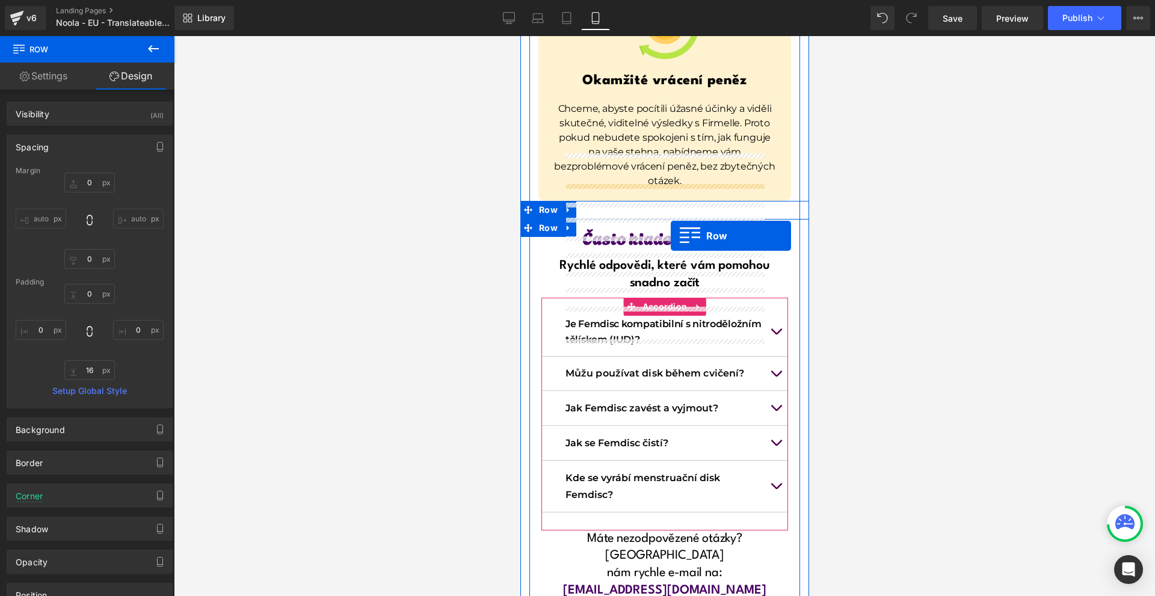
scroll to position [8934, 0]
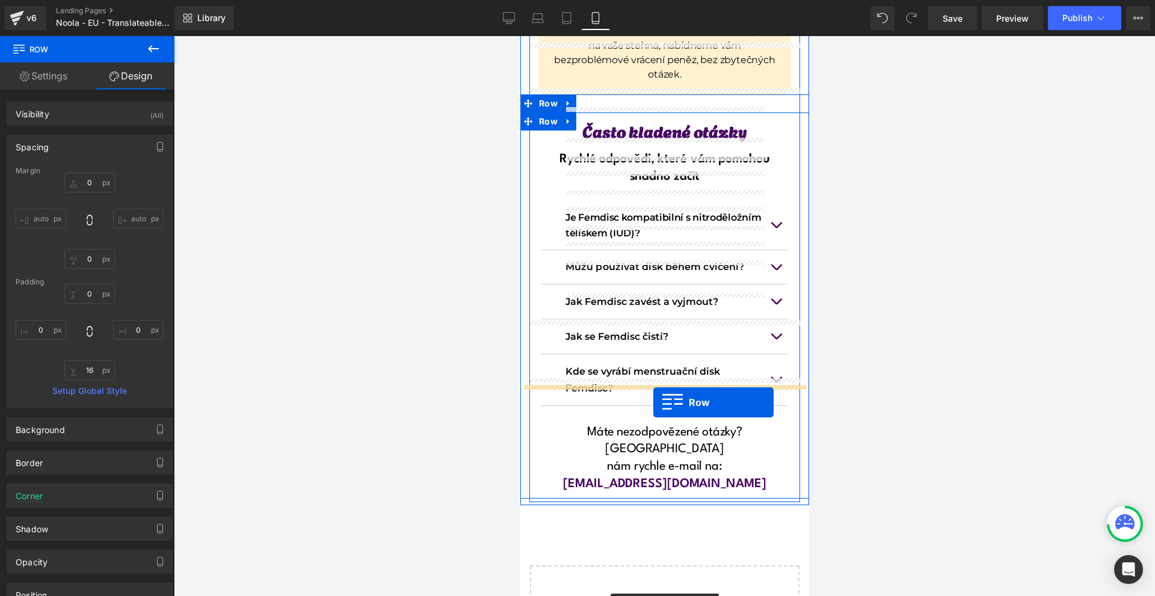
drag, startPoint x: 549, startPoint y: 89, endPoint x: 653, endPoint y: 402, distance: 330.2
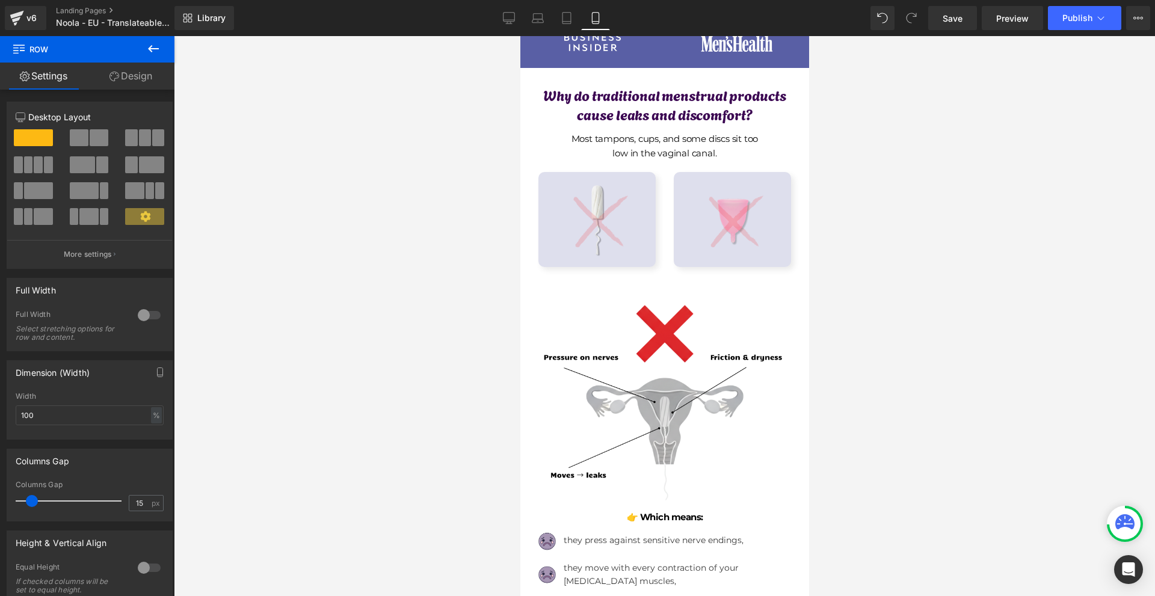
scroll to position [0, 0]
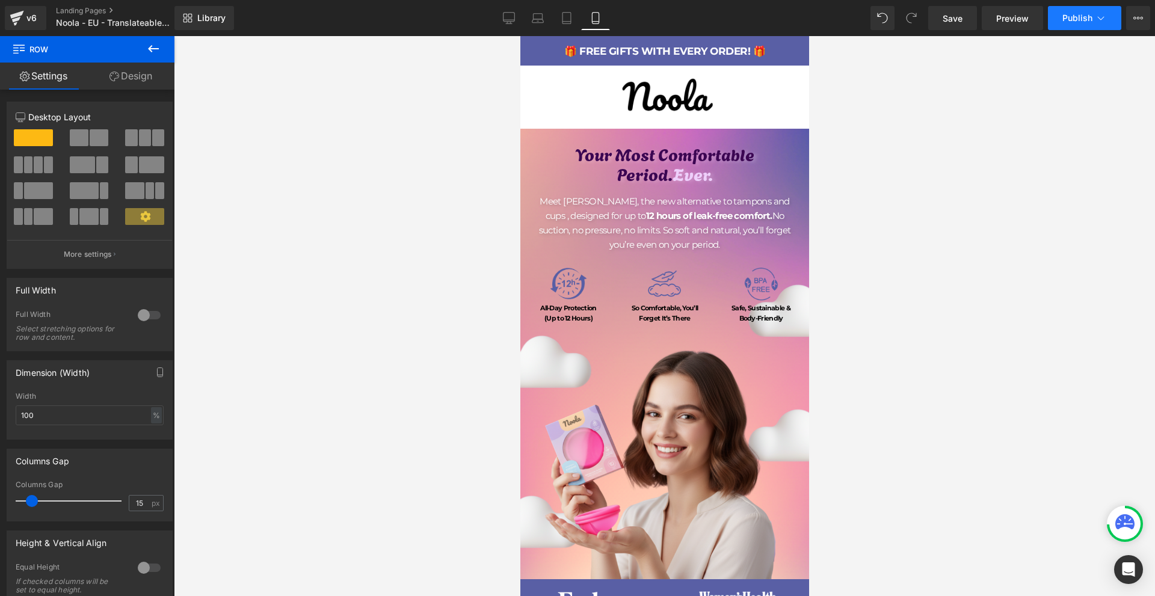
click at [1080, 20] on span "Publish" at bounding box center [1077, 18] width 30 height 10
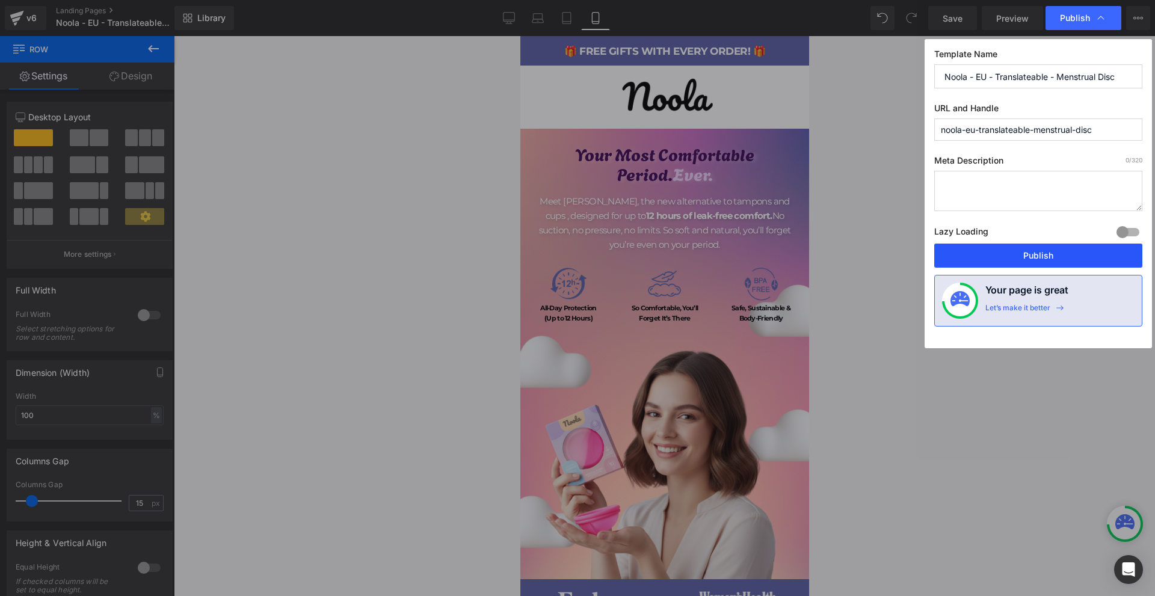
click at [1056, 255] on button "Publish" at bounding box center [1038, 256] width 208 height 24
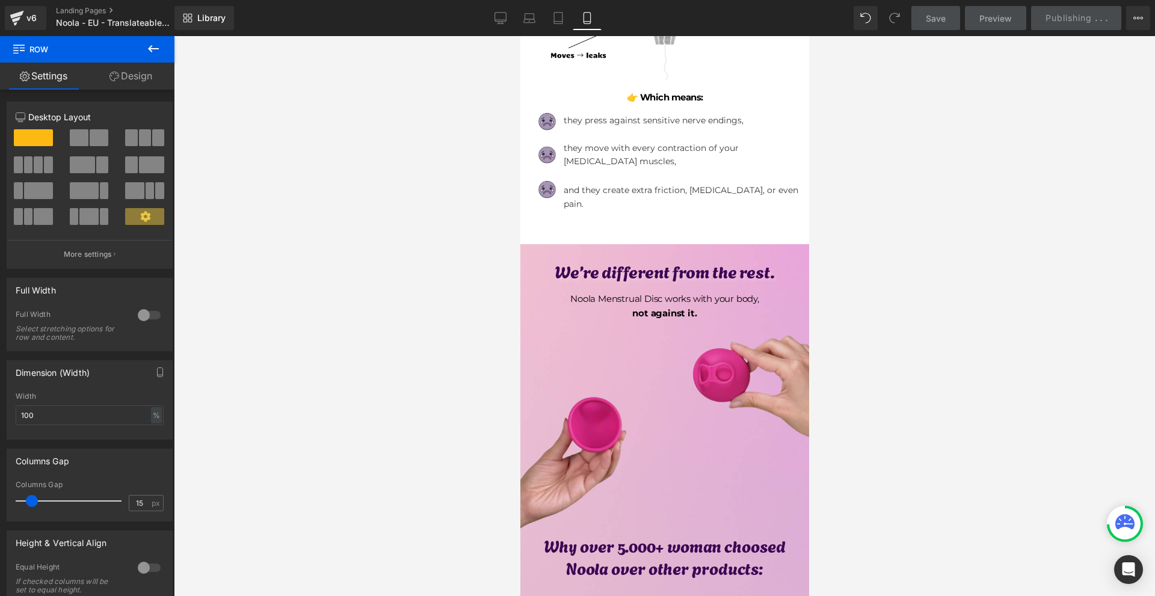
scroll to position [1323, 0]
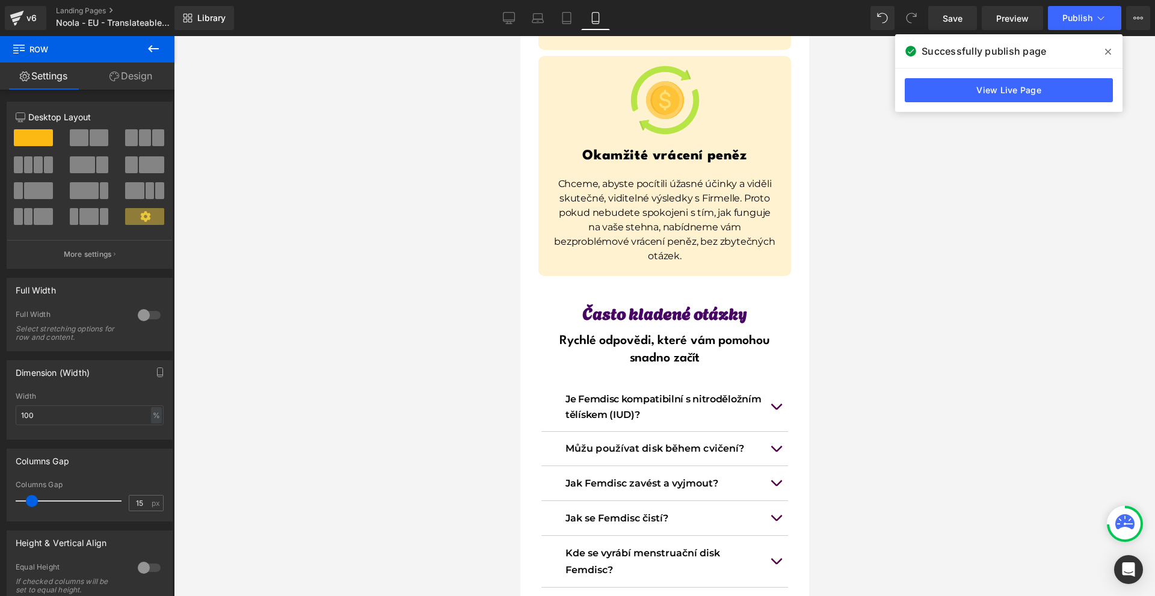
scroll to position [8782, 0]
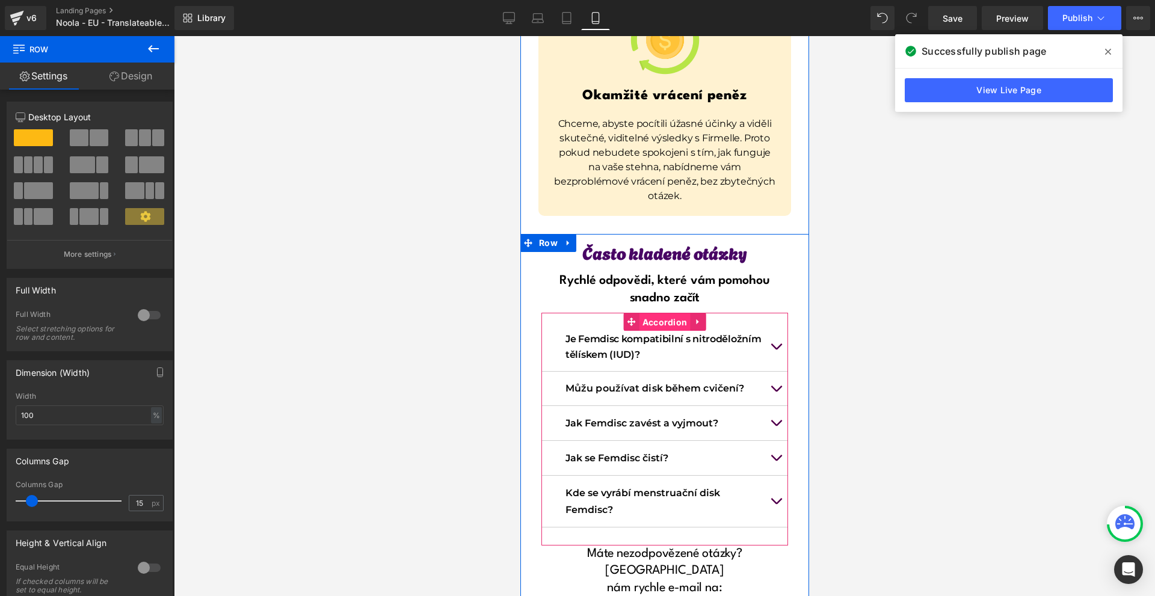
click at [654, 313] on span "Accordion" at bounding box center [664, 322] width 51 height 18
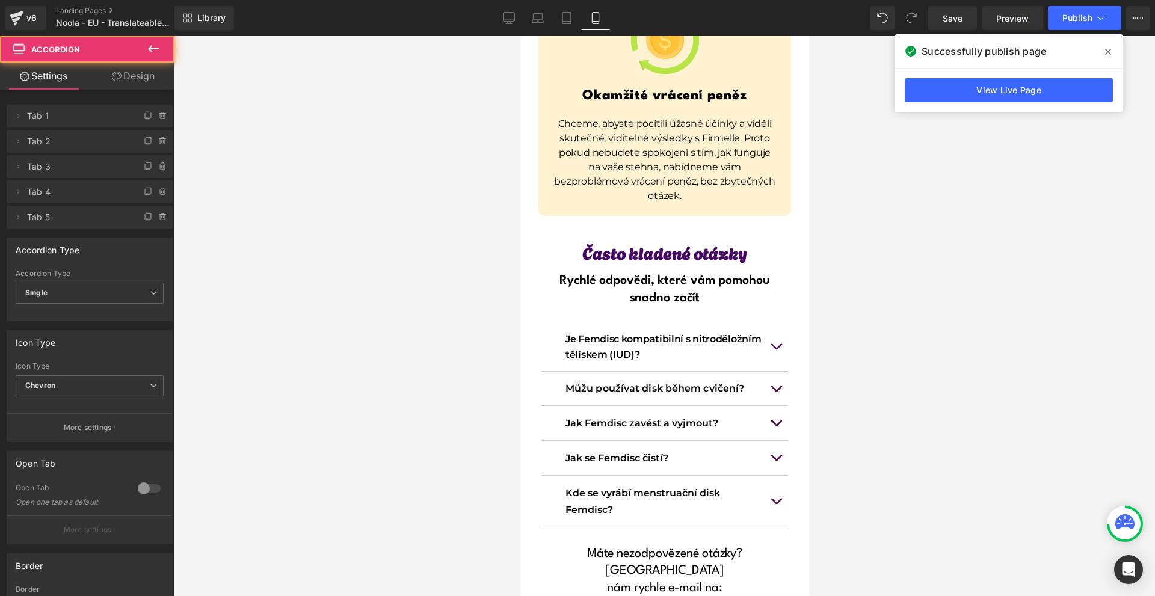
click at [146, 75] on link "Design" at bounding box center [133, 76] width 87 height 27
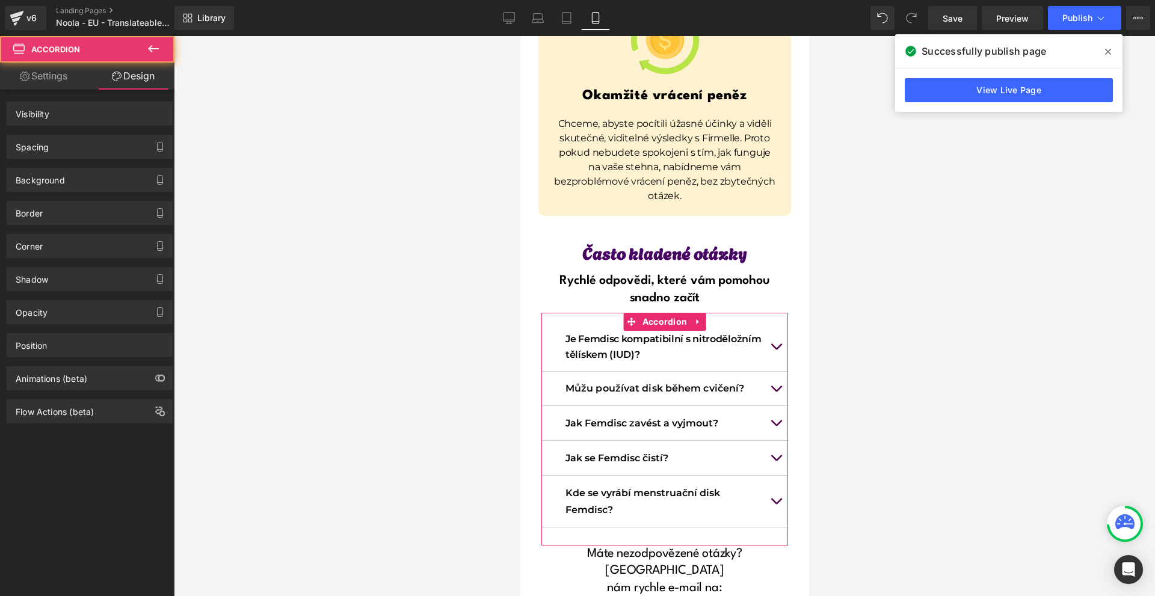
click at [81, 144] on div "Spacing" at bounding box center [89, 146] width 165 height 23
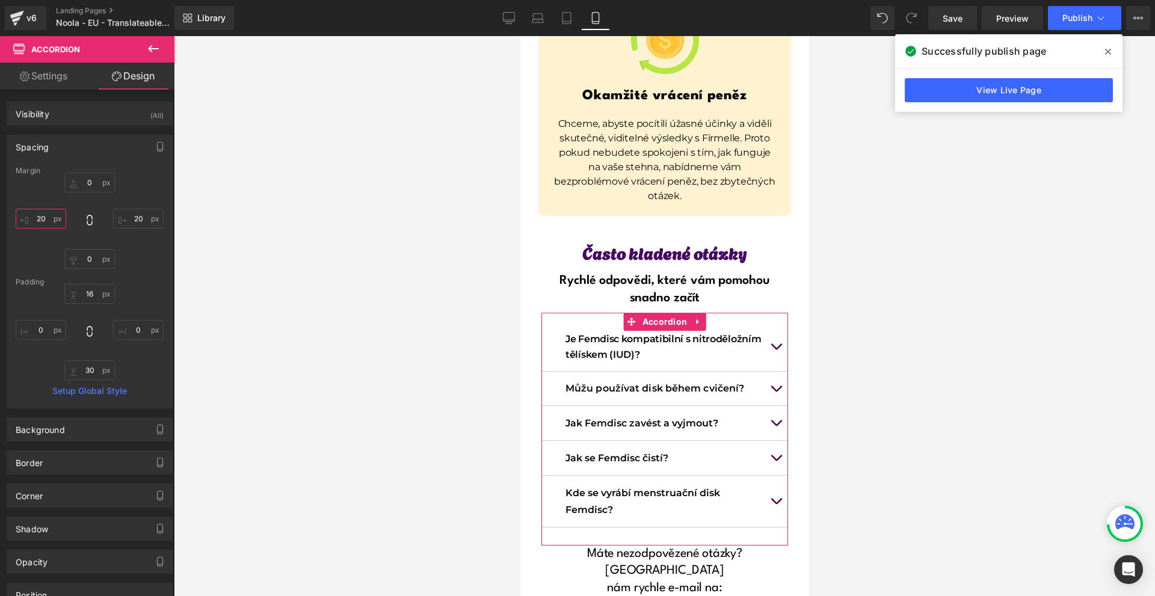
click at [55, 215] on input "20" at bounding box center [41, 219] width 51 height 20
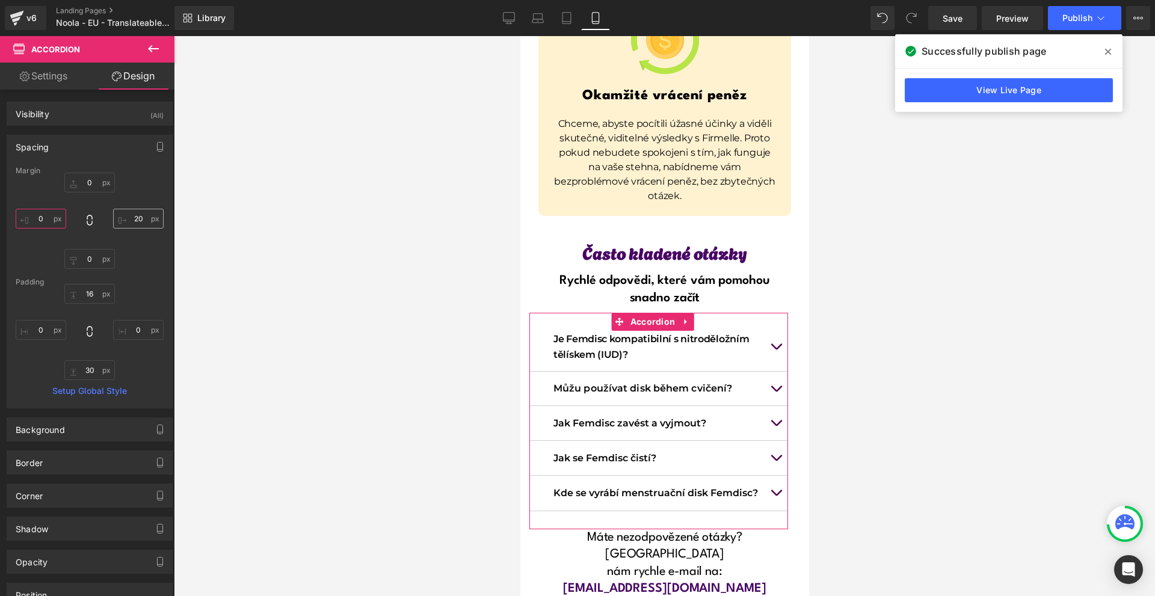
type input "0"
click at [130, 218] on input "20" at bounding box center [138, 219] width 51 height 20
type input "0"
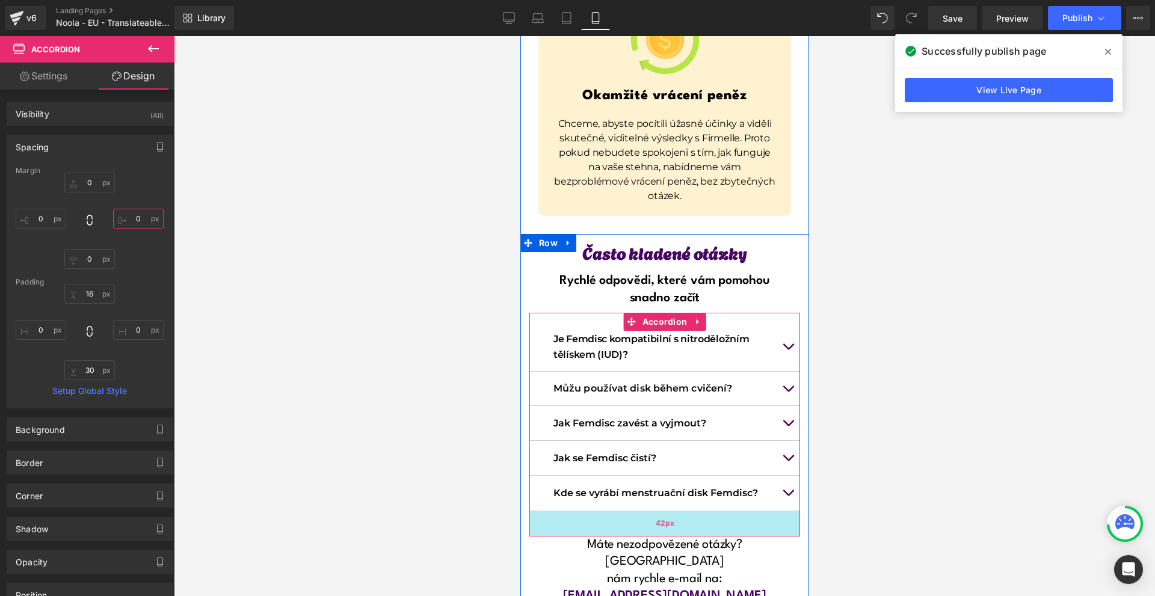
drag, startPoint x: 674, startPoint y: 423, endPoint x: 674, endPoint y: 431, distance: 7.2
click at [674, 511] on div "42px" at bounding box center [664, 523] width 271 height 25
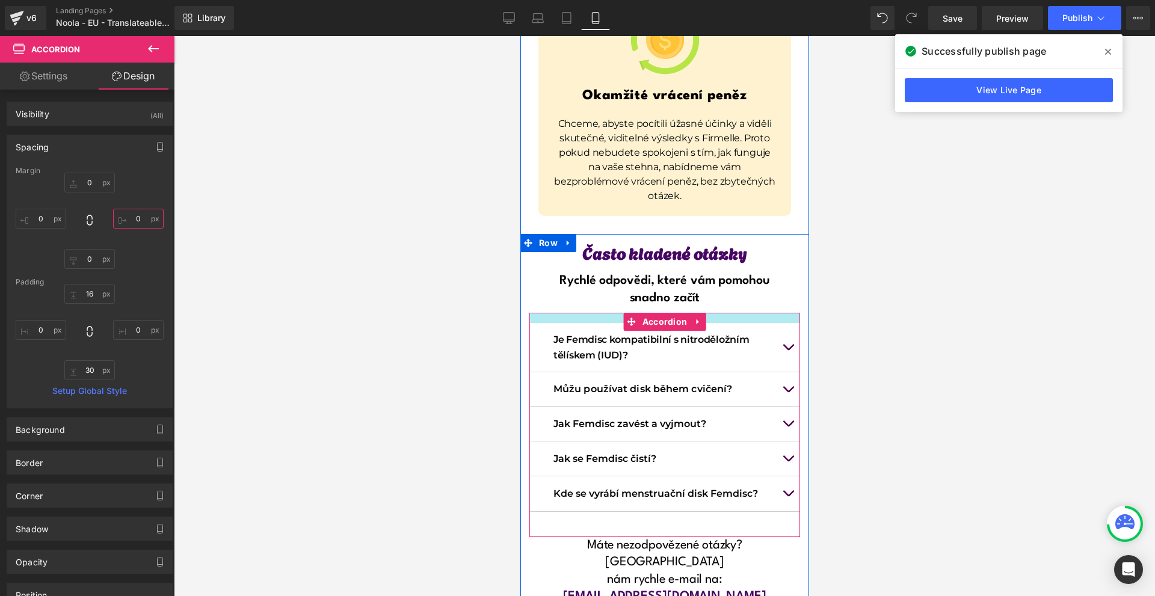
click at [706, 313] on div at bounding box center [664, 318] width 271 height 10
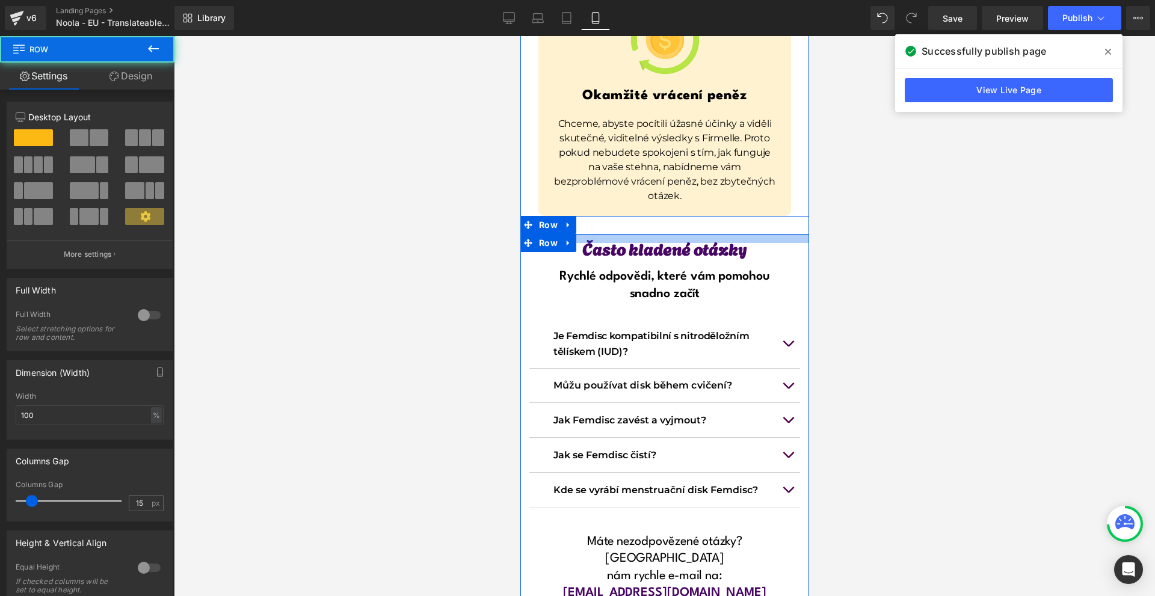
click at [739, 216] on div "[PERSON_NAME] kladené otázky Heading Rychlé odpovědi, které vám pomohou snadno …" at bounding box center [664, 412] width 289 height 392
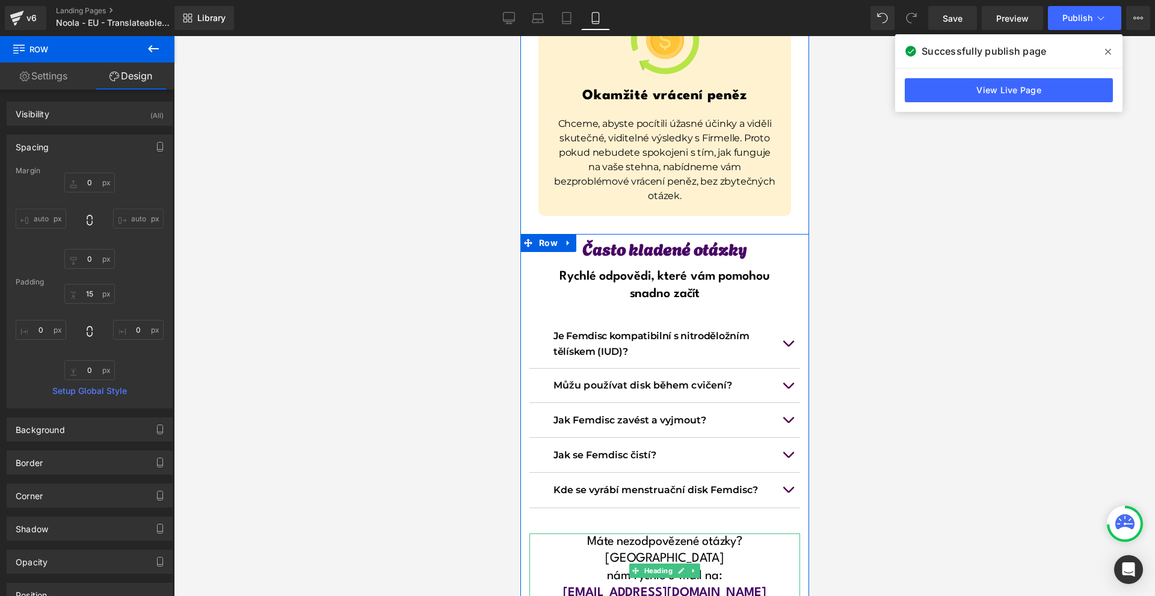
click at [728, 534] on div "Máte nezodpovězené otázky? Napište nám rychle e-mail na: [EMAIL_ADDRESS][DOMAIN…" at bounding box center [664, 571] width 271 height 75
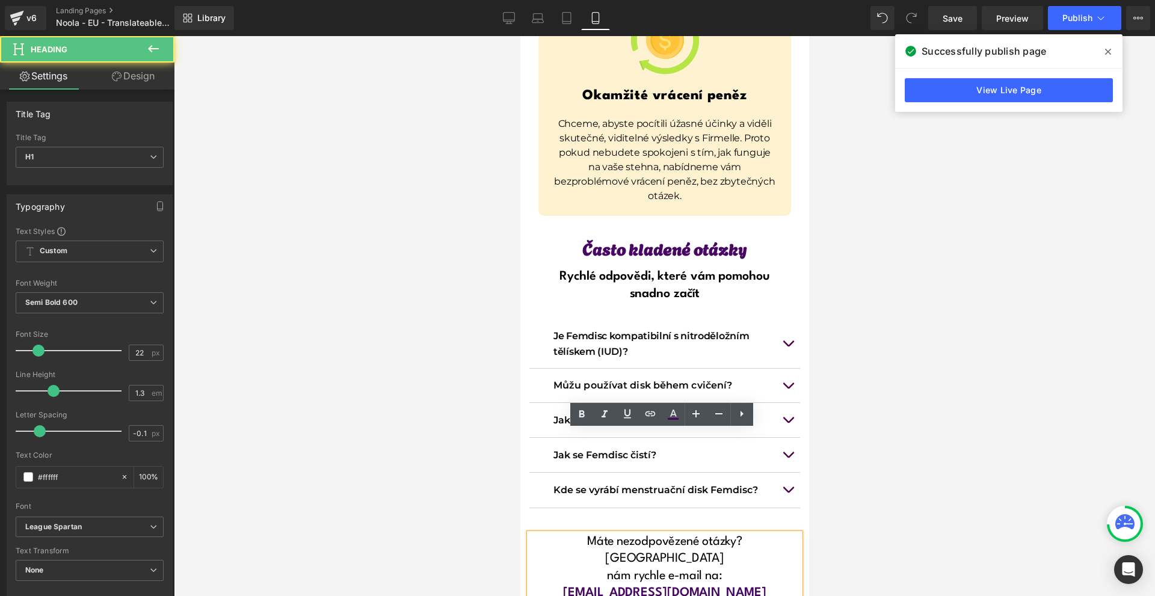
click at [848, 501] on div at bounding box center [664, 316] width 981 height 560
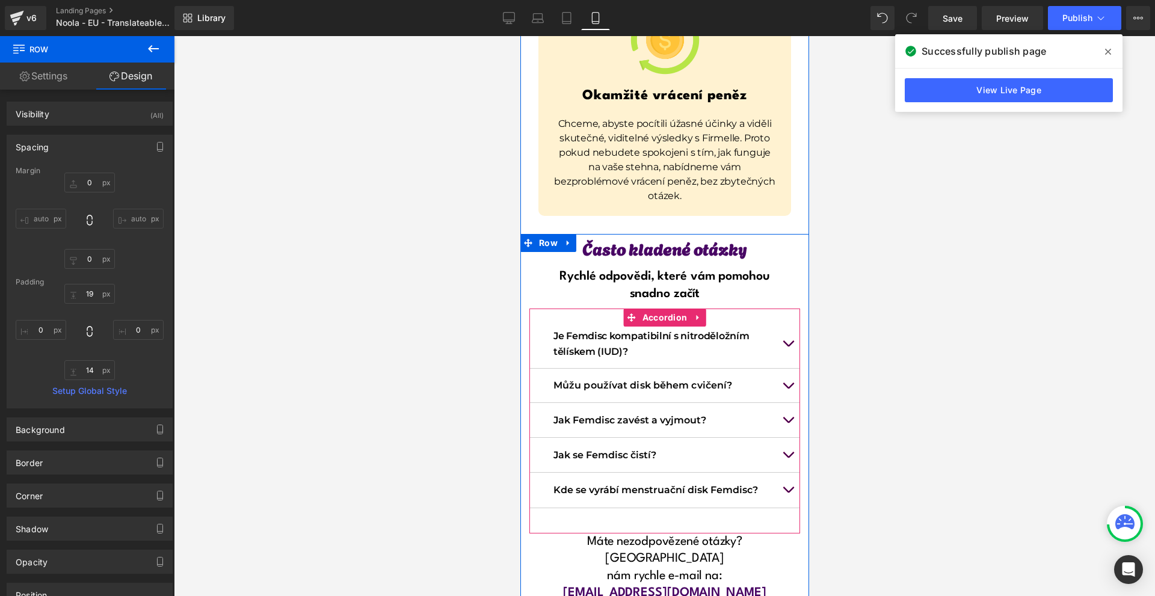
scroll to position [8902, 0]
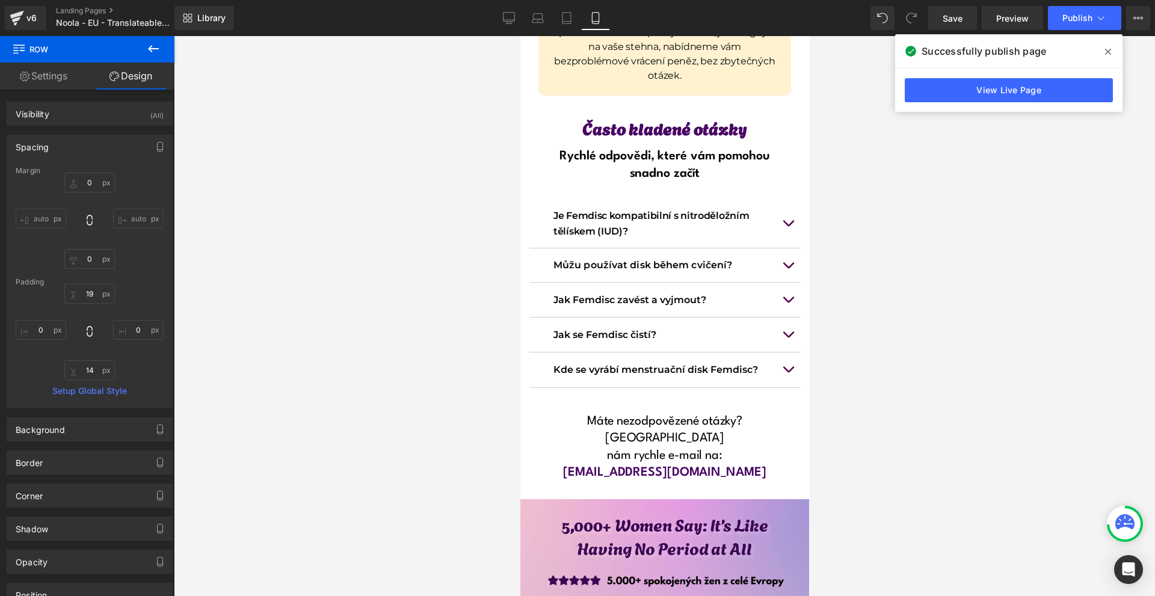
click at [745, 464] on h1 "[EMAIL_ADDRESS][DOMAIN_NAME]" at bounding box center [664, 472] width 271 height 17
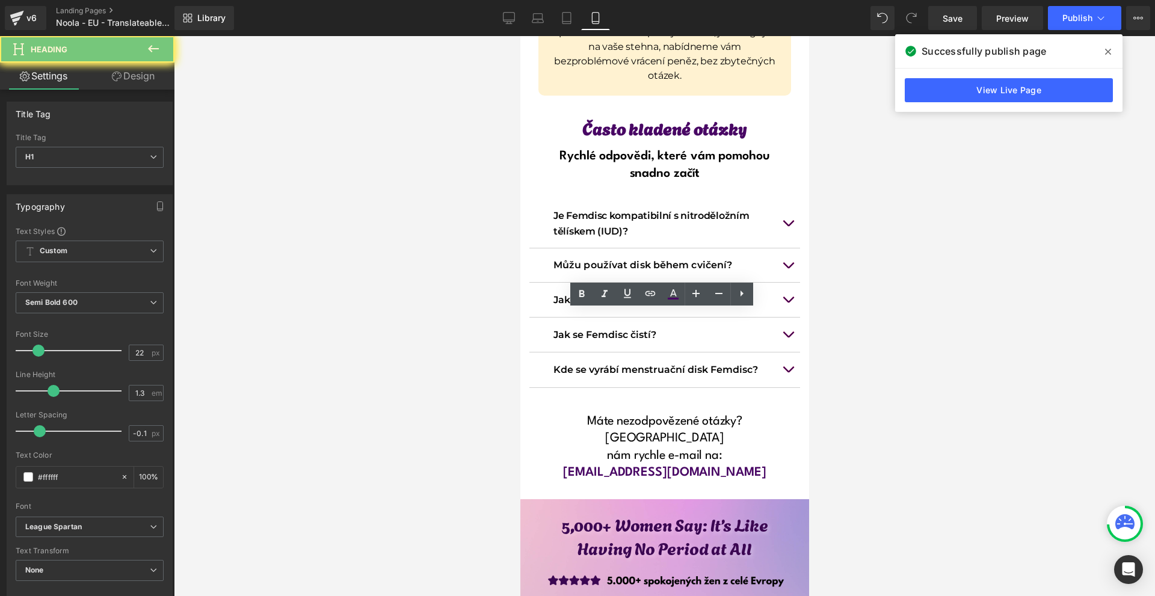
click at [745, 464] on h1 "[EMAIL_ADDRESS][DOMAIN_NAME]" at bounding box center [664, 472] width 271 height 17
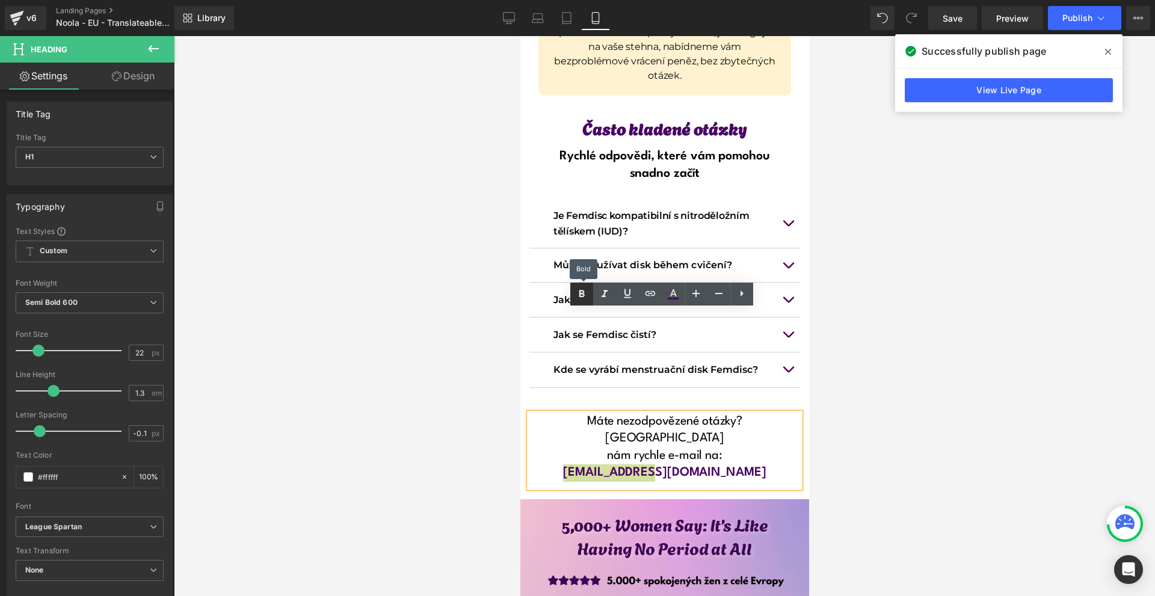
click at [586, 301] on link at bounding box center [581, 294] width 23 height 23
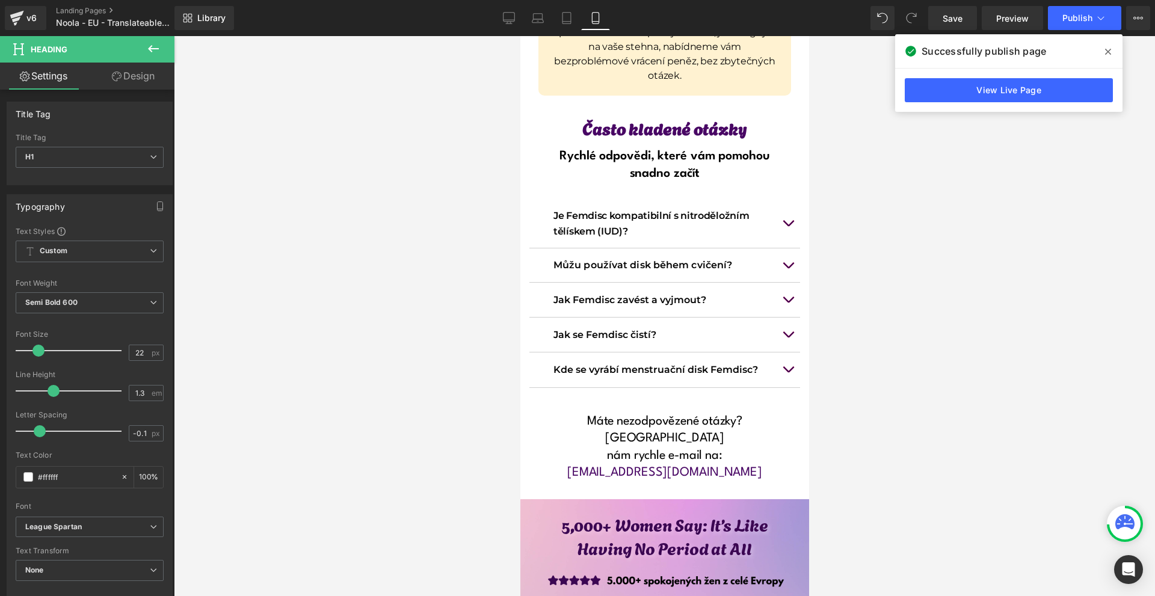
click at [925, 326] on div at bounding box center [664, 316] width 981 height 560
click at [773, 464] on h1 "[EMAIL_ADDRESS][DOMAIN_NAME]" at bounding box center [664, 472] width 271 height 17
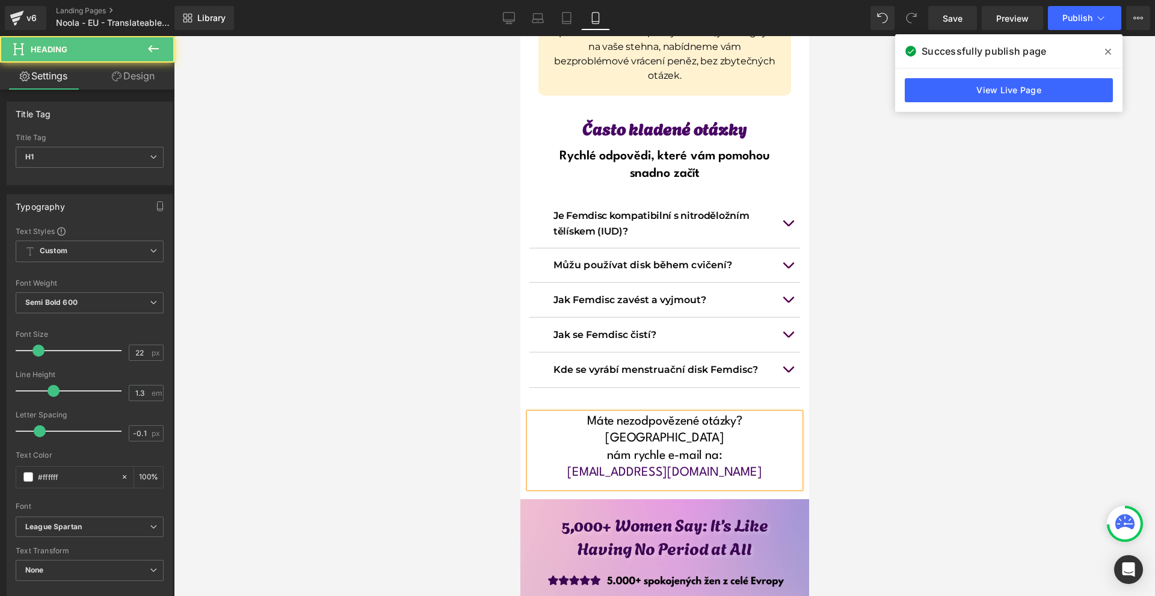
click at [773, 464] on h1 "[EMAIL_ADDRESS][DOMAIN_NAME]" at bounding box center [664, 472] width 271 height 17
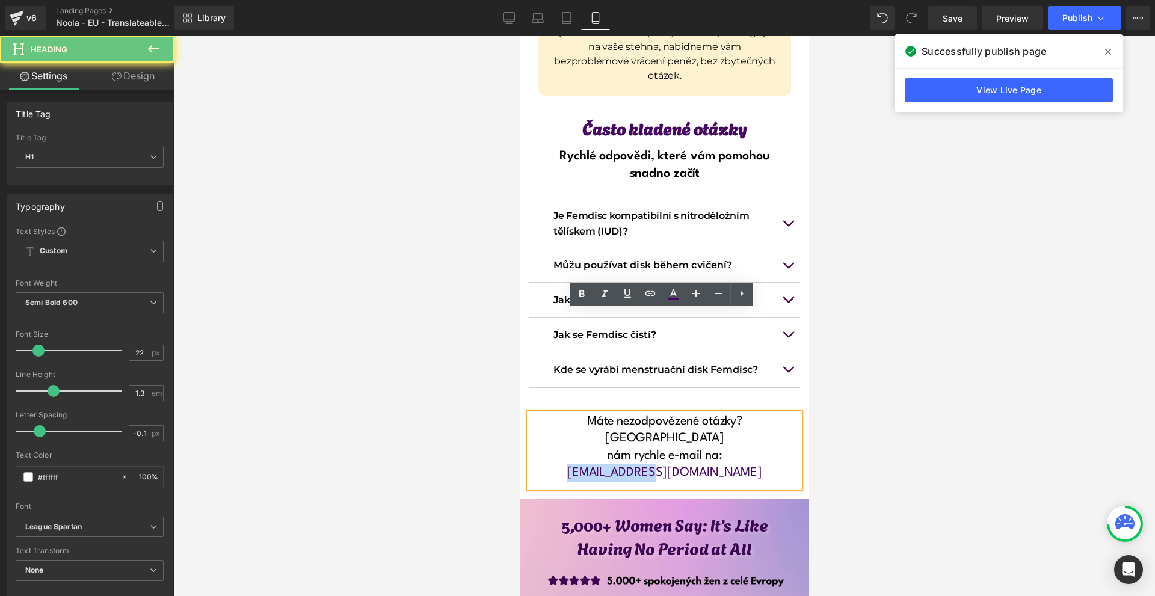
click at [773, 464] on h1 "[EMAIL_ADDRESS][DOMAIN_NAME]" at bounding box center [664, 472] width 271 height 17
click at [582, 294] on icon at bounding box center [581, 293] width 5 height 7
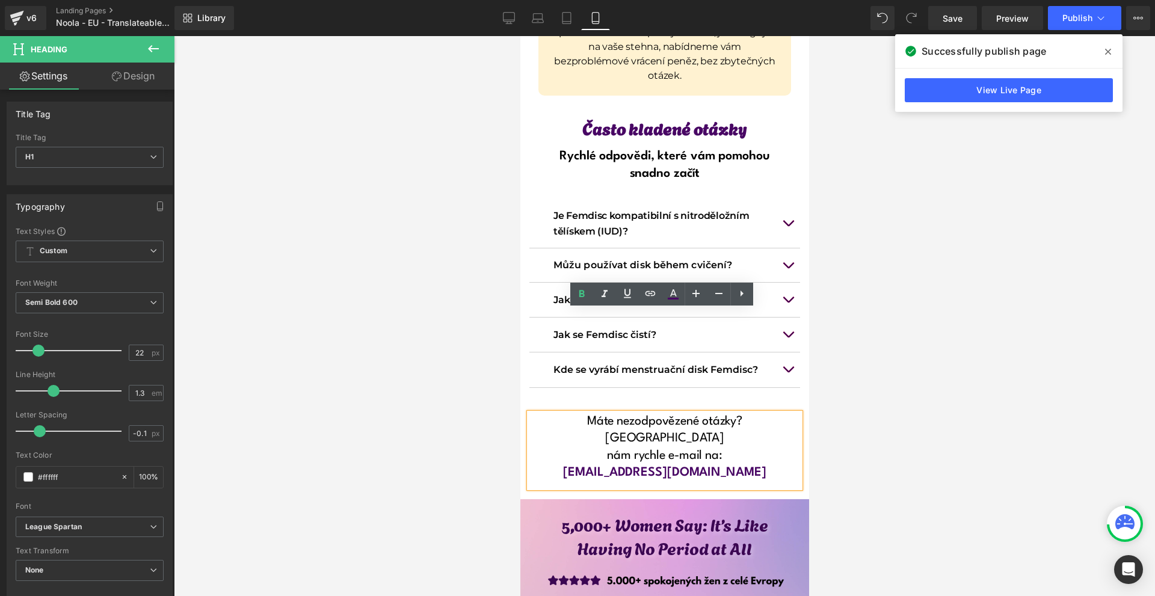
click at [931, 309] on div at bounding box center [664, 316] width 981 height 560
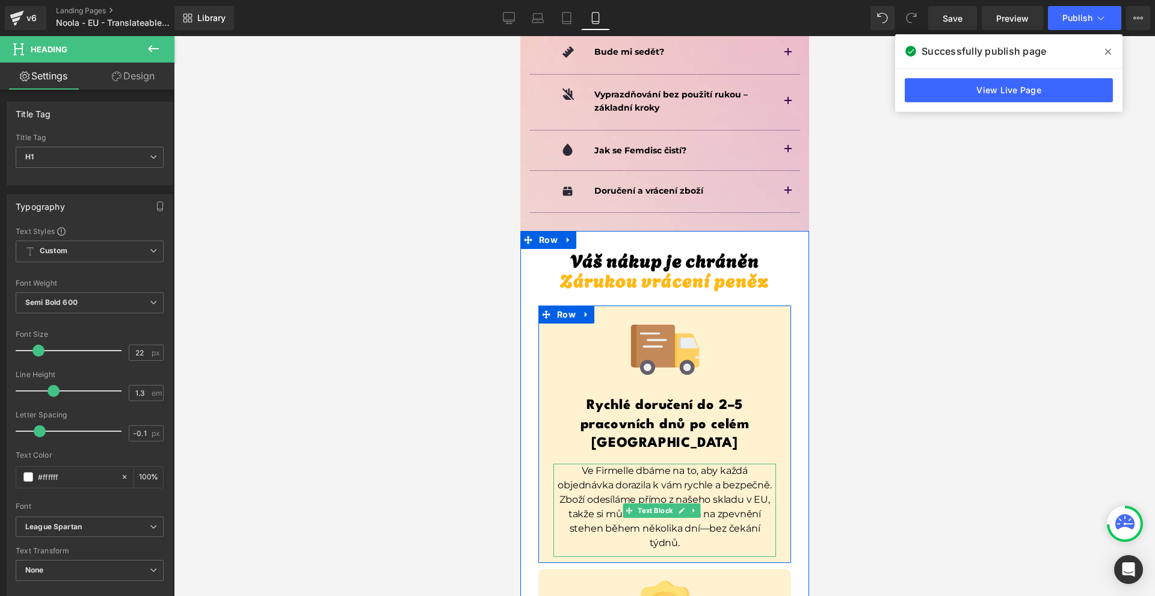
scroll to position [7760, 0]
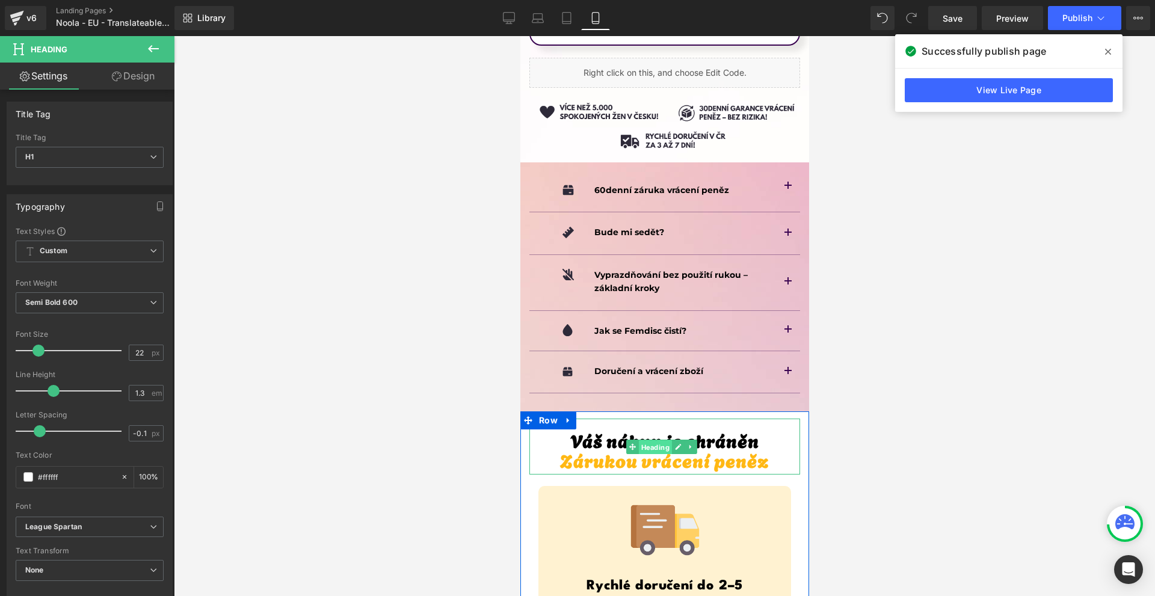
click at [663, 440] on span "Heading" at bounding box center [654, 447] width 33 height 14
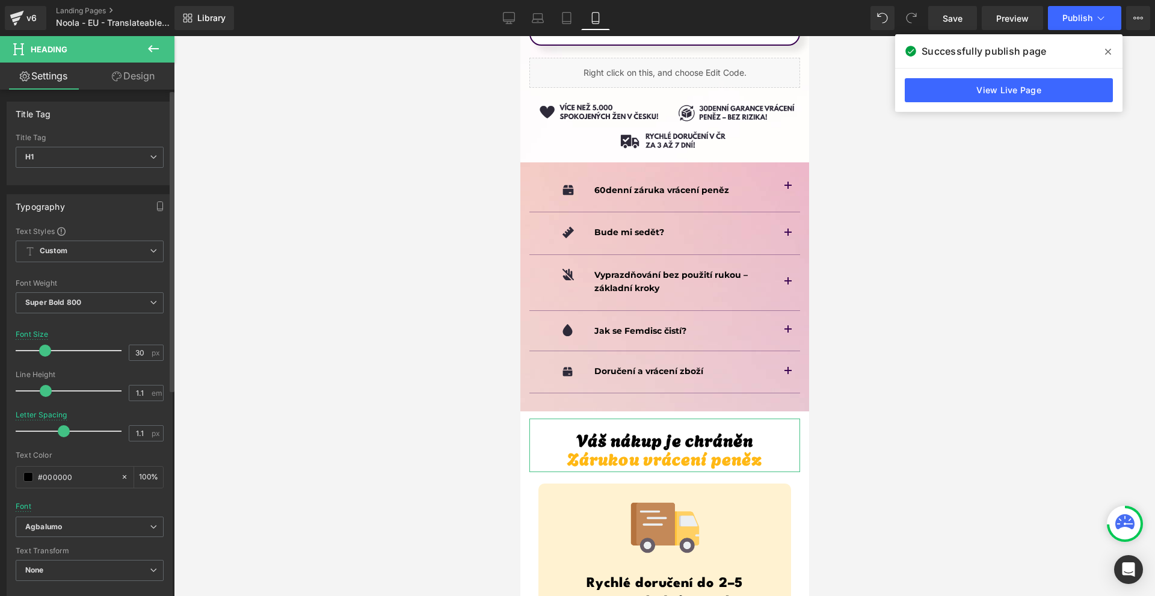
click at [42, 354] on span at bounding box center [45, 351] width 12 height 12
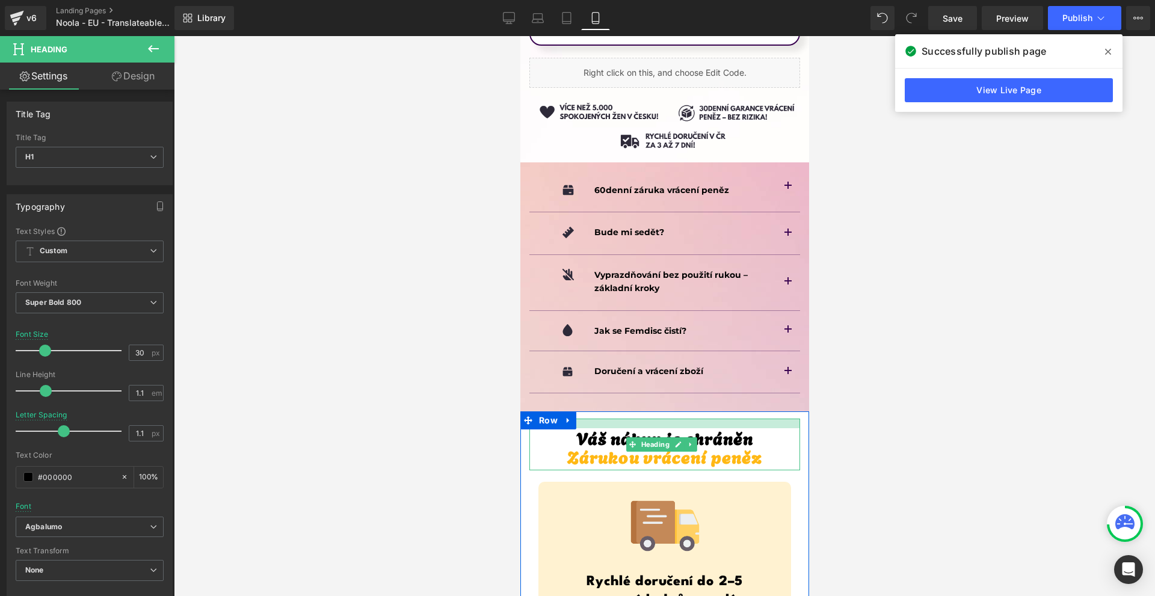
click at [678, 419] on div at bounding box center [664, 424] width 271 height 10
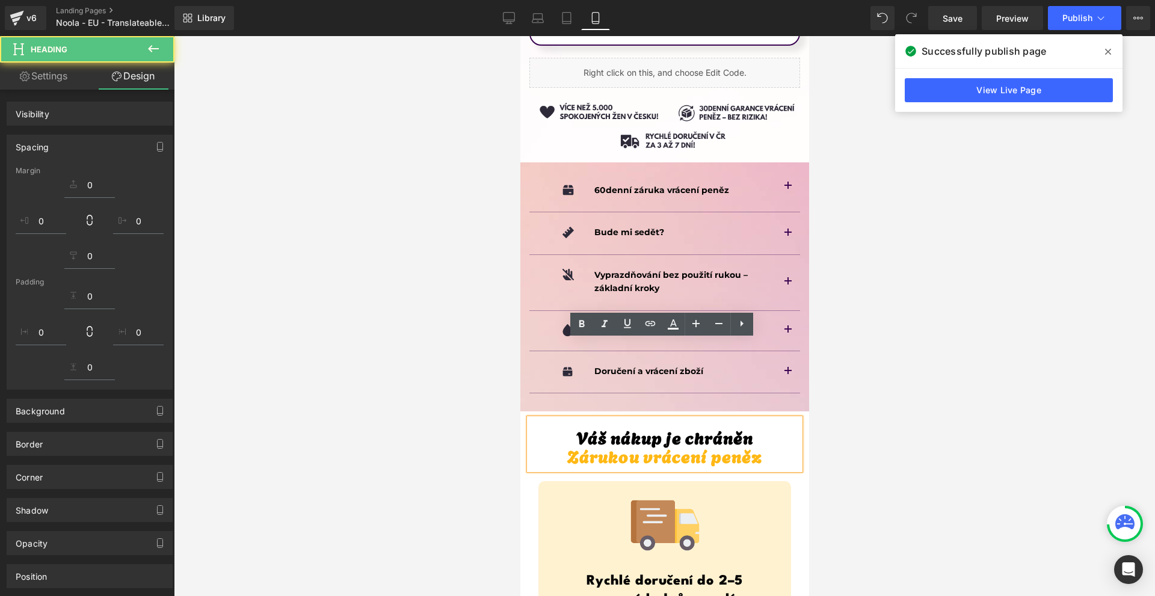
click at [880, 368] on div at bounding box center [664, 316] width 981 height 560
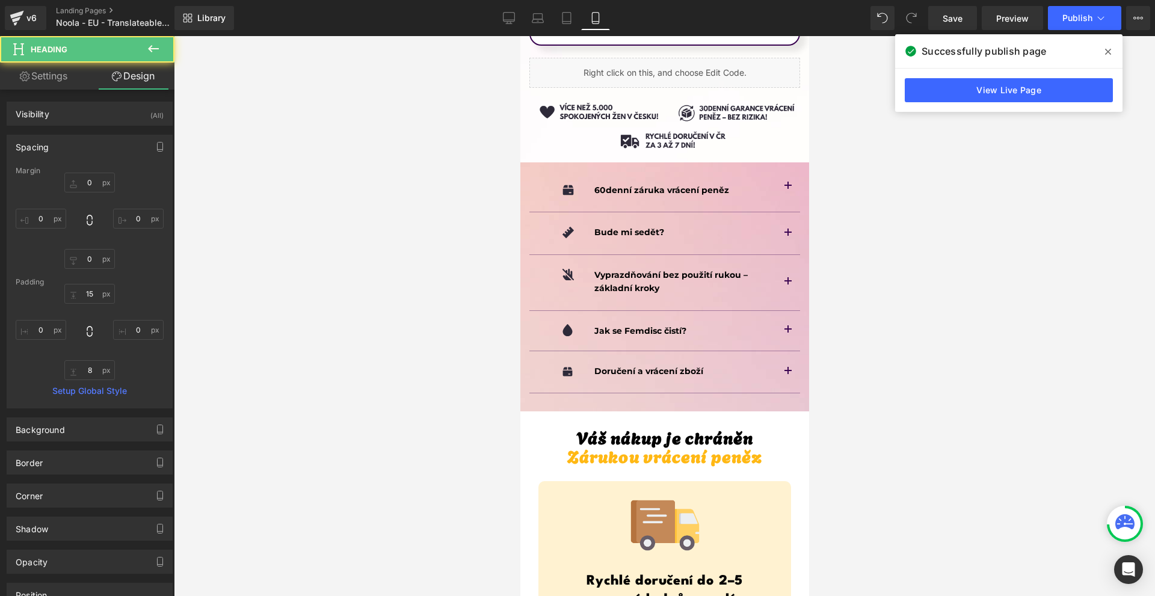
scroll to position [7579, 0]
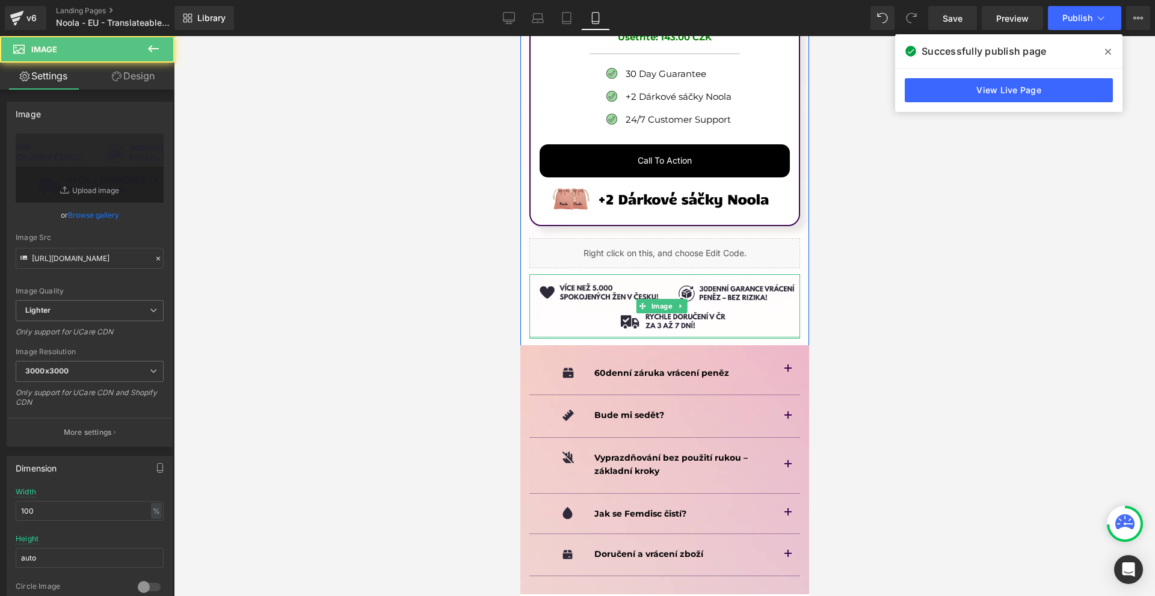
click at [686, 336] on div at bounding box center [664, 337] width 271 height 2
click at [909, 256] on div at bounding box center [664, 316] width 981 height 560
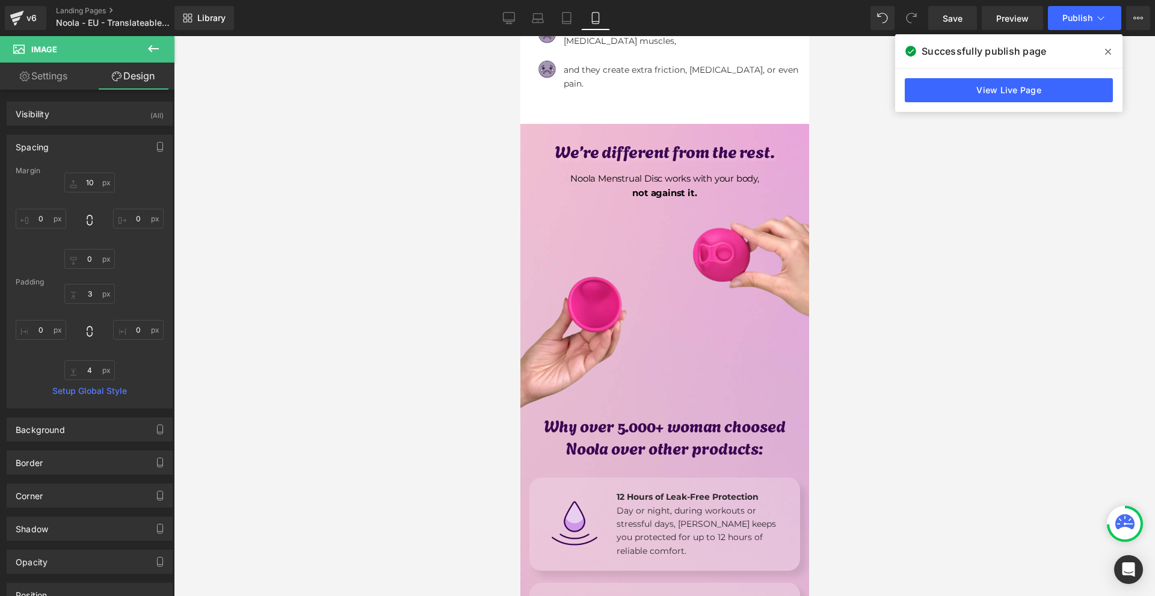
scroll to position [0, 0]
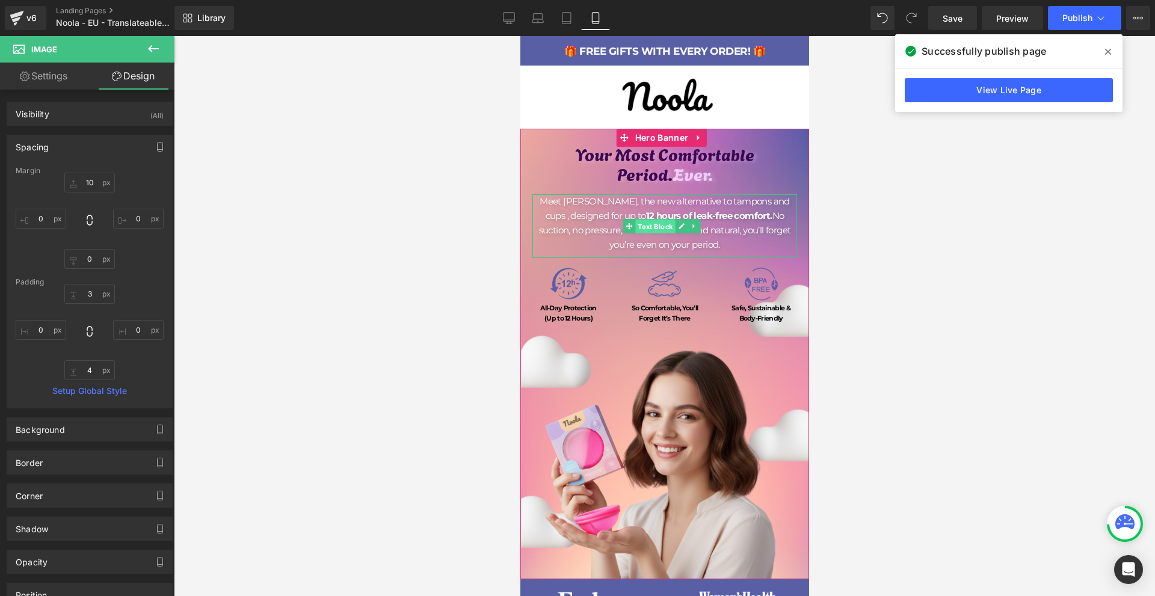
click at [642, 231] on span "Text Block" at bounding box center [655, 227] width 40 height 14
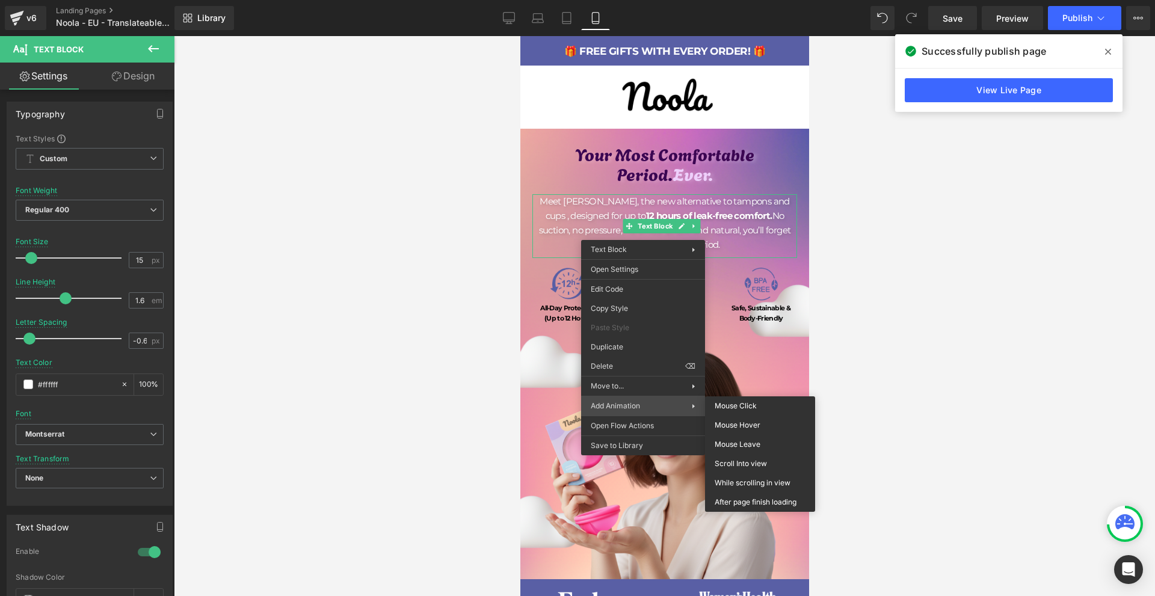
click at [635, 398] on div "Add Animation Mouse Click Mouse Hover Mouse Leave Scroll Into view While scroll…" at bounding box center [643, 405] width 124 height 19
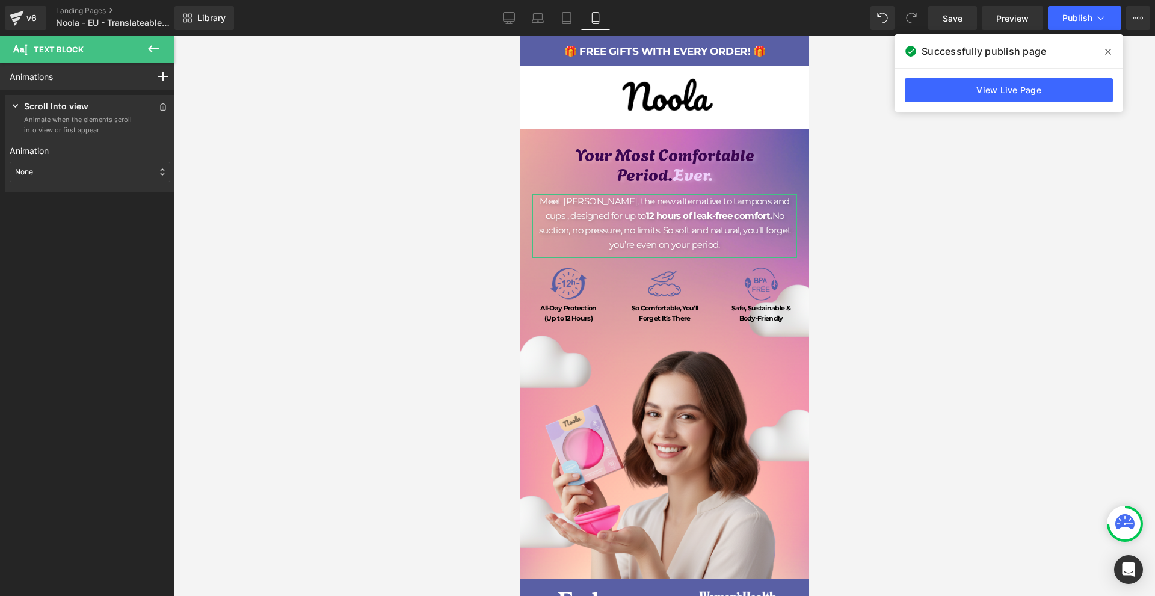
click at [78, 171] on div "None" at bounding box center [90, 172] width 161 height 20
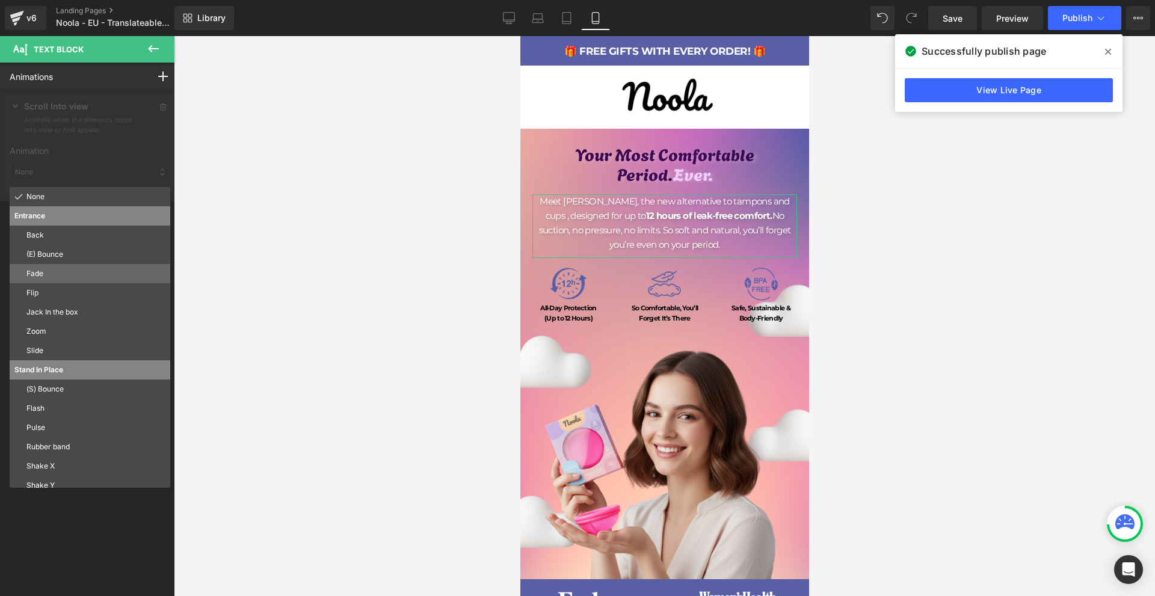
click at [73, 272] on p "Fade" at bounding box center [95, 273] width 139 height 11
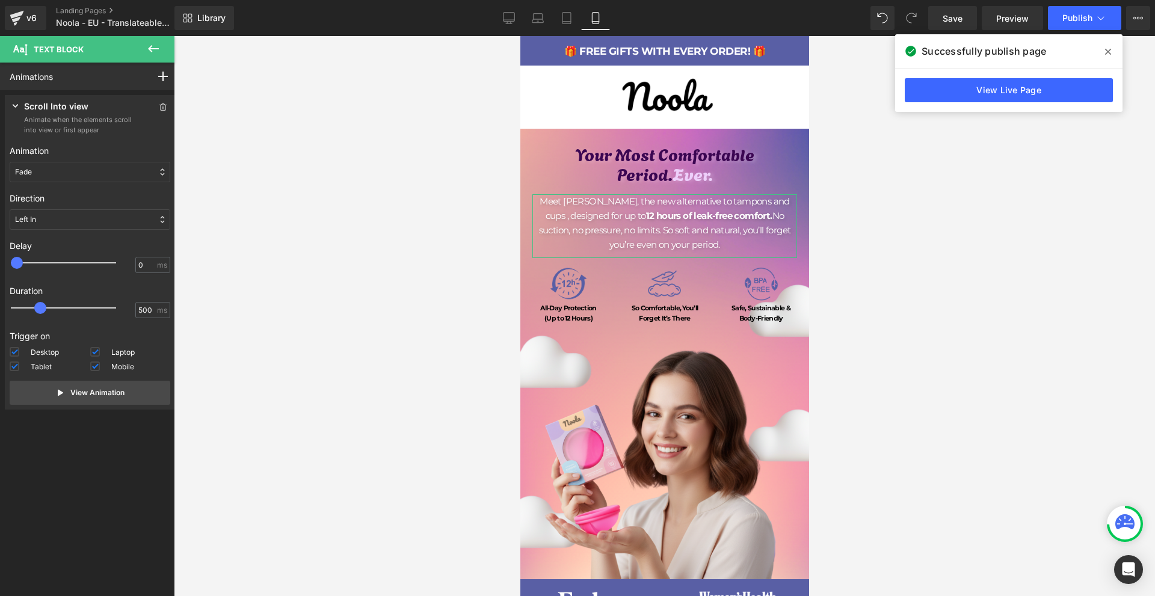
click at [40, 223] on div "Left In" at bounding box center [90, 219] width 161 height 20
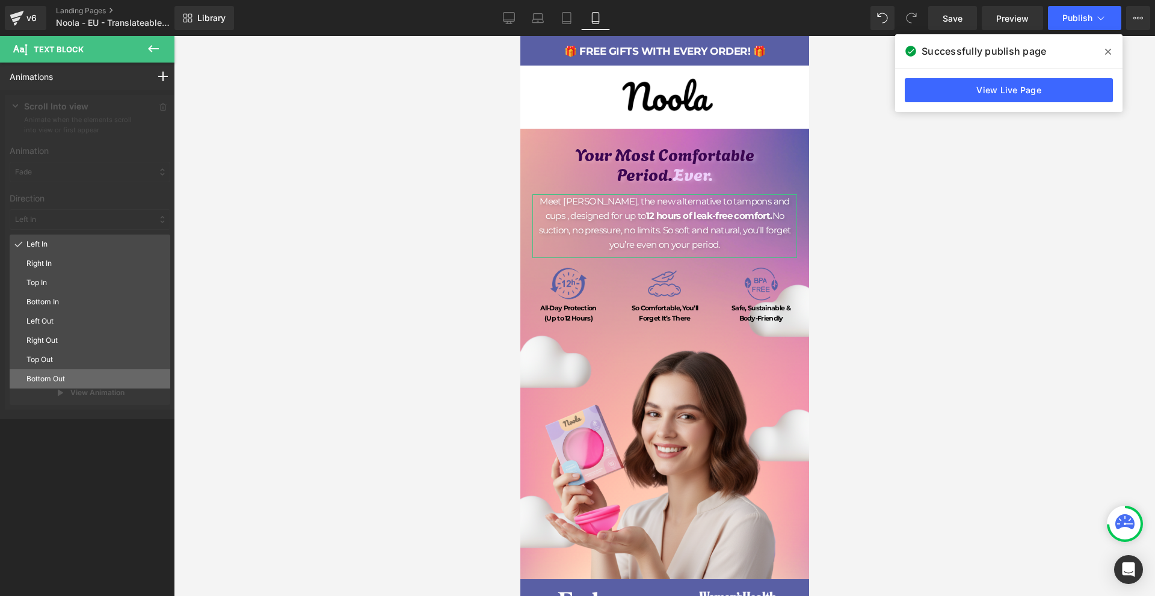
click at [70, 374] on p "Bottom Out" at bounding box center [95, 379] width 139 height 11
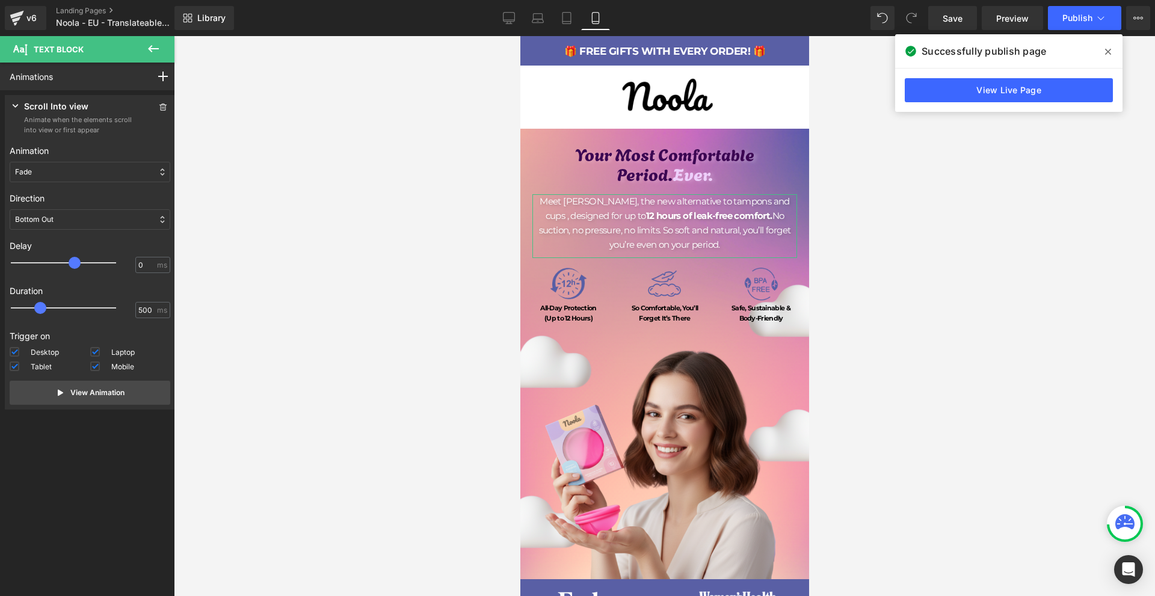
drag, startPoint x: 20, startPoint y: 265, endPoint x: 79, endPoint y: 265, distance: 58.9
click at [79, 265] on span at bounding box center [75, 263] width 12 height 12
drag, startPoint x: 43, startPoint y: 311, endPoint x: 60, endPoint y: 310, distance: 16.9
click at [46, 310] on span at bounding box center [40, 308] width 12 height 12
click at [93, 384] on button "View Animation" at bounding box center [90, 393] width 161 height 24
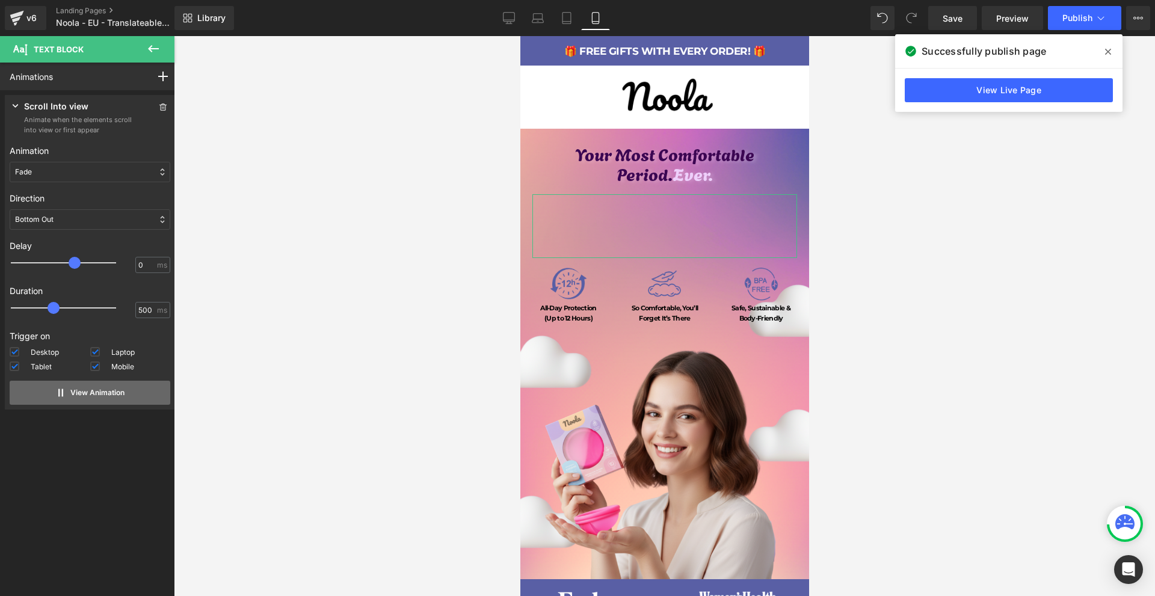
click at [90, 384] on button "View Animation" at bounding box center [90, 393] width 161 height 24
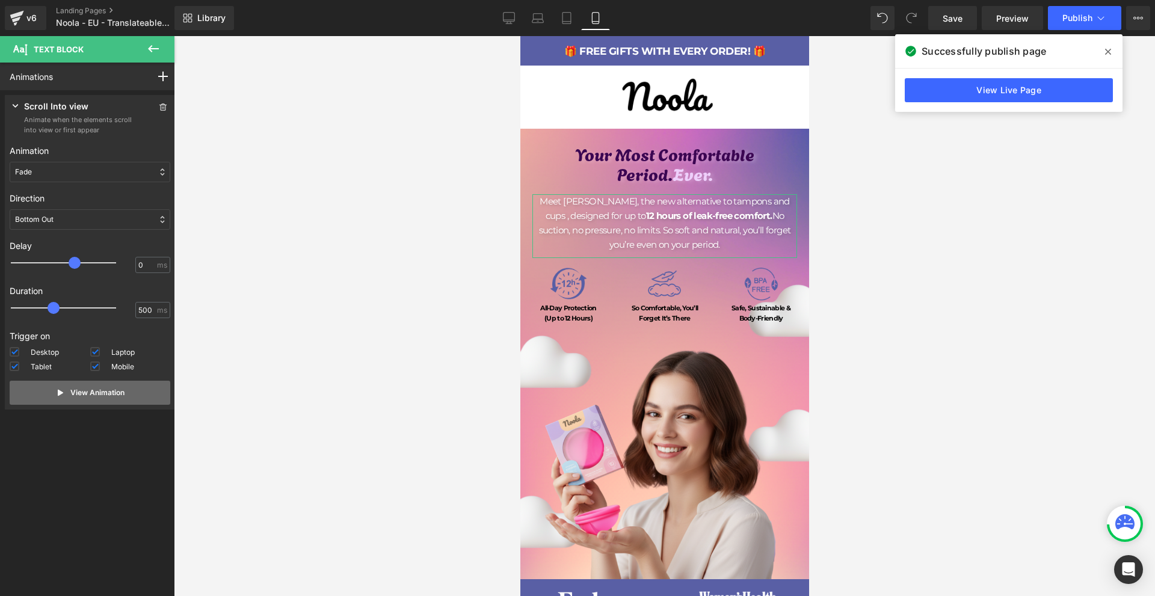
click at [91, 393] on p "View Animation" at bounding box center [97, 392] width 54 height 11
click at [94, 391] on p "View Animation" at bounding box center [97, 392] width 54 height 11
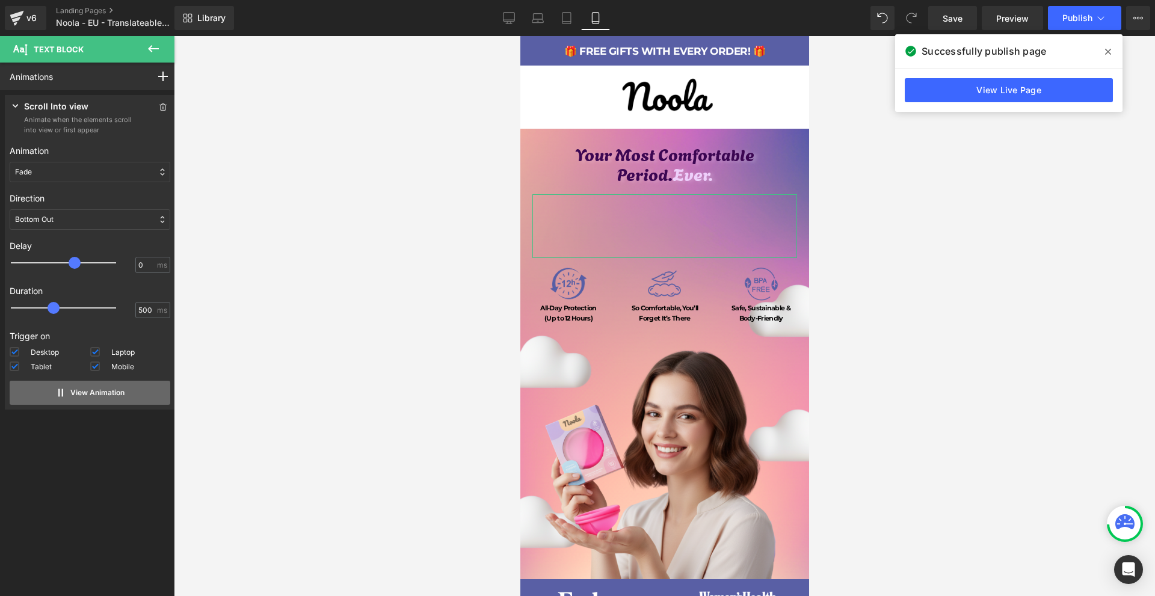
click at [94, 391] on p "View Animation" at bounding box center [97, 392] width 54 height 11
click at [92, 391] on p "View Animation" at bounding box center [97, 392] width 54 height 11
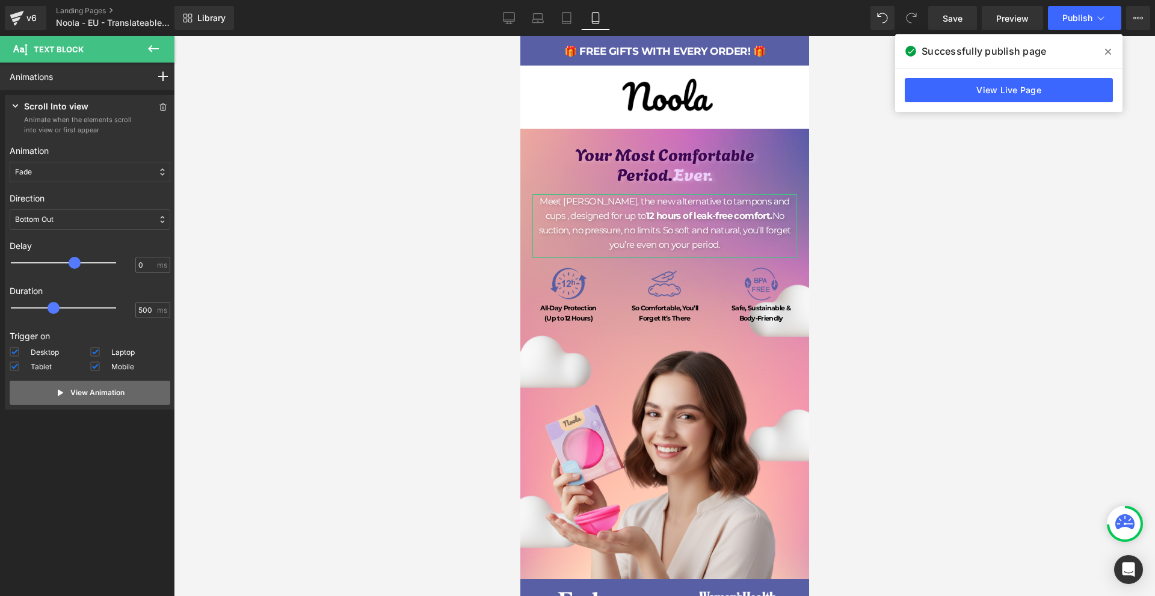
click at [90, 394] on p "View Animation" at bounding box center [97, 392] width 54 height 11
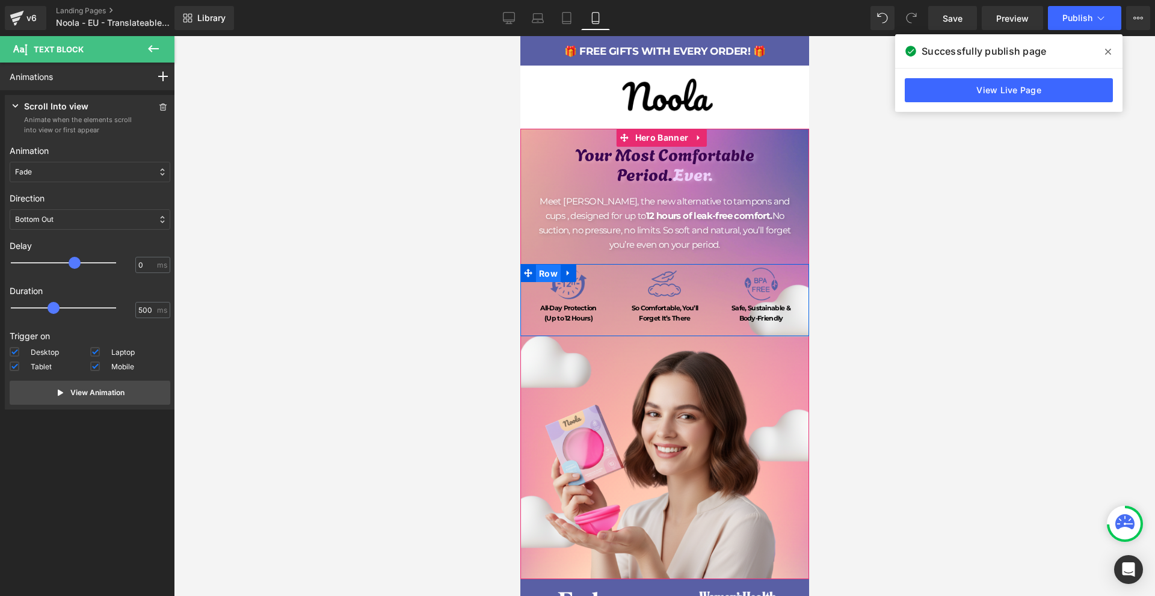
click at [541, 272] on span "Row" at bounding box center [547, 274] width 25 height 18
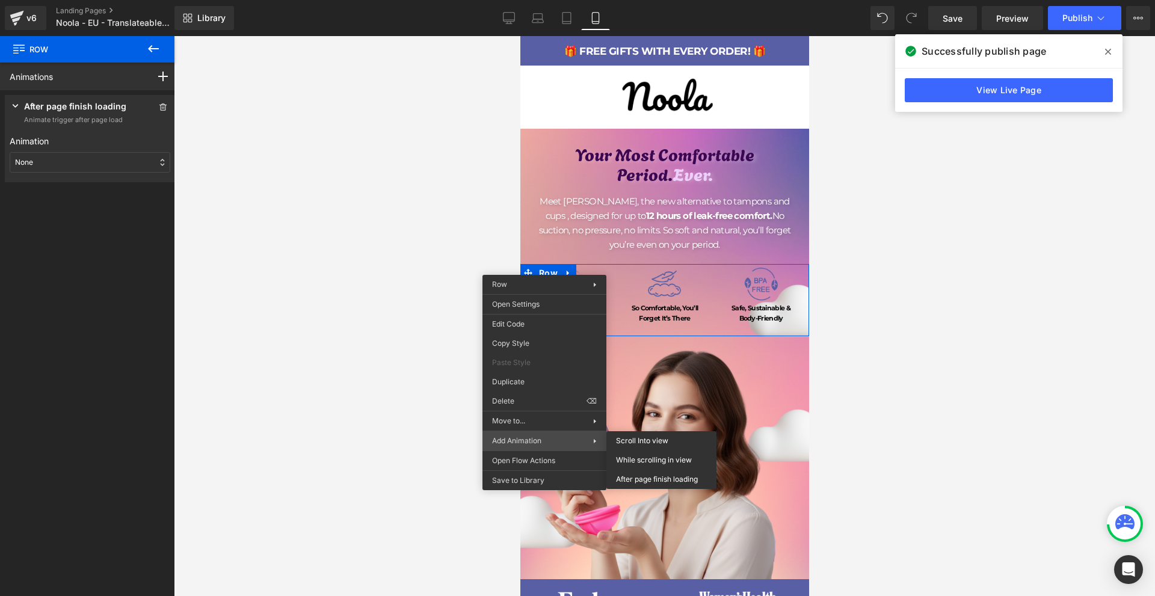
click at [525, 437] on span "Add Animation" at bounding box center [542, 441] width 101 height 11
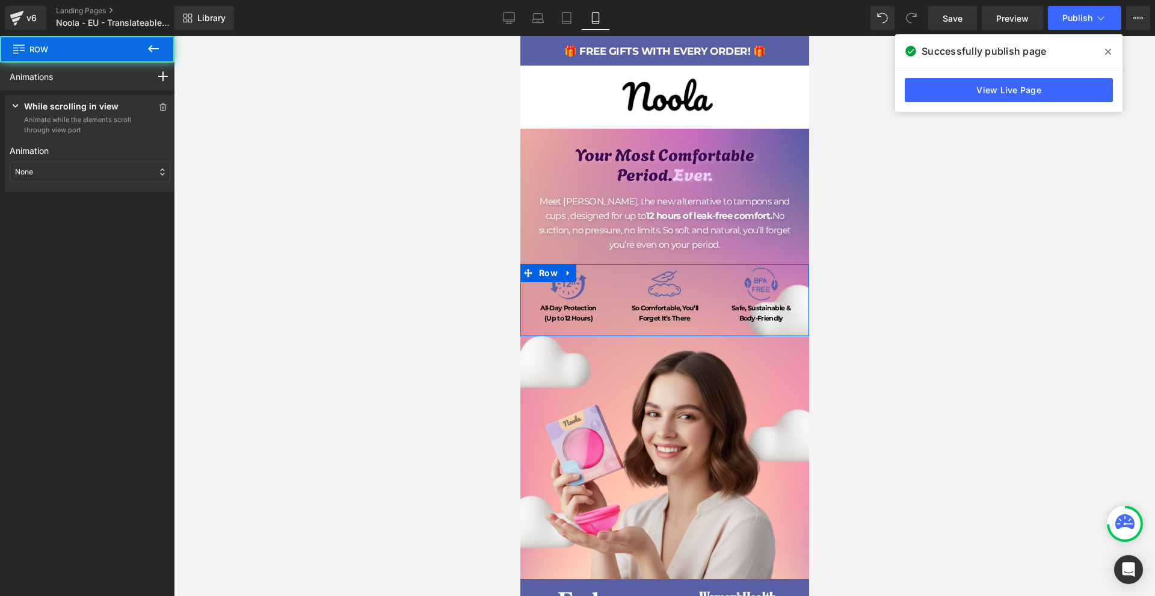
click at [59, 163] on div "None" at bounding box center [90, 172] width 161 height 20
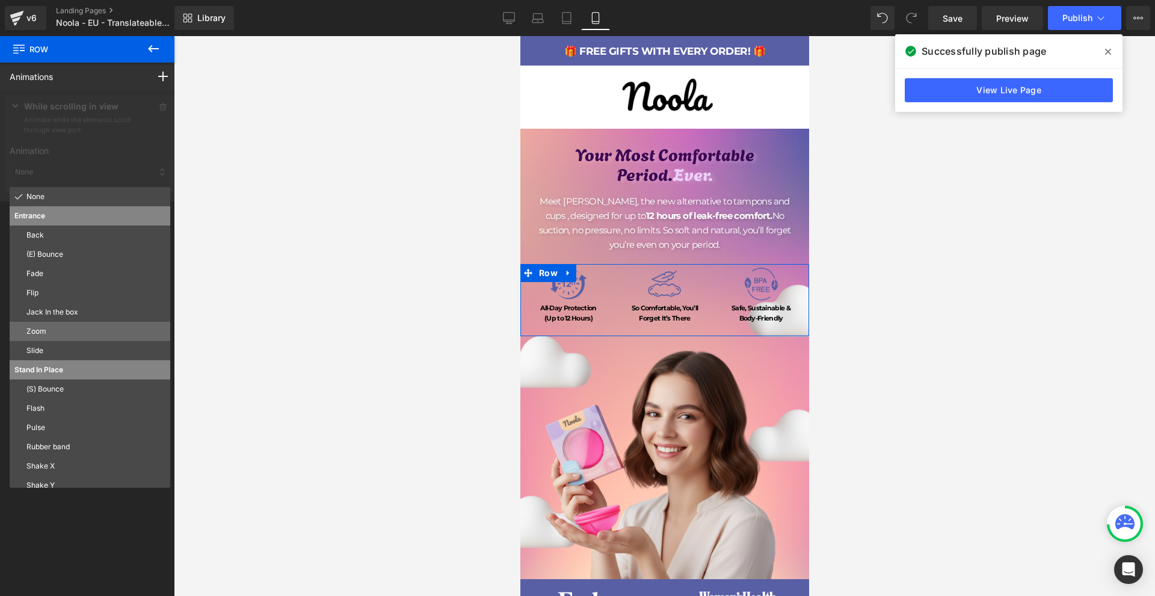
click at [67, 336] on p "Zoom" at bounding box center [95, 331] width 139 height 11
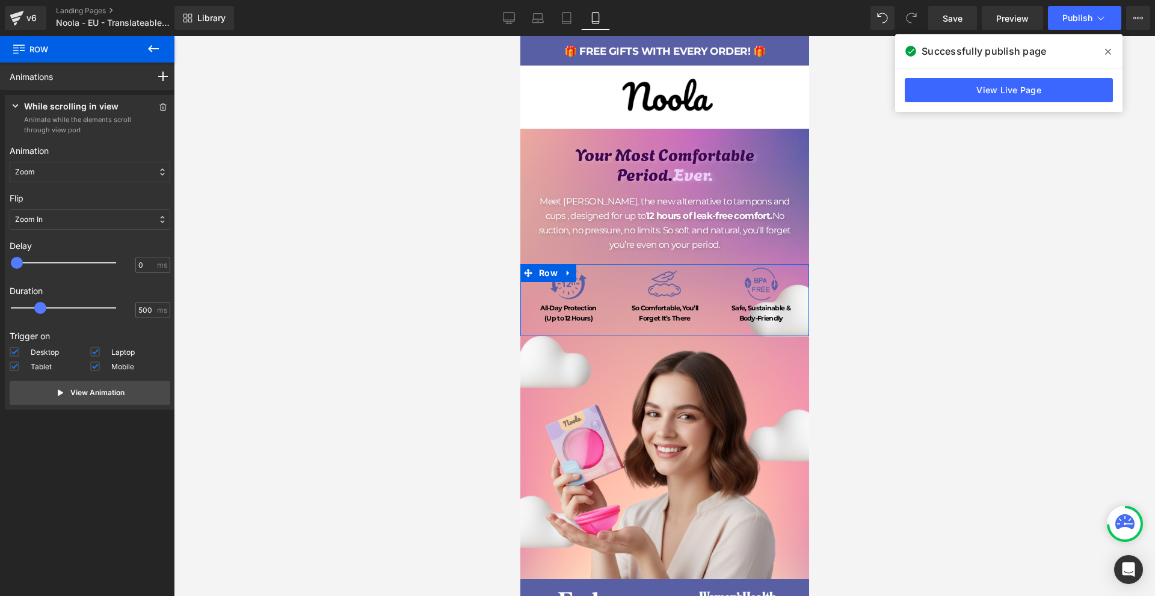
drag, startPoint x: 18, startPoint y: 256, endPoint x: 38, endPoint y: 261, distance: 21.2
click at [38, 261] on div "Delay 0 0 ms" at bounding box center [90, 257] width 161 height 45
drag, startPoint x: 28, startPoint y: 265, endPoint x: 93, endPoint y: 251, distance: 67.1
click at [81, 264] on span at bounding box center [75, 263] width 12 height 12
click at [89, 218] on div "Zoom In" at bounding box center [90, 219] width 161 height 20
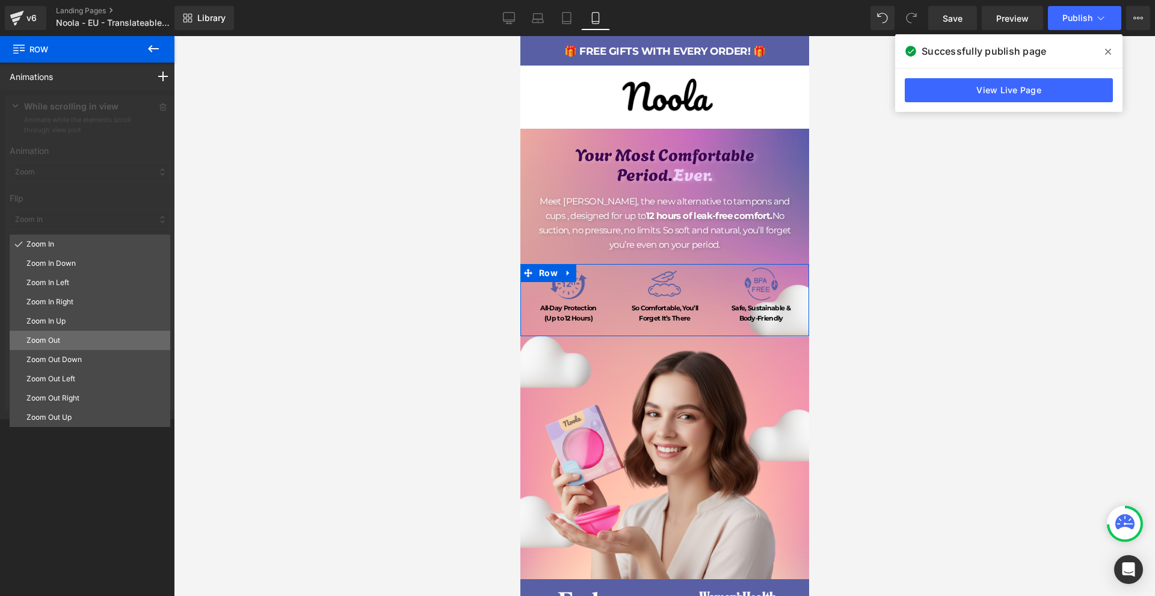
click at [73, 344] on p "Zoom Out" at bounding box center [95, 340] width 139 height 11
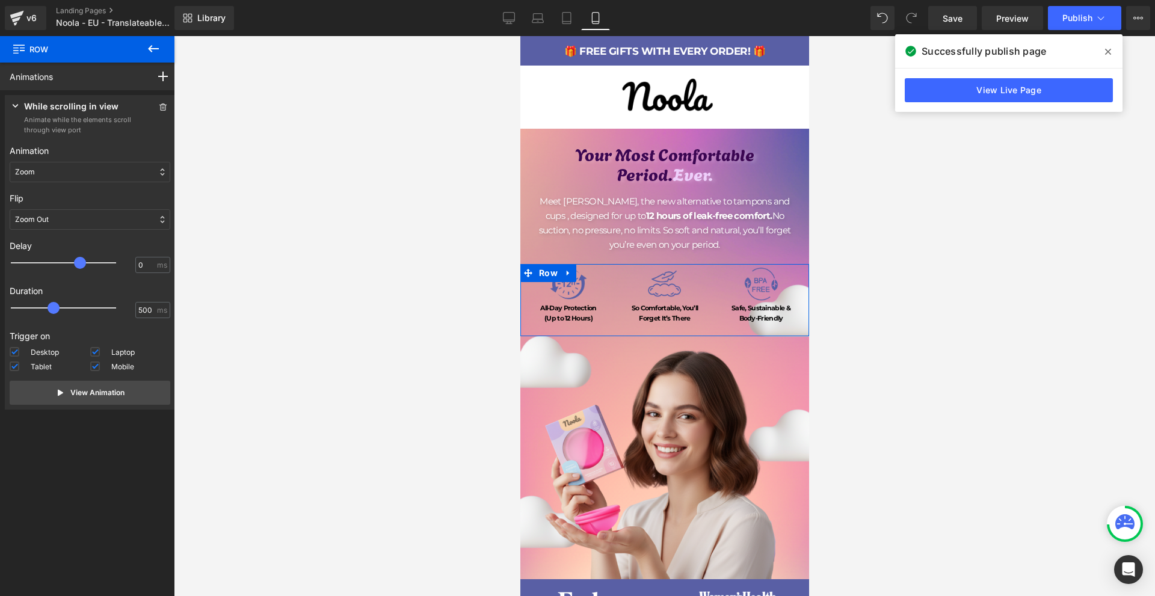
drag, startPoint x: 56, startPoint y: 305, endPoint x: 71, endPoint y: 306, distance: 15.1
click at [71, 306] on div at bounding box center [71, 308] width 105 height 24
click at [73, 390] on p "View Animation" at bounding box center [97, 392] width 54 height 11
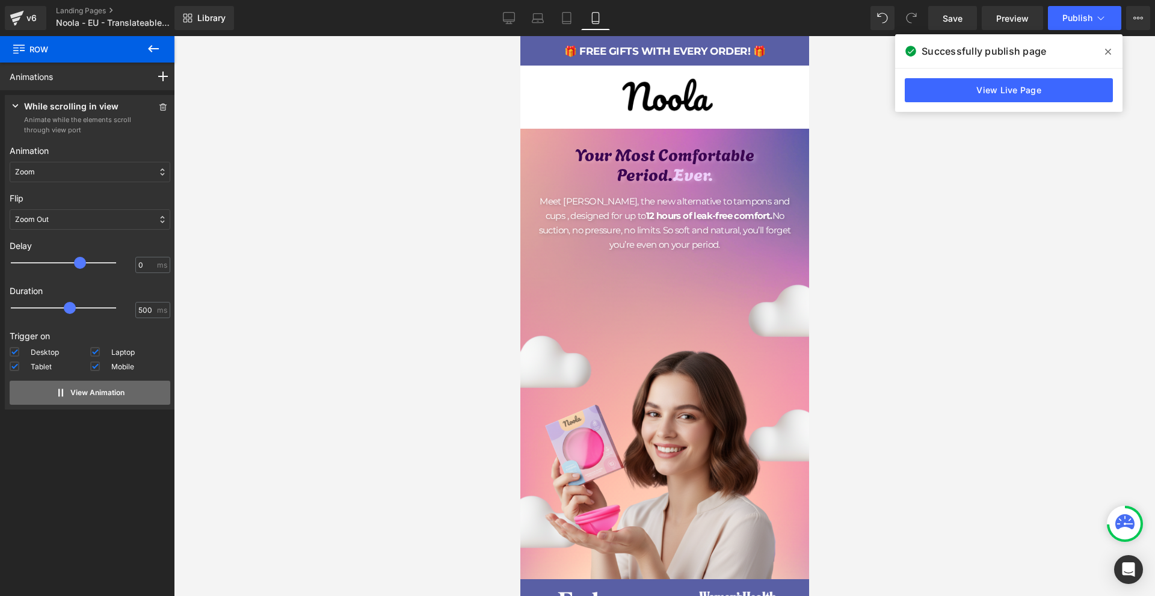
click at [73, 390] on p "View Animation" at bounding box center [97, 392] width 54 height 11
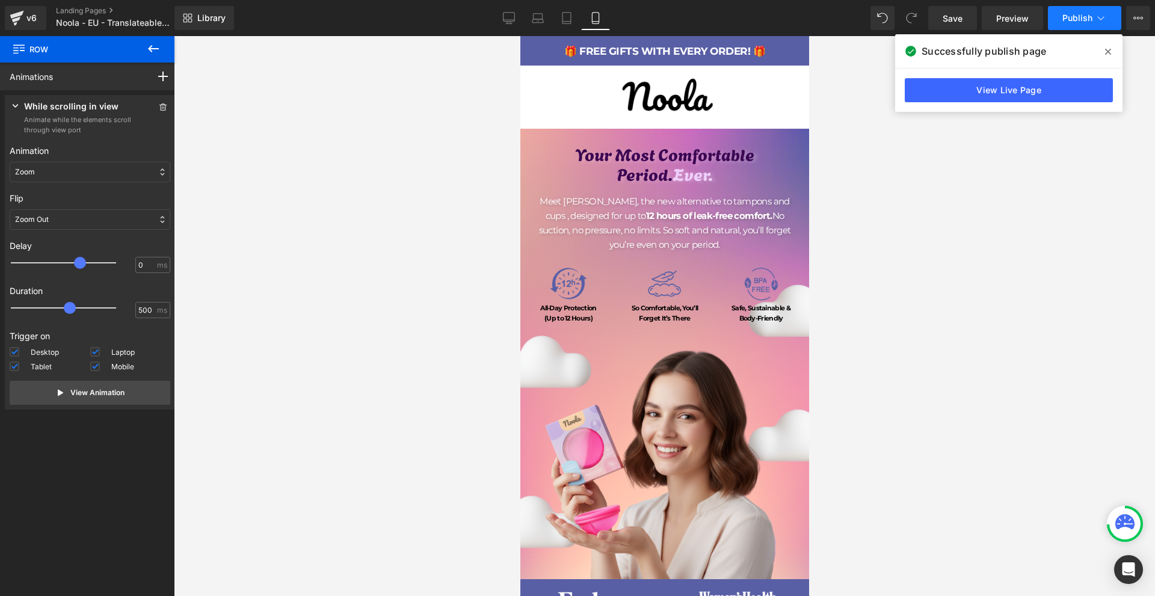
click at [1054, 14] on button "Publish" at bounding box center [1084, 18] width 73 height 24
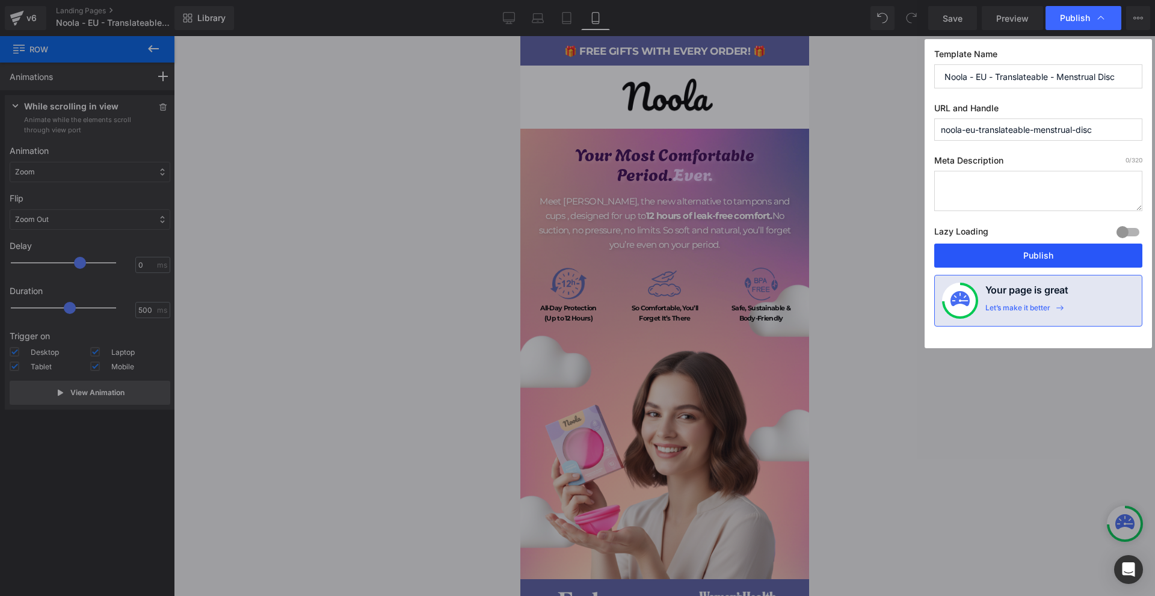
click at [1016, 248] on button "Publish" at bounding box center [1038, 256] width 208 height 24
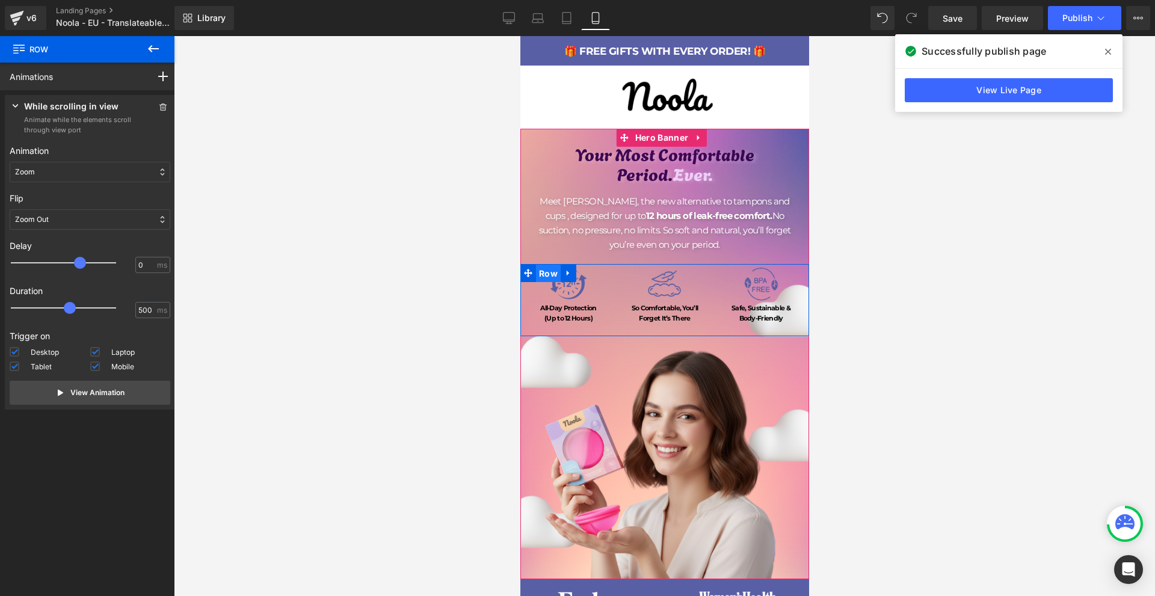
click at [542, 269] on span "Row" at bounding box center [547, 274] width 25 height 18
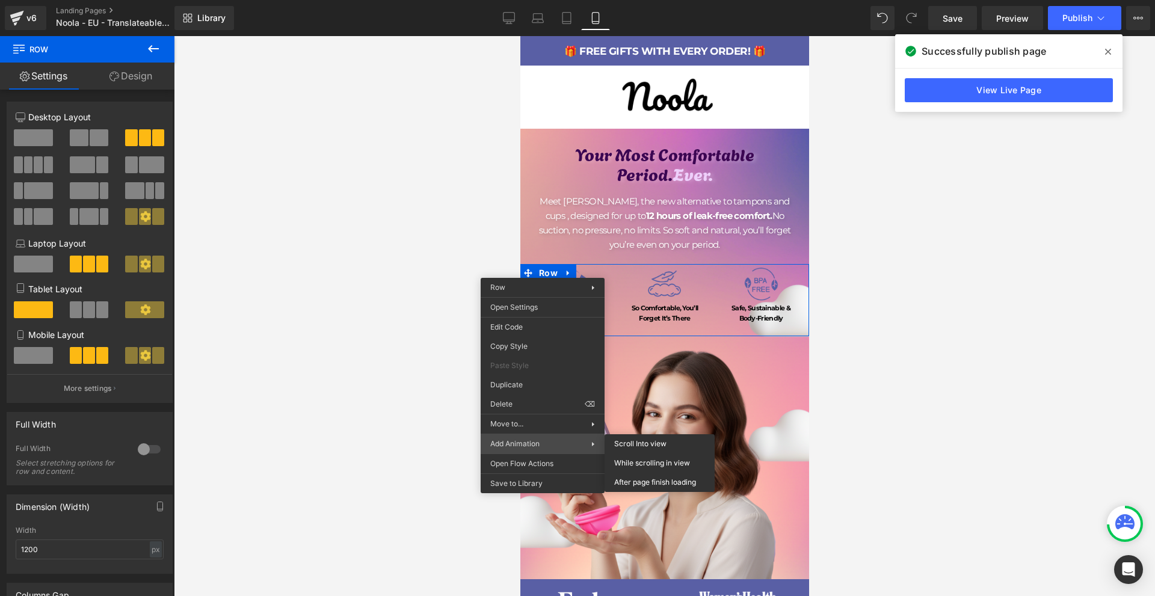
click at [541, 439] on span "Add Animation" at bounding box center [540, 444] width 101 height 11
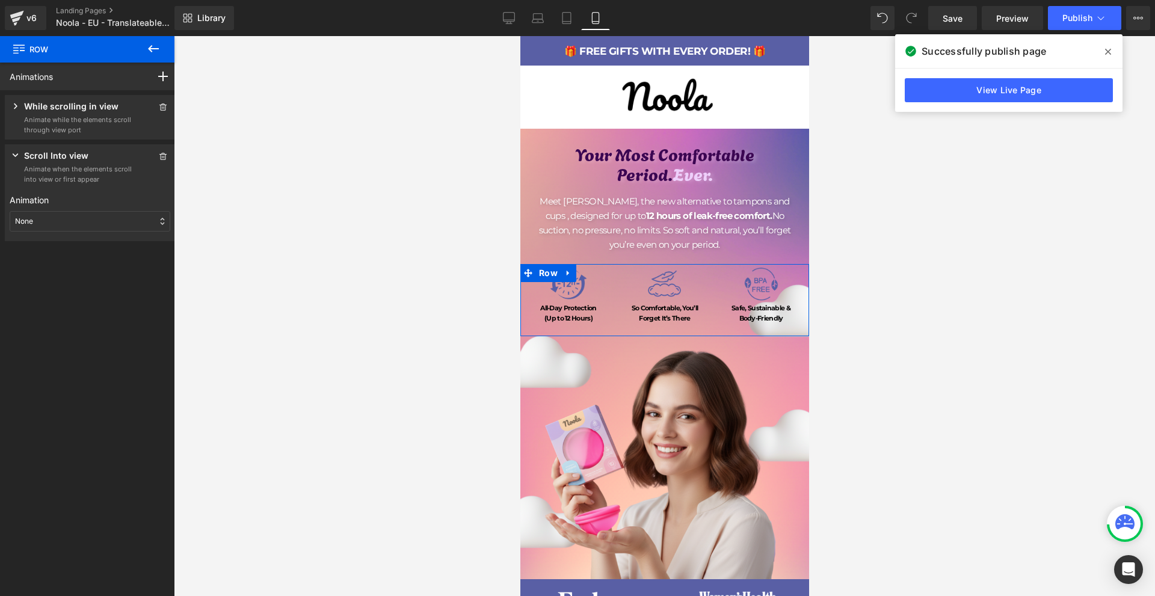
click at [150, 108] on div "While scrolling in view Animate while the elements scroll through view port" at bounding box center [90, 117] width 161 height 35
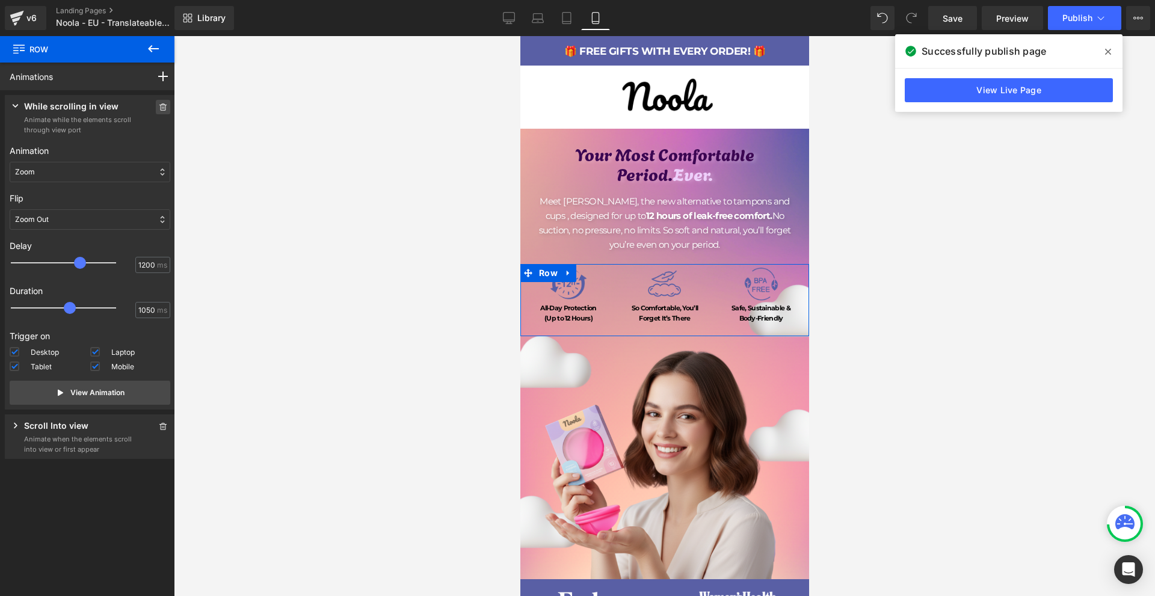
click at [159, 108] on icon at bounding box center [163, 106] width 8 height 7
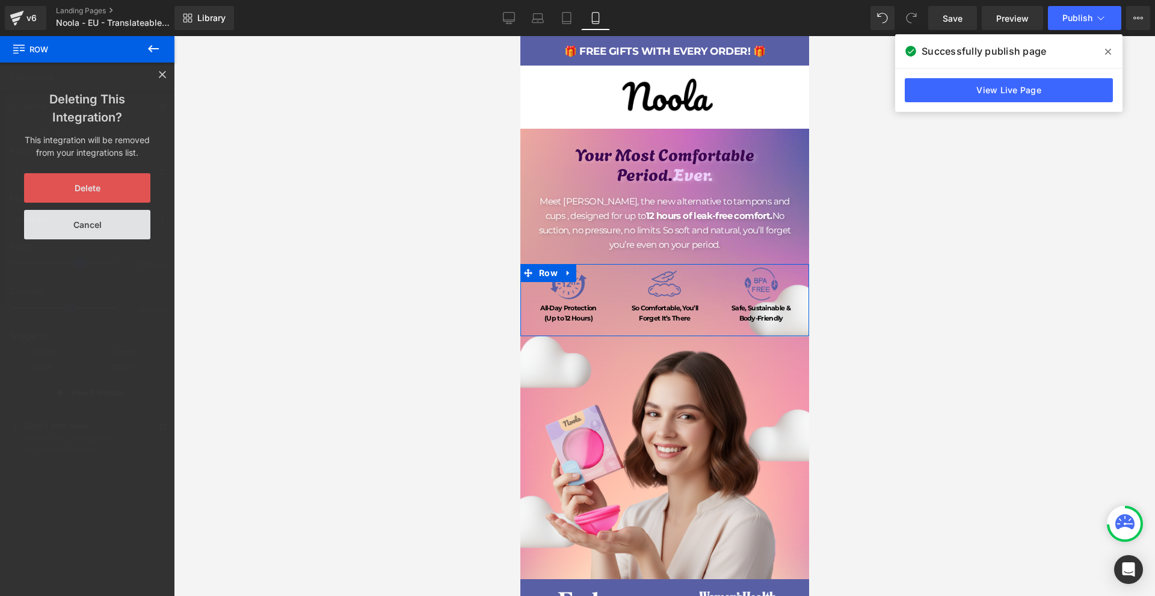
click at [122, 186] on button "Delete" at bounding box center [87, 187] width 126 height 29
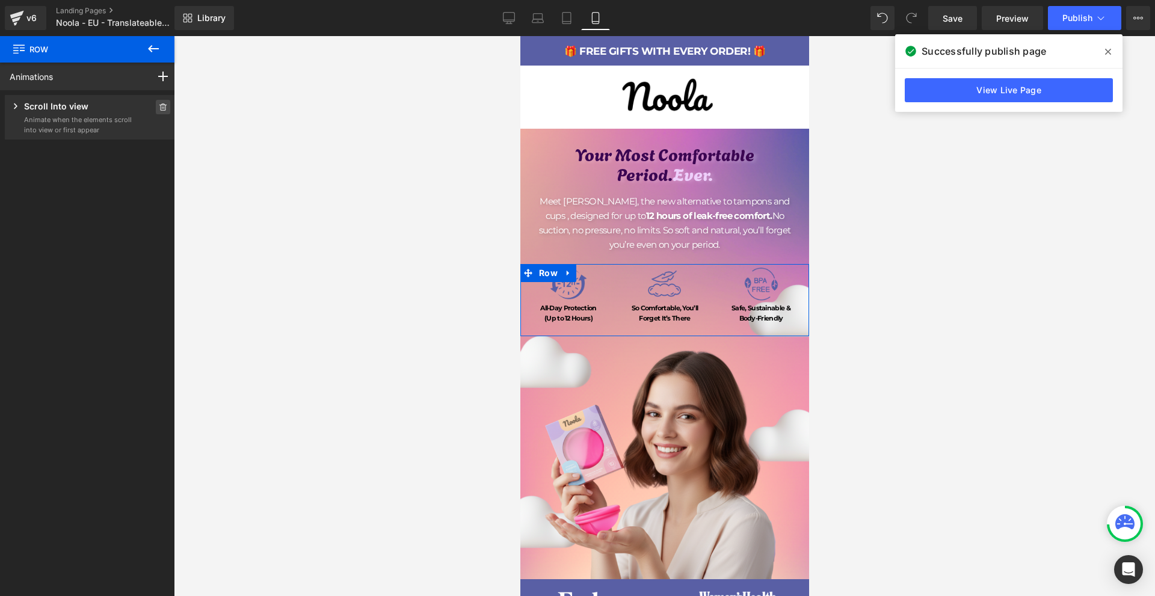
click at [162, 108] on icon at bounding box center [163, 106] width 8 height 7
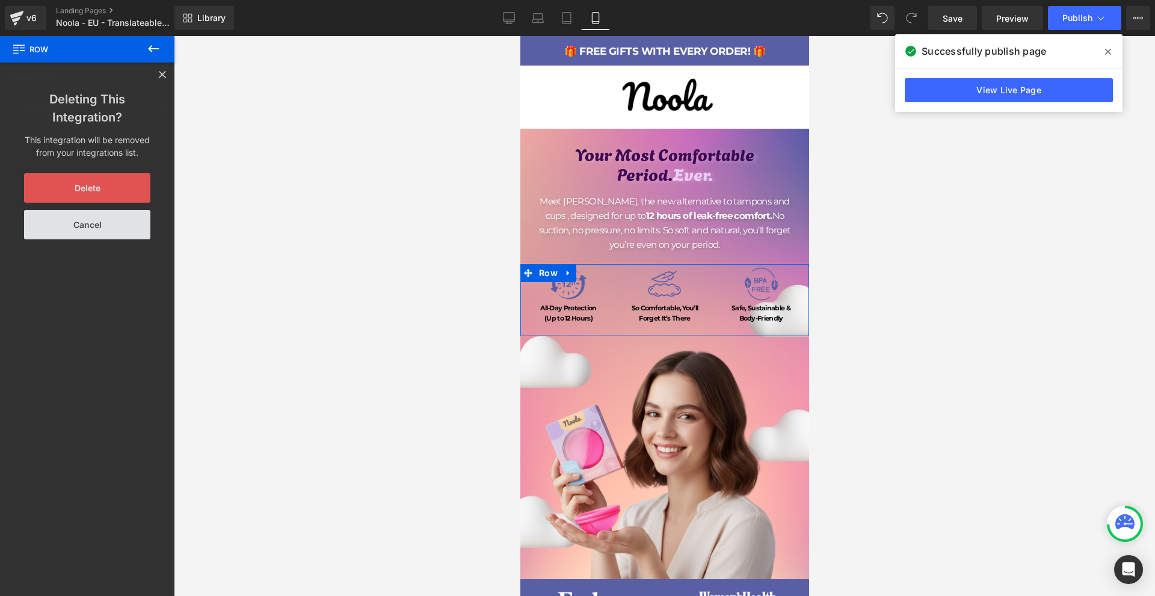
click at [114, 185] on button "Delete" at bounding box center [87, 187] width 126 height 29
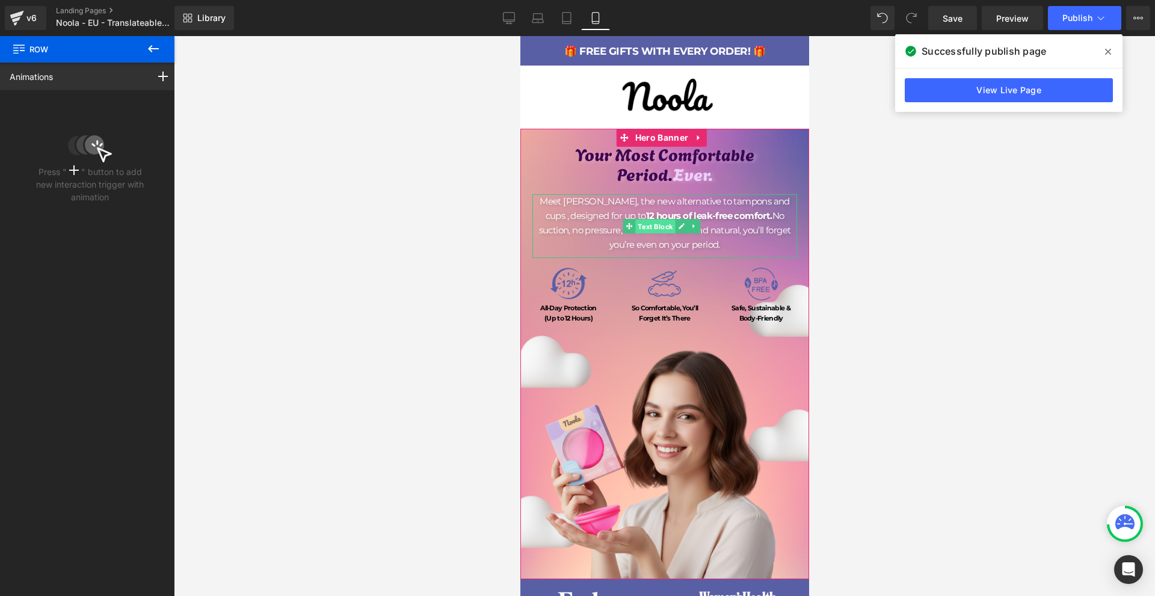
click at [669, 225] on span "Text Block" at bounding box center [655, 227] width 40 height 14
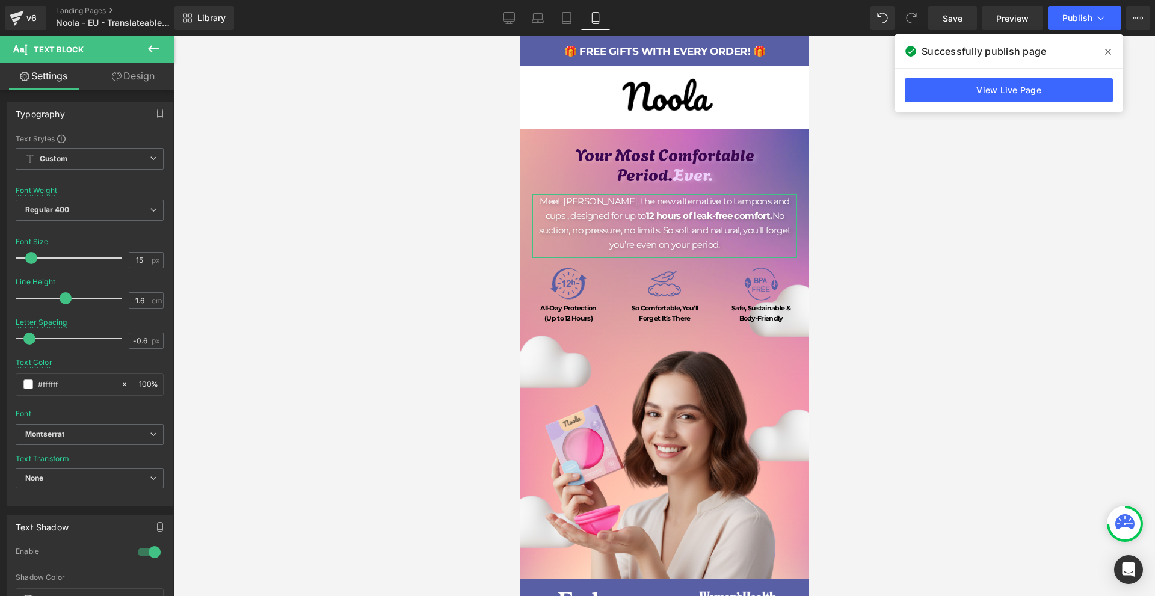
click at [125, 81] on link "Design" at bounding box center [133, 76] width 87 height 27
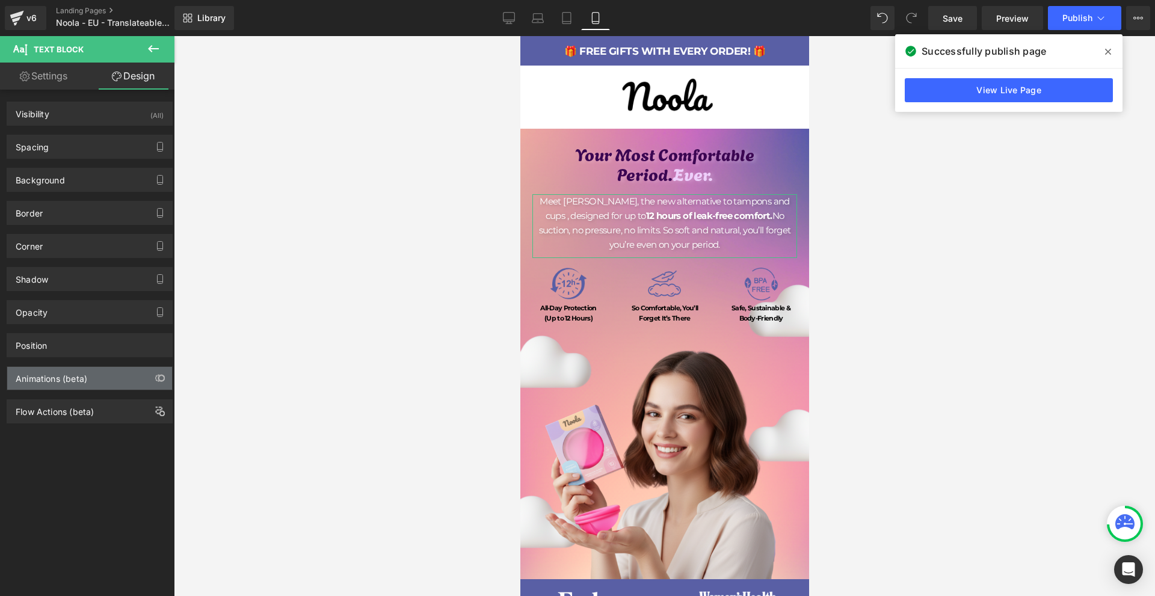
click at [72, 372] on div "Animations (beta)" at bounding box center [52, 375] width 72 height 17
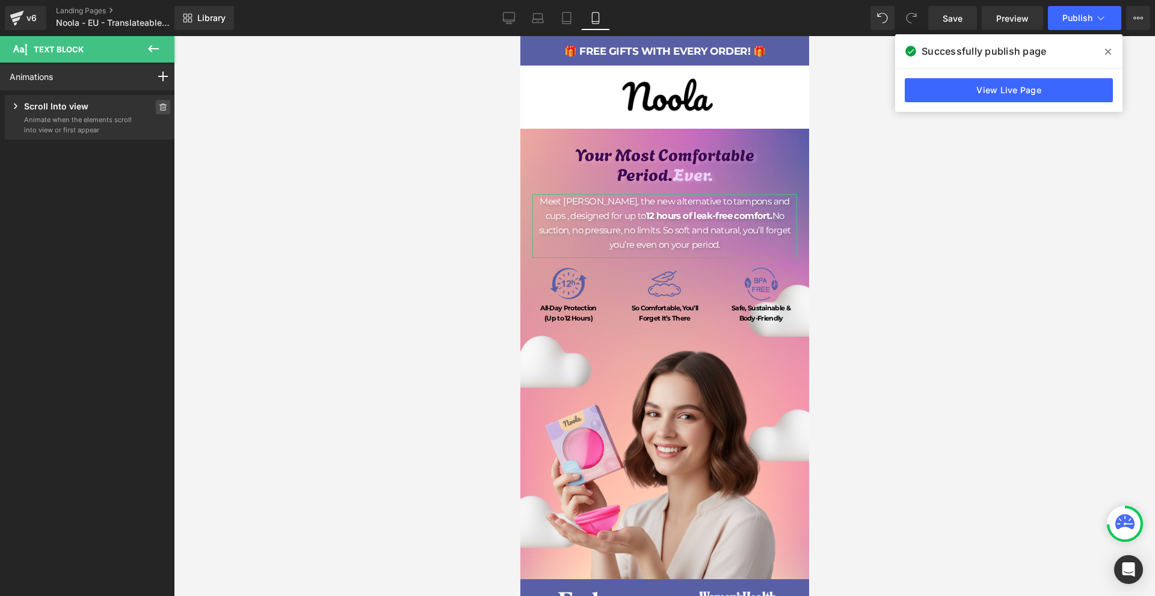
click at [156, 110] on span at bounding box center [163, 107] width 14 height 14
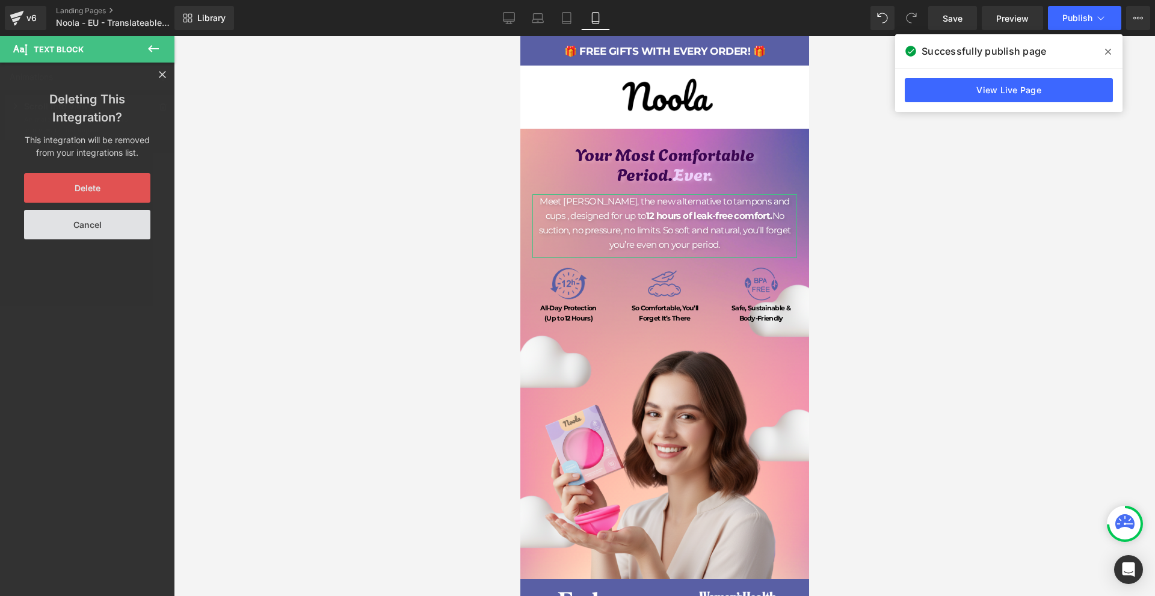
click at [120, 181] on button "Delete" at bounding box center [87, 187] width 126 height 29
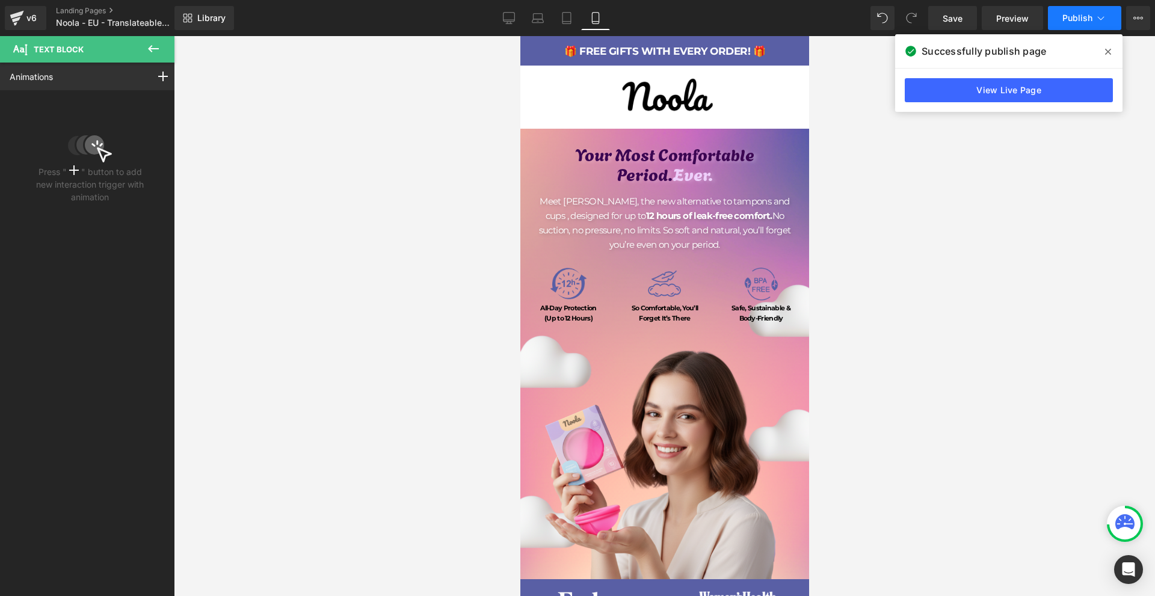
click at [1091, 17] on span "Publish" at bounding box center [1077, 18] width 30 height 10
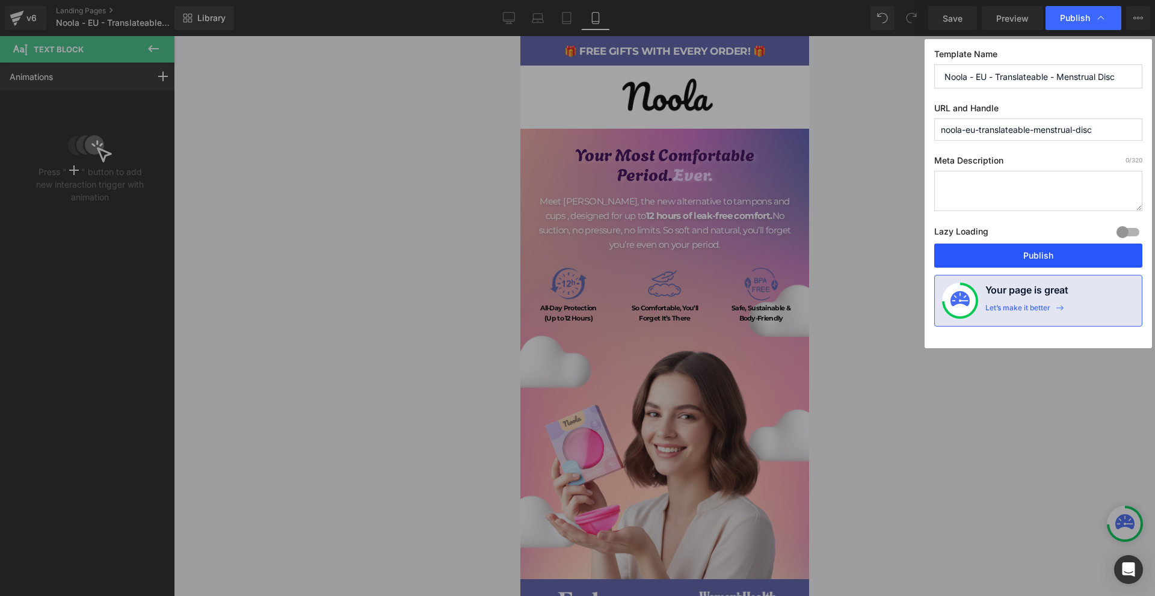
click at [1025, 253] on button "Publish" at bounding box center [1038, 256] width 208 height 24
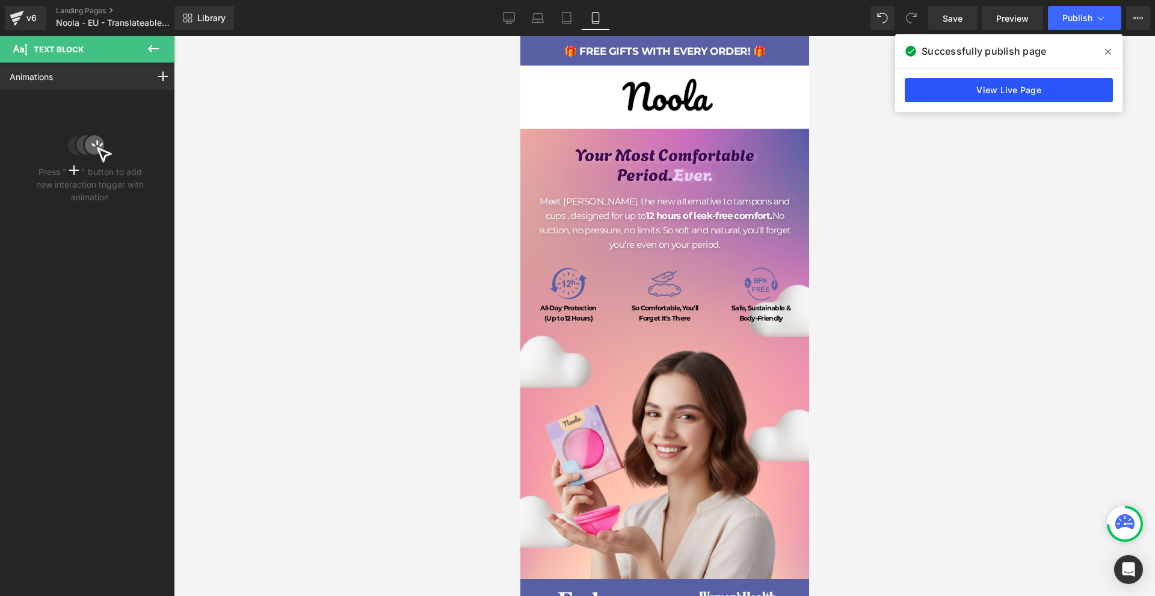
click at [1045, 91] on link "View Live Page" at bounding box center [1009, 90] width 208 height 24
